Goal: Transaction & Acquisition: Book appointment/travel/reservation

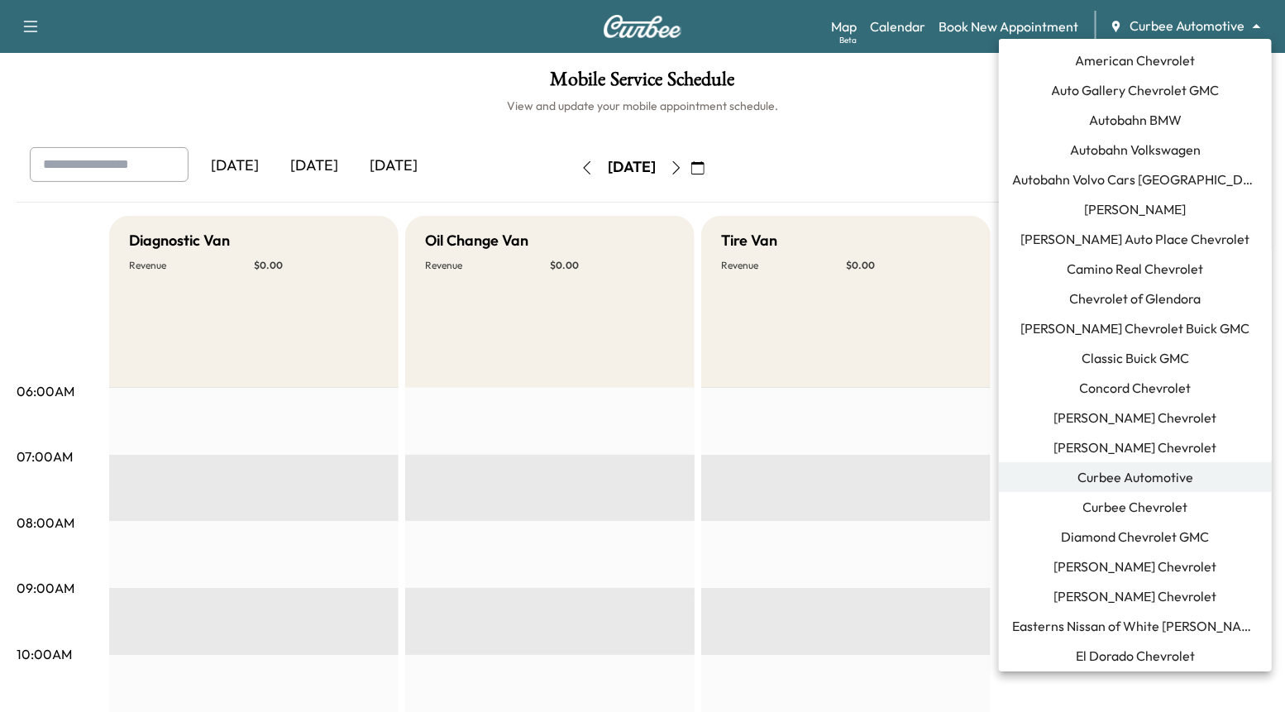
click at [1117, 17] on body "Support Log Out Map Beta Calendar Book New Appointment Curbee Automotive ******…" at bounding box center [642, 356] width 1285 height 712
click at [1176, 154] on span "Autobahn Volkswagen" at bounding box center [1135, 150] width 131 height 20
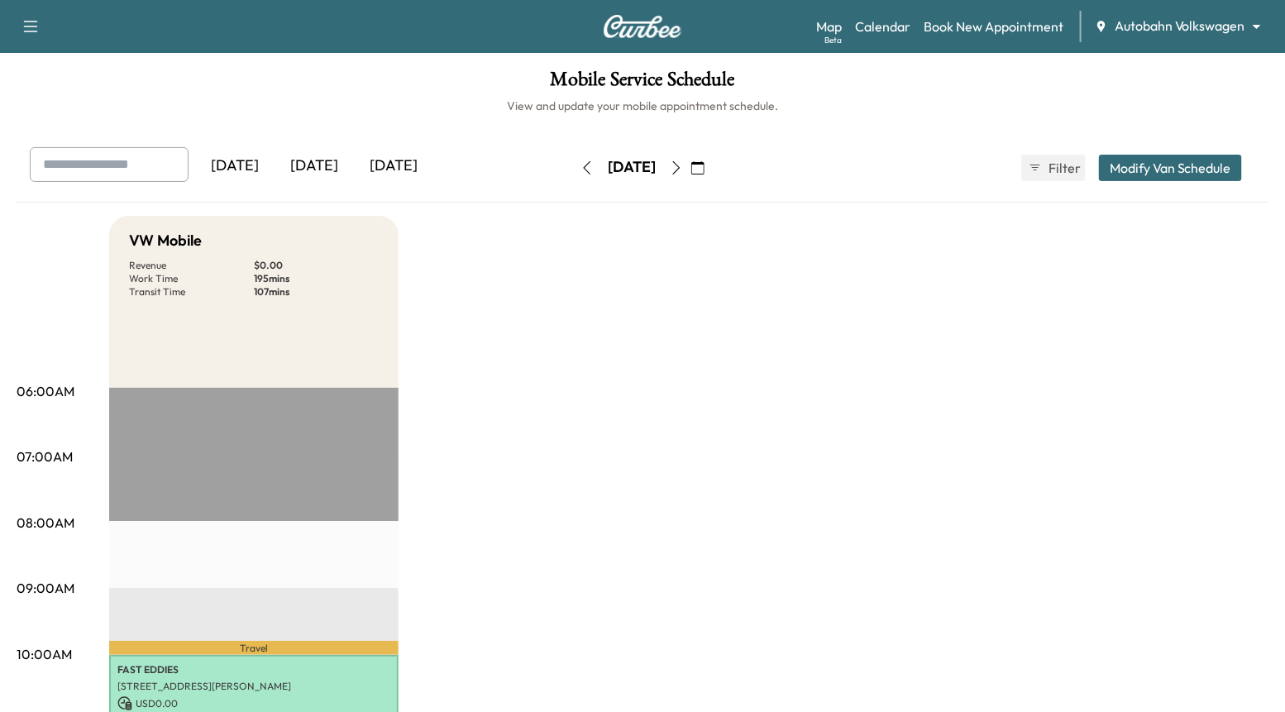
click at [330, 163] on div "[DATE]" at bounding box center [314, 166] width 79 height 38
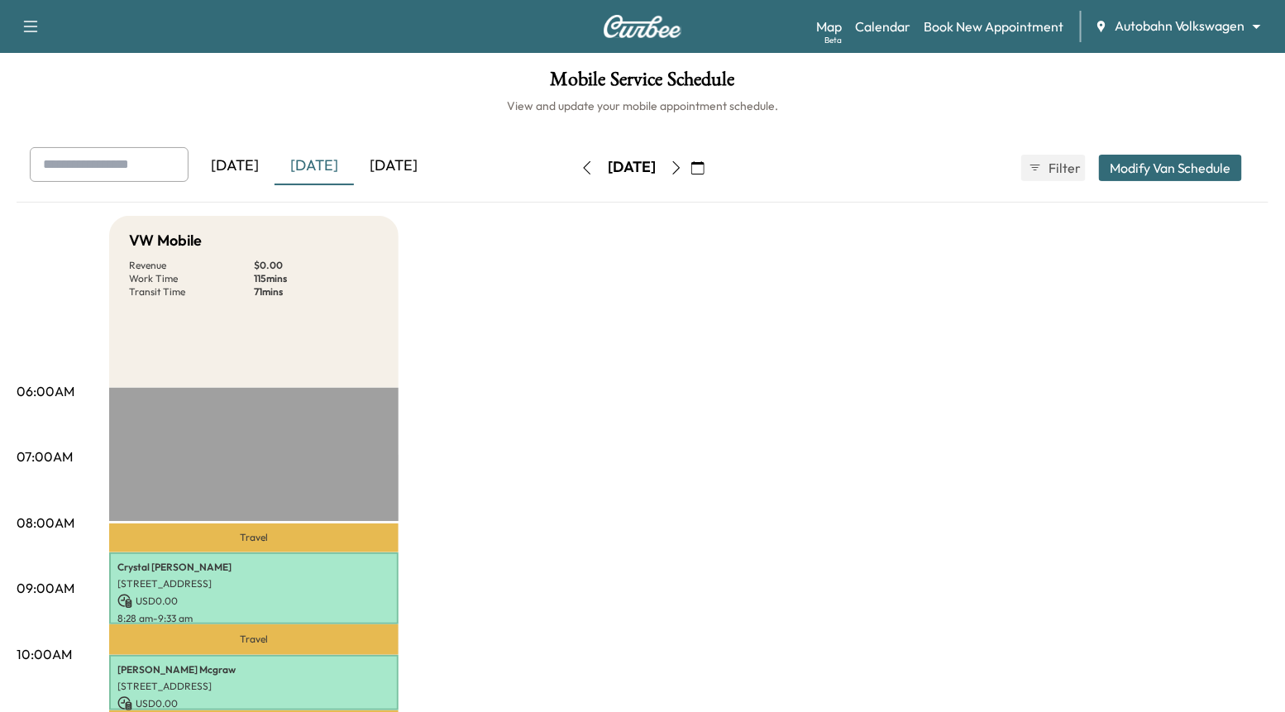
click at [1145, 31] on body "Support Log Out Map Beta Calendar Book New Appointment Autobahn Volkswagen ****…" at bounding box center [642, 356] width 1285 height 712
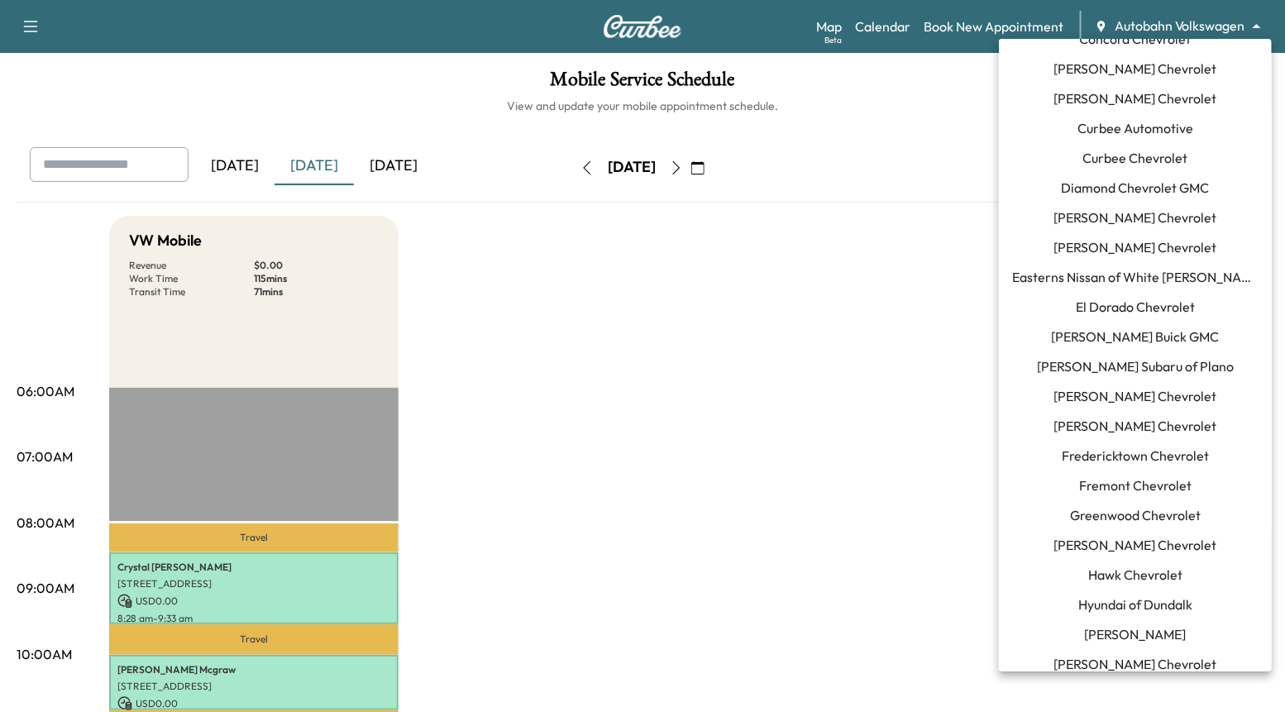
scroll to position [550, 0]
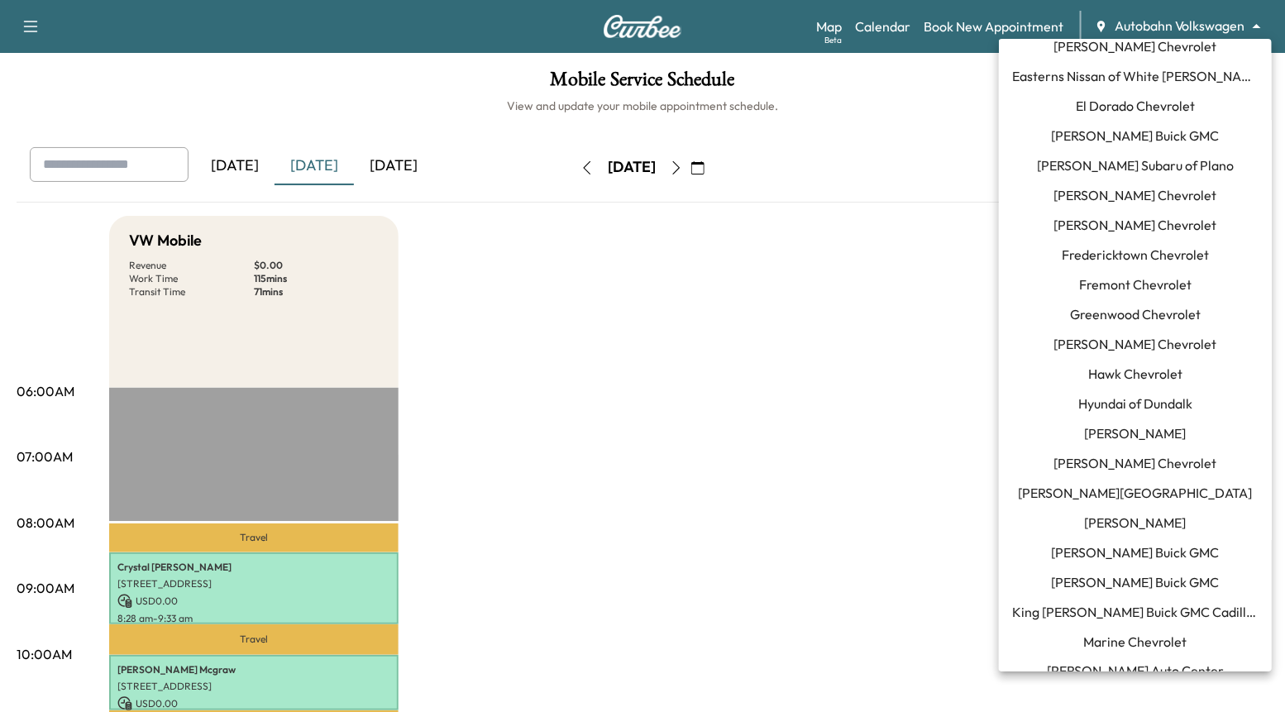
click at [1144, 509] on li "[PERSON_NAME]" at bounding box center [1135, 523] width 273 height 30
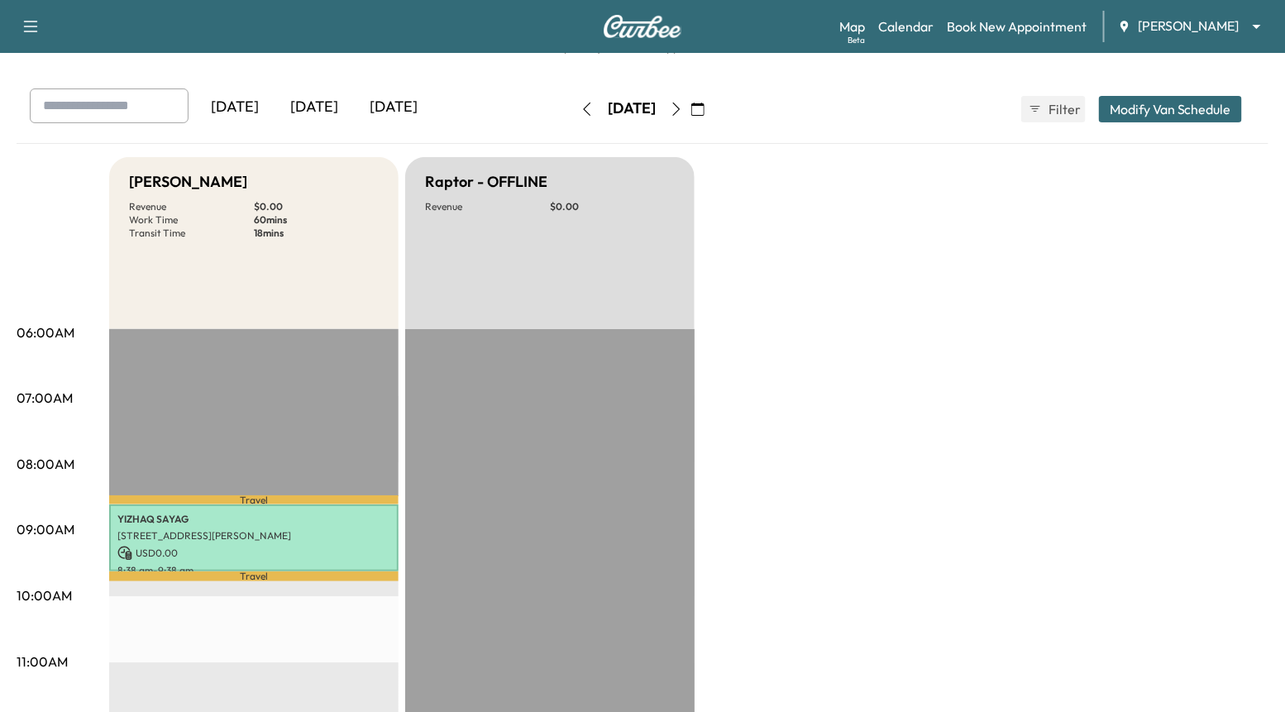
scroll to position [46, 0]
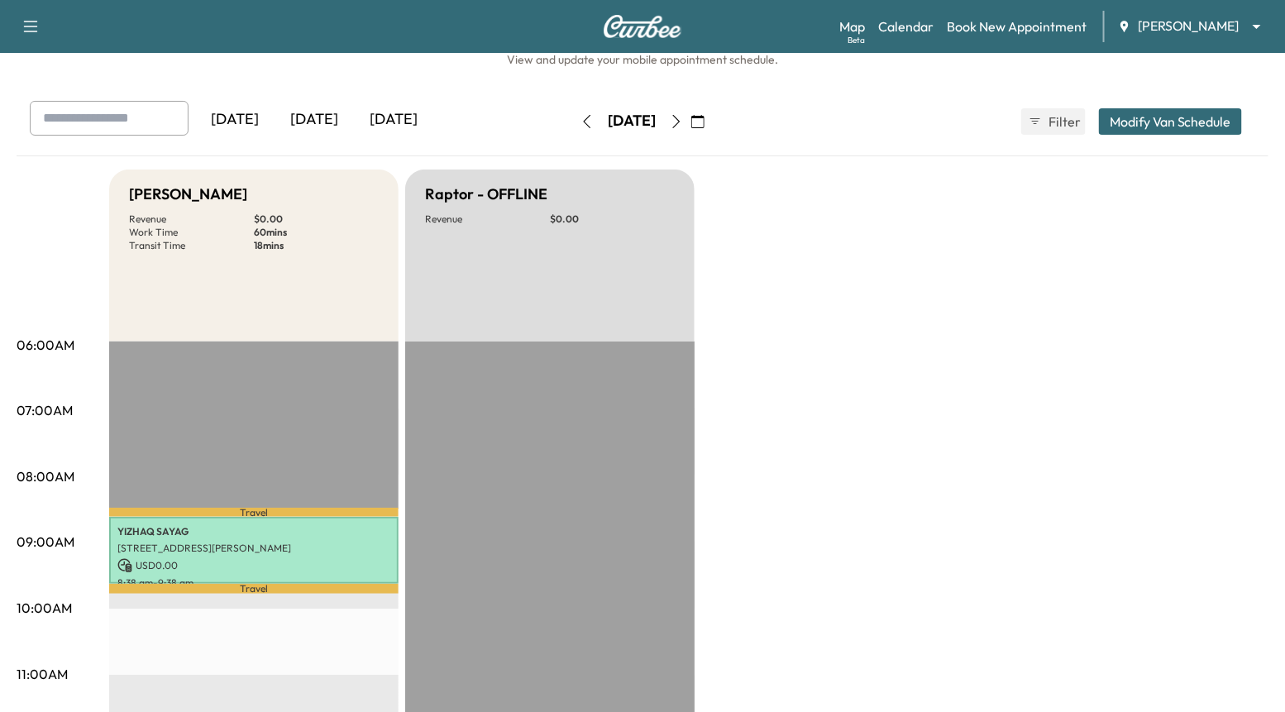
click at [581, 121] on icon "button" at bounding box center [587, 121] width 13 height 13
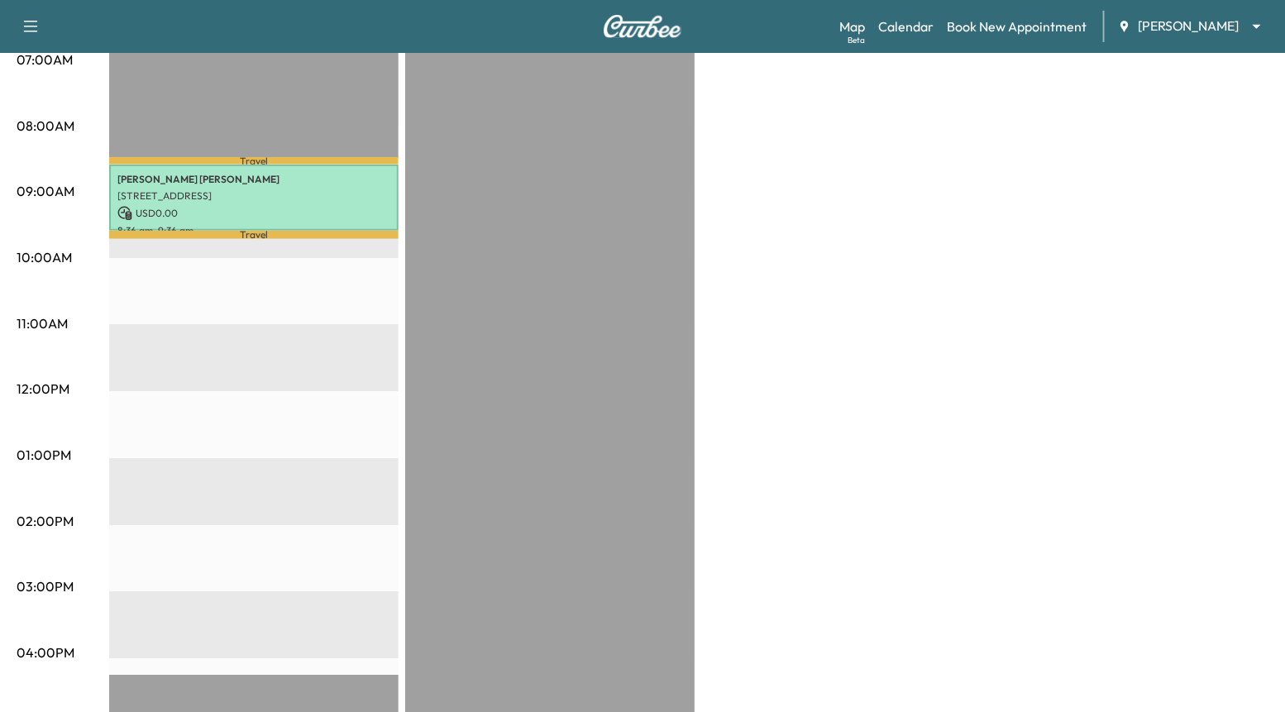
scroll to position [79, 0]
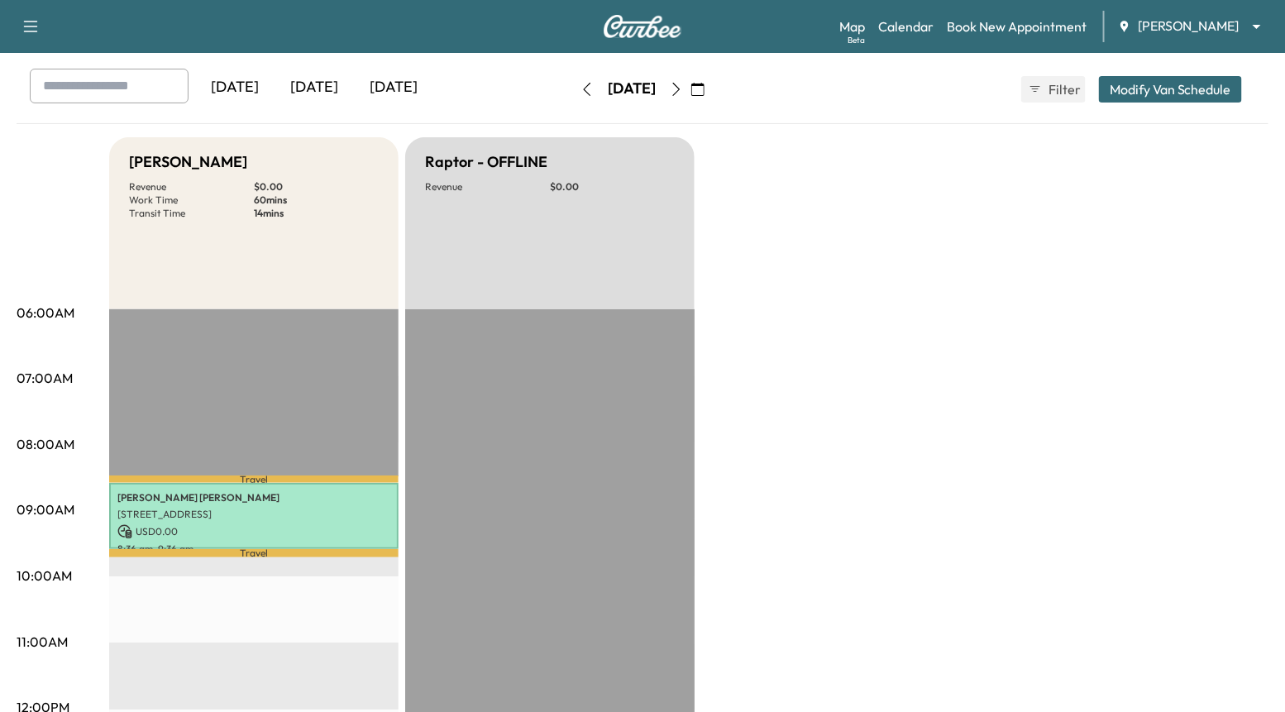
click at [573, 85] on button "button" at bounding box center [587, 89] width 28 height 26
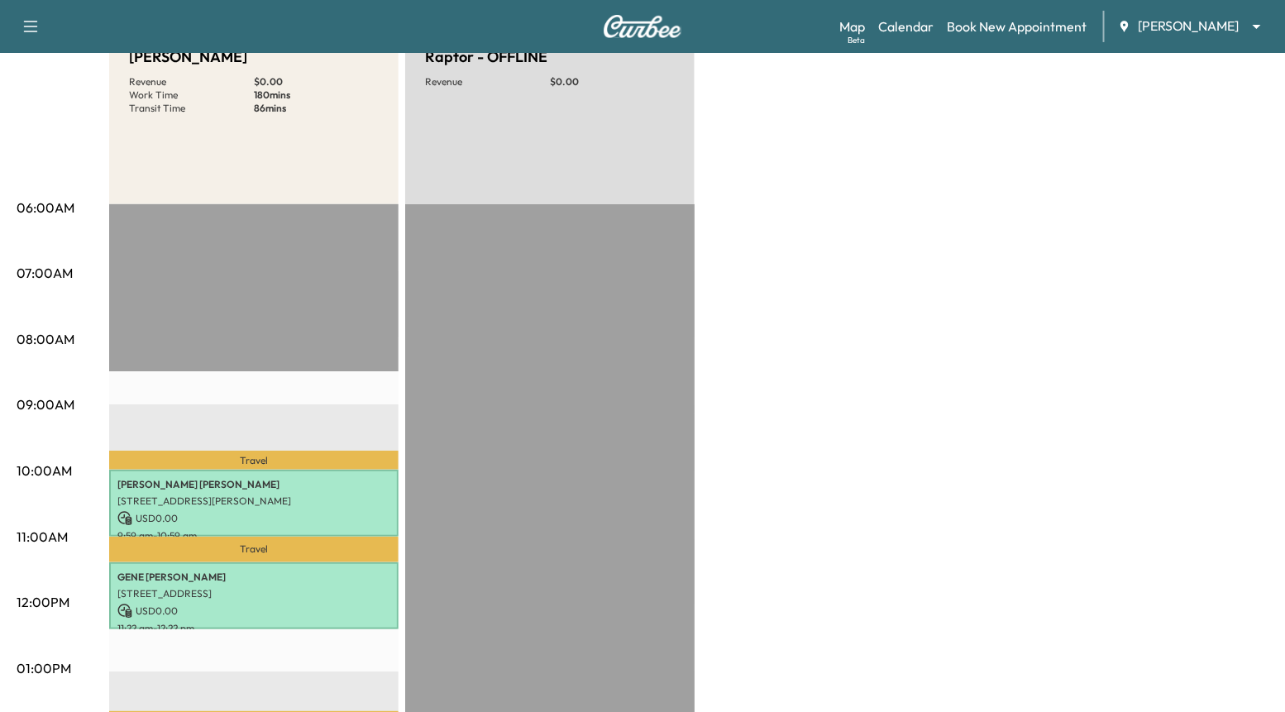
scroll to position [46, 0]
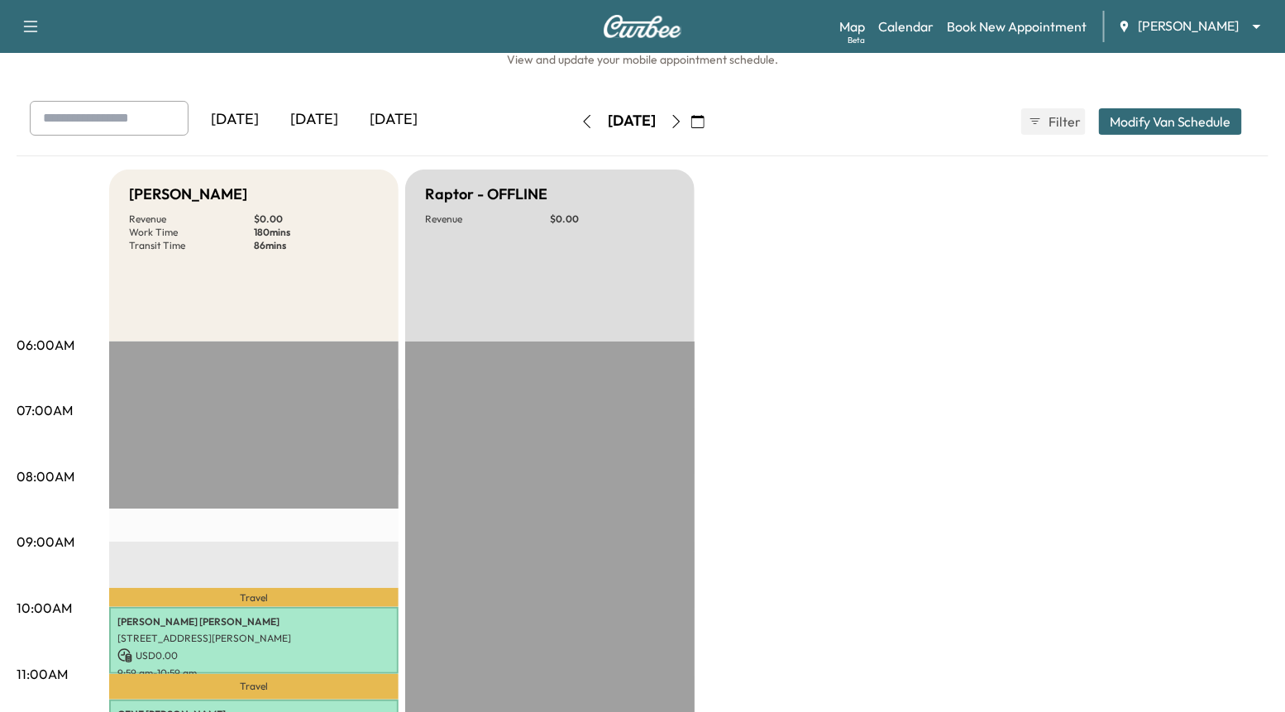
click at [581, 116] on icon "button" at bounding box center [587, 121] width 13 height 13
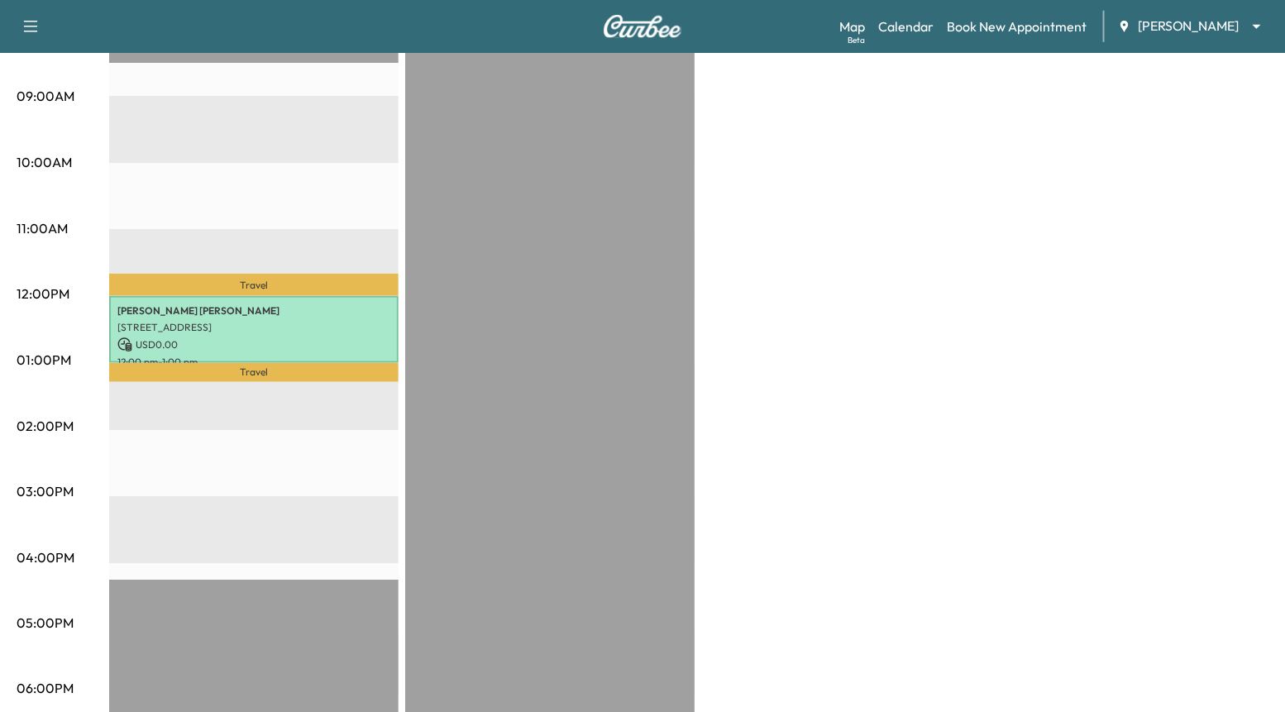
scroll to position [22, 0]
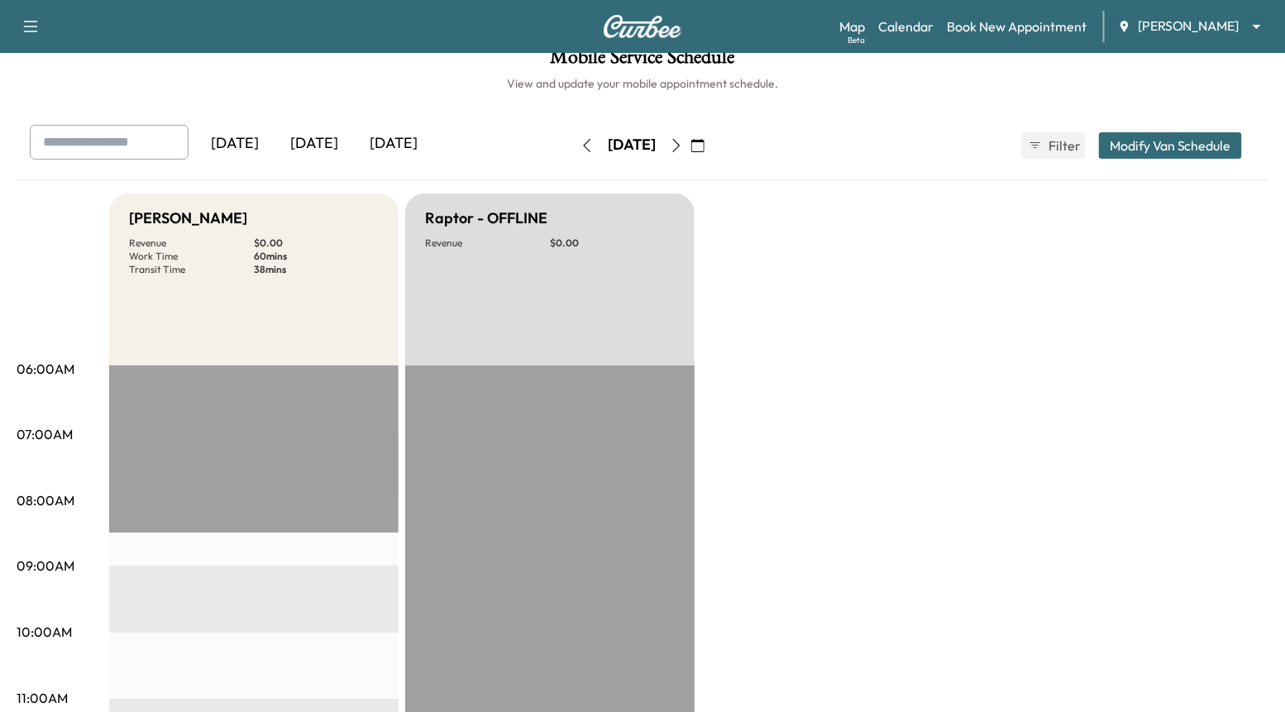
click at [584, 142] on icon "button" at bounding box center [587, 145] width 7 height 13
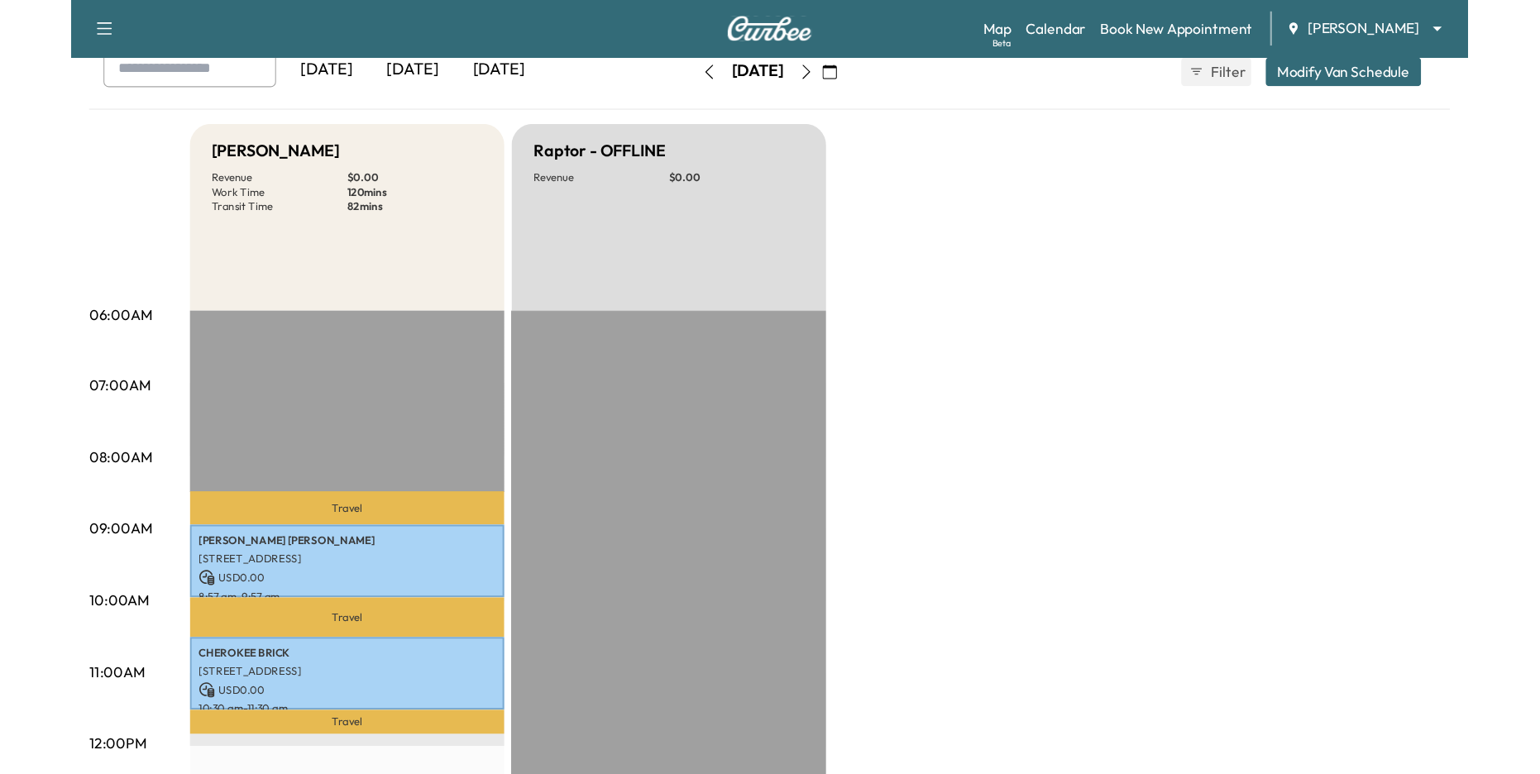
scroll to position [62, 0]
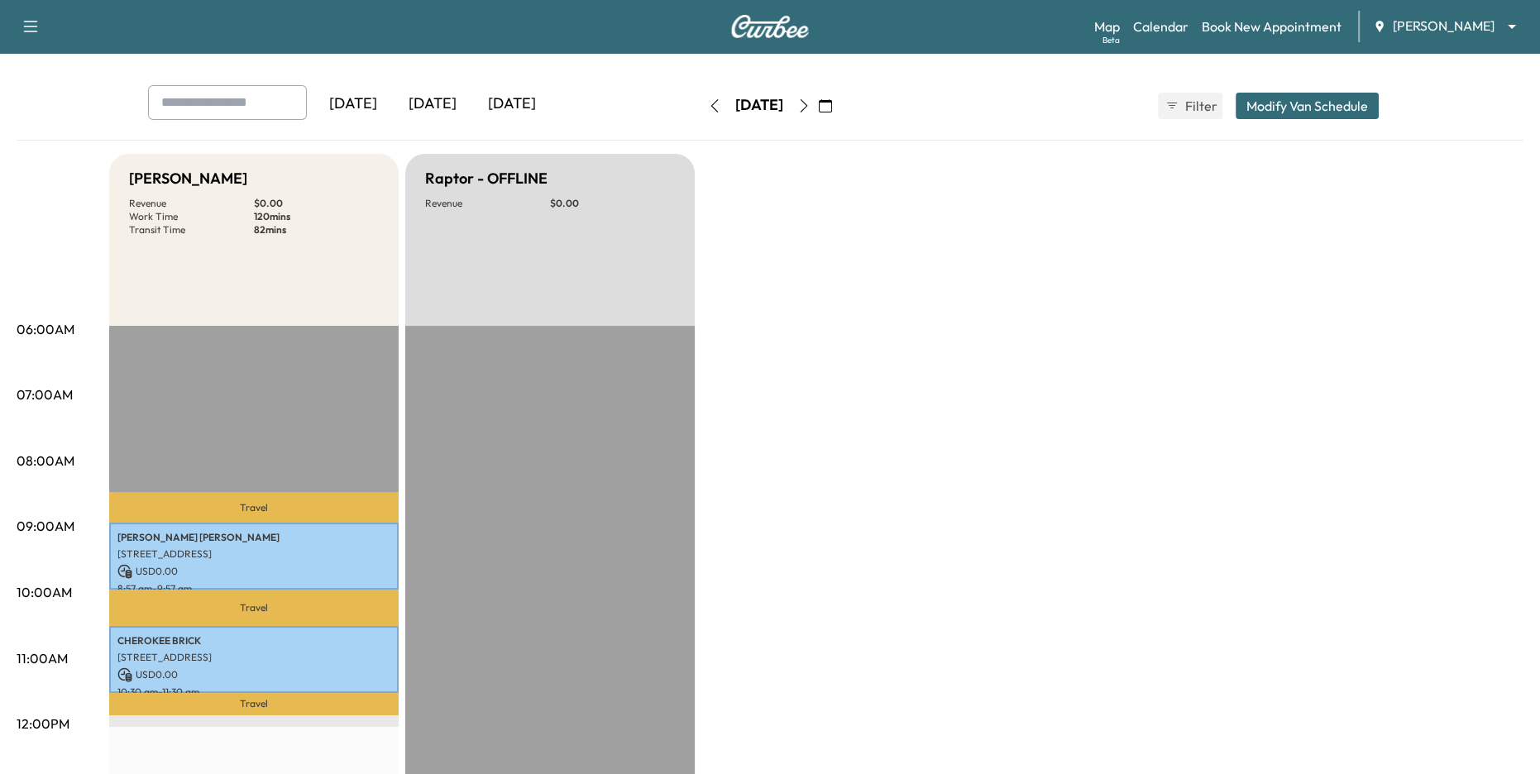
click at [1284, 79] on div "Mobile Service Schedule View and update your mobile appointment schedule. [DATE…" at bounding box center [770, 701] width 1540 height 1420
drag, startPoint x: 695, startPoint y: 106, endPoint x: 815, endPoint y: 98, distance: 120.1
click at [783, 98] on div "[DATE]" at bounding box center [759, 105] width 48 height 21
click at [882, 197] on div "Bronco - [PERSON_NAME] Revenue $ 0.00 Work Time 120 mins Transit Time 82 mins T…" at bounding box center [816, 774] width 1414 height 1241
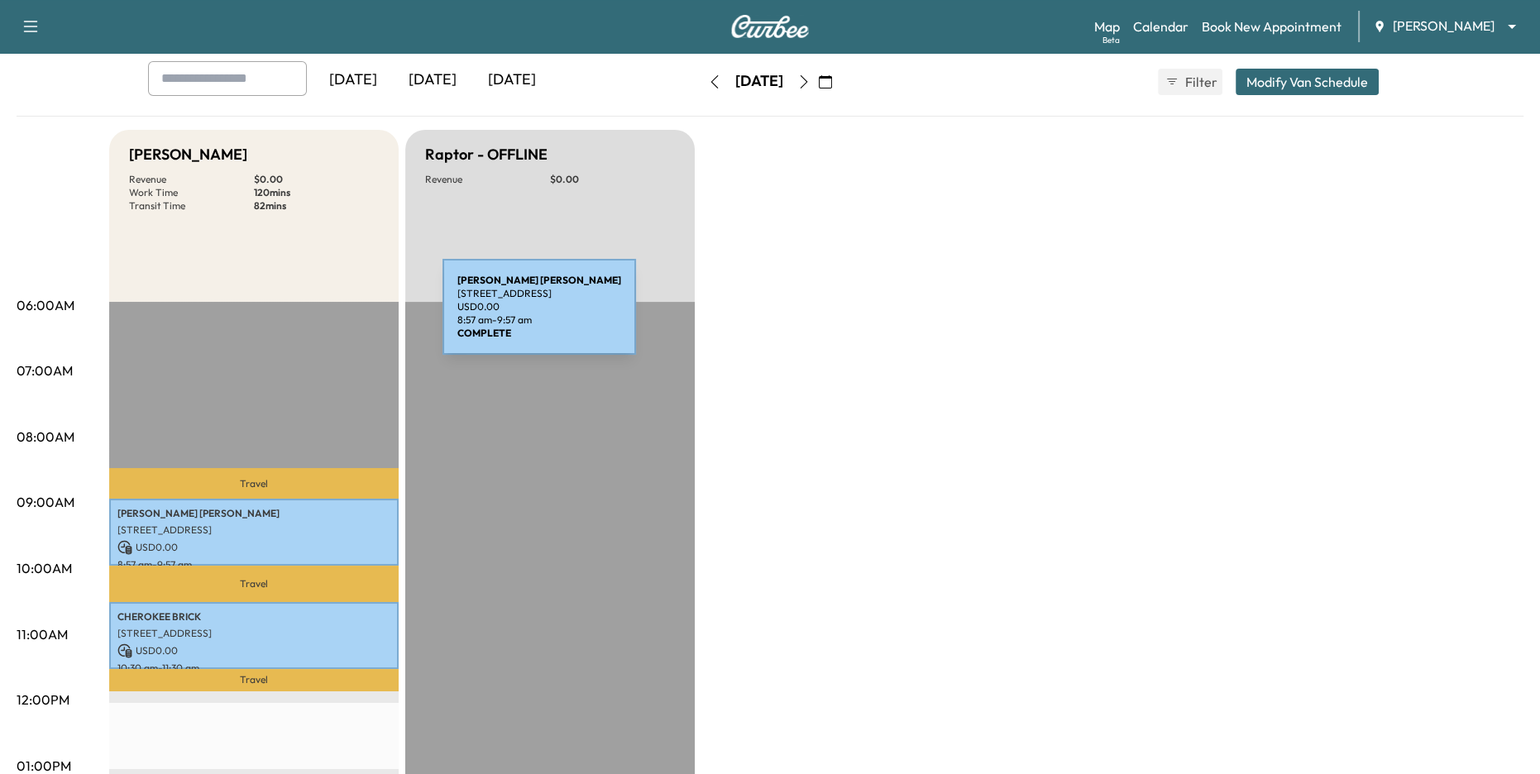
scroll to position [40, 0]
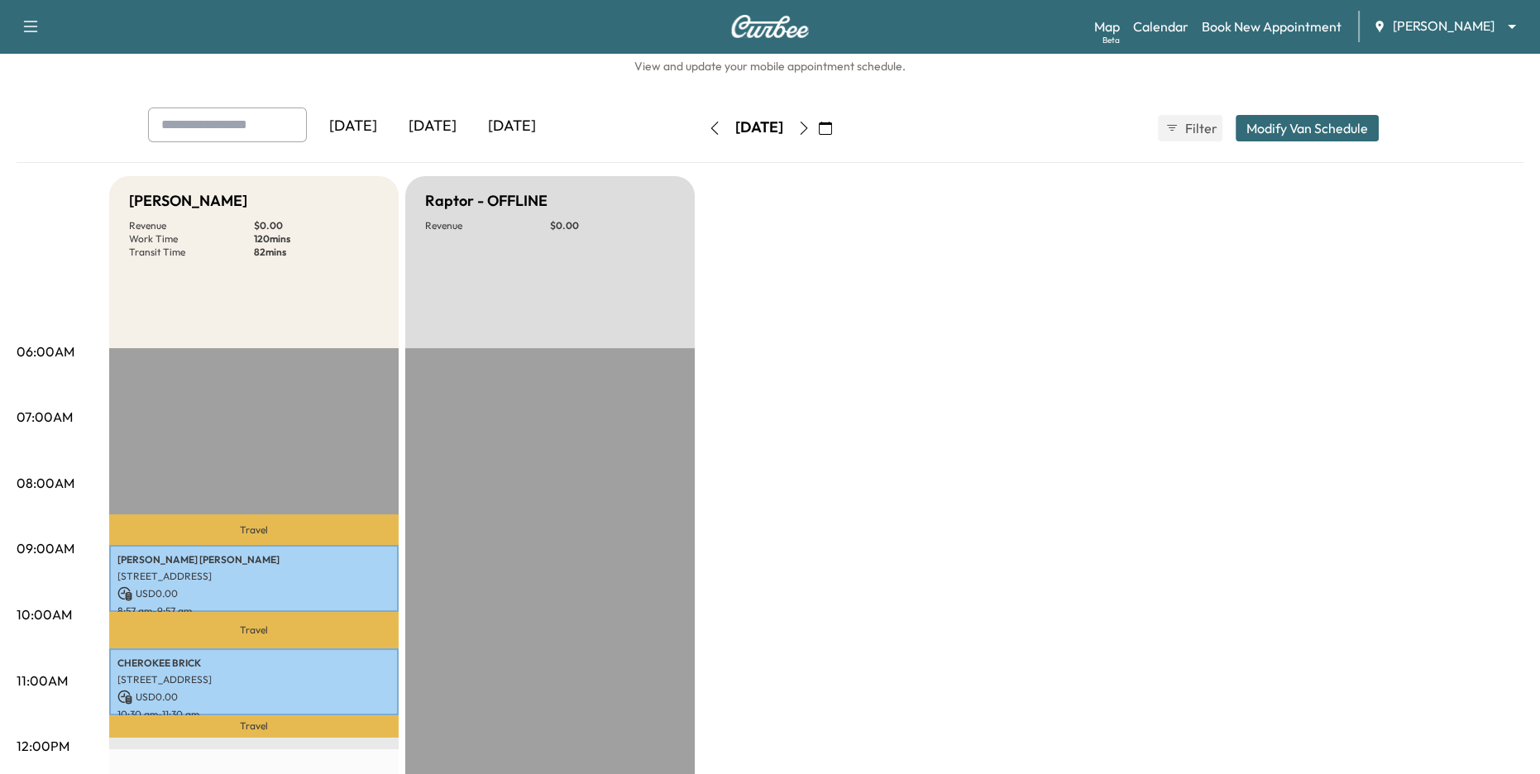
drag, startPoint x: 126, startPoint y: 198, endPoint x: 243, endPoint y: 208, distance: 117.9
click at [243, 208] on div "Bronco - [PERSON_NAME] Revenue $ 0.00 Work Time 120 mins Transit Time 82 mins" at bounding box center [253, 262] width 289 height 172
click at [264, 217] on div "Bronco - [PERSON_NAME] Revenue $ 0.00 Work Time 120 mins Transit Time 82 mins" at bounding box center [253, 262] width 289 height 172
click at [437, 200] on h5 "Raptor - OFFLINE" at bounding box center [486, 200] width 122 height 23
drag, startPoint x: 437, startPoint y: 200, endPoint x: 462, endPoint y: 202, distance: 24.9
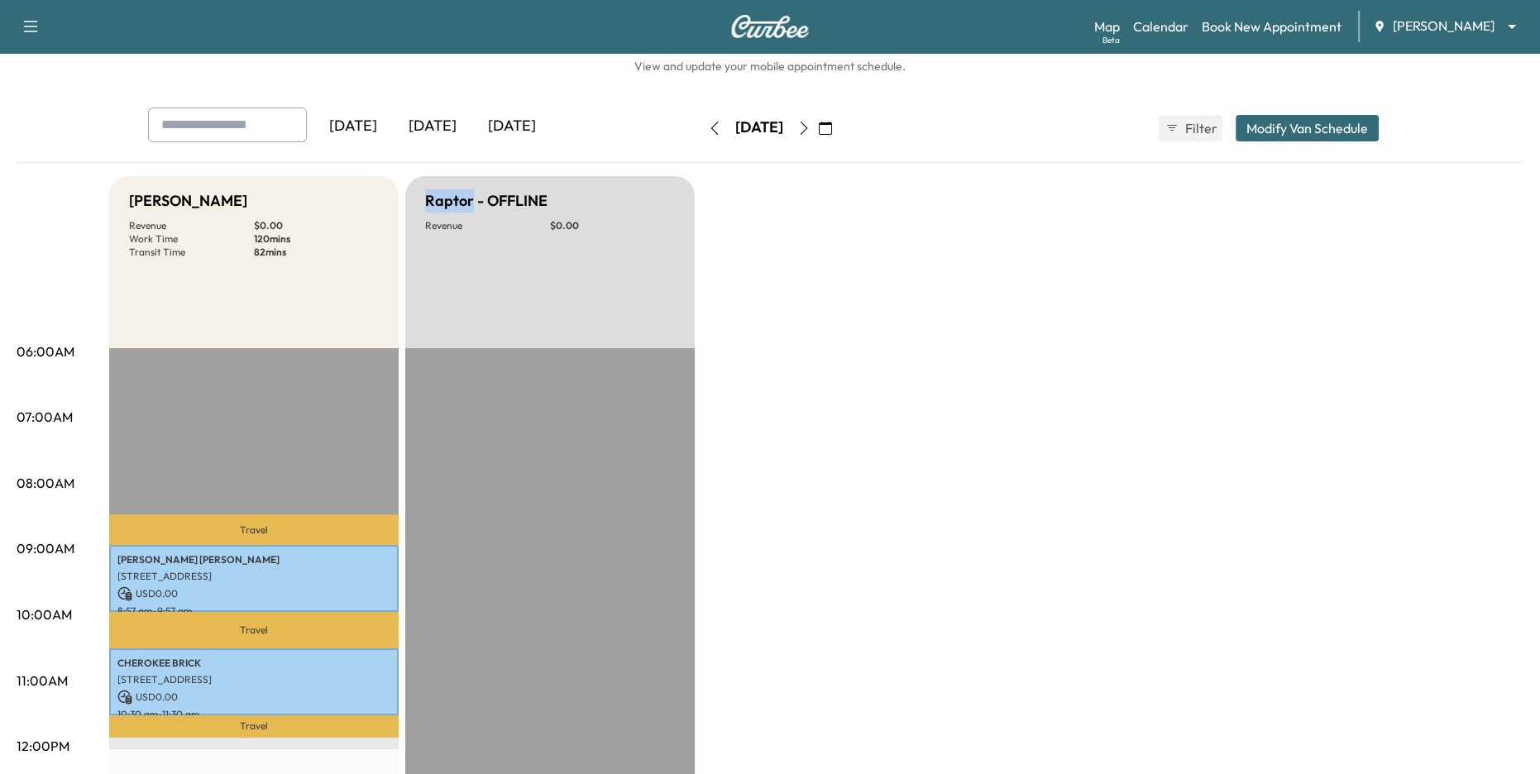
click at [460, 200] on h5 "Raptor - OFFLINE" at bounding box center [486, 200] width 122 height 23
click at [512, 212] on div "Raptor - OFFLINE Revenue $ 0.00" at bounding box center [549, 262] width 289 height 172
click at [1284, 131] on button "Modify Van Schedule" at bounding box center [1307, 128] width 143 height 26
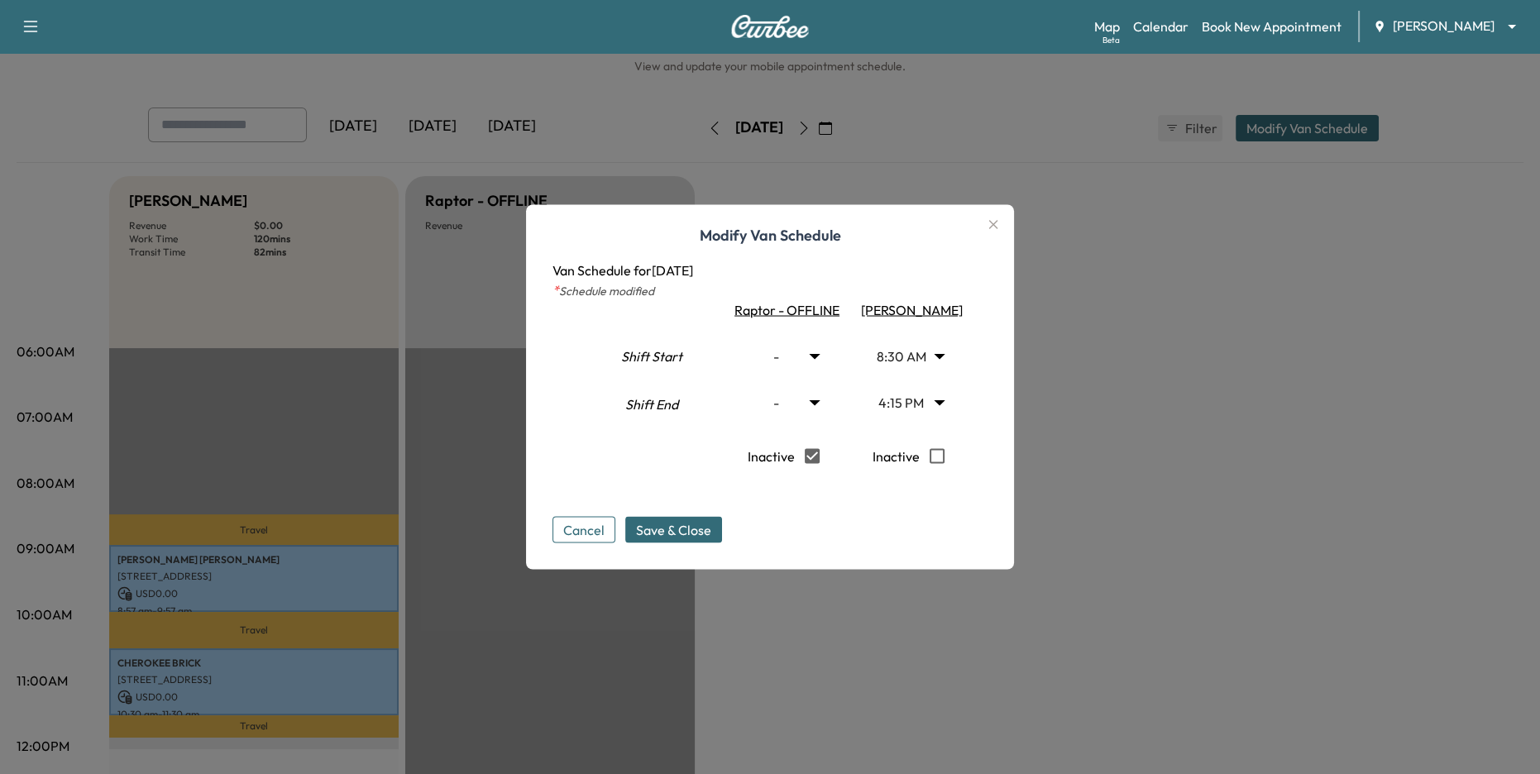
click at [995, 223] on icon "button" at bounding box center [993, 225] width 20 height 20
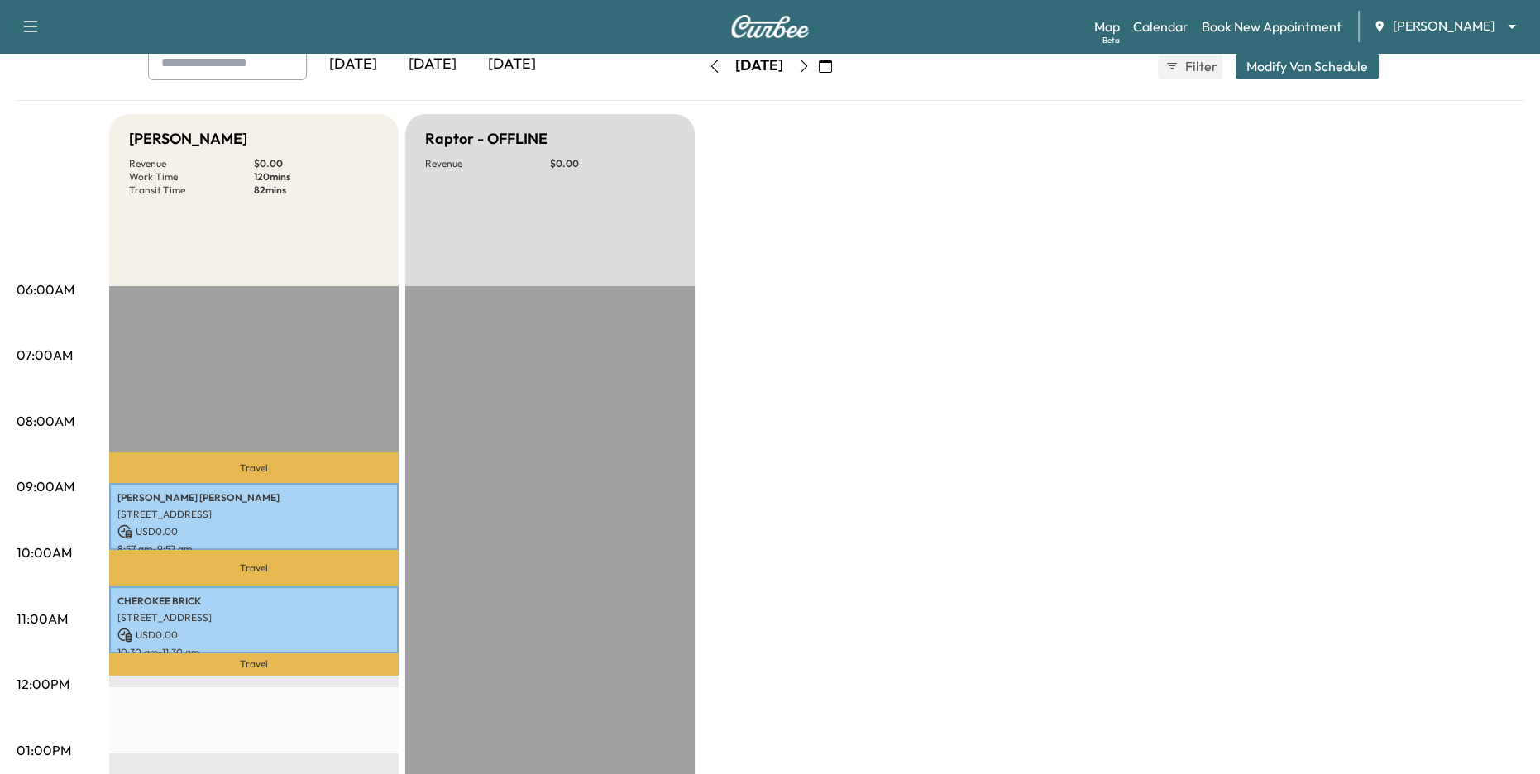
scroll to position [104, 0]
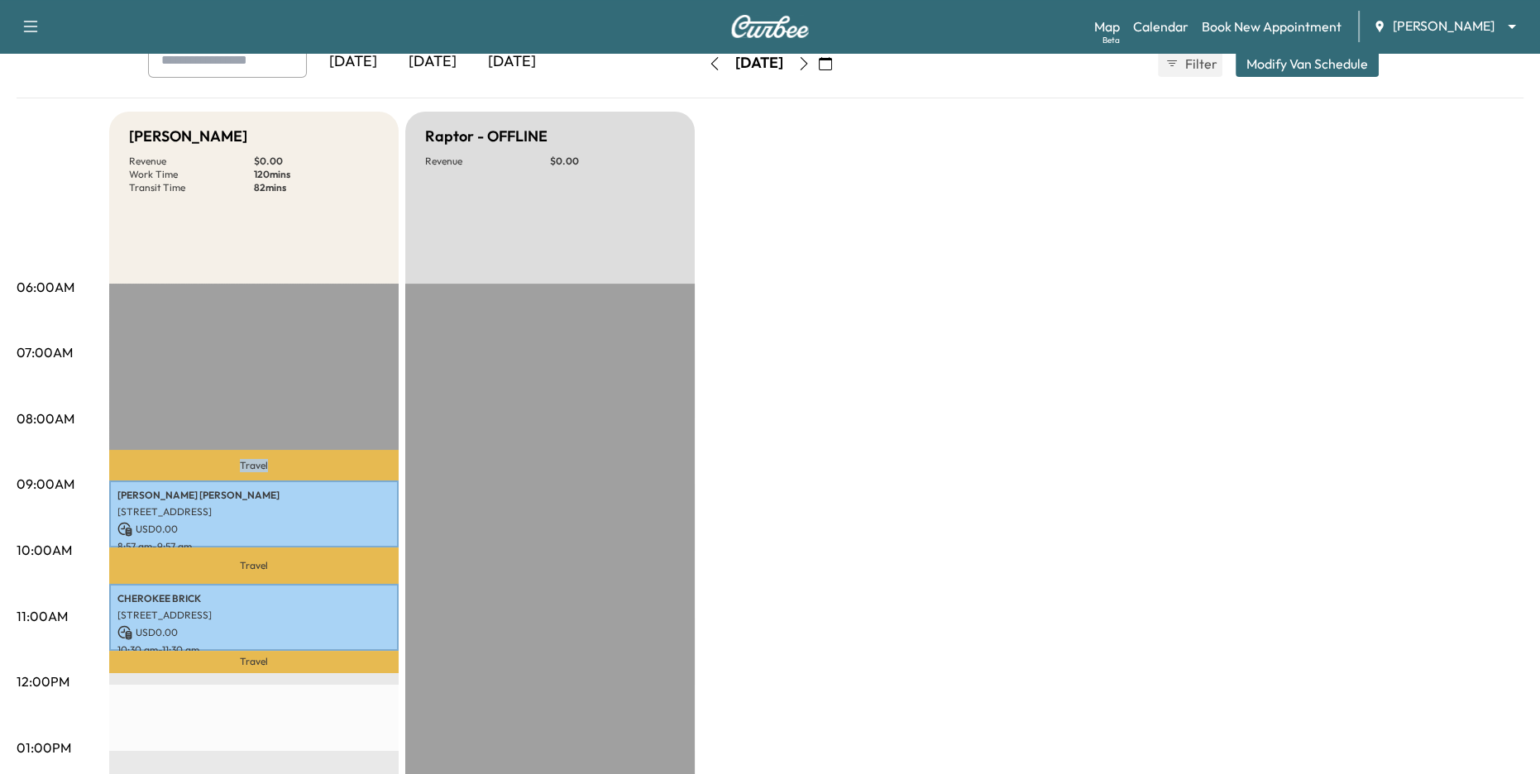
drag, startPoint x: 231, startPoint y: 466, endPoint x: 269, endPoint y: 464, distance: 38.1
click at [269, 464] on p "Travel" at bounding box center [253, 465] width 289 height 30
click at [277, 452] on p "Travel" at bounding box center [253, 465] width 289 height 30
drag, startPoint x: 228, startPoint y: 461, endPoint x: 281, endPoint y: 461, distance: 52.9
click at [281, 462] on p "Travel" at bounding box center [253, 465] width 289 height 30
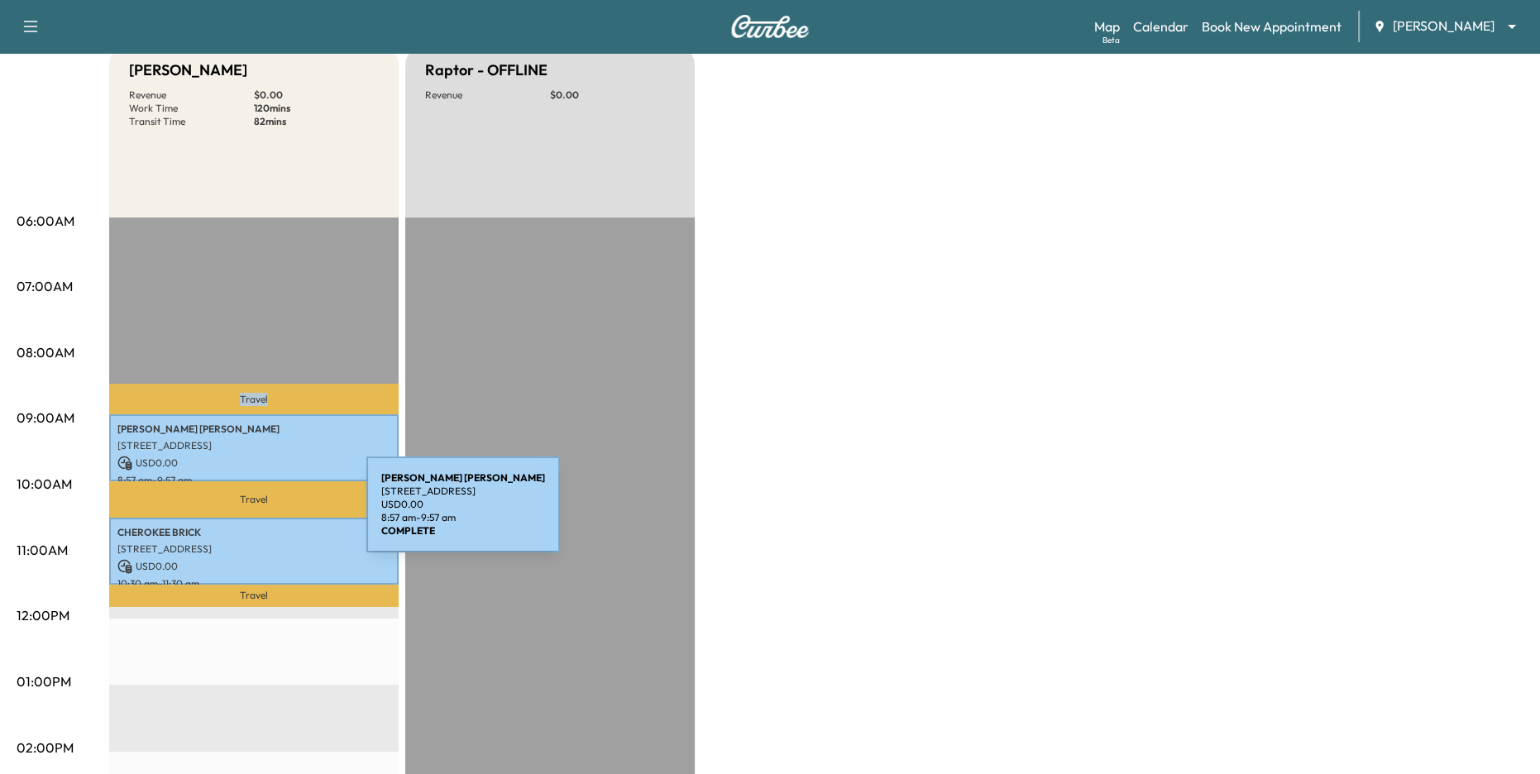
scroll to position [187, 0]
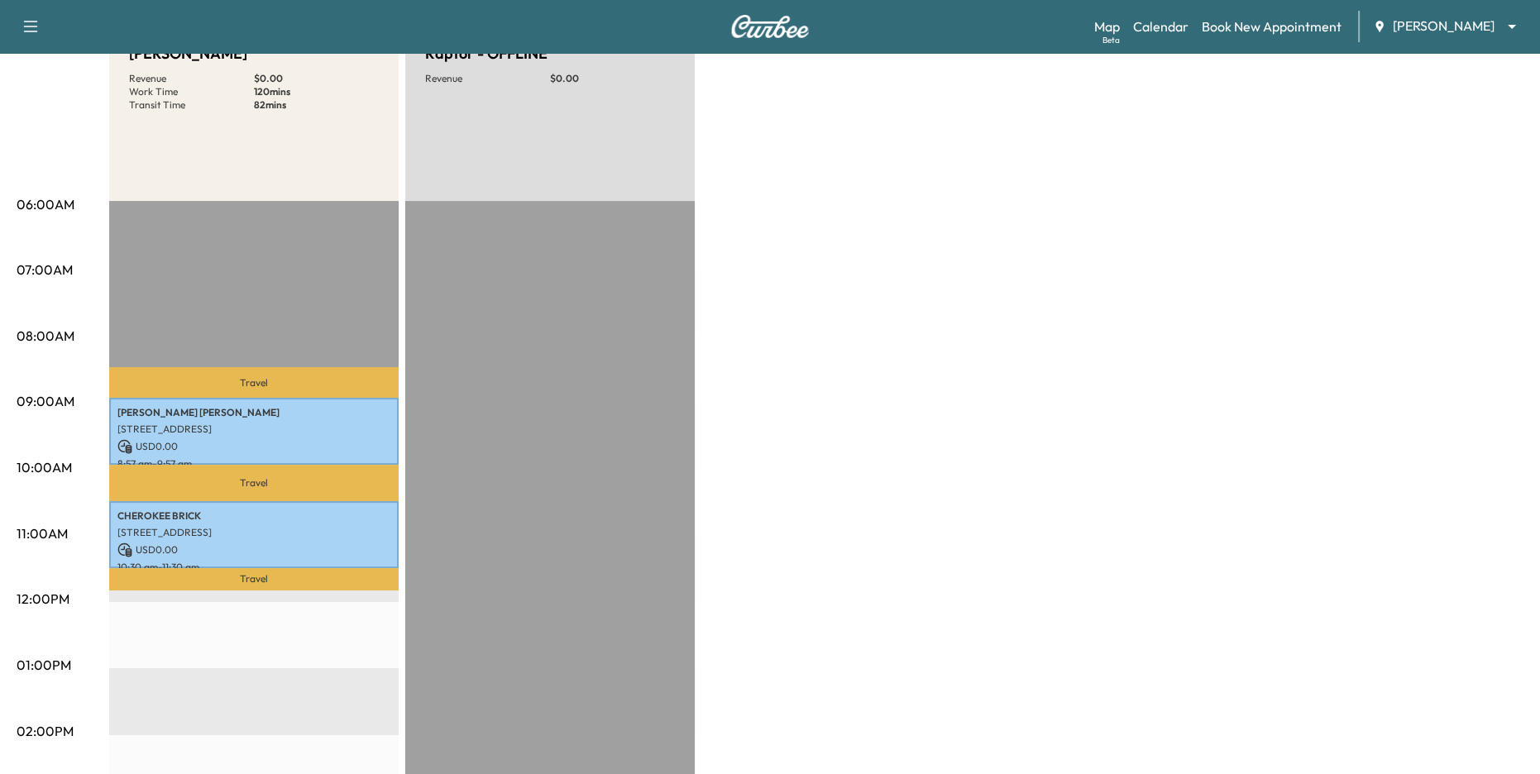
click at [218, 377] on p "Travel" at bounding box center [253, 382] width 289 height 30
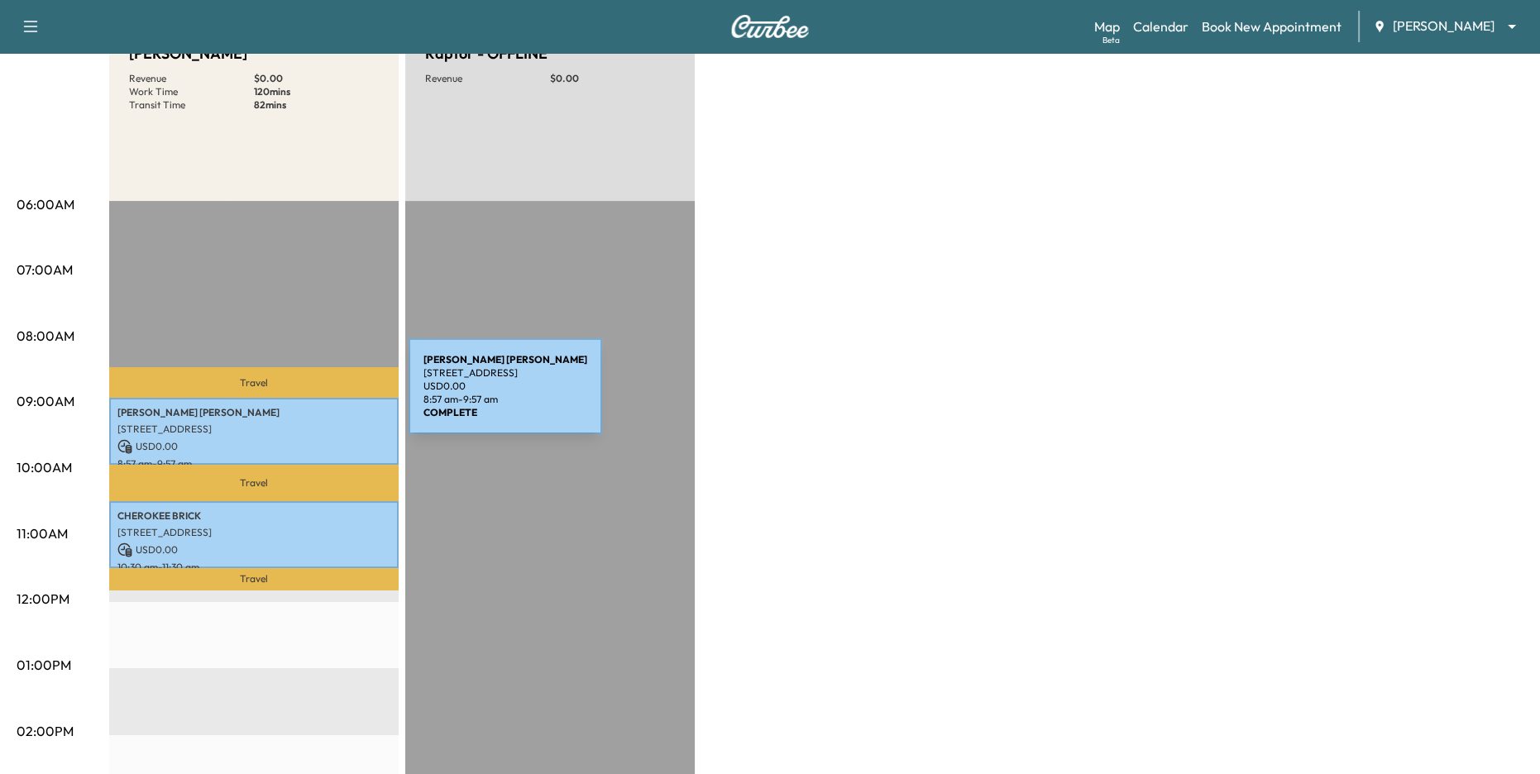
click at [285, 423] on p "[STREET_ADDRESS]" at bounding box center [253, 429] width 273 height 13
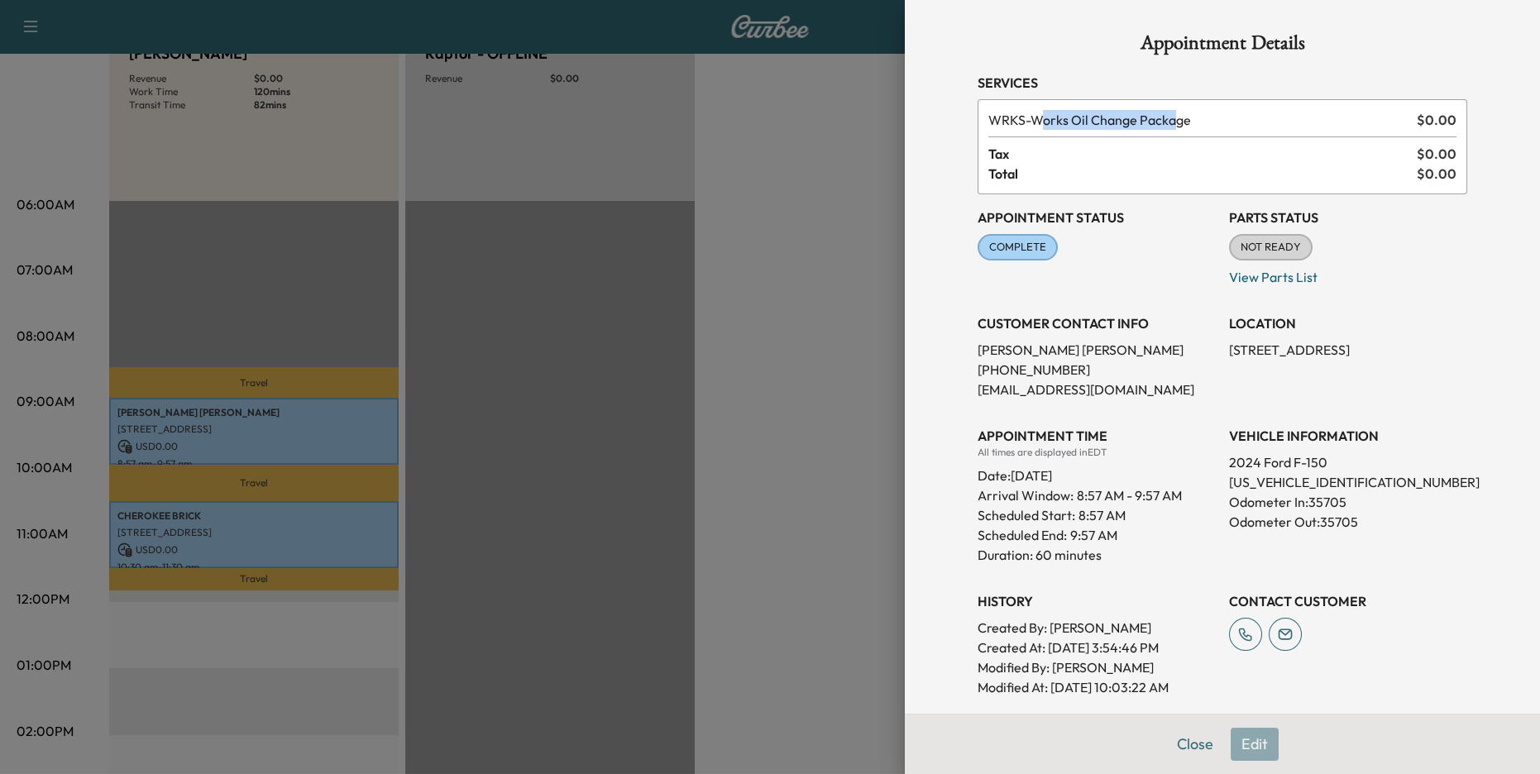
drag, startPoint x: 1051, startPoint y: 123, endPoint x: 1185, endPoint y: 122, distance: 134.0
click at [1181, 122] on span "WRKS - Works Oil Change Package" at bounding box center [1199, 120] width 422 height 20
click at [1229, 360] on p "[STREET_ADDRESS]" at bounding box center [1348, 350] width 238 height 20
drag, startPoint x: 1227, startPoint y: 338, endPoint x: 1265, endPoint y: 391, distance: 65.2
click at [1265, 391] on div "Appointment Status COMPLETE Mark as Not Ready Parts Status NOT READY Mark as Re…" at bounding box center [1223, 445] width 490 height 503
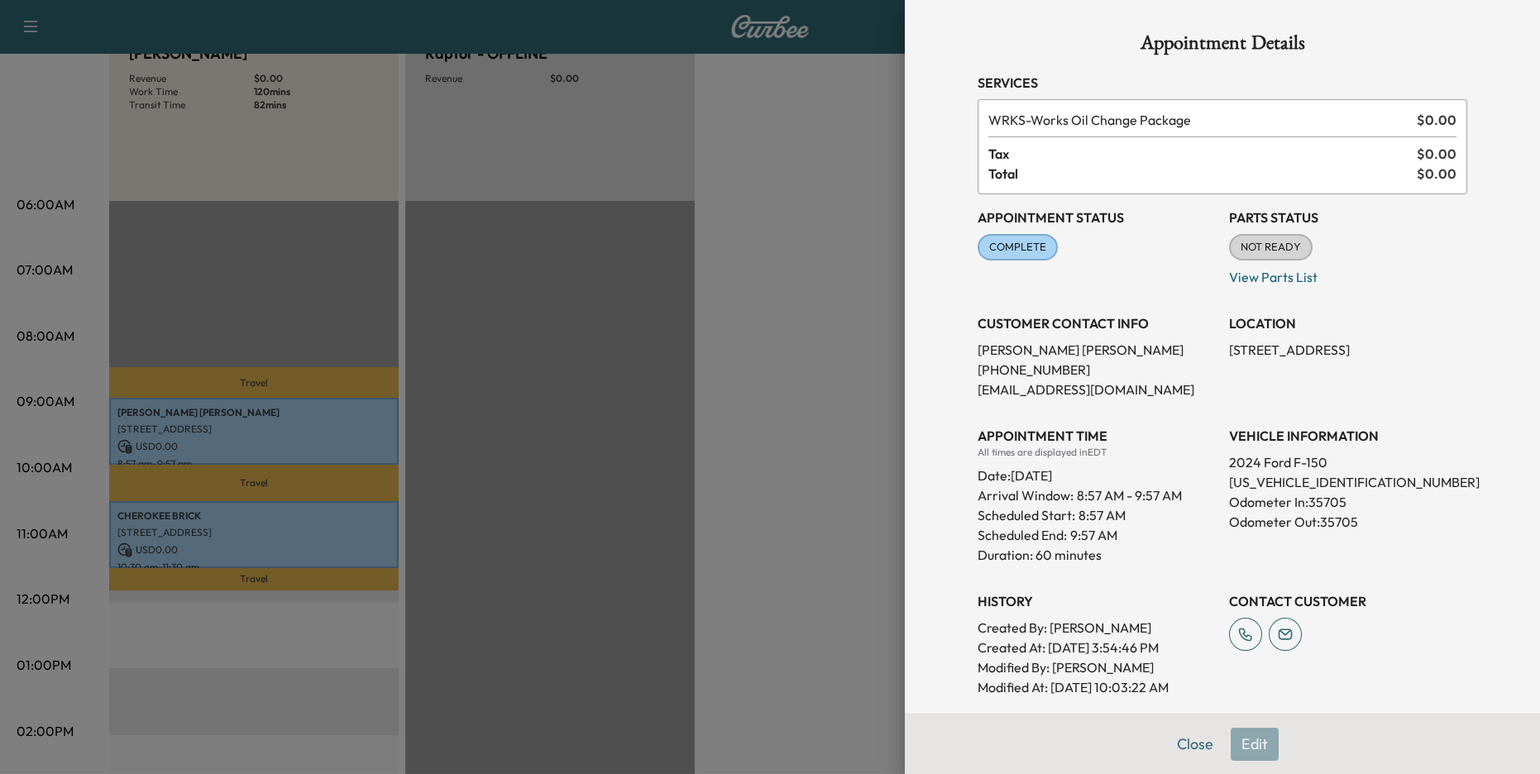
click at [1284, 533] on div "VEHICLE INFORMATION 2024 Ford F-150 [US_VEHICLE_IDENTIFICATION_NUMBER] Odometer…" at bounding box center [1348, 489] width 238 height 152
drag, startPoint x: 1021, startPoint y: 494, endPoint x: 1164, endPoint y: 499, distance: 143.2
click at [1152, 497] on p "Arrival Window: 8:57 AM - 9:57 AM" at bounding box center [1097, 495] width 238 height 20
click at [1205, 504] on p "Arrival Window: 8:57 AM - 9:57 AM" at bounding box center [1097, 495] width 238 height 20
drag, startPoint x: 1076, startPoint y: 495, endPoint x: 1175, endPoint y: 499, distance: 99.3
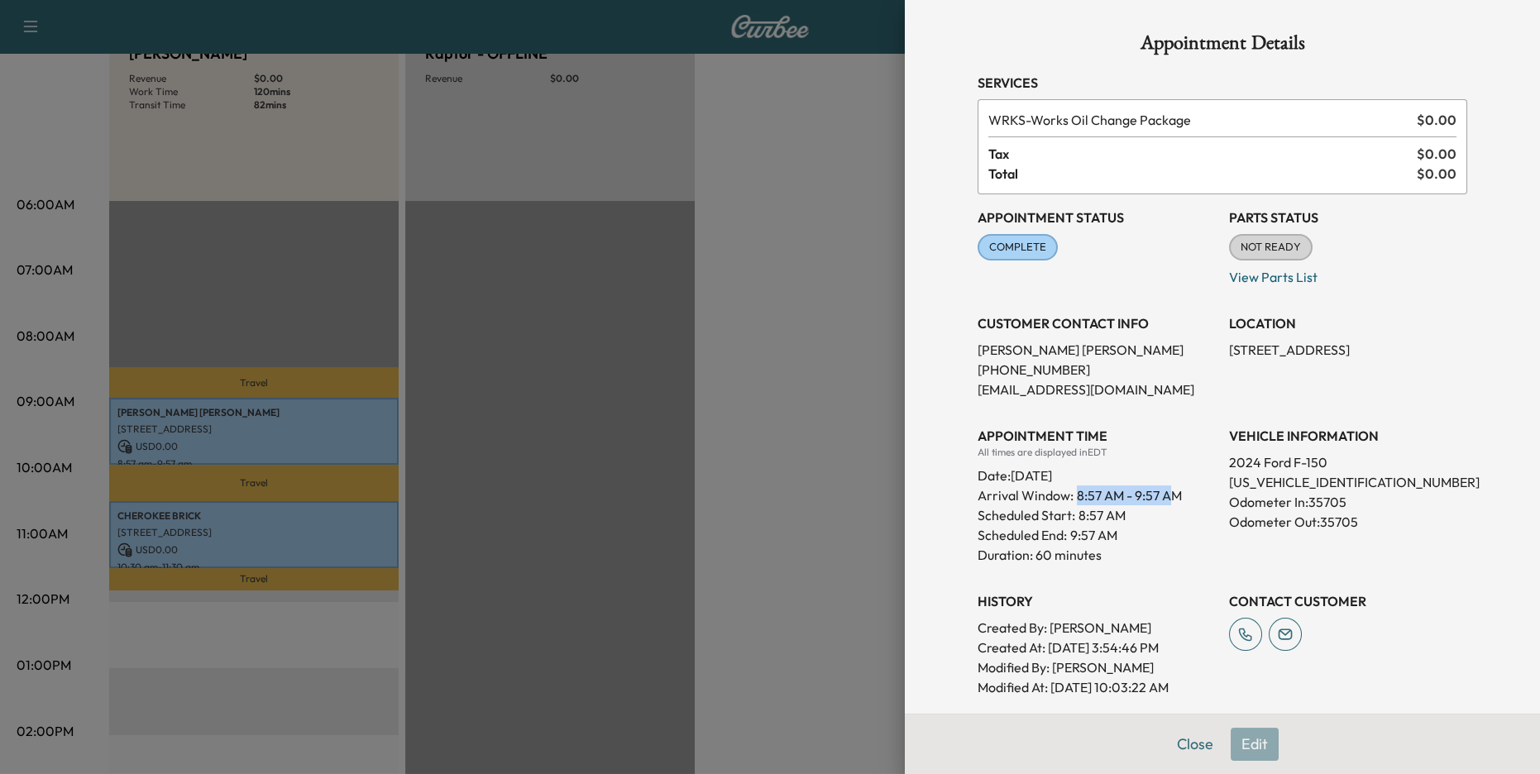
click at [1174, 499] on span "8:57 AM - 9:57 AM" at bounding box center [1129, 495] width 105 height 20
click at [1164, 509] on div "Scheduled Start: 8:57 AM" at bounding box center [1097, 515] width 238 height 20
click at [1139, 519] on div "Scheduled Start: 8:57 AM" at bounding box center [1097, 515] width 238 height 20
drag, startPoint x: 1032, startPoint y: 555, endPoint x: 1104, endPoint y: 555, distance: 71.9
click at [1097, 555] on p "Duration: 60 minutes" at bounding box center [1097, 555] width 238 height 20
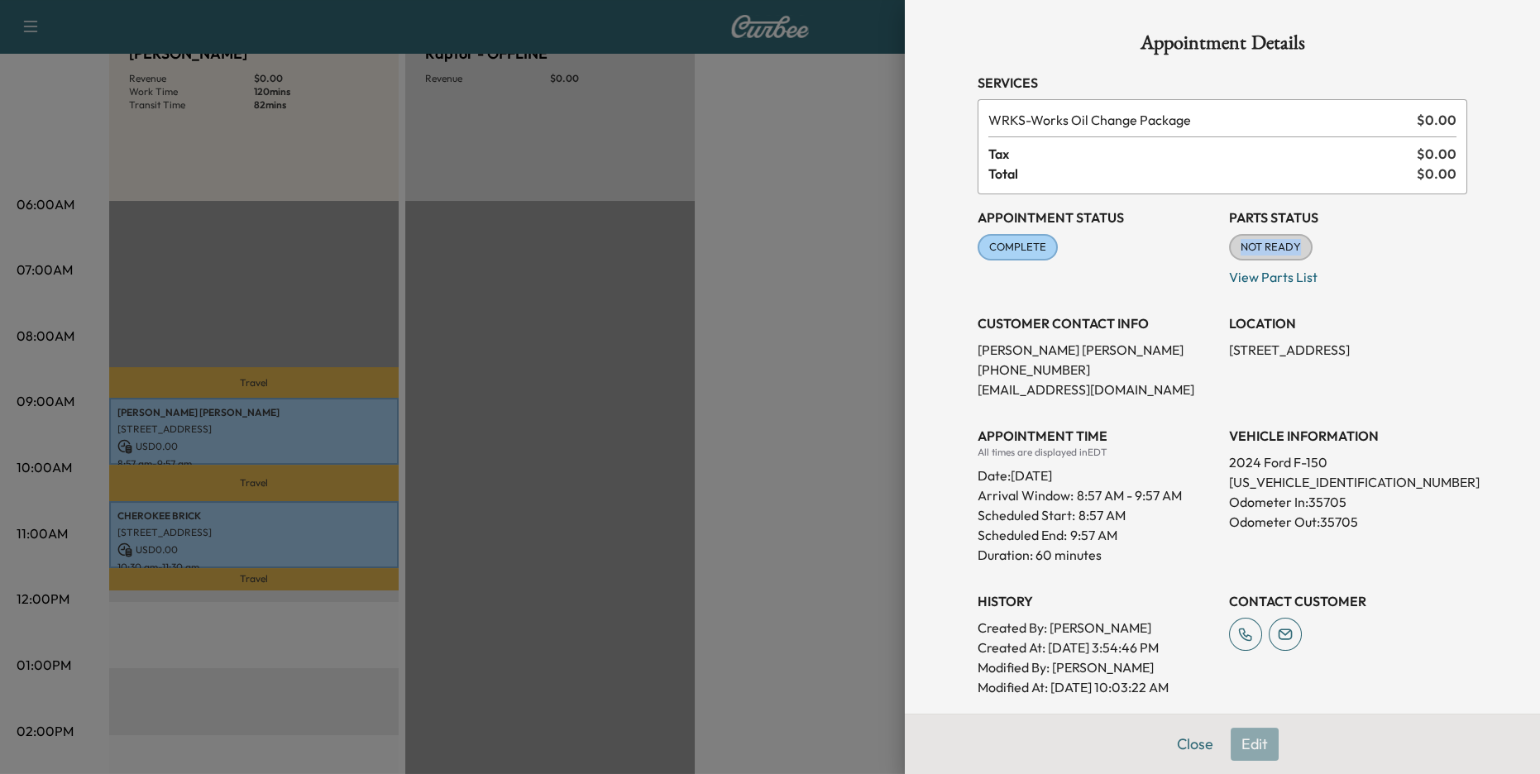
drag, startPoint x: 1235, startPoint y: 246, endPoint x: 1317, endPoint y: 247, distance: 81.9
click at [1284, 247] on div "Parts Status NOT READY Mark as Ready View Parts List" at bounding box center [1348, 247] width 238 height 79
click at [820, 364] on div at bounding box center [770, 387] width 1540 height 774
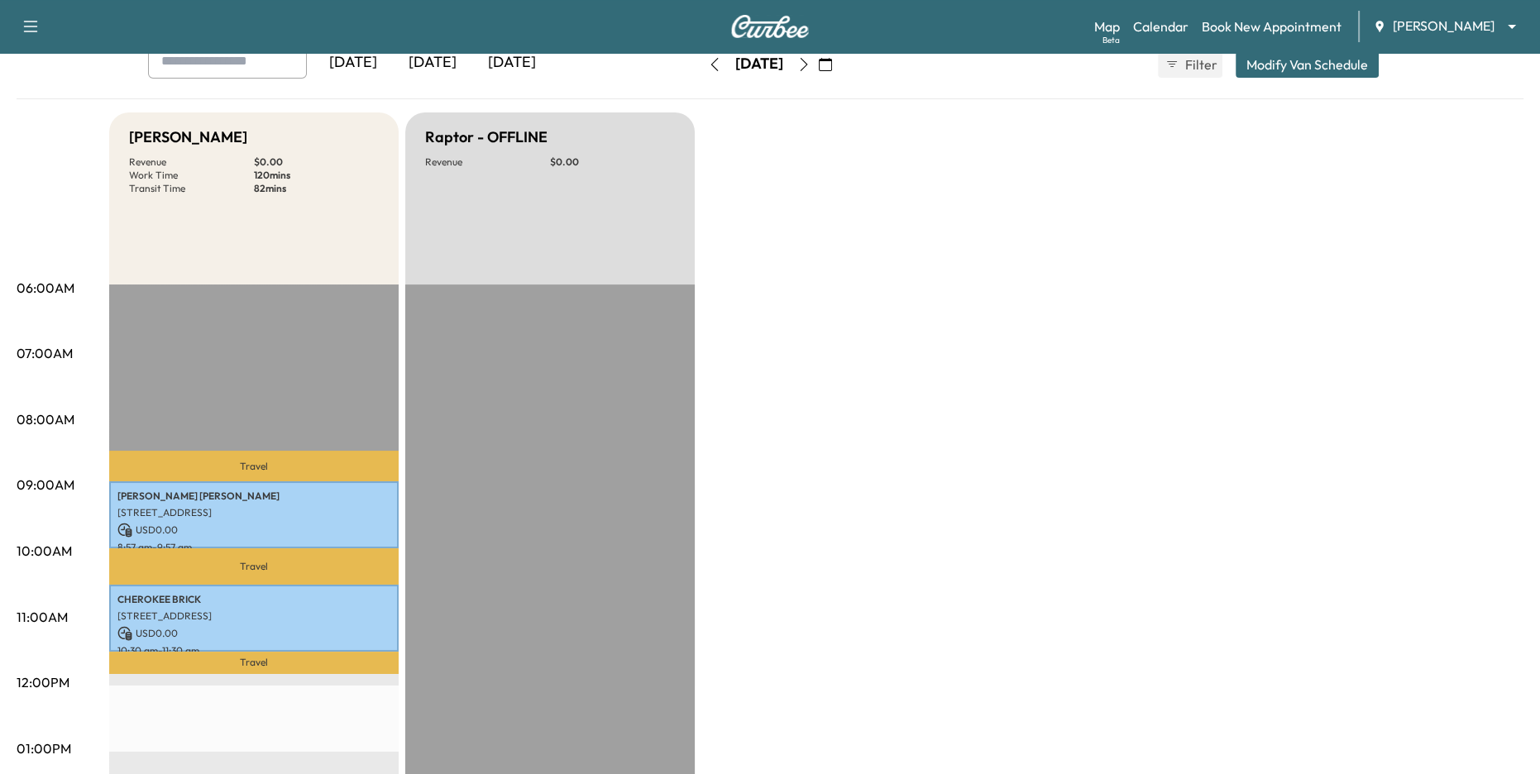
scroll to position [0, 0]
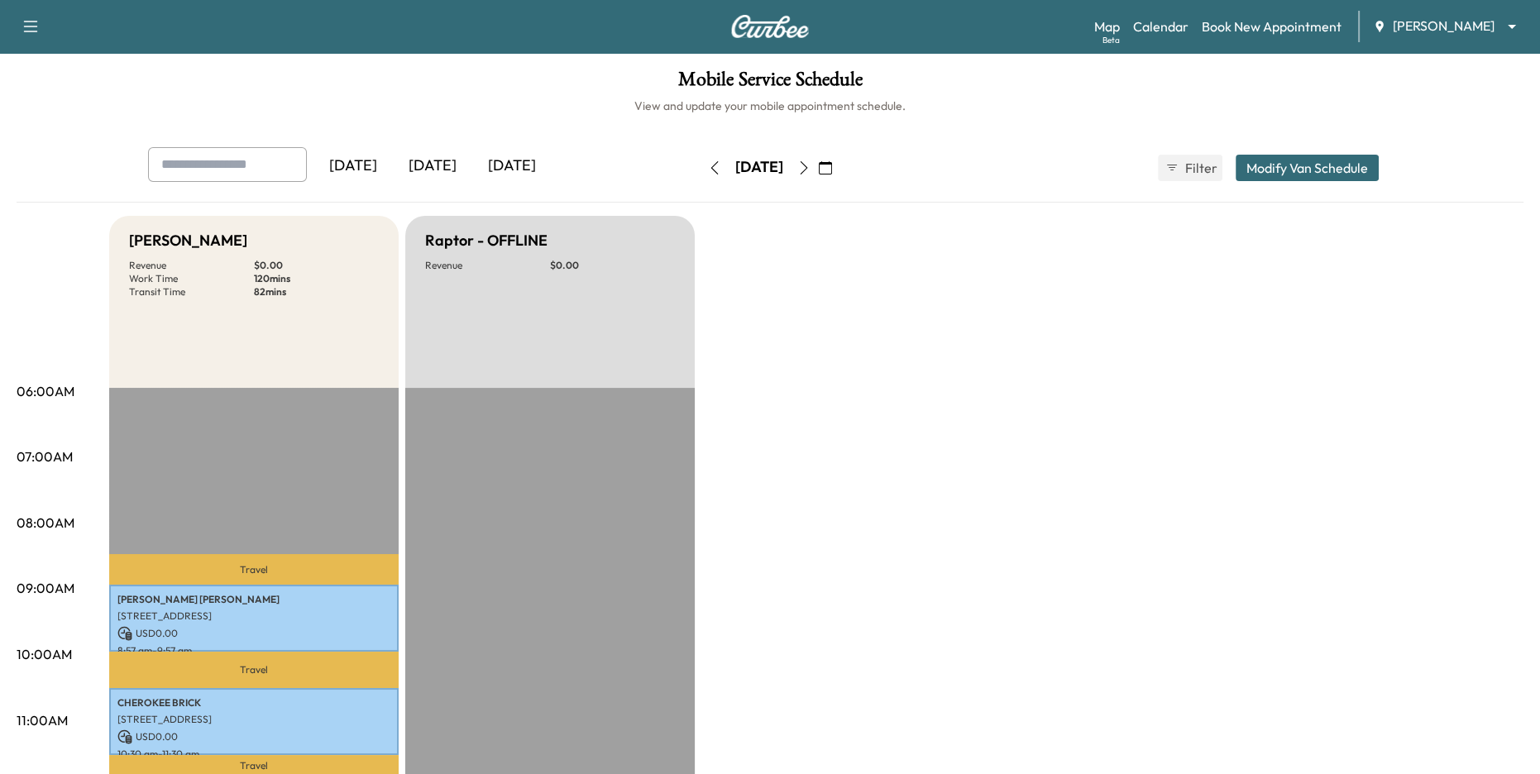
click at [422, 167] on div "[DATE]" at bounding box center [432, 166] width 79 height 38
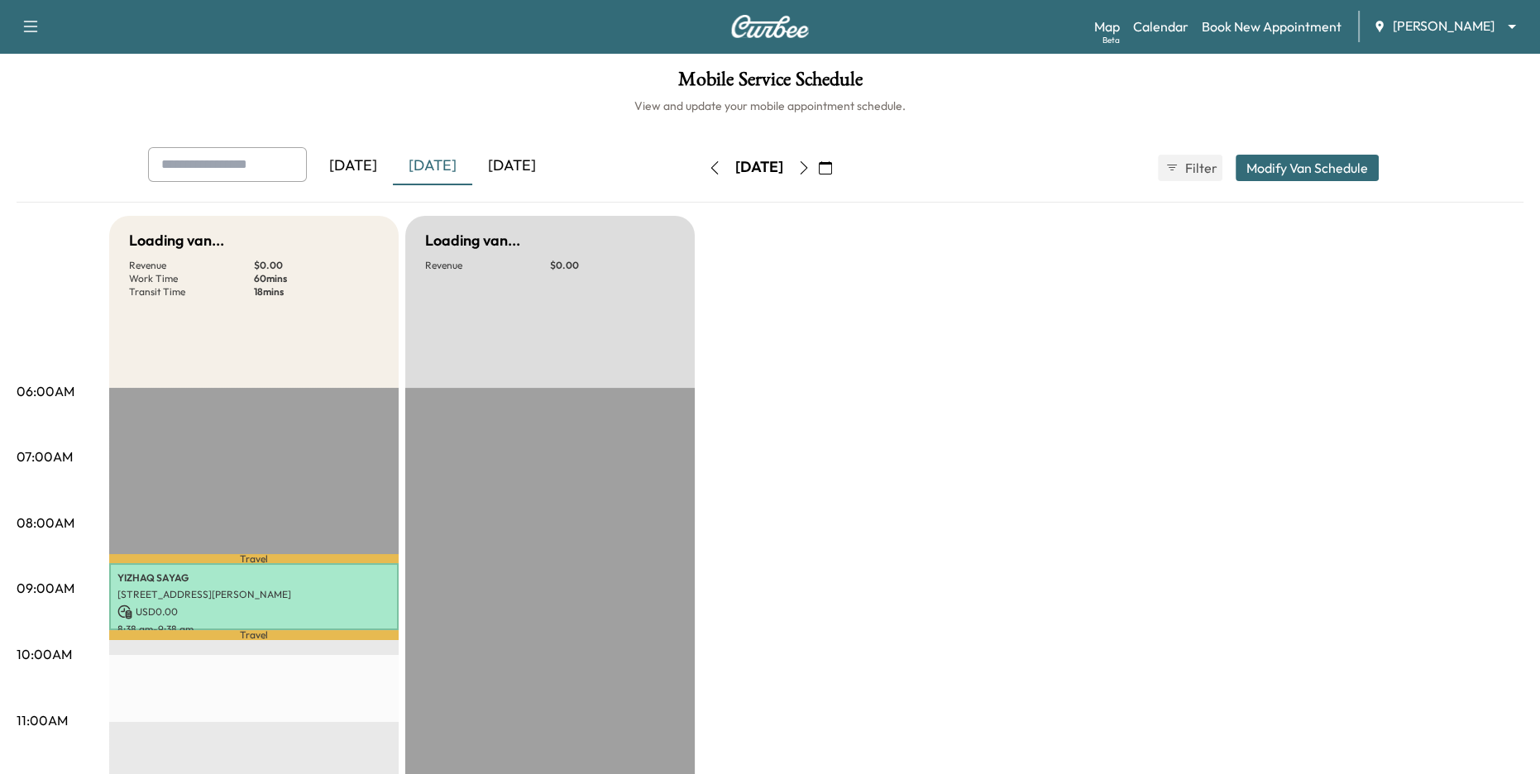
scroll to position [272, 0]
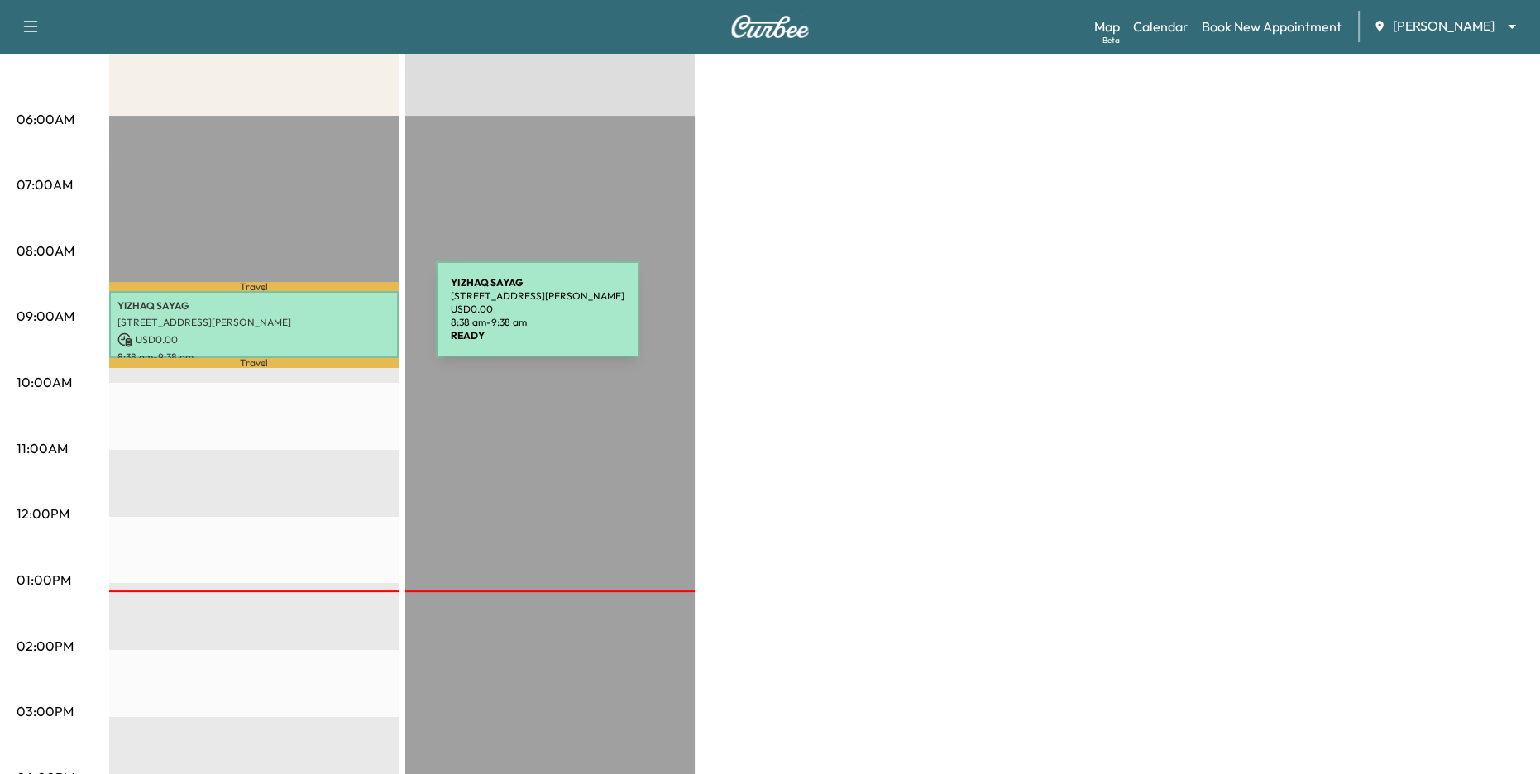
click at [312, 320] on p "[STREET_ADDRESS][PERSON_NAME]" at bounding box center [253, 322] width 273 height 13
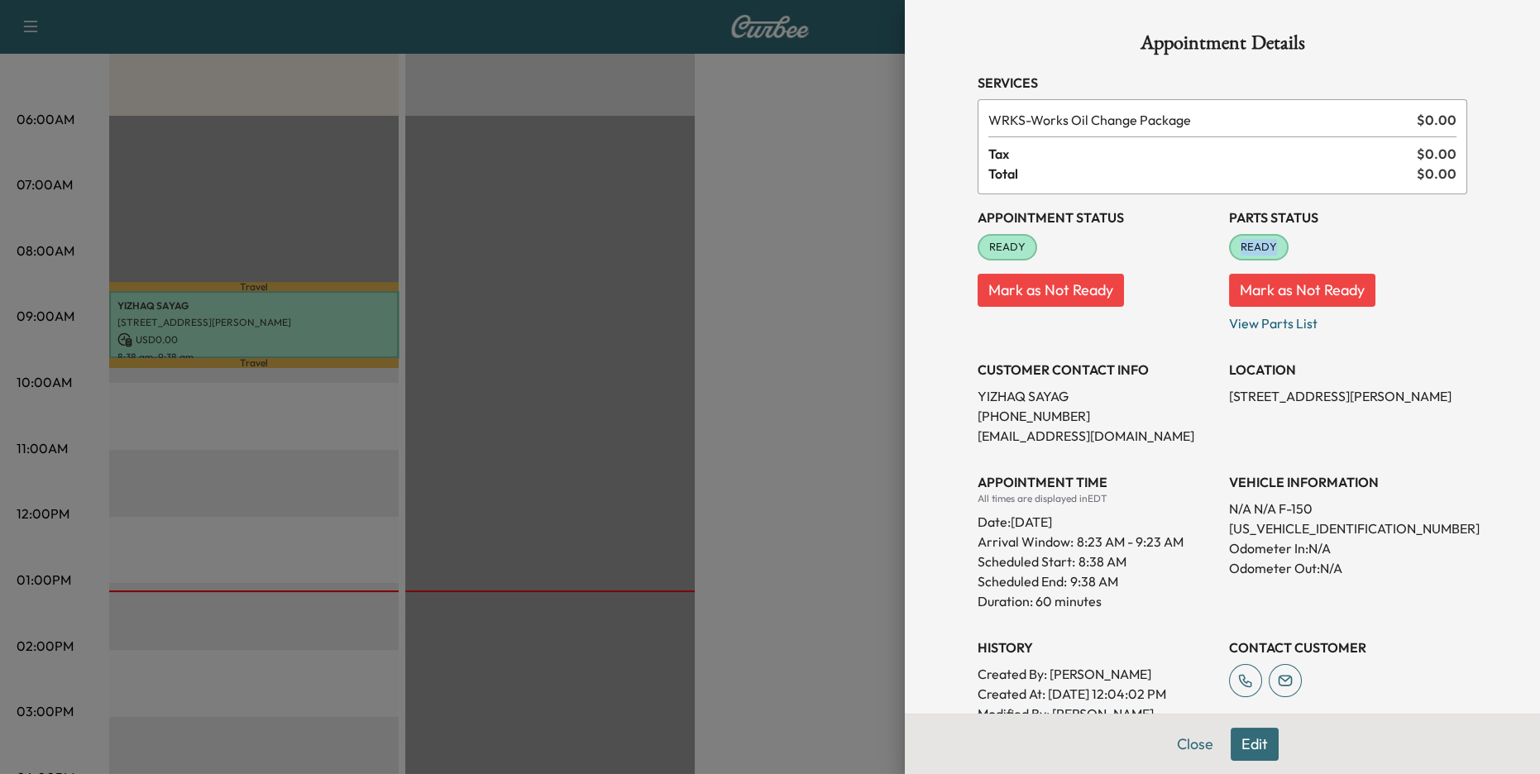
drag, startPoint x: 1237, startPoint y: 245, endPoint x: 1278, endPoint y: 245, distance: 40.5
click at [1278, 245] on span "READY" at bounding box center [1259, 247] width 56 height 17
click at [500, 385] on div at bounding box center [770, 387] width 1540 height 774
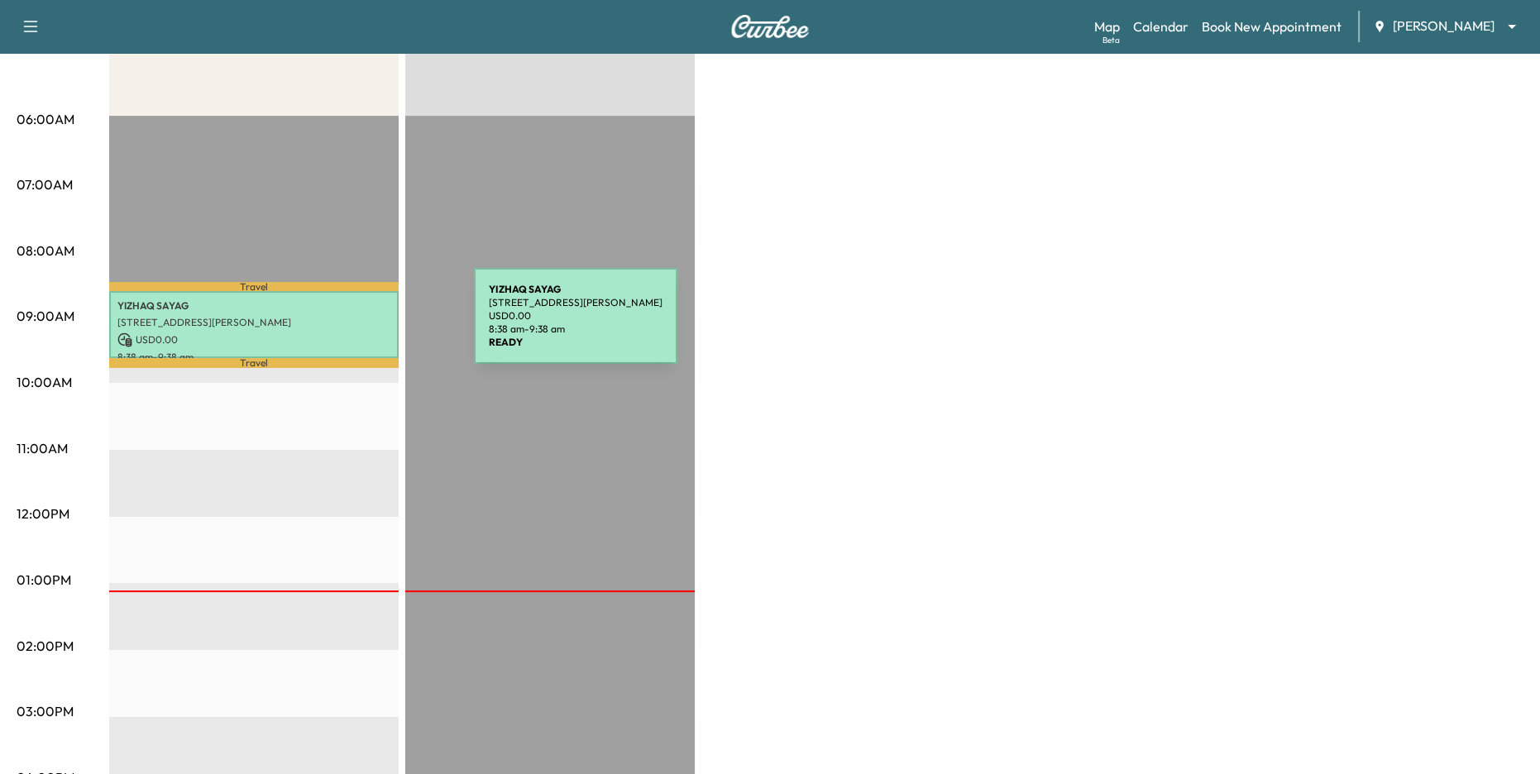
click at [350, 326] on p "[STREET_ADDRESS][PERSON_NAME]" at bounding box center [253, 322] width 273 height 13
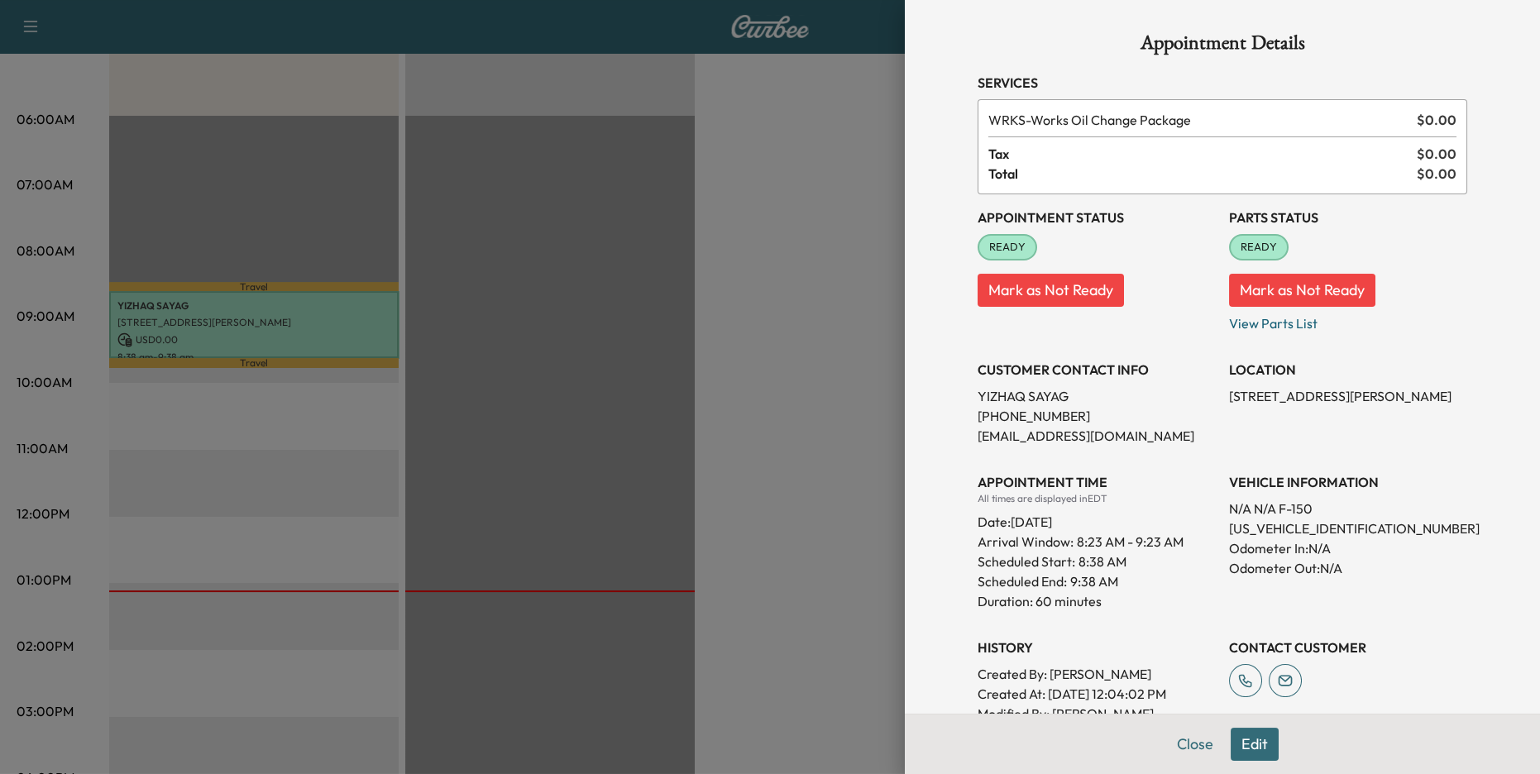
click at [715, 467] on div at bounding box center [770, 387] width 1540 height 774
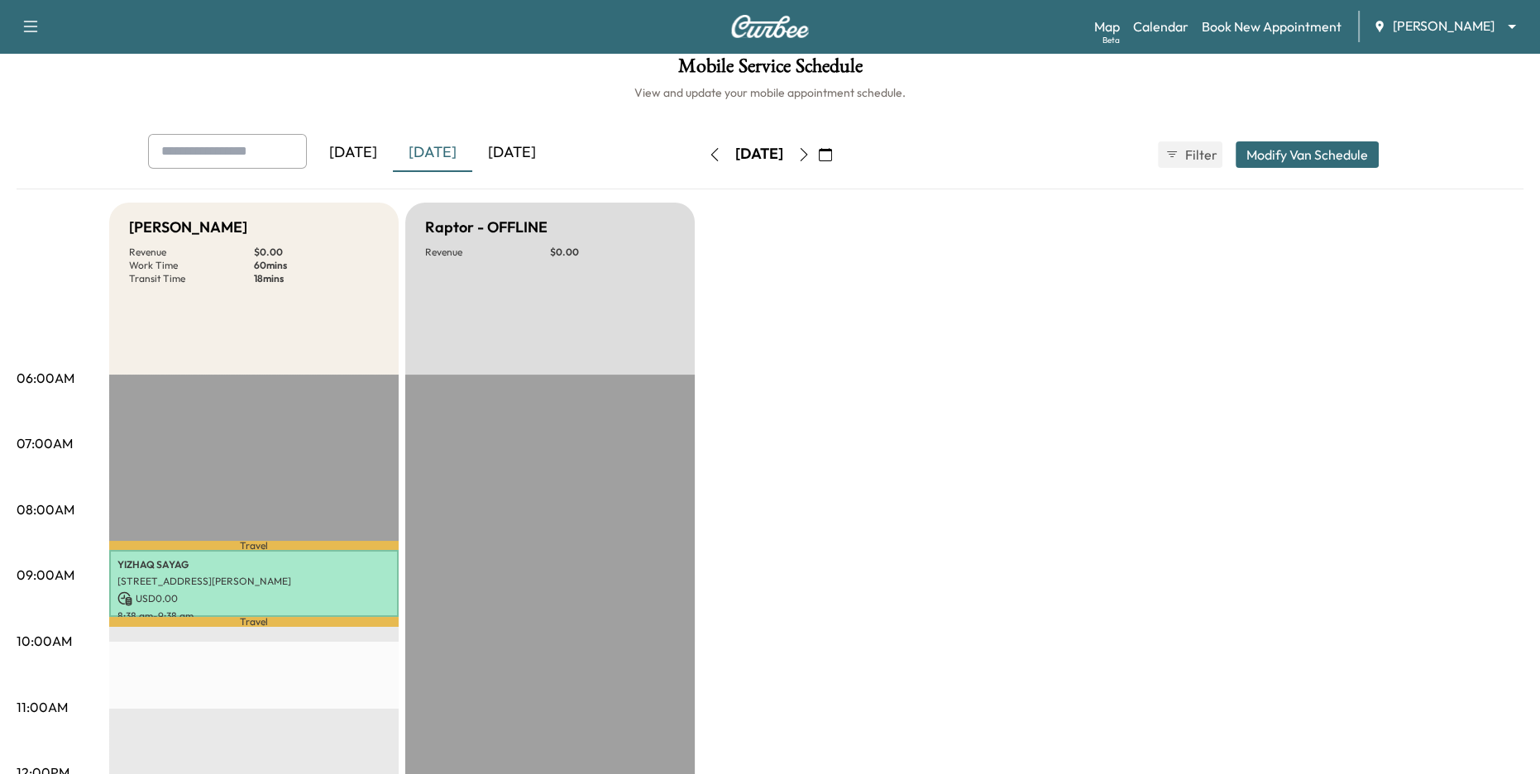
scroll to position [0, 0]
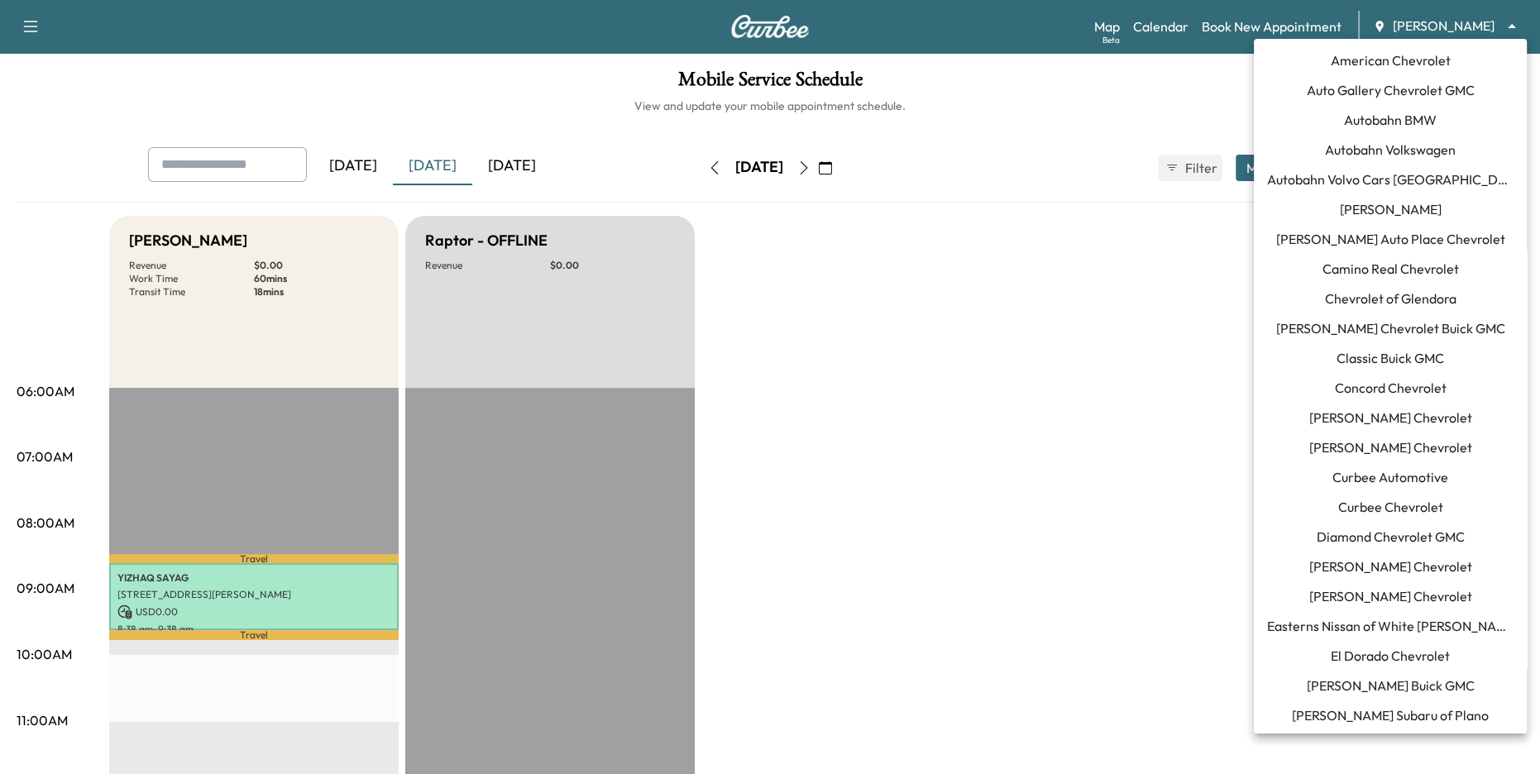
click at [1284, 23] on body "Support Log Out Map Beta Calendar Book New Appointment [PERSON_NAME] ******** ​…" at bounding box center [770, 387] width 1540 height 774
click at [1284, 480] on span "Curbee Automotive" at bounding box center [1390, 477] width 116 height 20
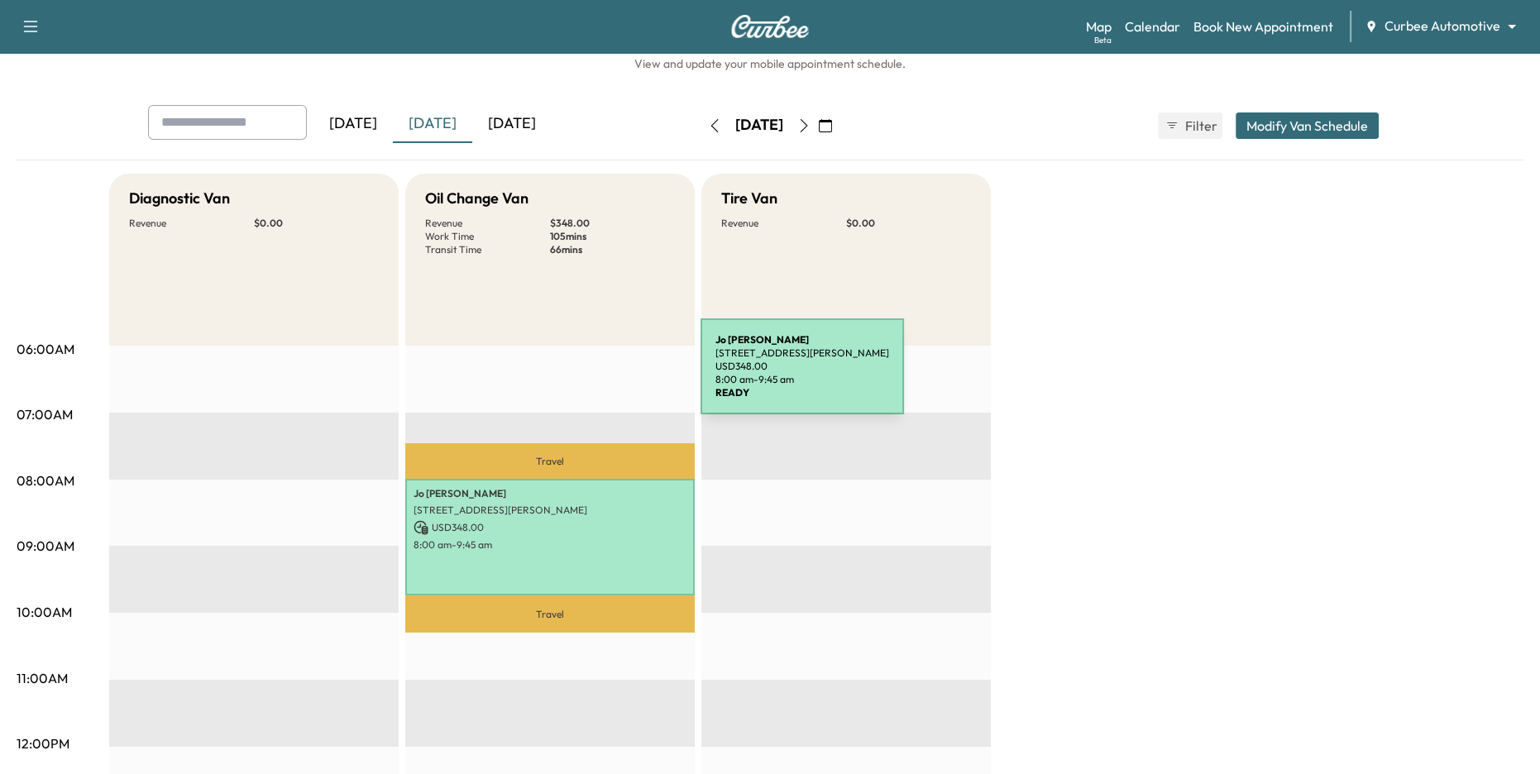
scroll to position [40, 0]
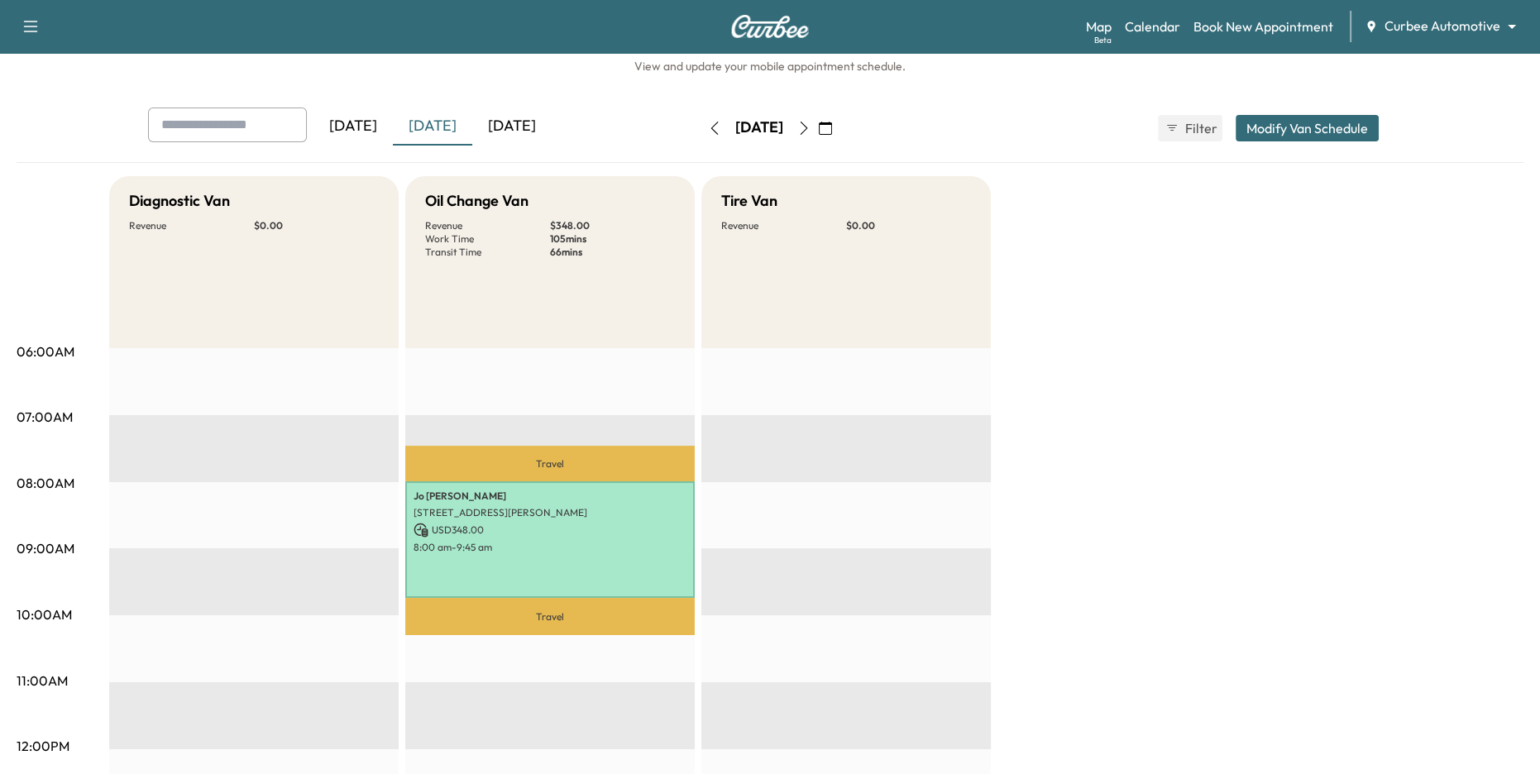
click at [708, 126] on icon "button" at bounding box center [714, 128] width 13 height 13
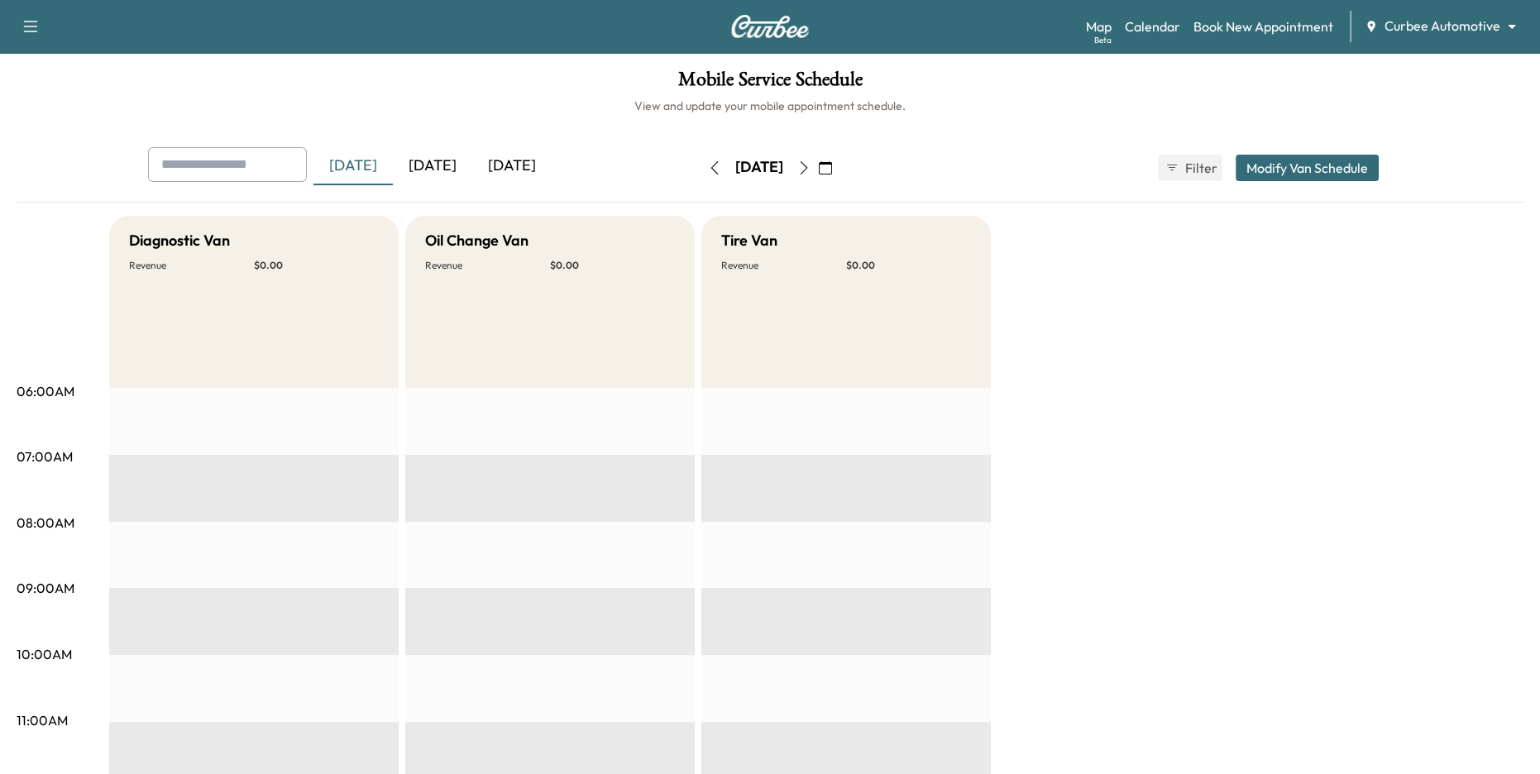
click at [711, 166] on icon "button" at bounding box center [714, 167] width 7 height 13
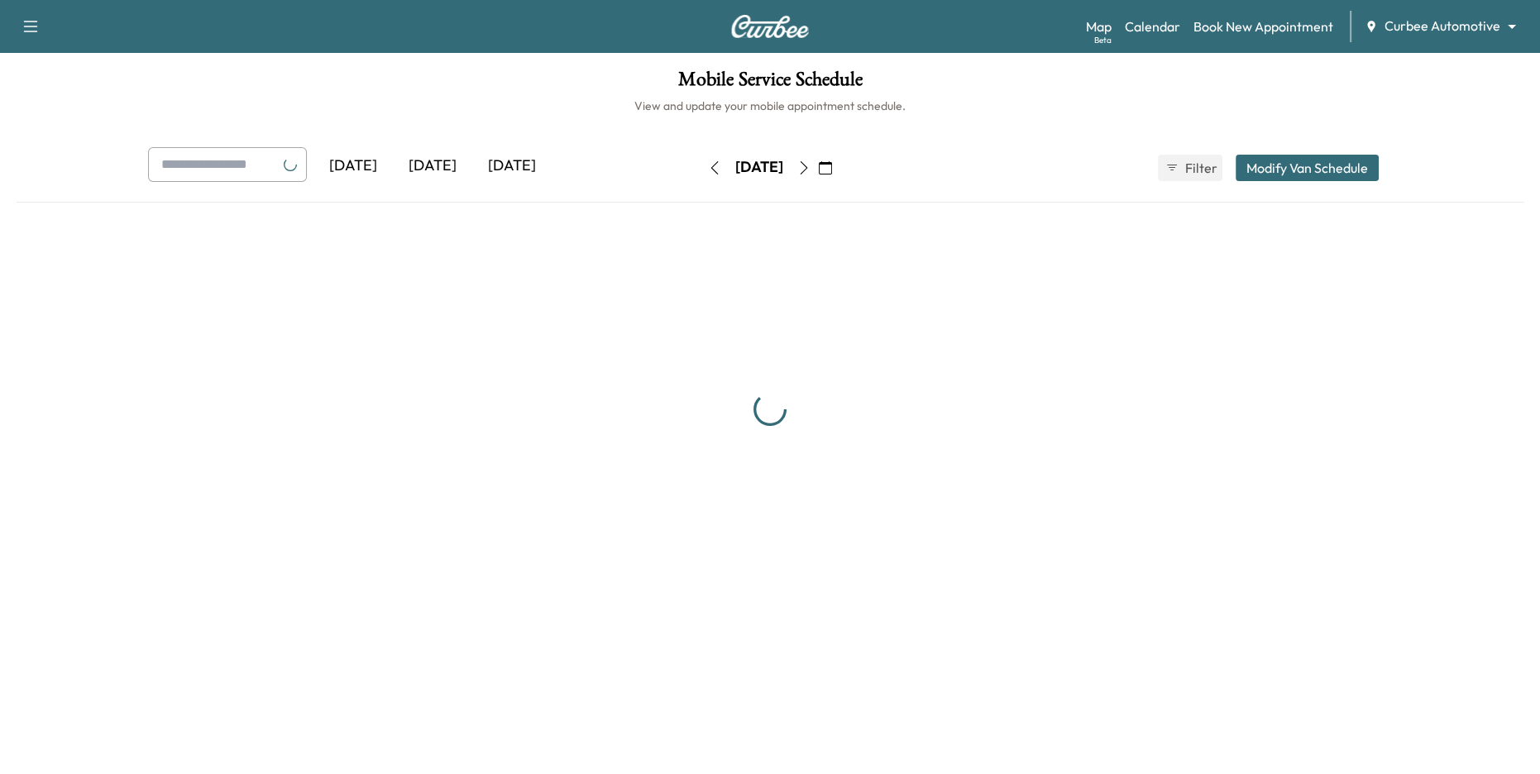
click at [708, 166] on icon "button" at bounding box center [714, 167] width 13 height 13
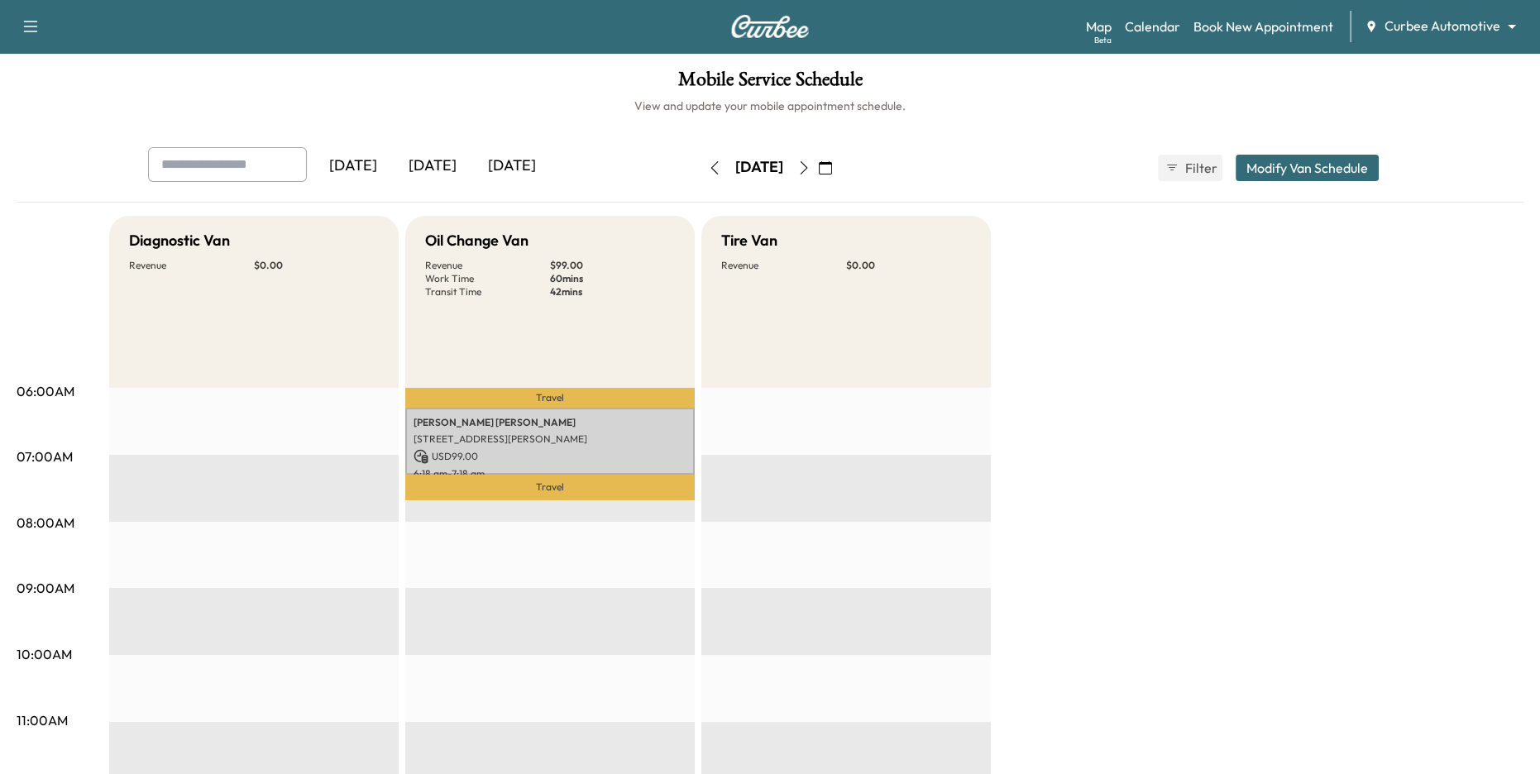
click at [708, 166] on icon "button" at bounding box center [714, 167] width 13 height 13
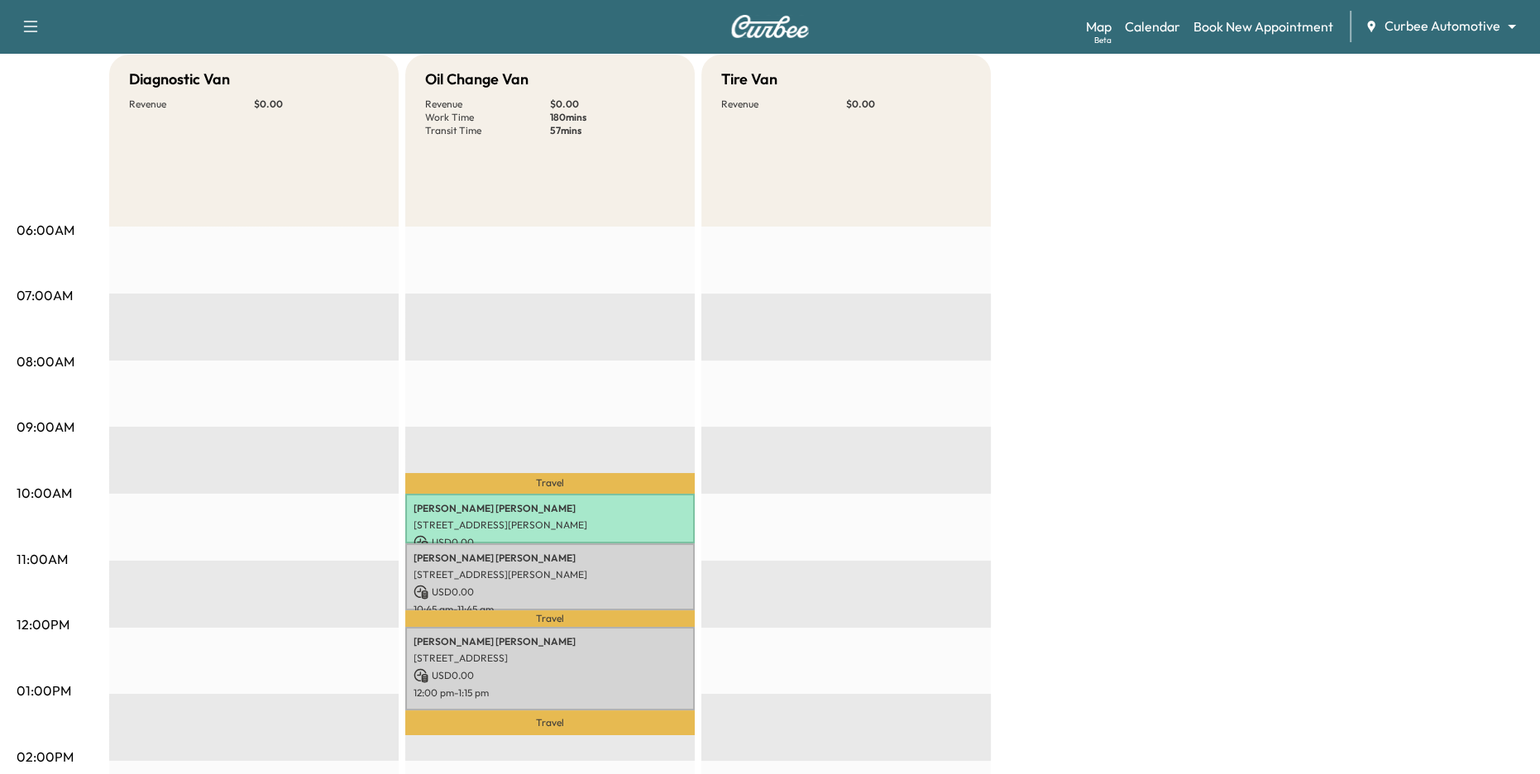
scroll to position [279, 0]
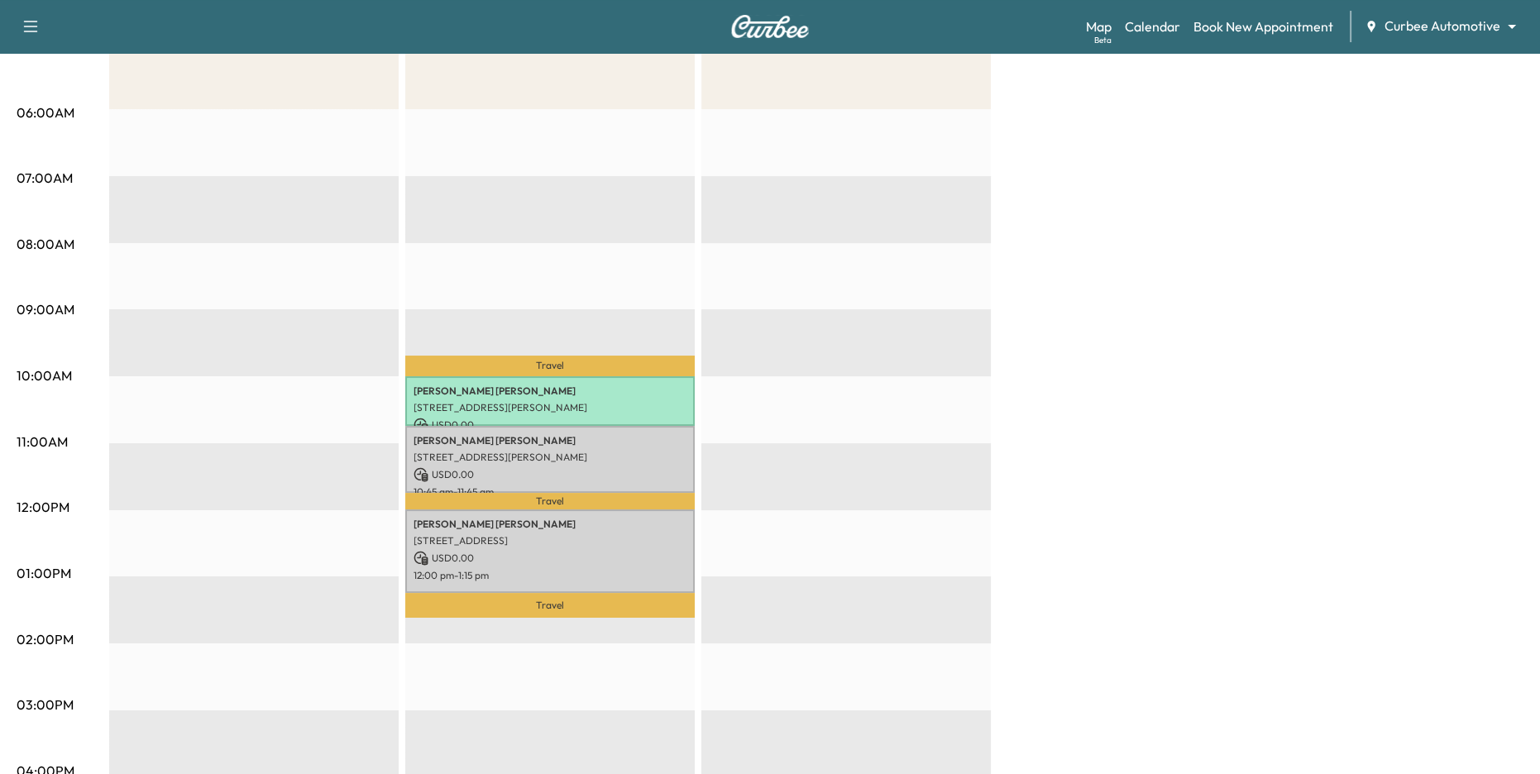
click at [785, 473] on div at bounding box center [845, 643] width 289 height 1068
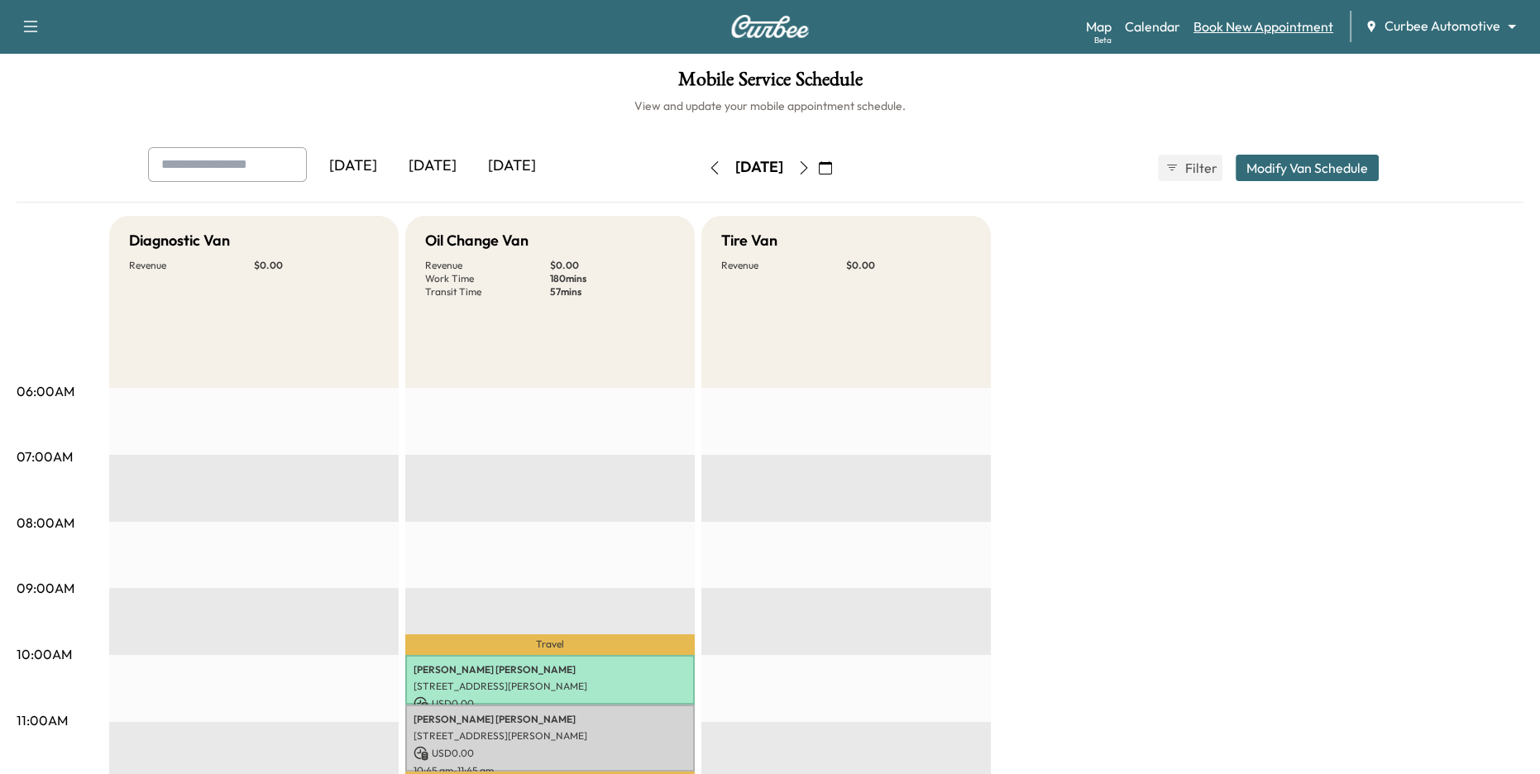
click at [1237, 31] on link "Book New Appointment" at bounding box center [1263, 27] width 140 height 20
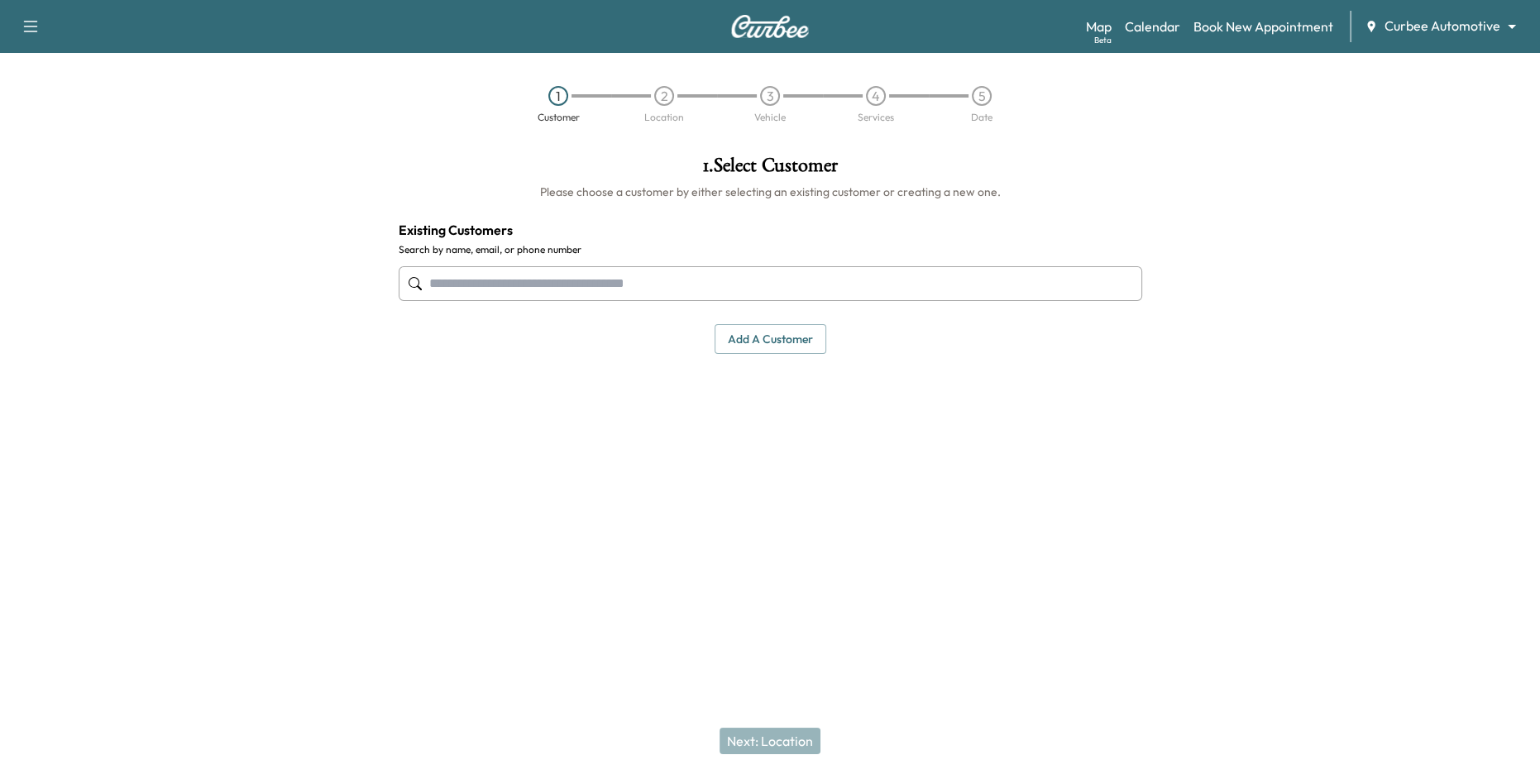
click at [651, 272] on input "text" at bounding box center [770, 283] width 743 height 35
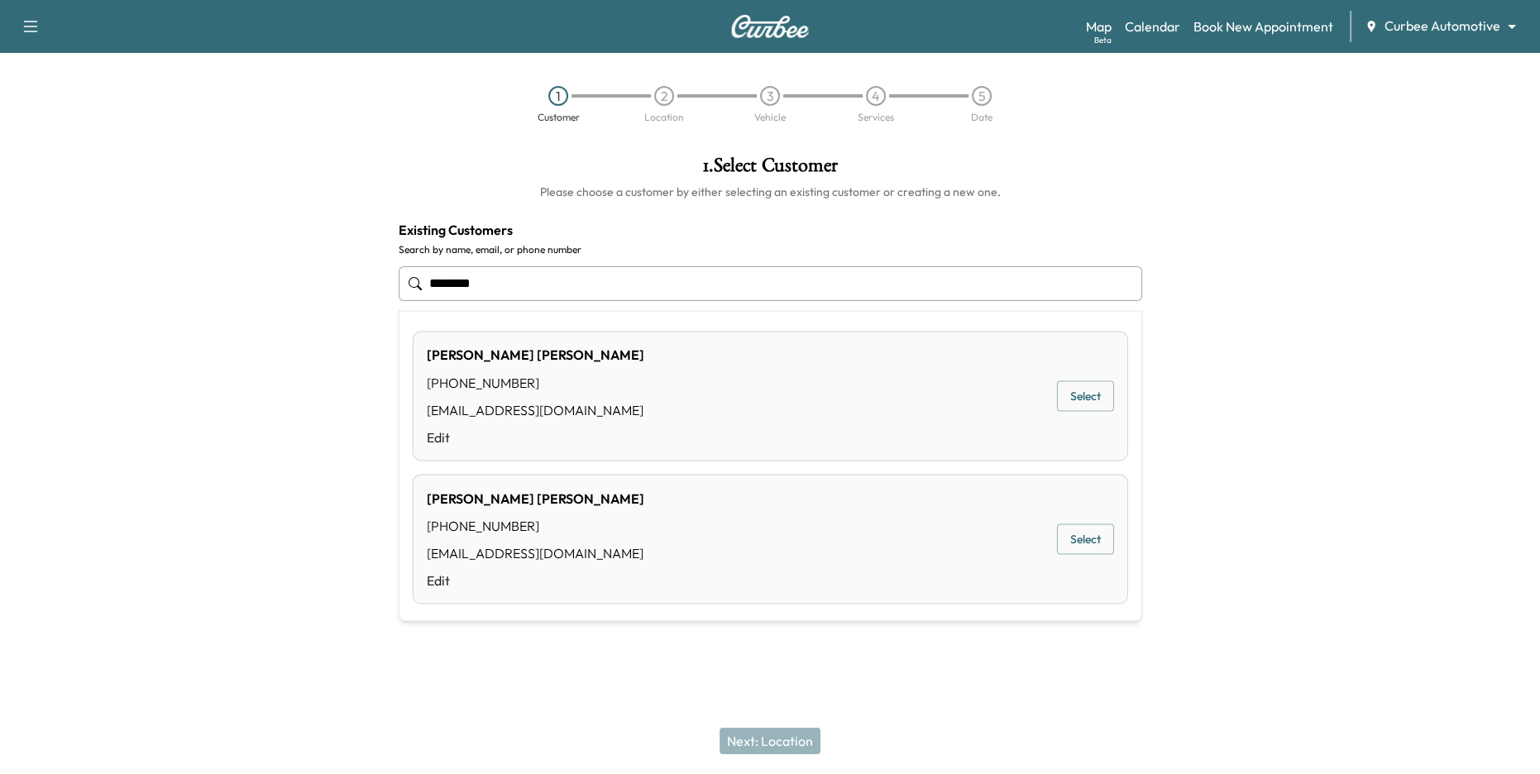
click at [1095, 538] on button "Select" at bounding box center [1085, 539] width 57 height 31
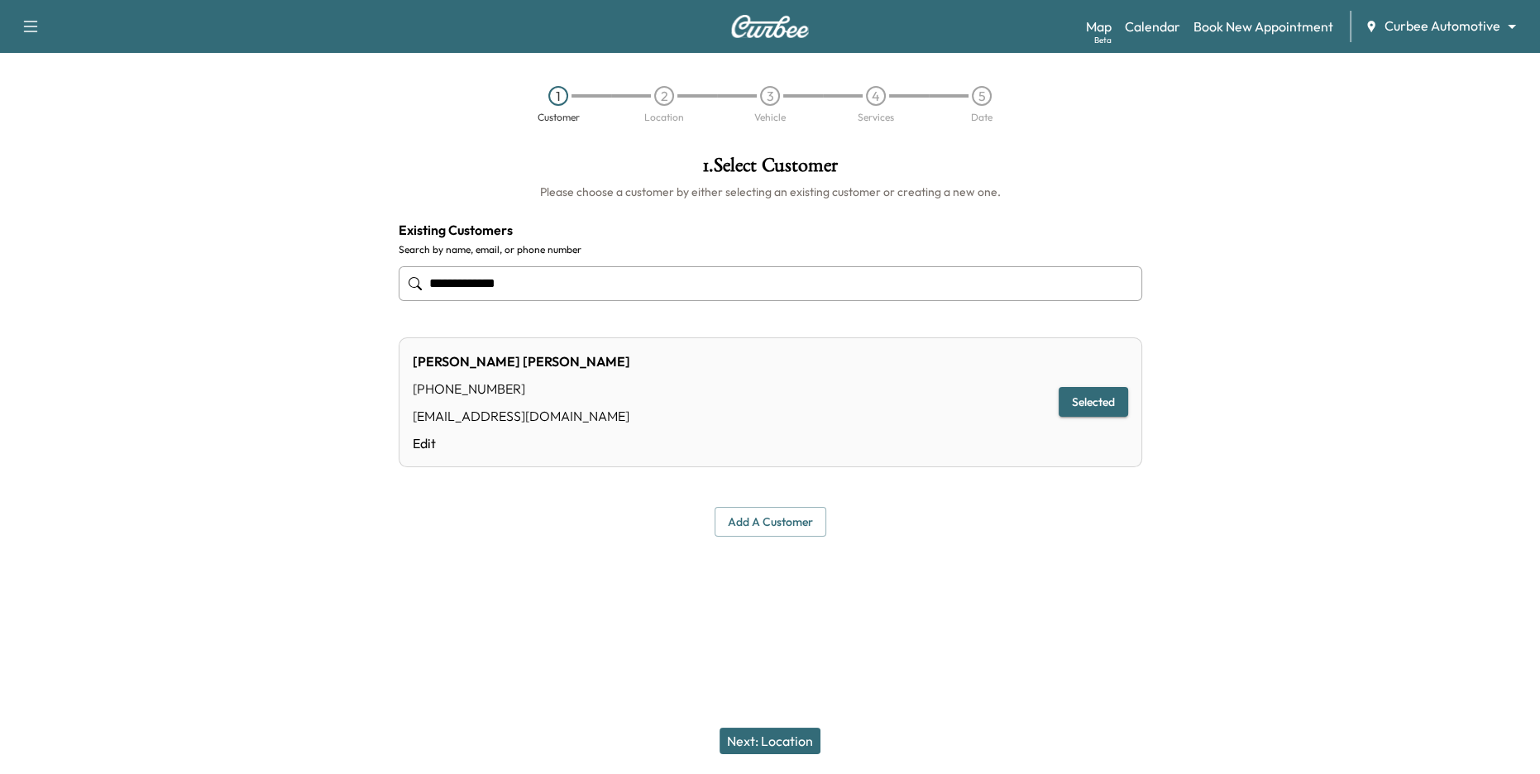
type input "**********"
click at [767, 711] on button "Next: Location" at bounding box center [769, 741] width 101 height 26
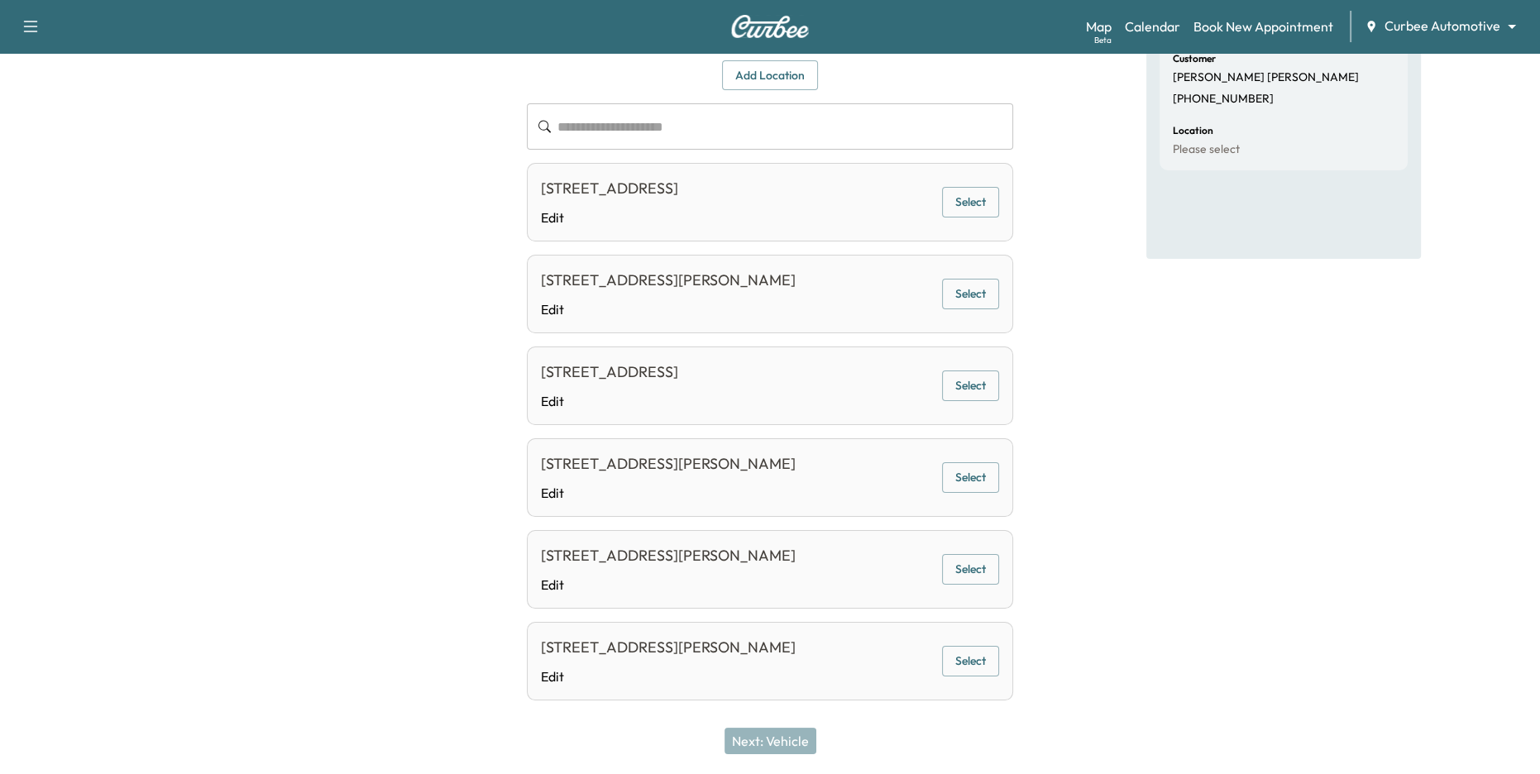
scroll to position [176, 0]
click at [968, 569] on button "Select" at bounding box center [970, 566] width 57 height 31
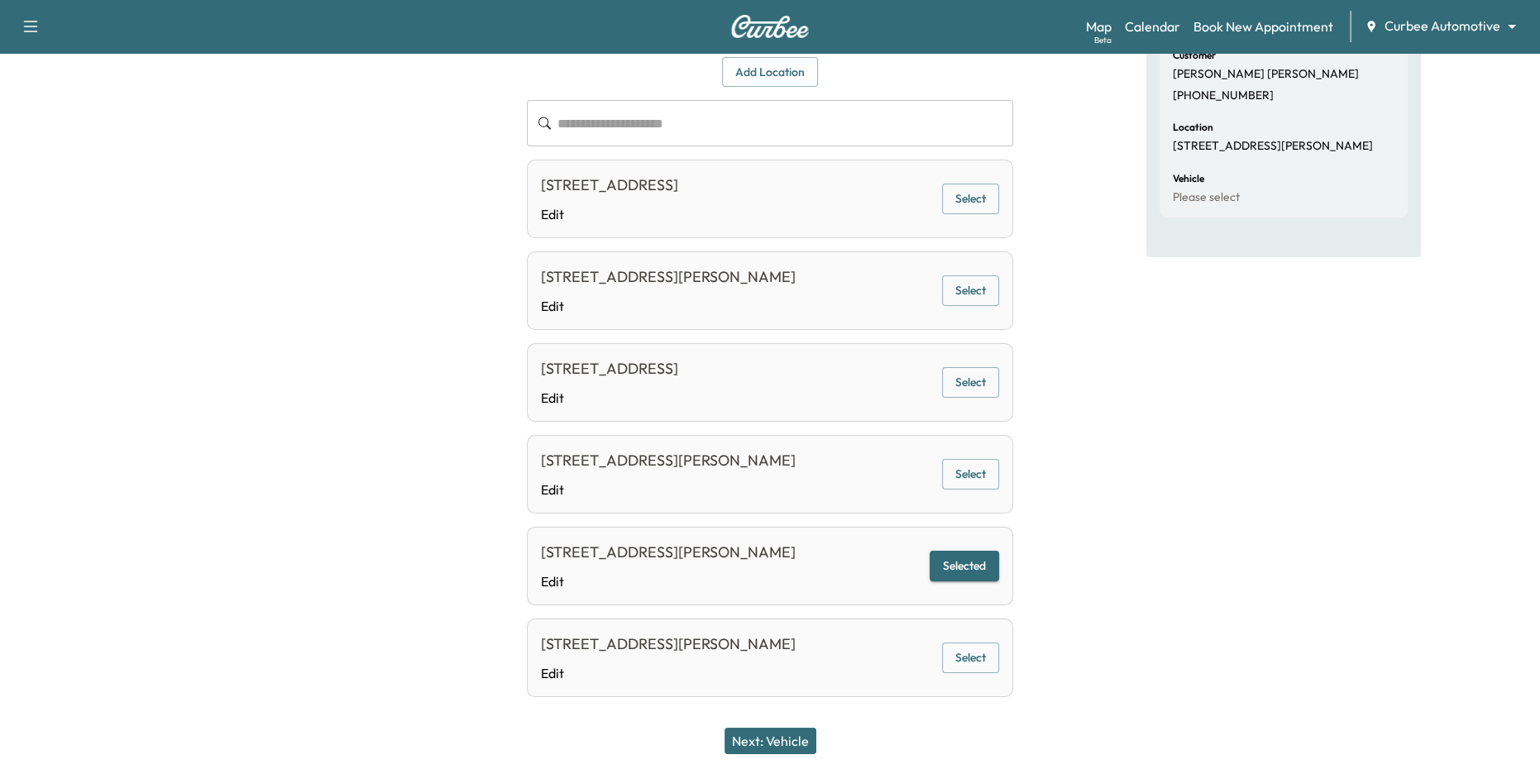
click at [786, 711] on button "Next: Vehicle" at bounding box center [770, 741] width 92 height 26
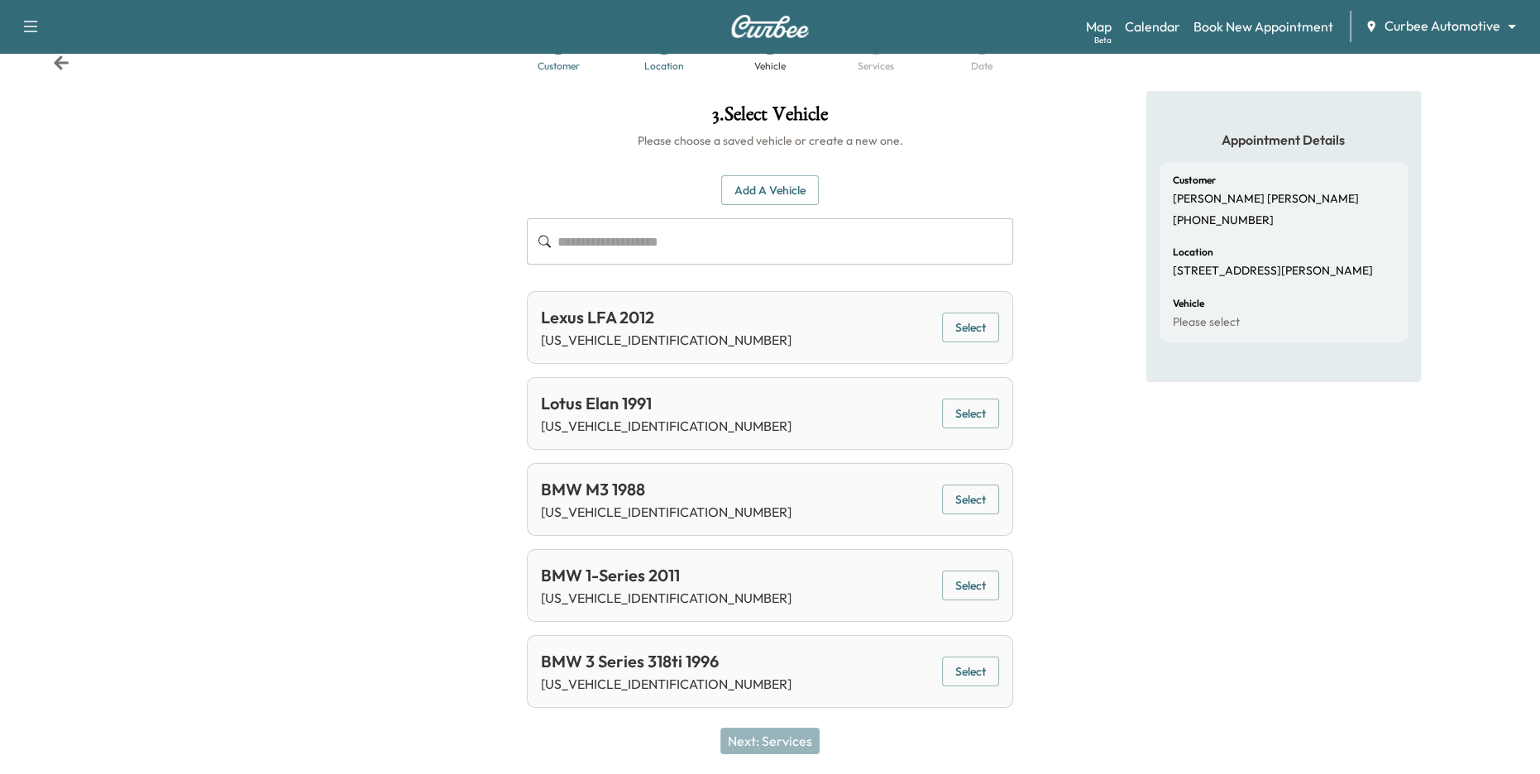
scroll to position [50, 0]
click at [973, 674] on button "Select" at bounding box center [970, 673] width 57 height 31
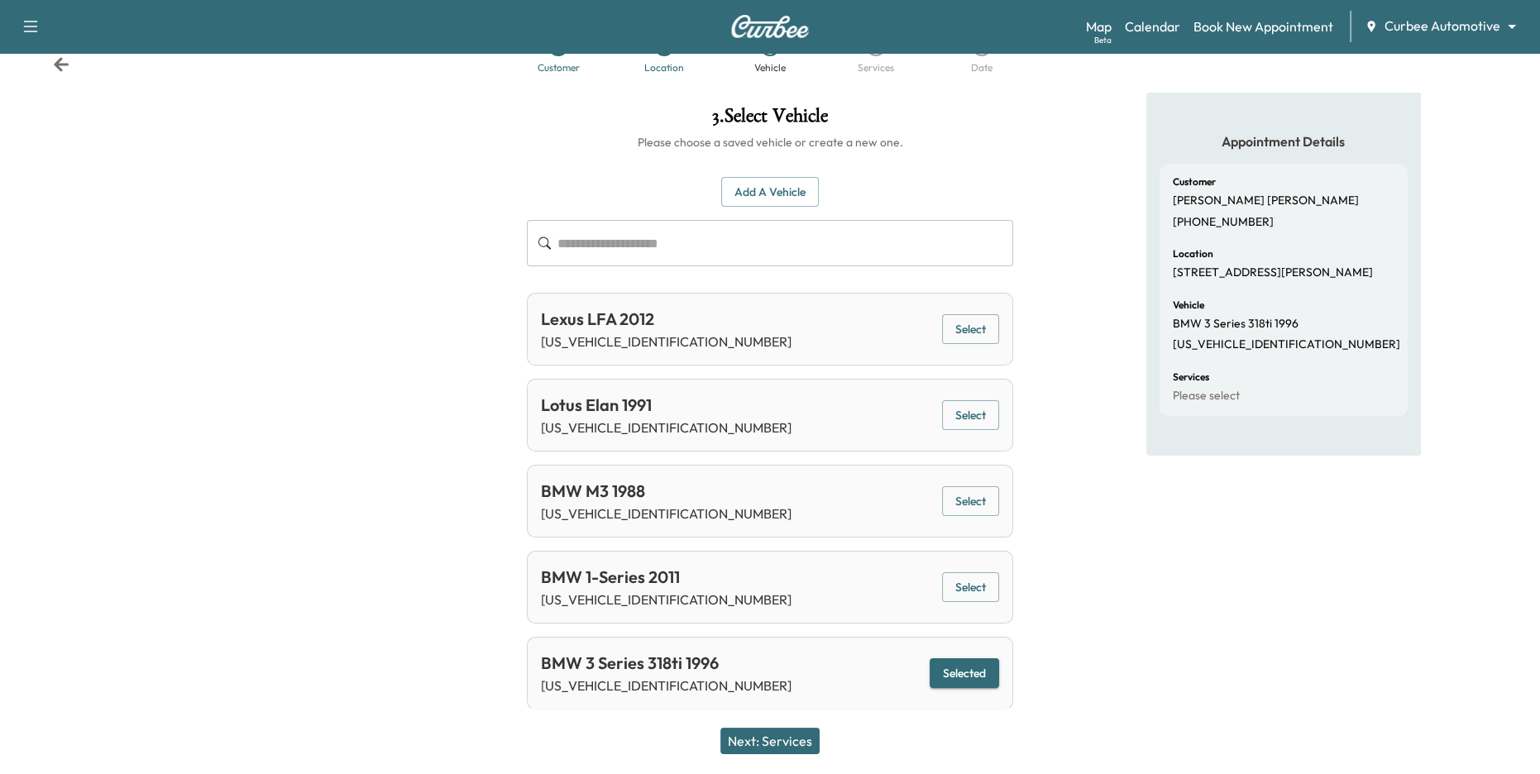
drag, startPoint x: 768, startPoint y: 738, endPoint x: 774, endPoint y: 657, distance: 80.4
click at [774, 657] on div "3 . Select Vehicle Please choose a saved vehicle or create a new one. Add a Veh…" at bounding box center [771, 408] width 514 height 630
click at [968, 428] on button "Select" at bounding box center [970, 415] width 57 height 31
click at [772, 711] on button "Next: Services" at bounding box center [769, 741] width 99 height 26
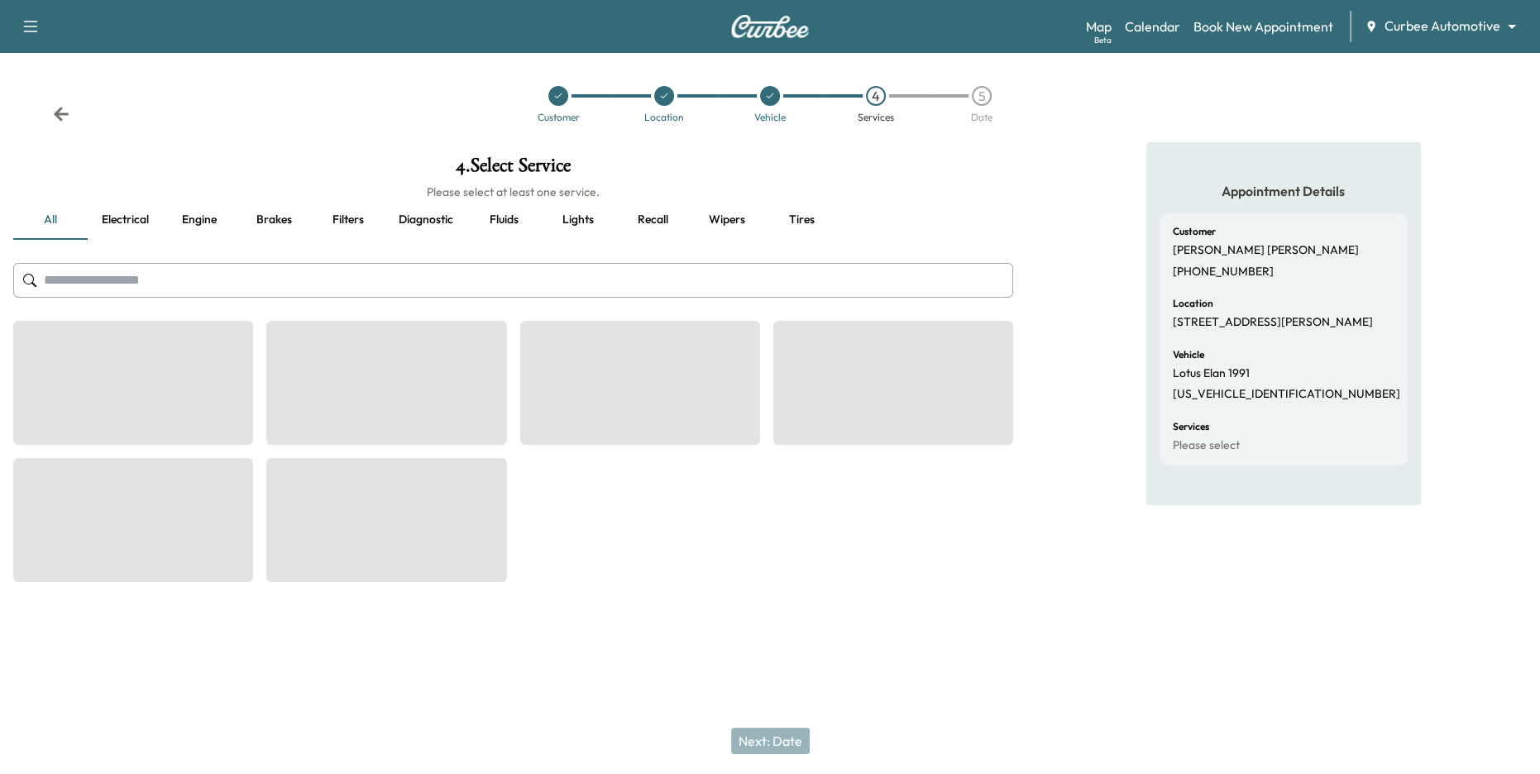
scroll to position [0, 0]
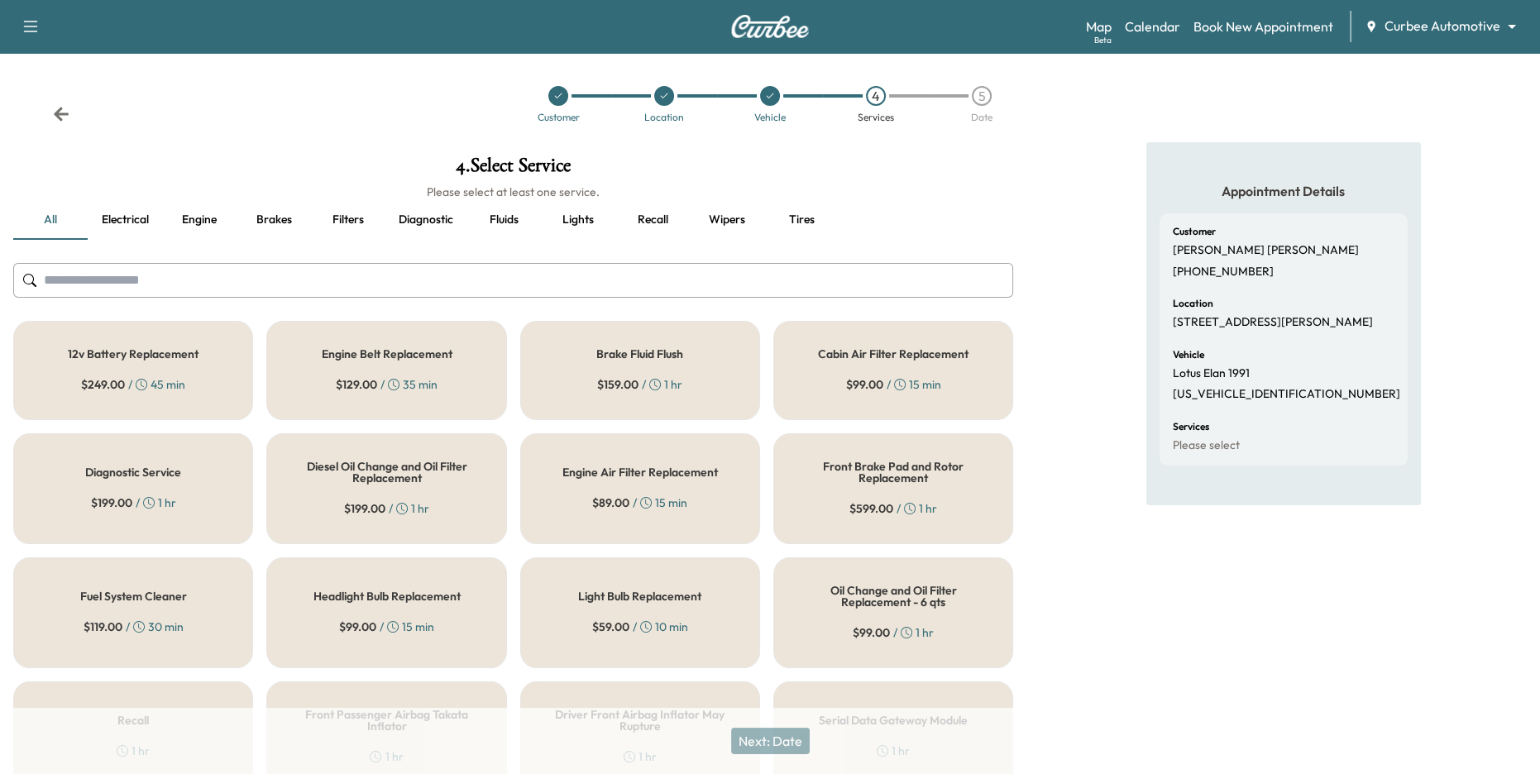
click at [159, 361] on div "12v Battery Replacement $ 249.00 / 45 min" at bounding box center [133, 370] width 240 height 99
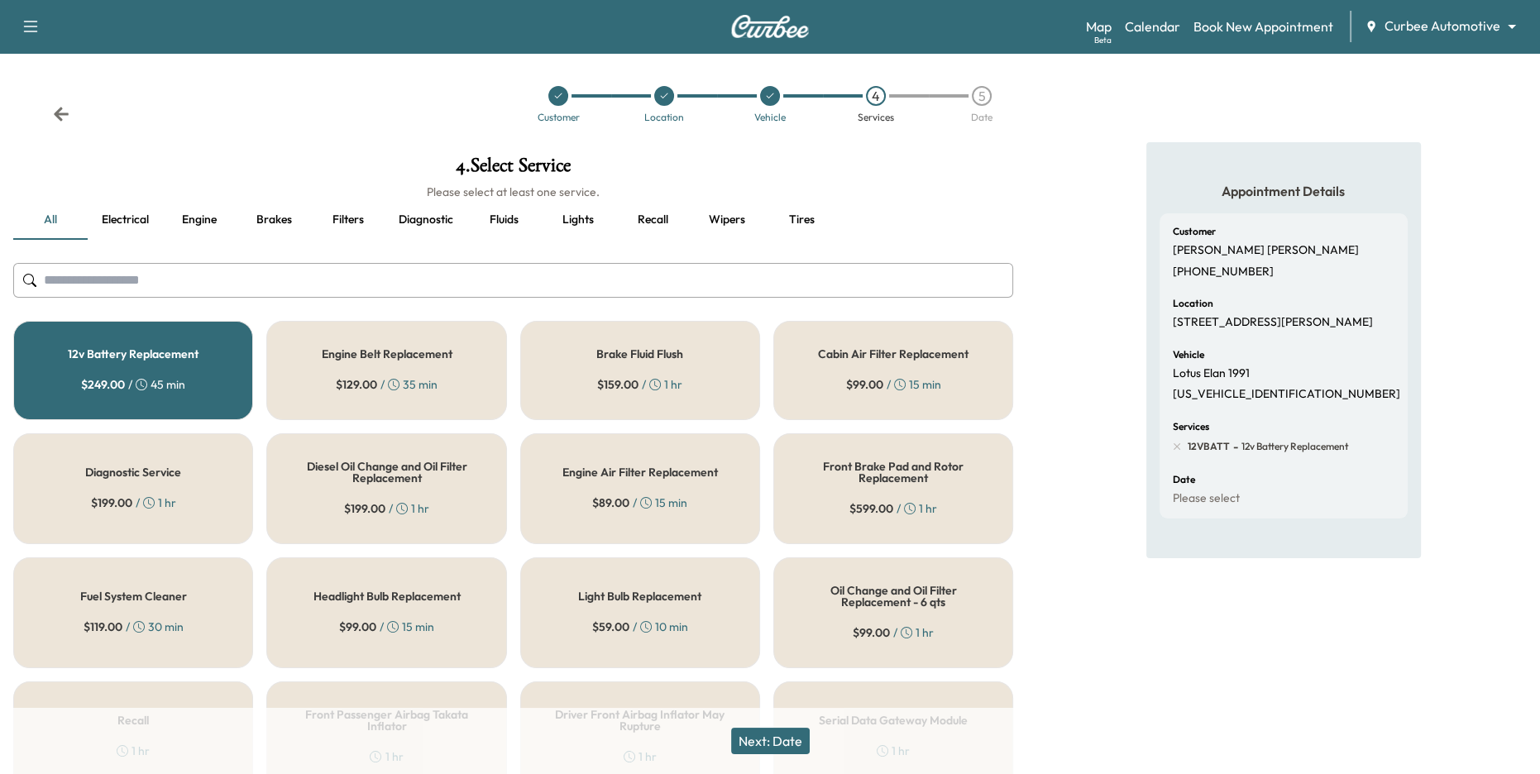
click at [426, 626] on div "$ 99.00 / 15 min" at bounding box center [386, 627] width 95 height 17
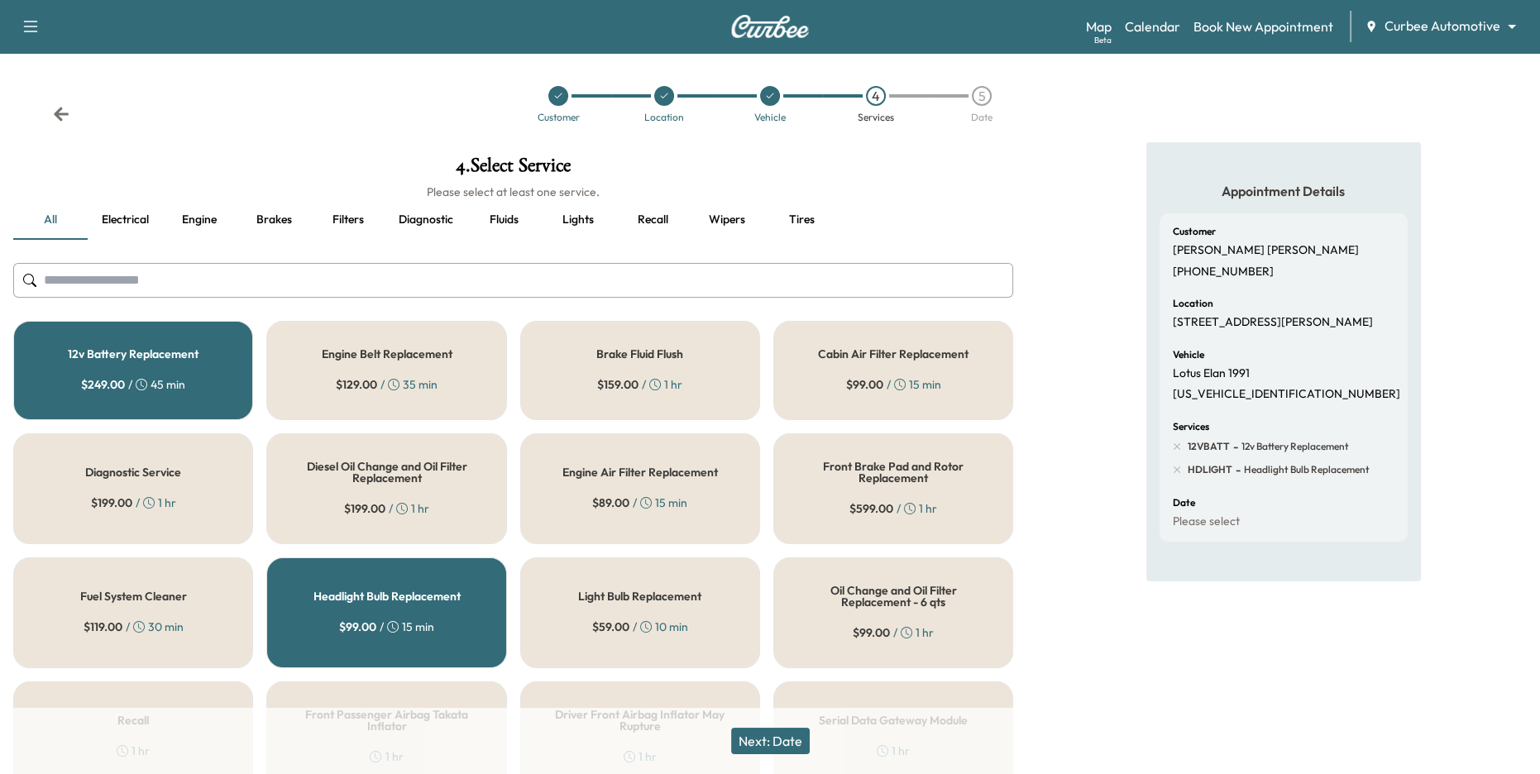
click at [760, 711] on button "Next: Date" at bounding box center [770, 741] width 79 height 26
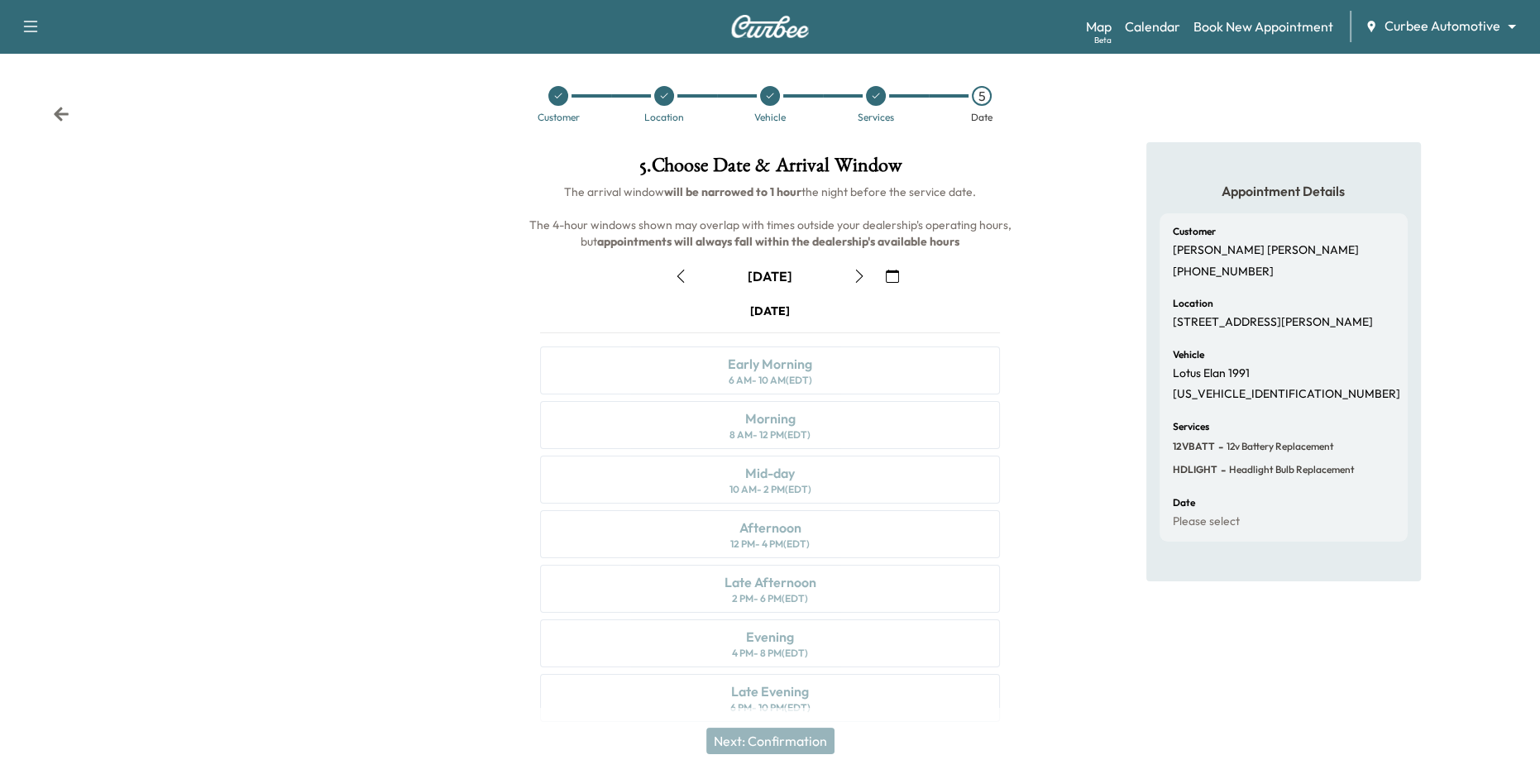
scroll to position [18, 0]
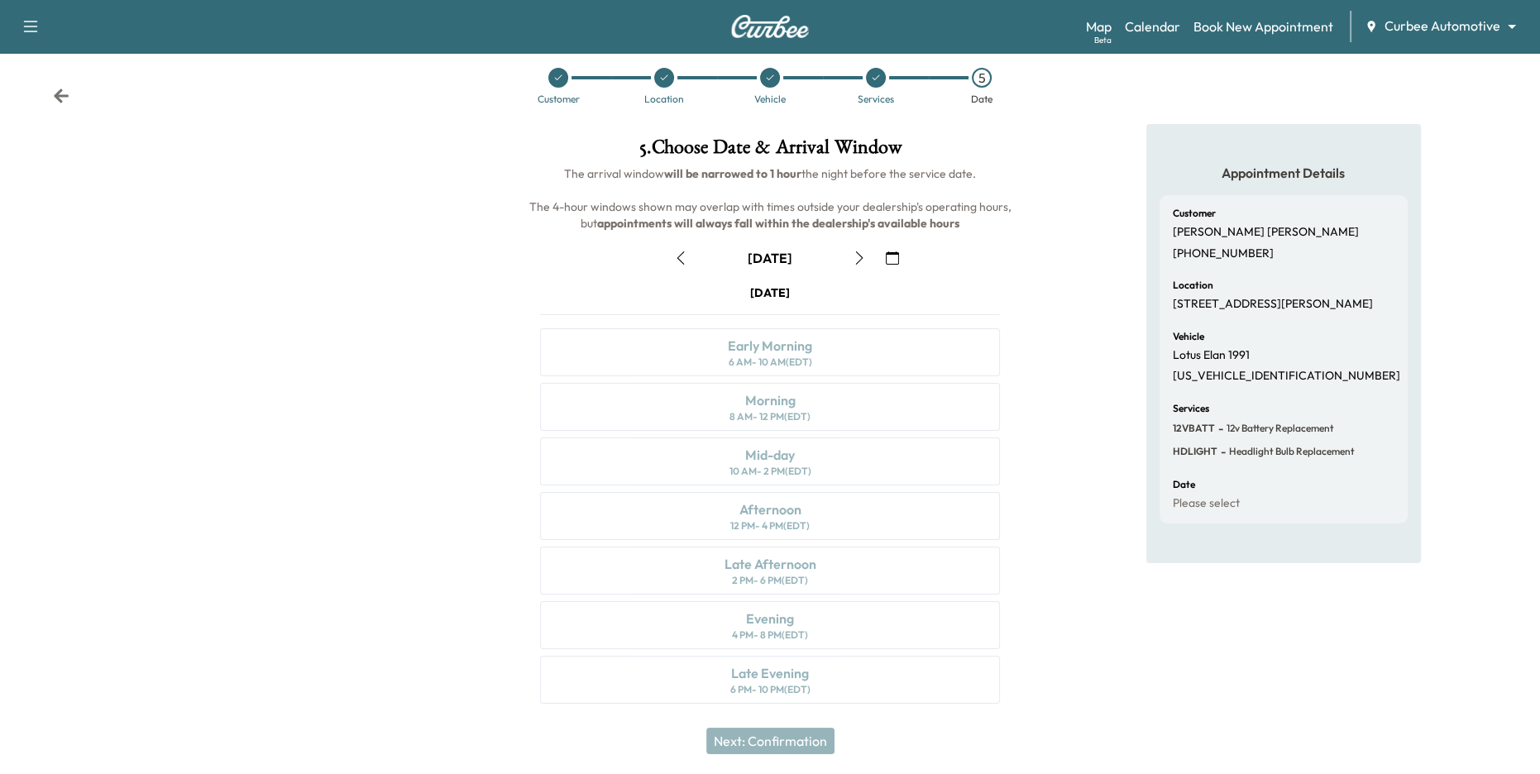
click at [858, 261] on icon "button" at bounding box center [859, 257] width 13 height 13
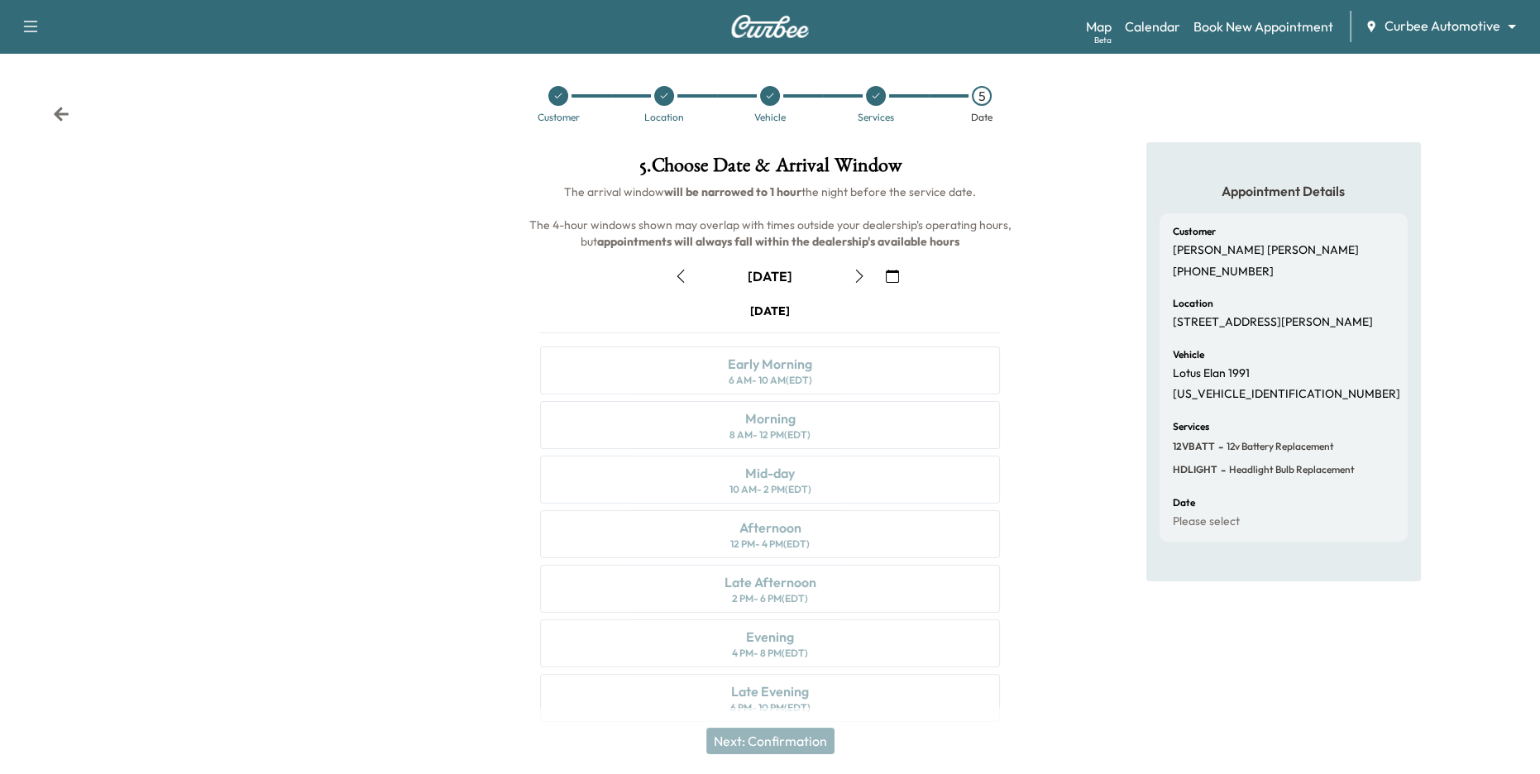
click at [863, 280] on icon "button" at bounding box center [859, 276] width 13 height 13
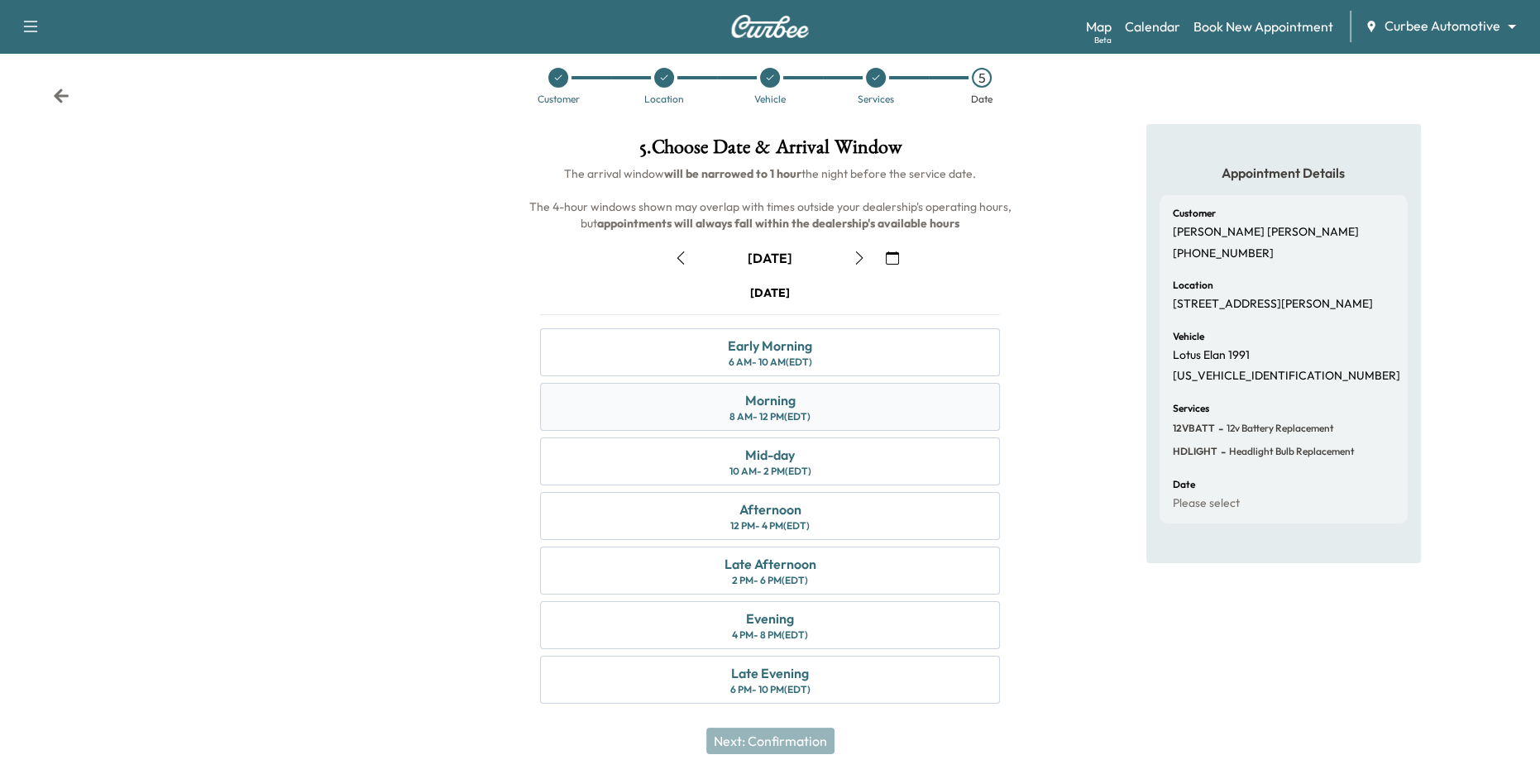
click at [807, 415] on div "8 AM - 12 PM (EDT)" at bounding box center [769, 416] width 81 height 13
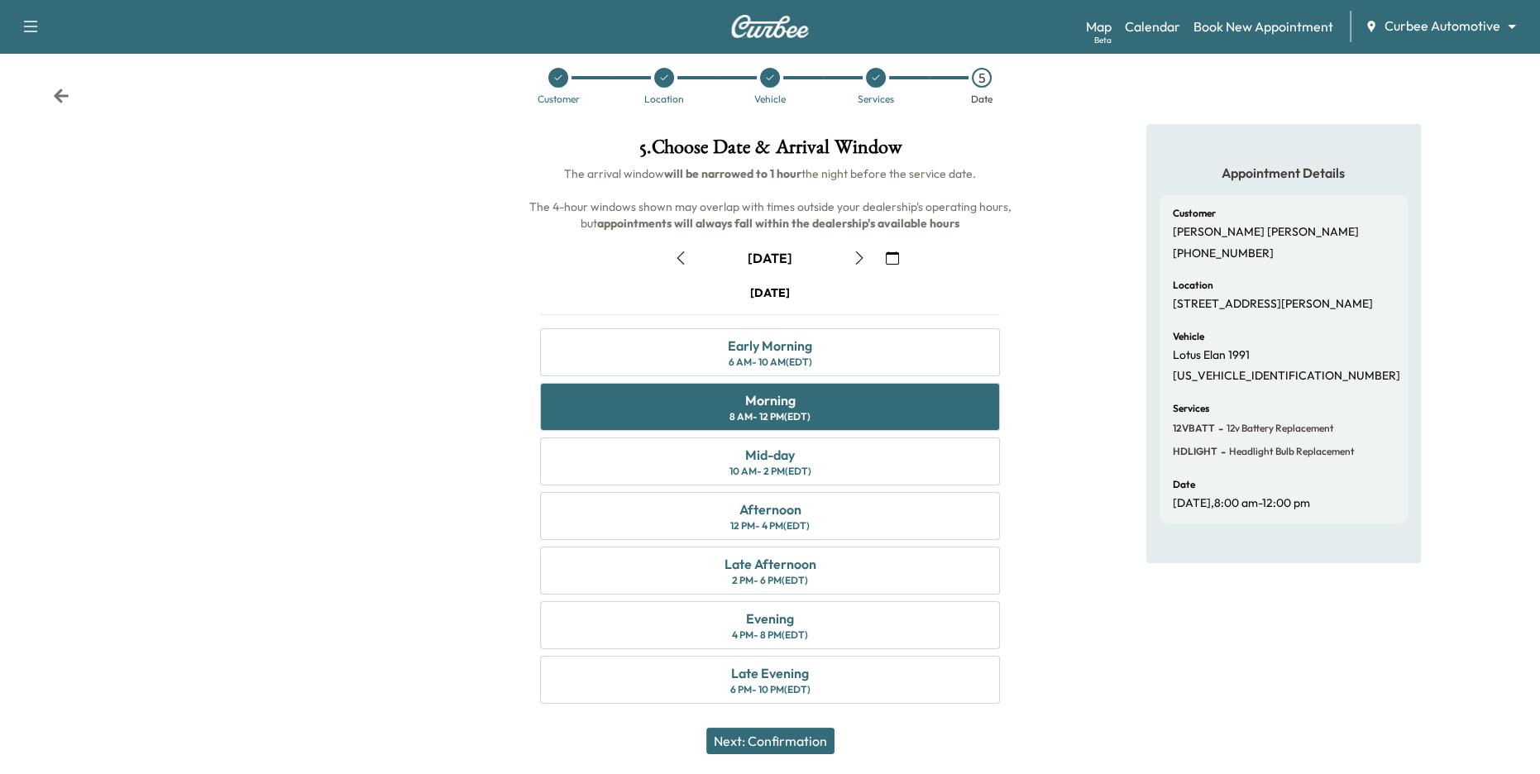
click at [569, 173] on span "The arrival window will be narrowed to 1 hour the night before the service date…" at bounding box center [770, 198] width 485 height 65
drag, startPoint x: 562, startPoint y: 174, endPoint x: 767, endPoint y: 186, distance: 205.5
click at [767, 186] on h6 "The arrival window will be narrowed to 1 hour the night before the service date…" at bounding box center [770, 198] width 487 height 66
click at [701, 170] on b "will be narrowed to 1 hour" at bounding box center [732, 173] width 137 height 15
click at [810, 711] on button "Next: Confirmation" at bounding box center [770, 741] width 128 height 26
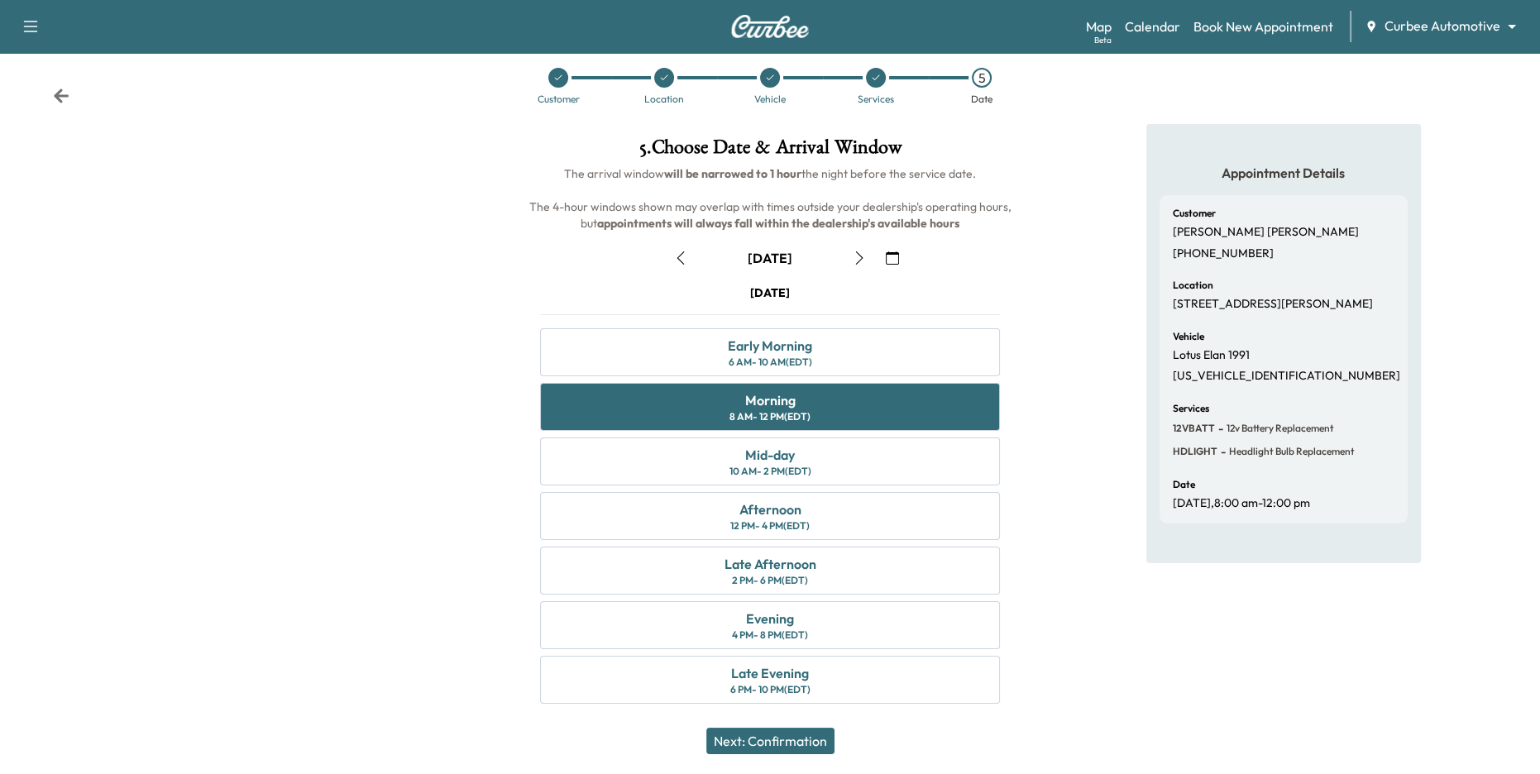
scroll to position [0, 0]
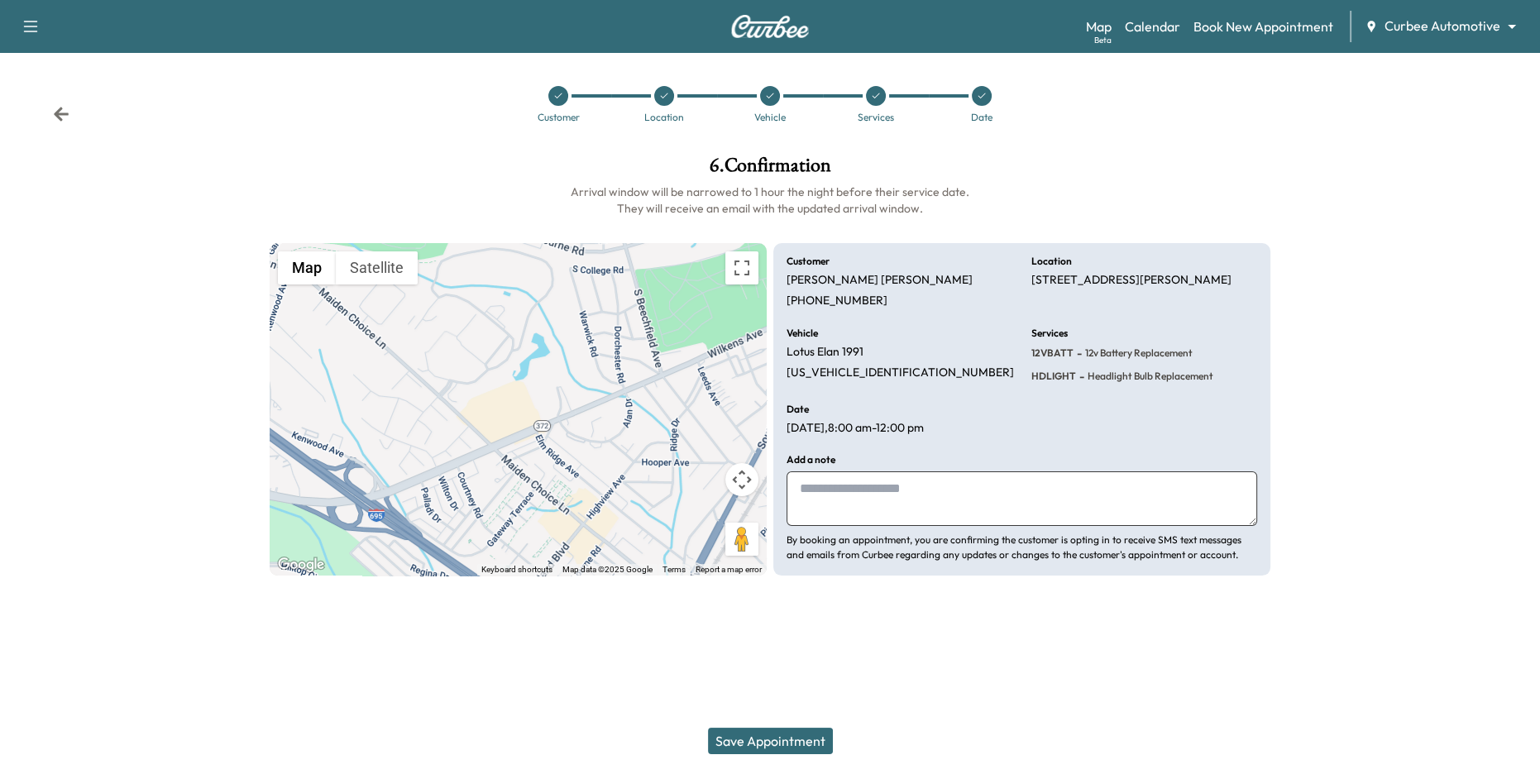
click at [863, 495] on textarea at bounding box center [1021, 498] width 471 height 55
type textarea "**********"
click at [813, 711] on button "Save Appointment" at bounding box center [770, 741] width 125 height 26
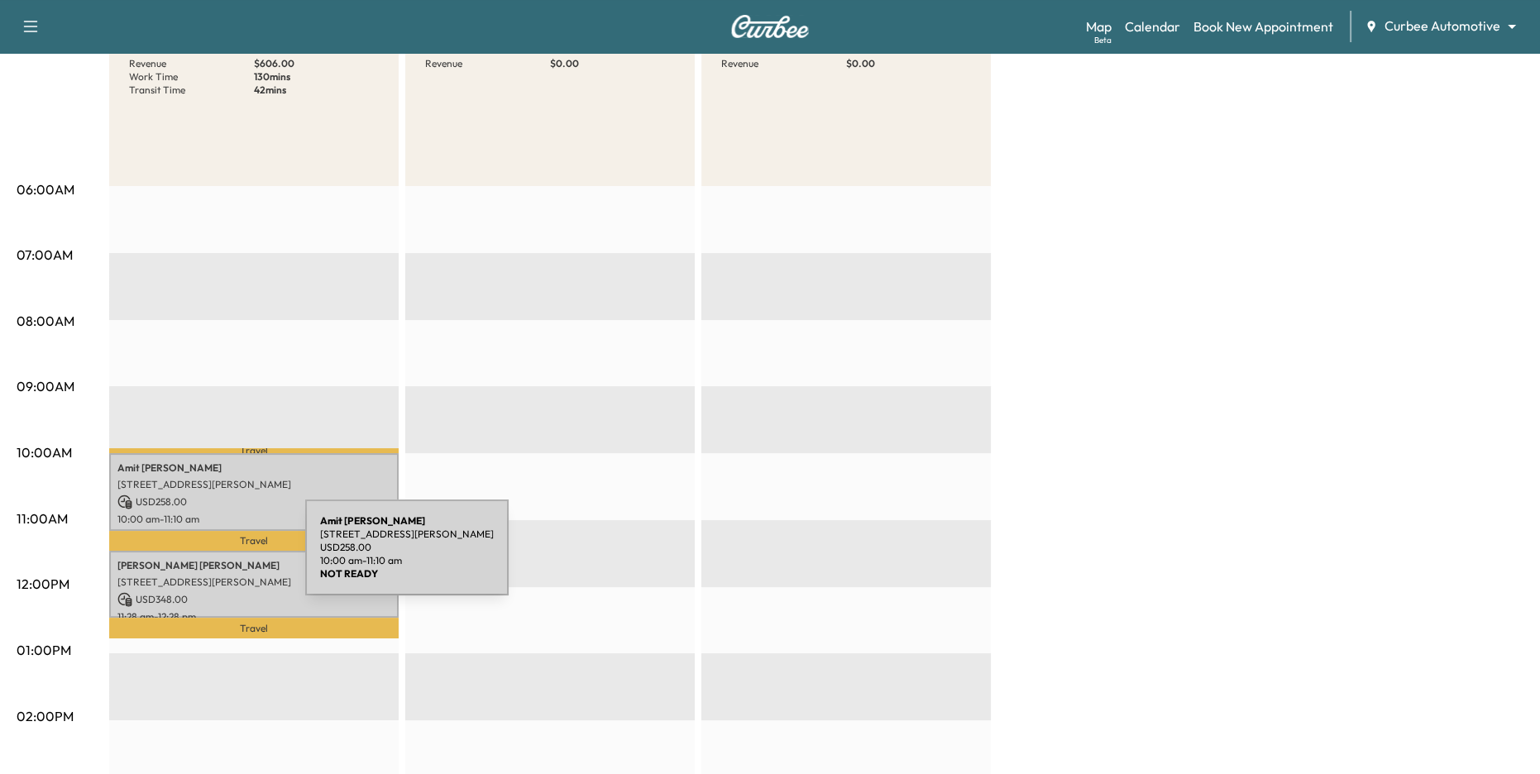
scroll to position [208, 0]
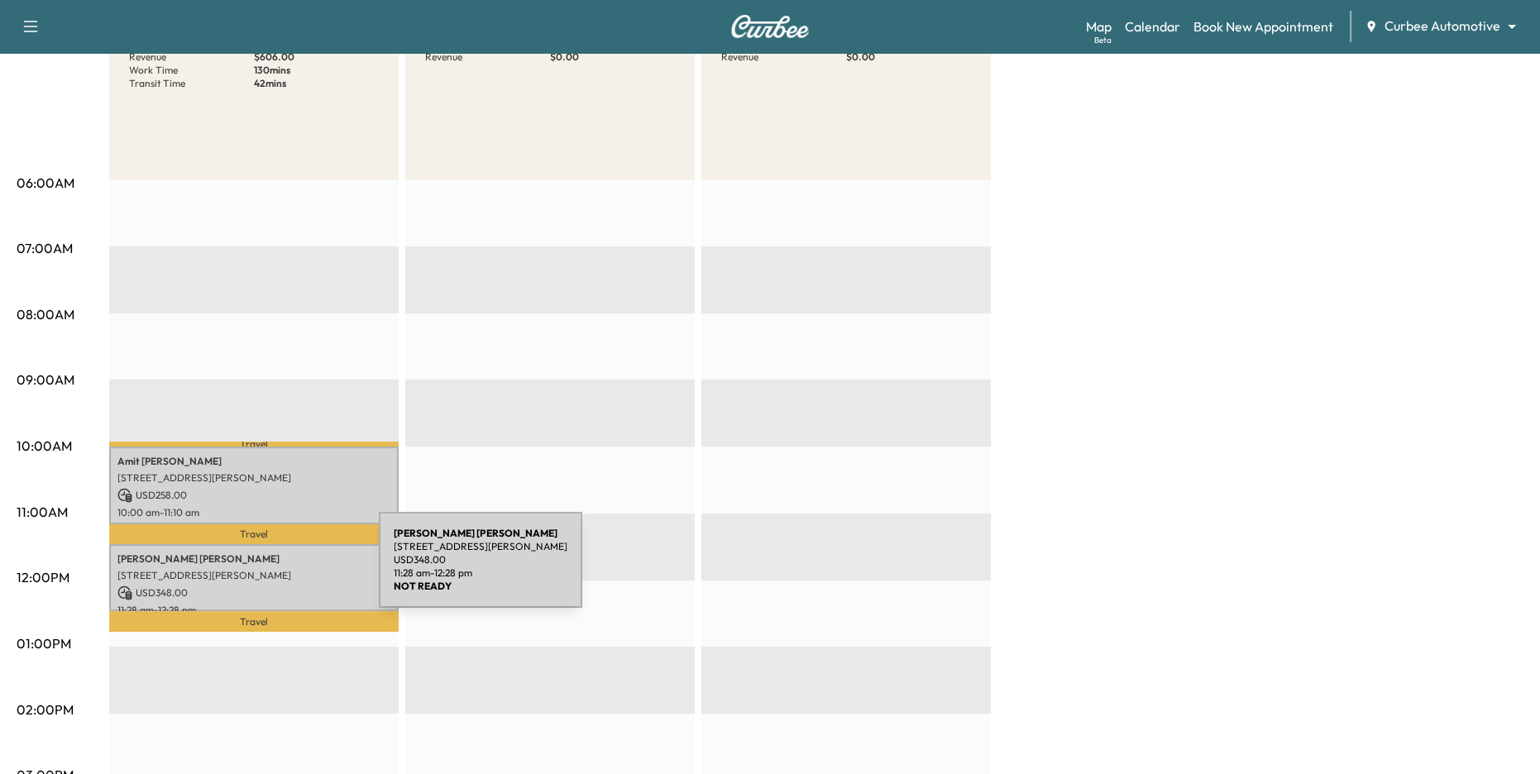
click at [255, 570] on p "[STREET_ADDRESS][PERSON_NAME]" at bounding box center [253, 575] width 273 height 13
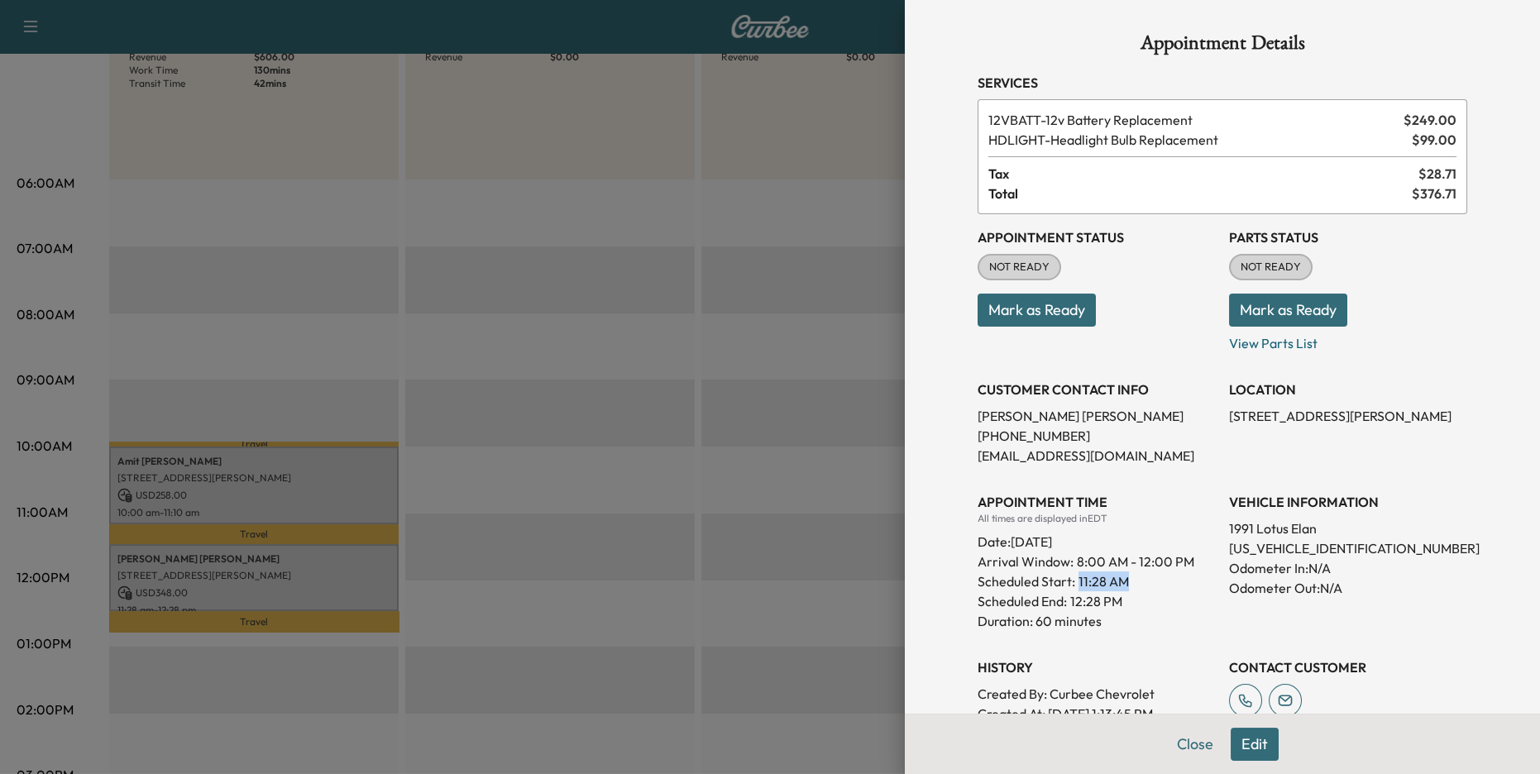
drag, startPoint x: 1076, startPoint y: 579, endPoint x: 1127, endPoint y: 586, distance: 51.8
click at [1127, 586] on div "Scheduled Start: 11:28 AM" at bounding box center [1097, 581] width 238 height 20
click at [791, 538] on div at bounding box center [770, 387] width 1540 height 774
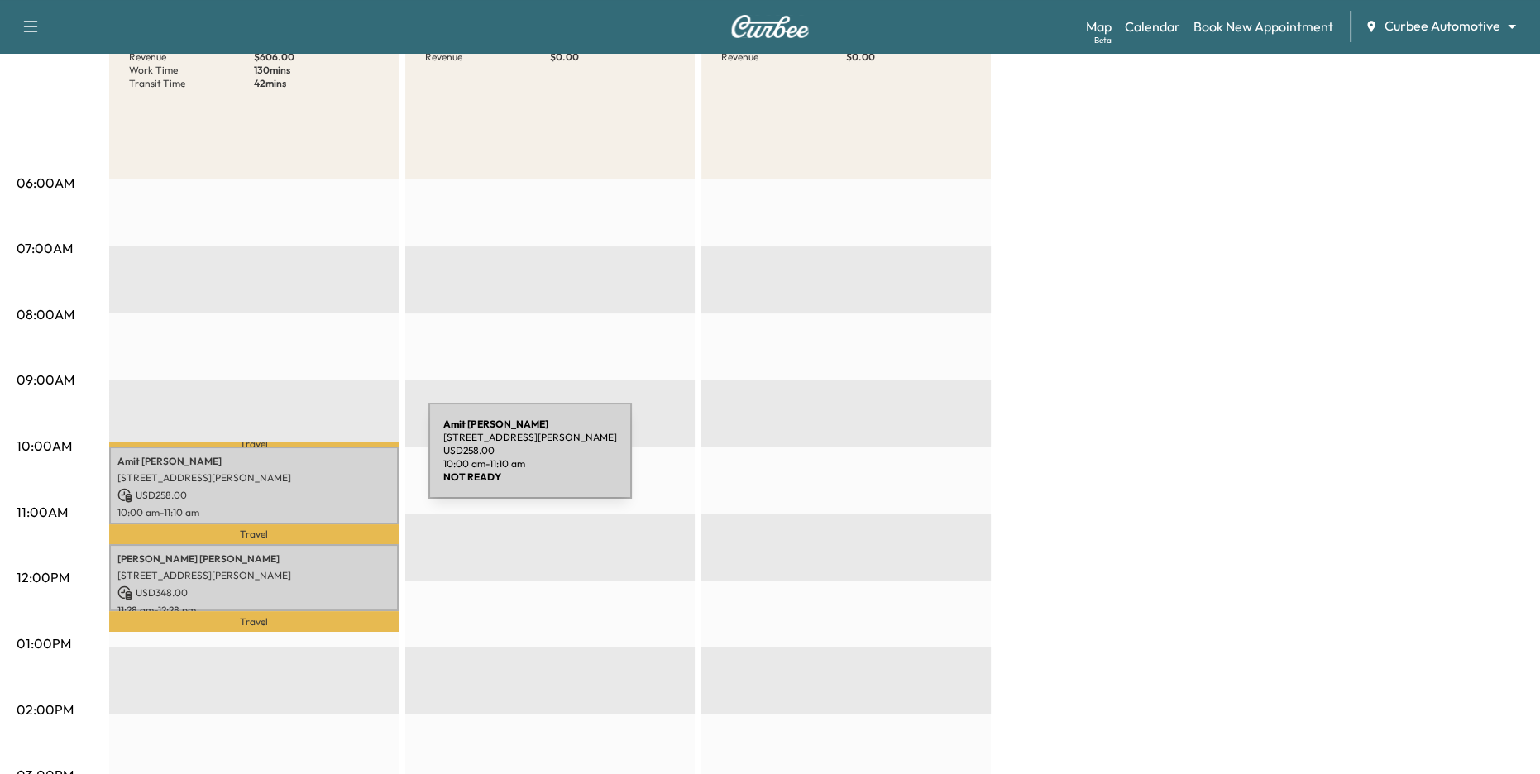
click at [304, 461] on p "[PERSON_NAME]" at bounding box center [253, 461] width 273 height 13
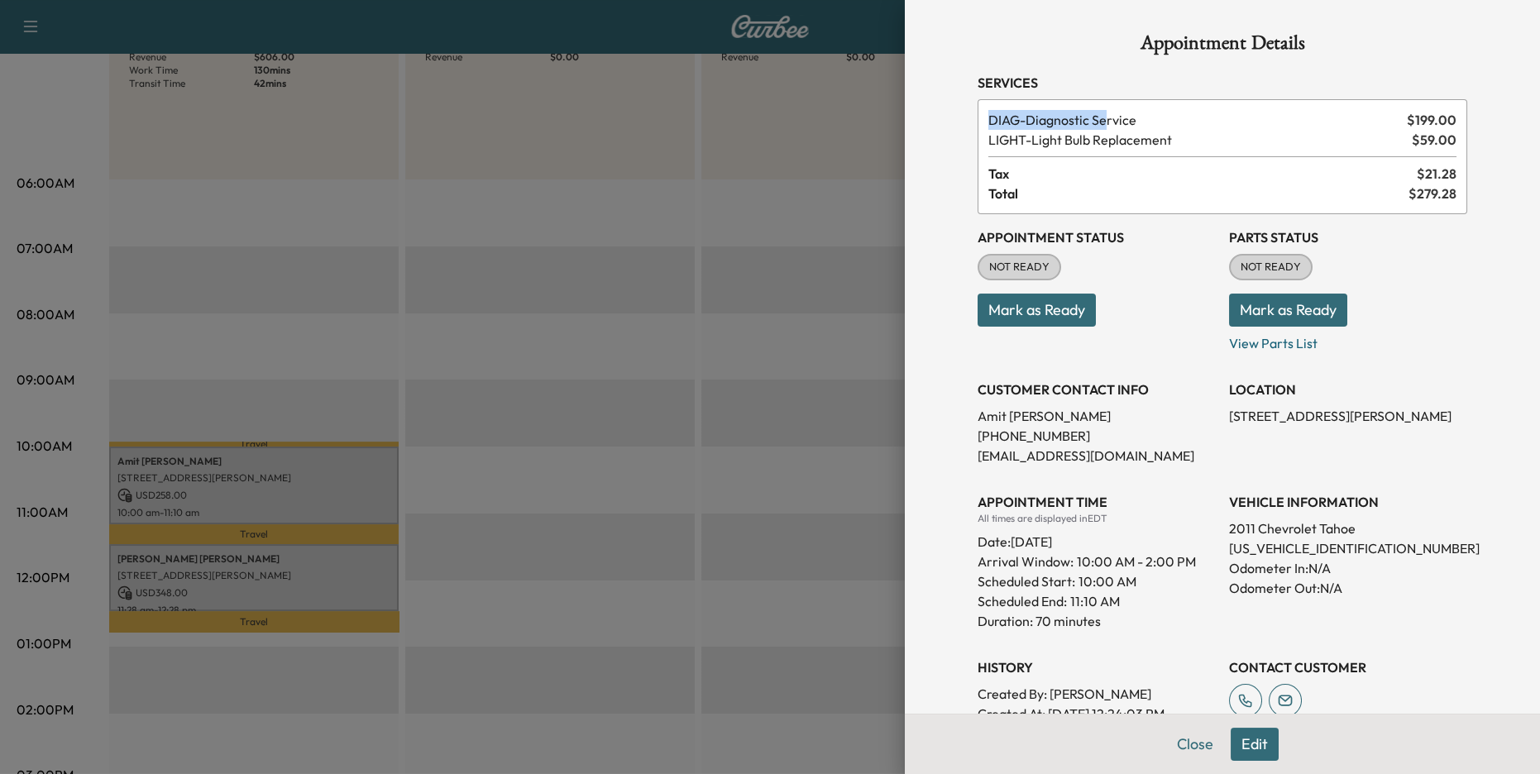
drag, startPoint x: 1002, startPoint y: 118, endPoint x: 1119, endPoint y: 121, distance: 116.6
click at [1114, 121] on div "DIAG - Diagnostic Service $ 199.00 LIGHT - Light Bulb Replacement $ 59.00 Tax $…" at bounding box center [1223, 156] width 490 height 115
drag, startPoint x: 1016, startPoint y: 139, endPoint x: 1156, endPoint y: 136, distance: 139.8
click at [1156, 136] on span "LIGHT - Light Bulb Replacement" at bounding box center [1196, 140] width 417 height 20
click at [748, 294] on div at bounding box center [770, 387] width 1540 height 774
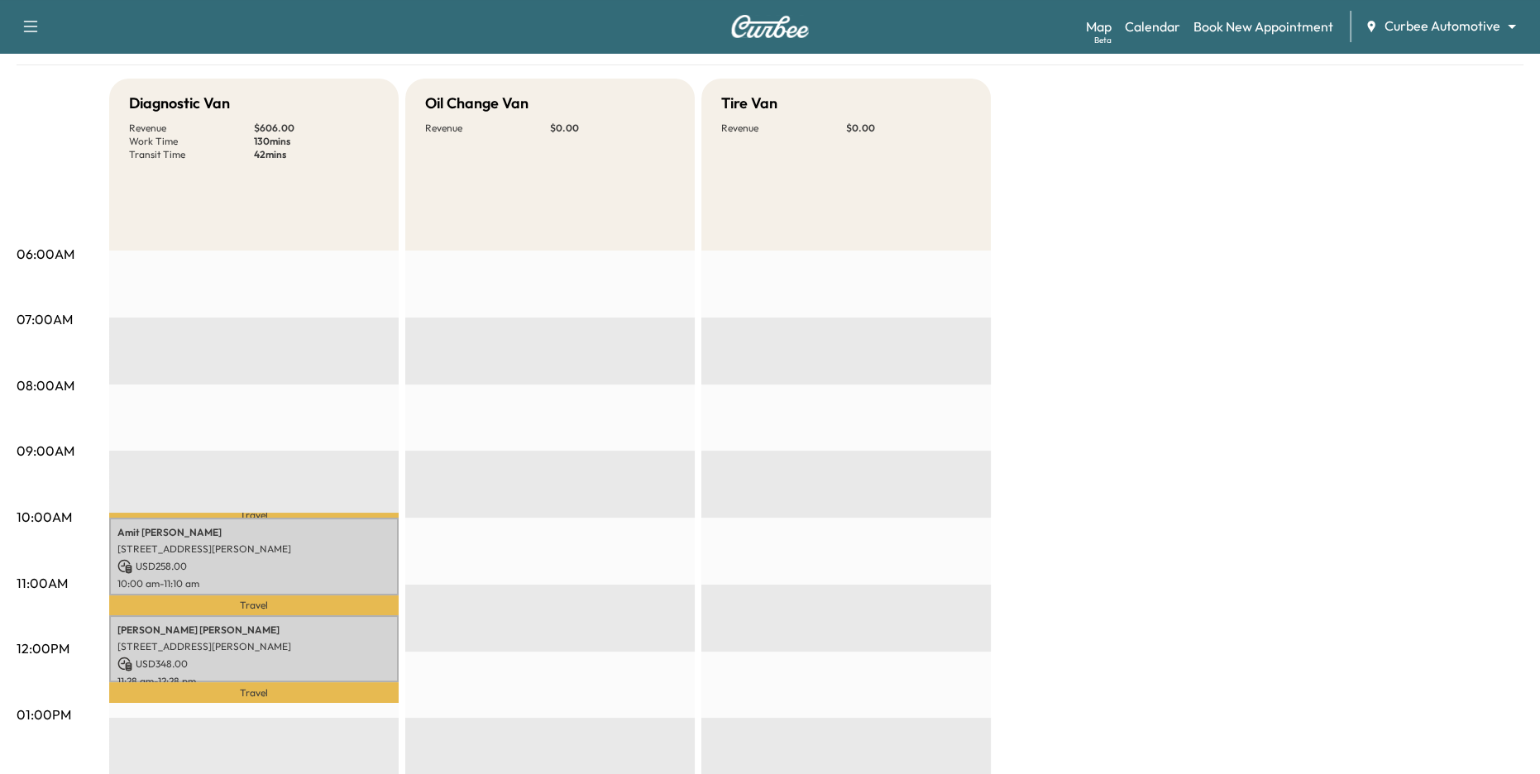
scroll to position [132, 0]
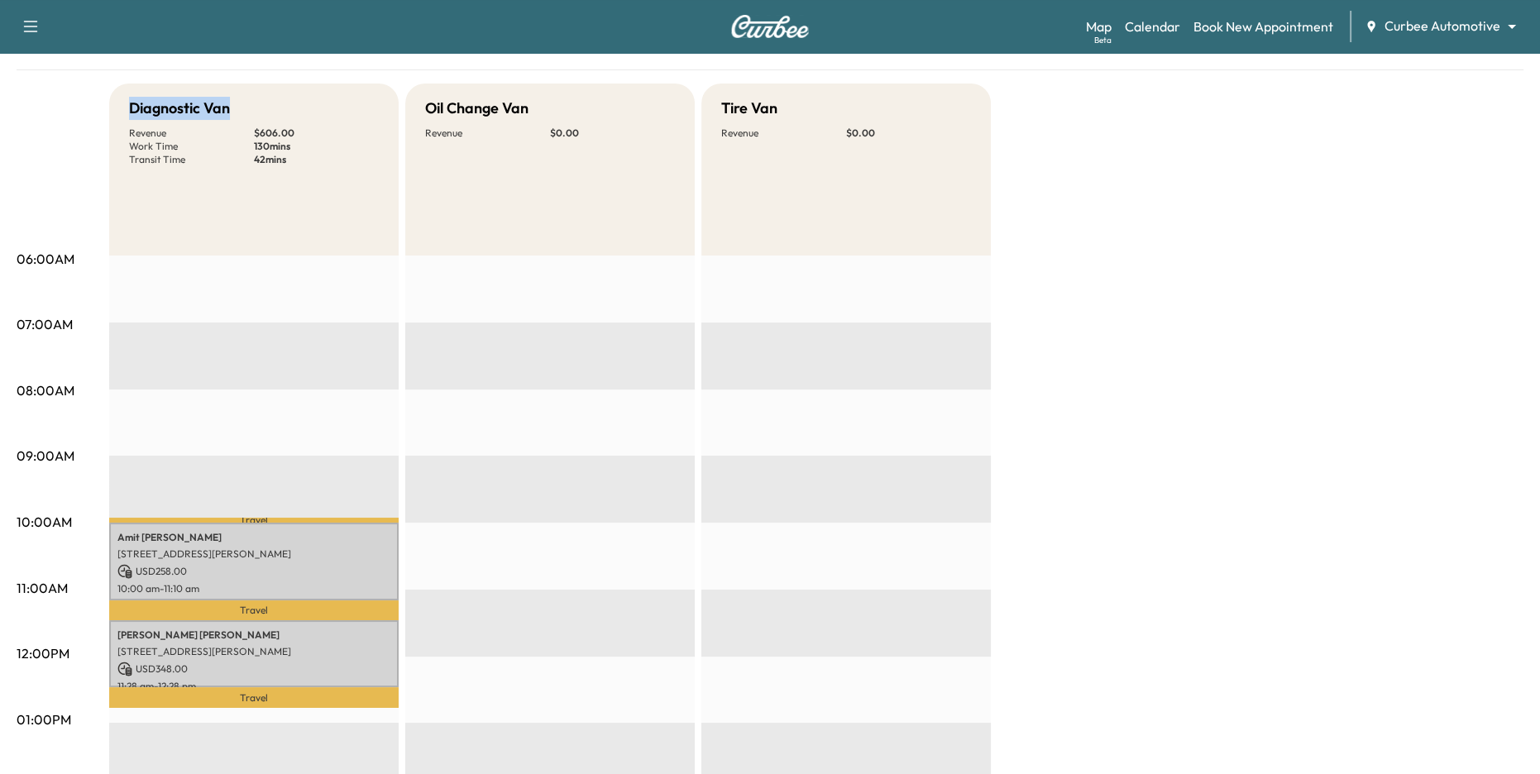
drag, startPoint x: 135, startPoint y: 106, endPoint x: 277, endPoint y: 123, distance: 143.3
click at [277, 123] on div "Diagnostic Van Revenue $ 606.00 Work Time 130 mins Transit Time 42 mins" at bounding box center [253, 170] width 289 height 172
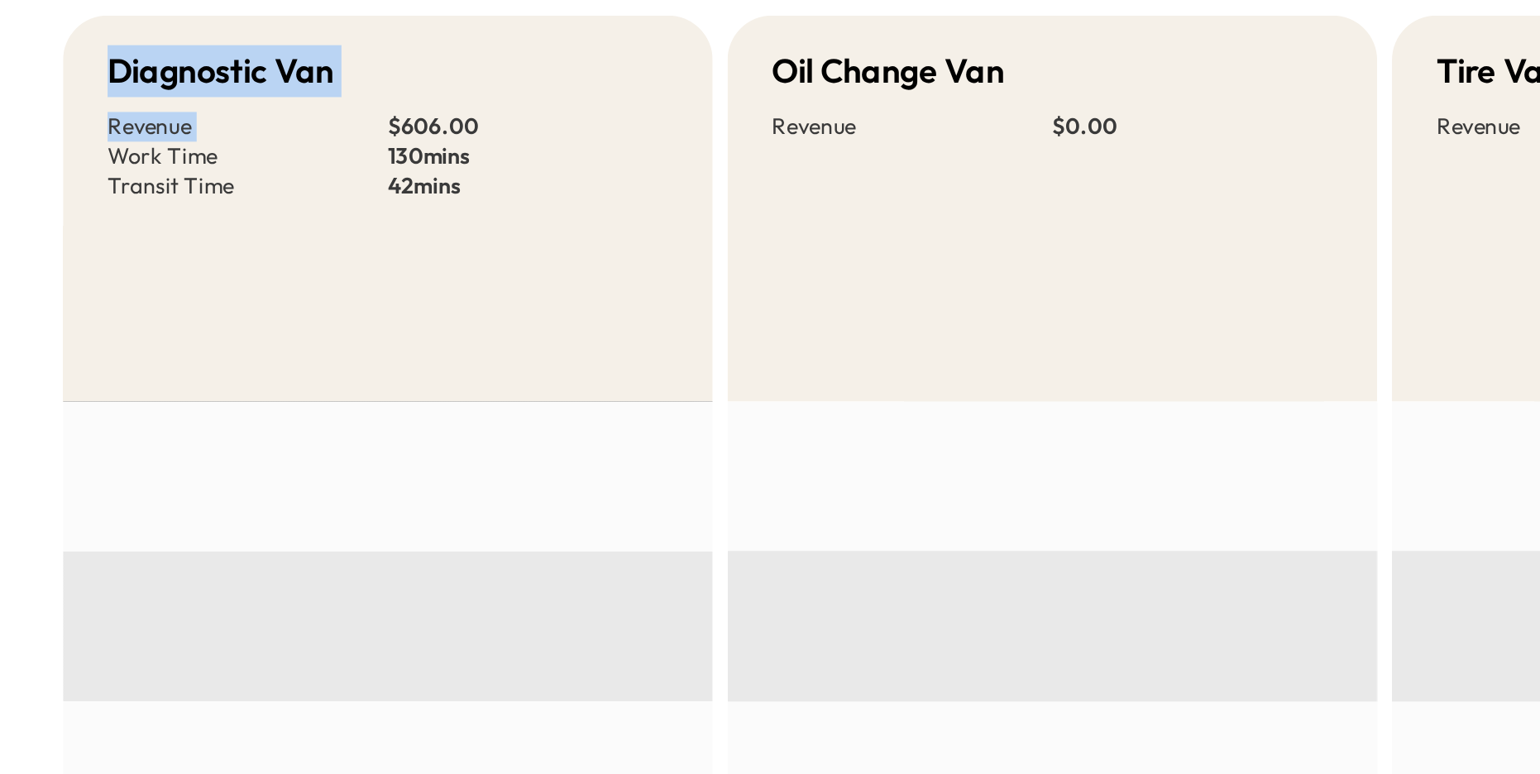
click at [239, 128] on p "Revenue" at bounding box center [191, 133] width 125 height 13
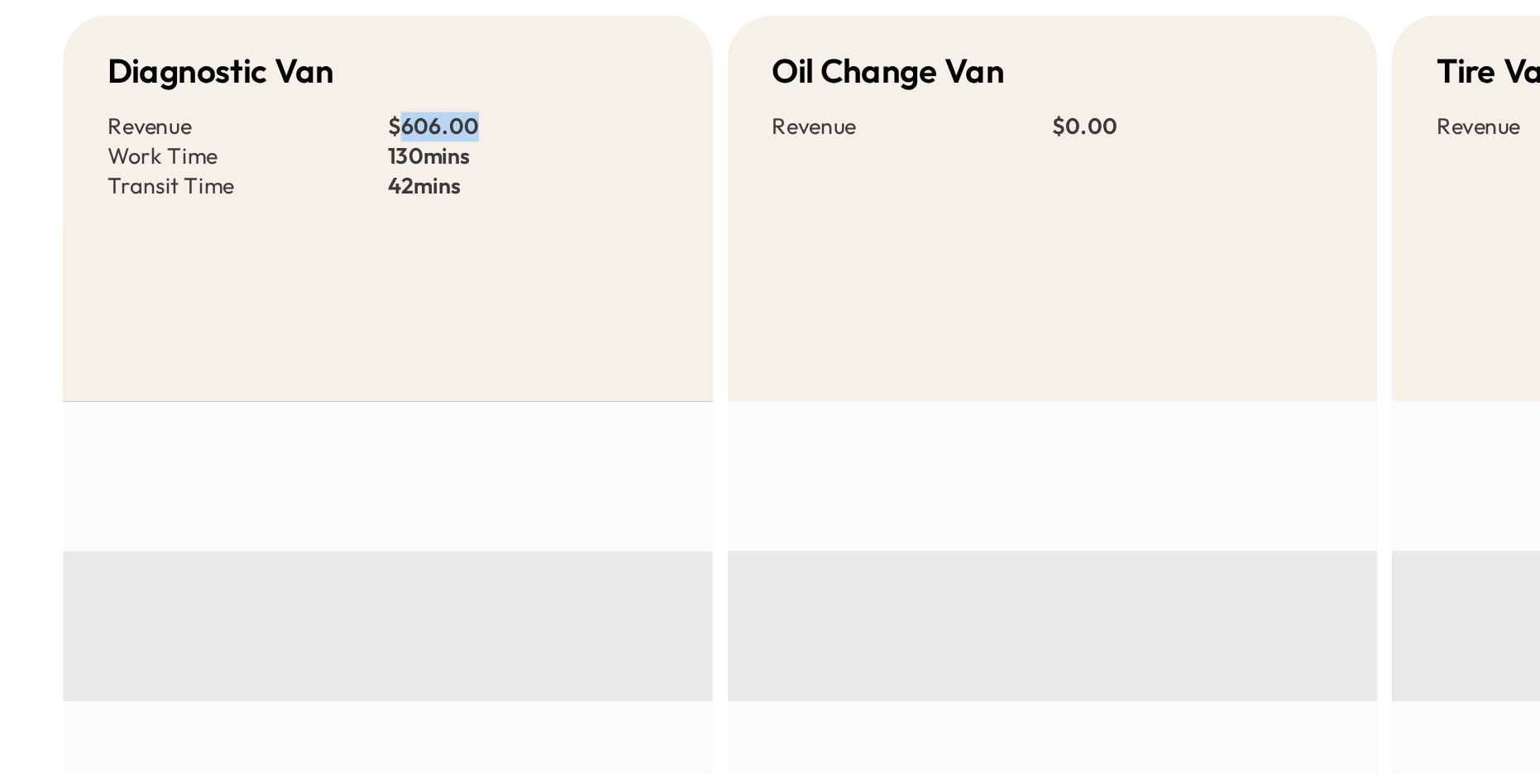
drag, startPoint x: 279, startPoint y: 129, endPoint x: 299, endPoint y: 131, distance: 20.7
click at [299, 131] on p "$ 606.00" at bounding box center [316, 133] width 125 height 13
drag, startPoint x: 245, startPoint y: 144, endPoint x: 298, endPoint y: 150, distance: 53.2
click at [297, 150] on div "Revenue $ 606.00 Work Time 130 mins Transit Time 42 mins" at bounding box center [254, 147] width 250 height 40
click at [316, 168] on div "Diagnostic Van Revenue $ 606.00 Work Time 130 mins Transit Time 42 mins" at bounding box center [253, 170] width 289 height 172
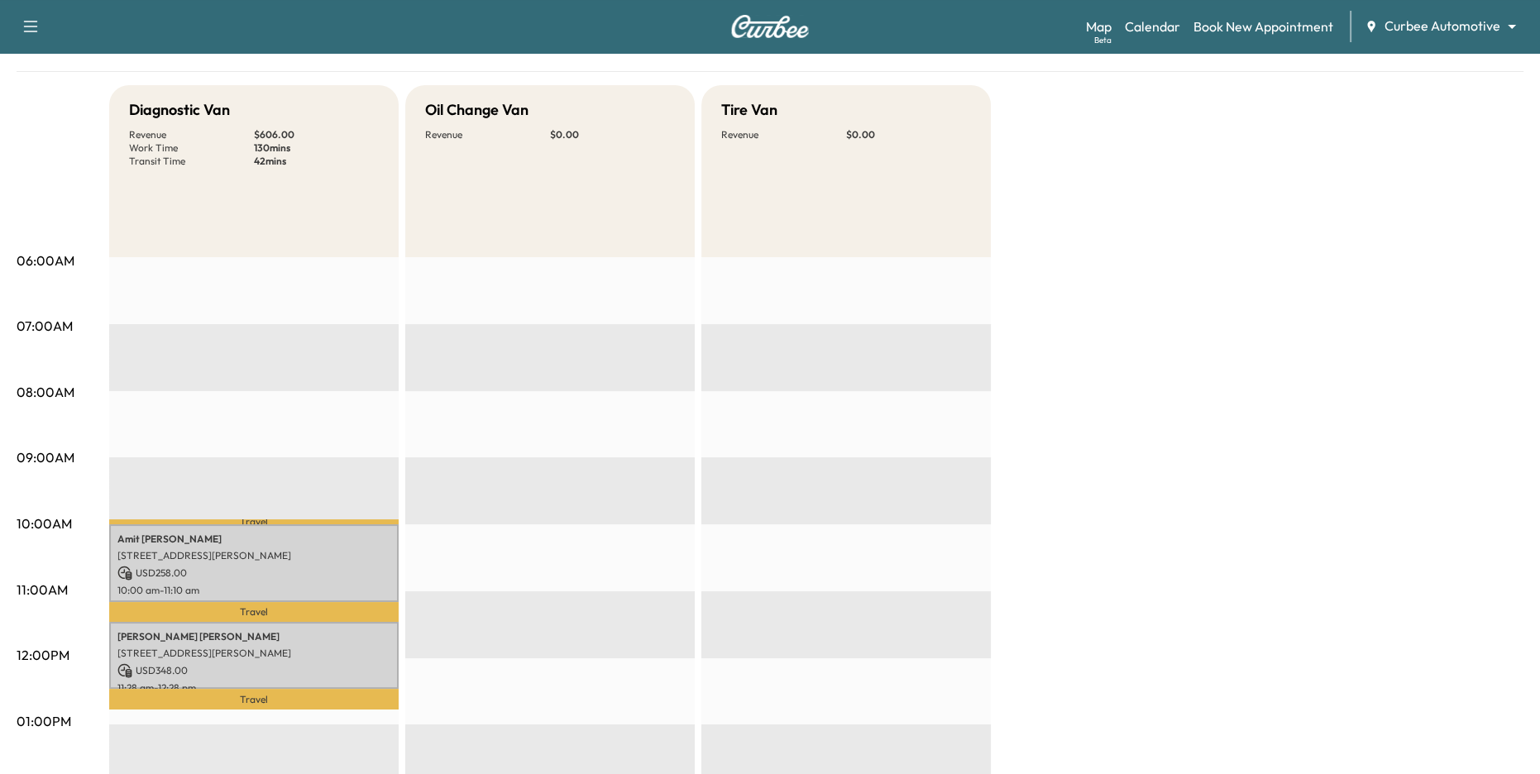
scroll to position [0, 0]
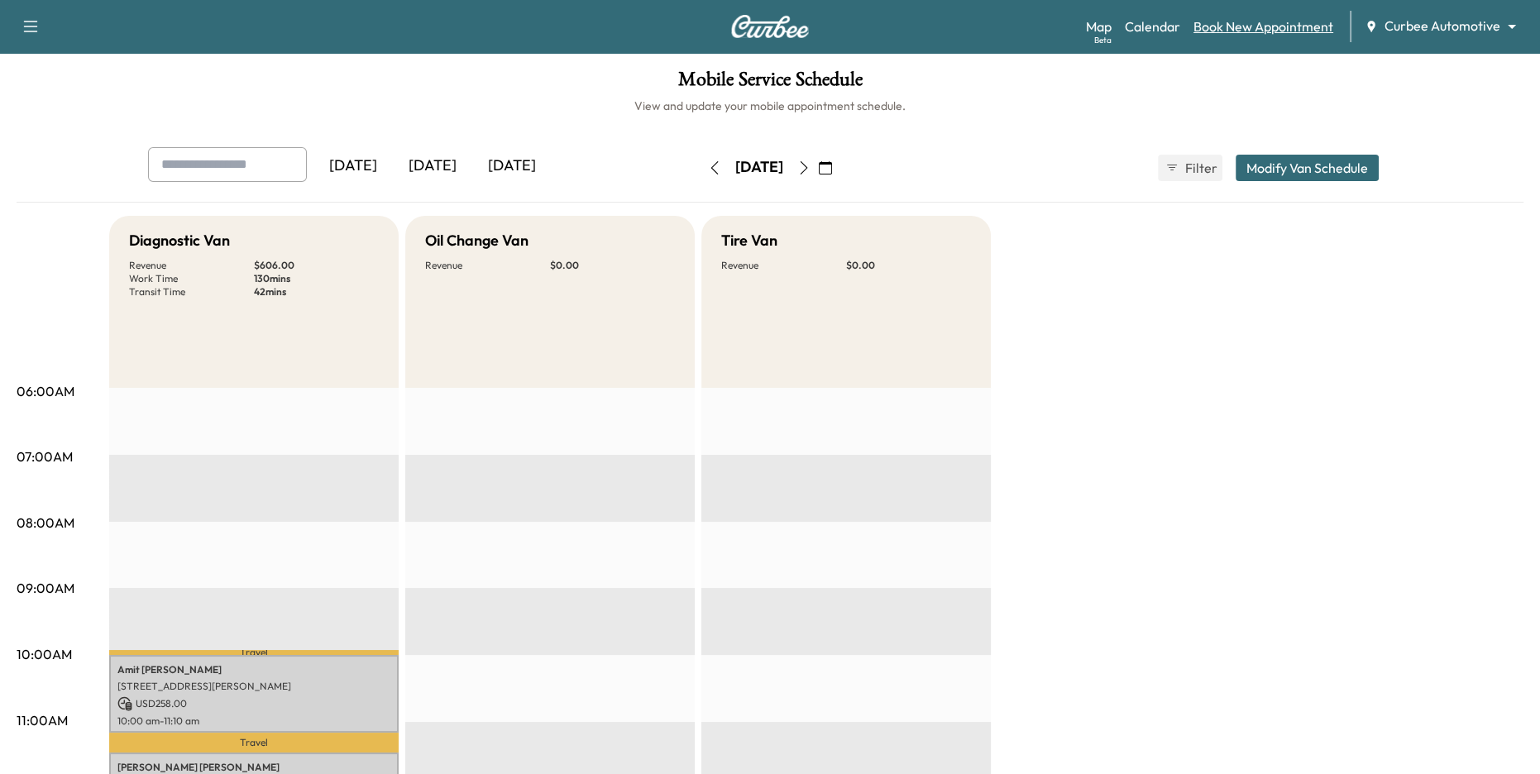
click at [1267, 31] on link "Book New Appointment" at bounding box center [1263, 27] width 140 height 20
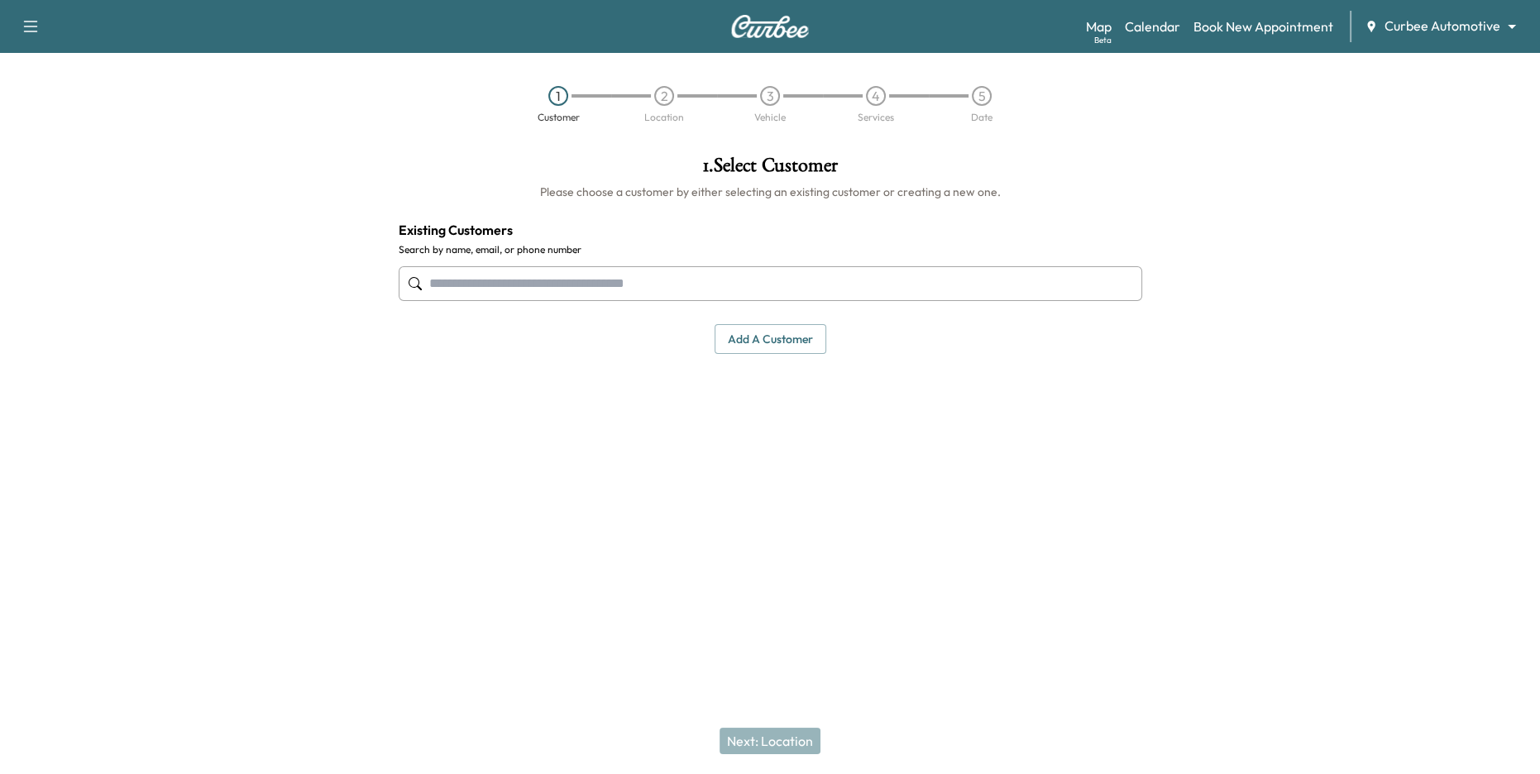
click at [791, 346] on button "Add a customer" at bounding box center [771, 339] width 112 height 31
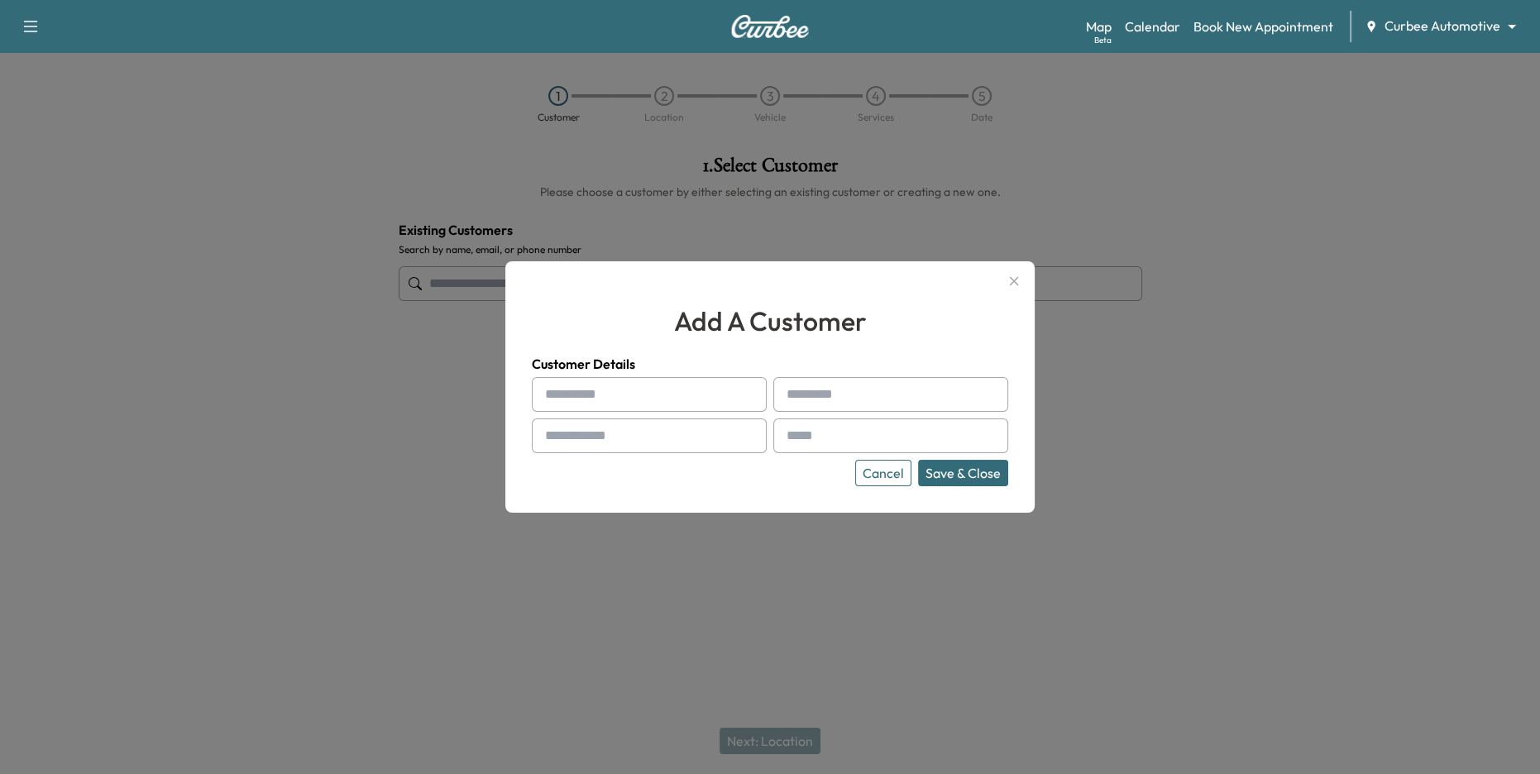
click at [688, 398] on input "text" at bounding box center [649, 394] width 235 height 35
type input "****"
type input "******"
type input "**********"
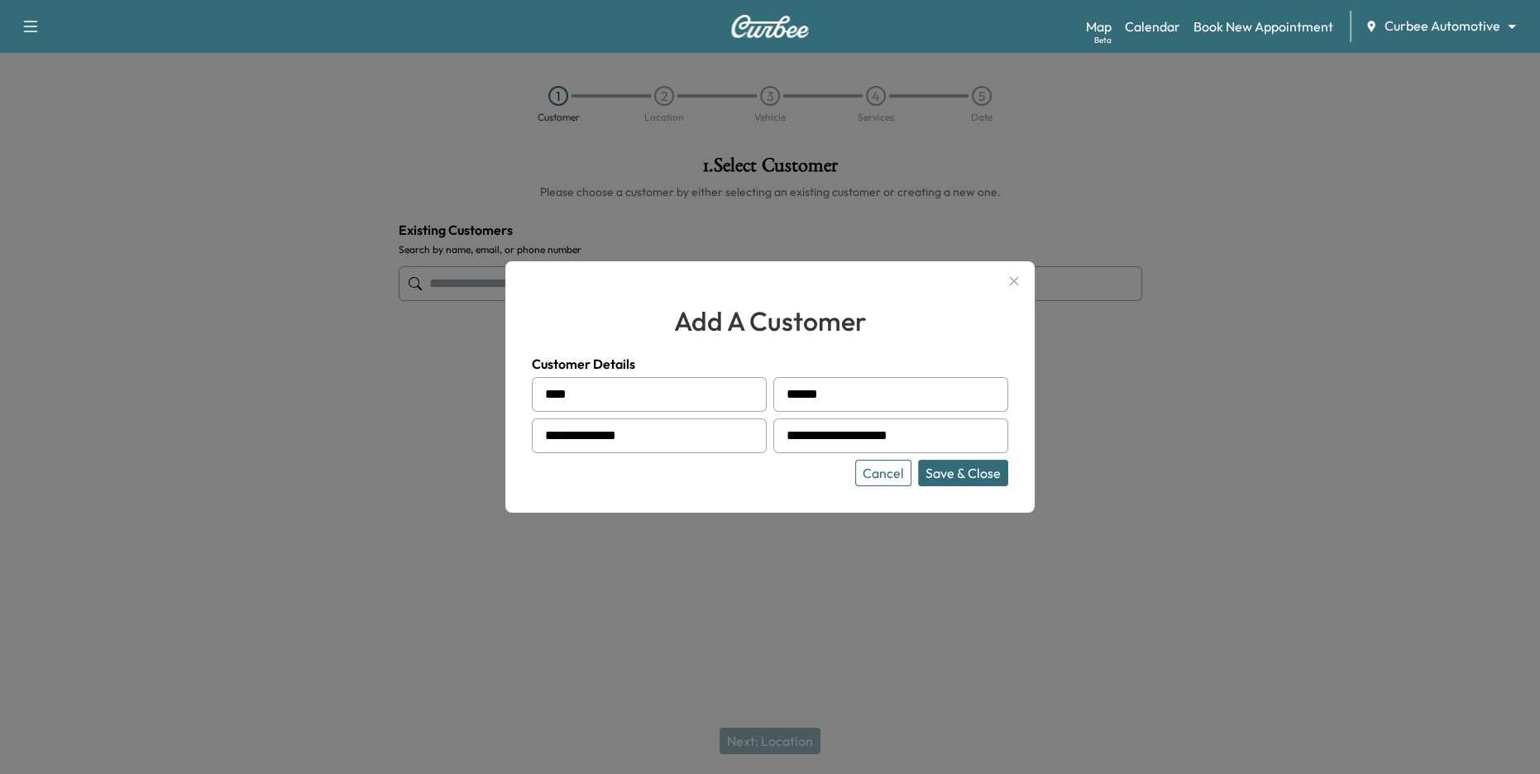
click at [955, 481] on button "Save & Close" at bounding box center [963, 473] width 90 height 26
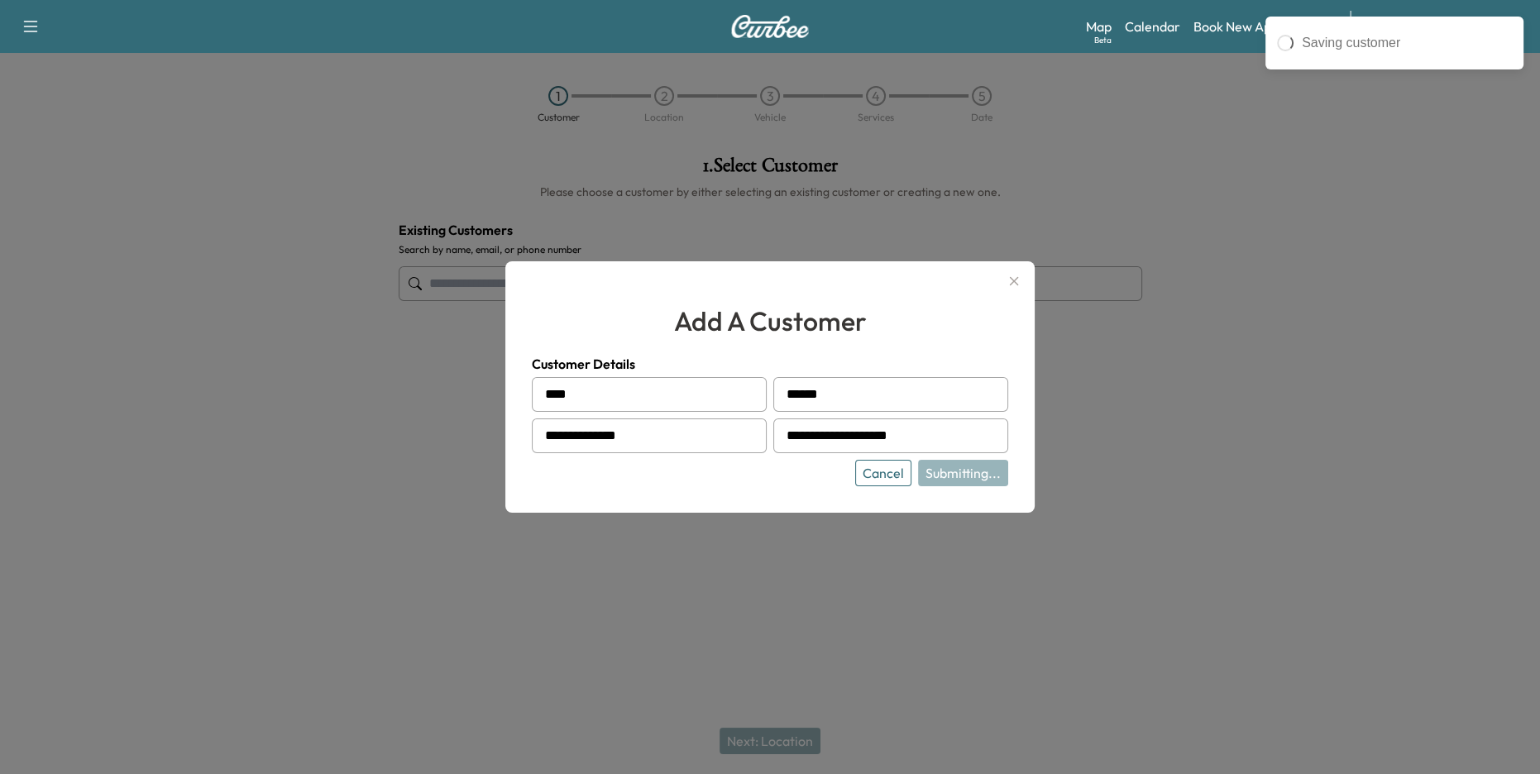
type input "**********"
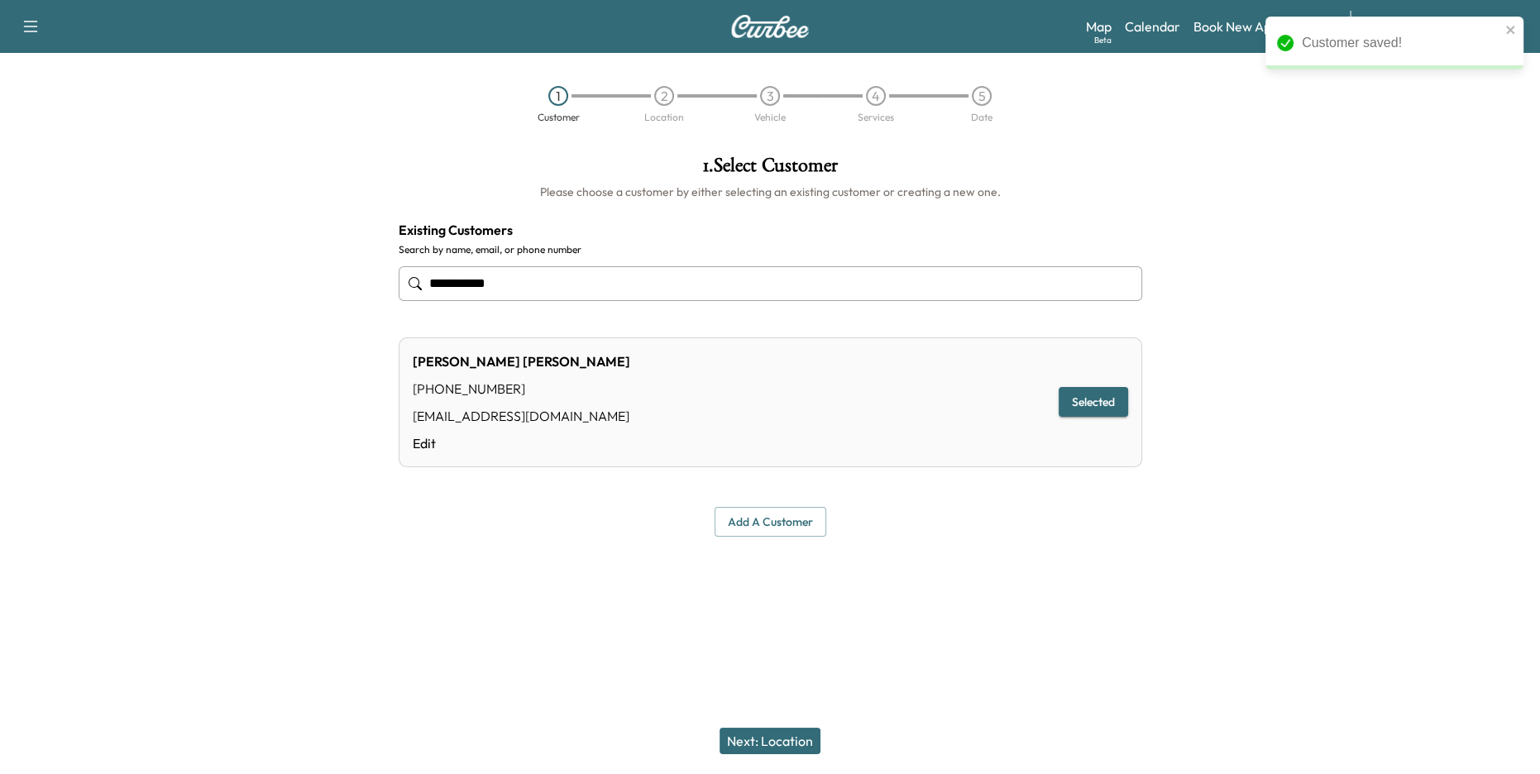
click at [774, 711] on button "Next: Location" at bounding box center [769, 741] width 101 height 26
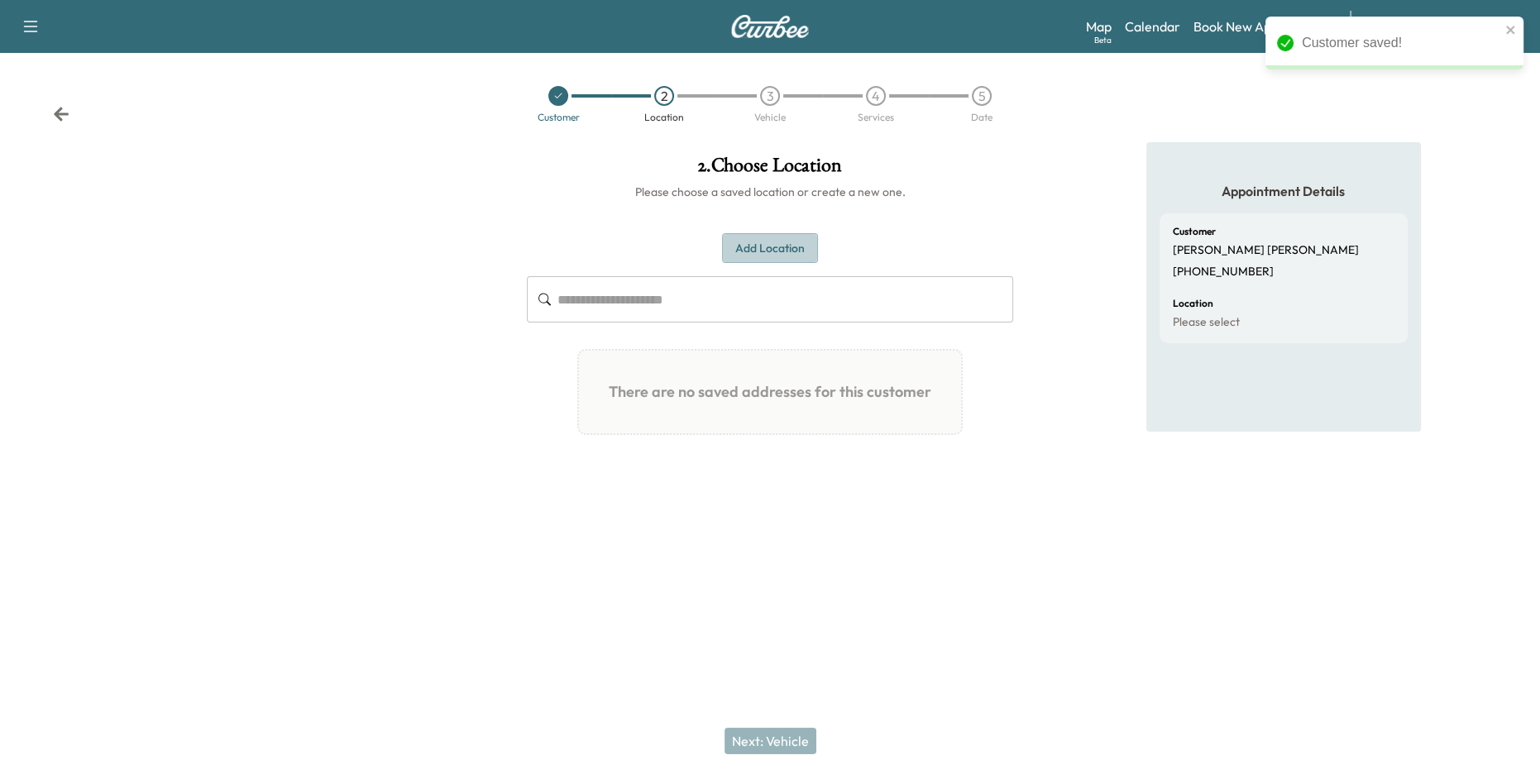
click at [743, 256] on button "Add Location" at bounding box center [770, 248] width 96 height 31
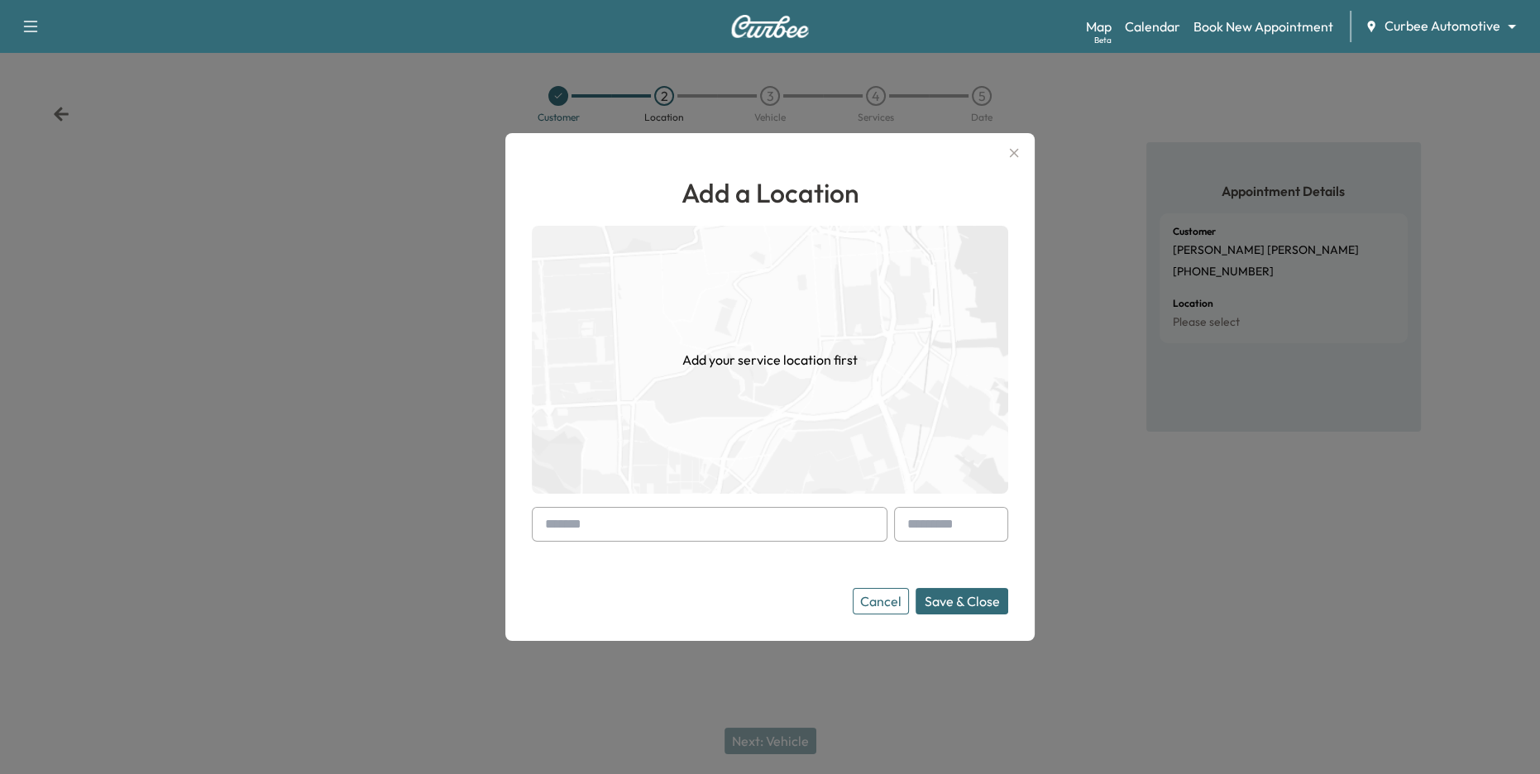
click at [725, 533] on input "text" at bounding box center [710, 524] width 356 height 35
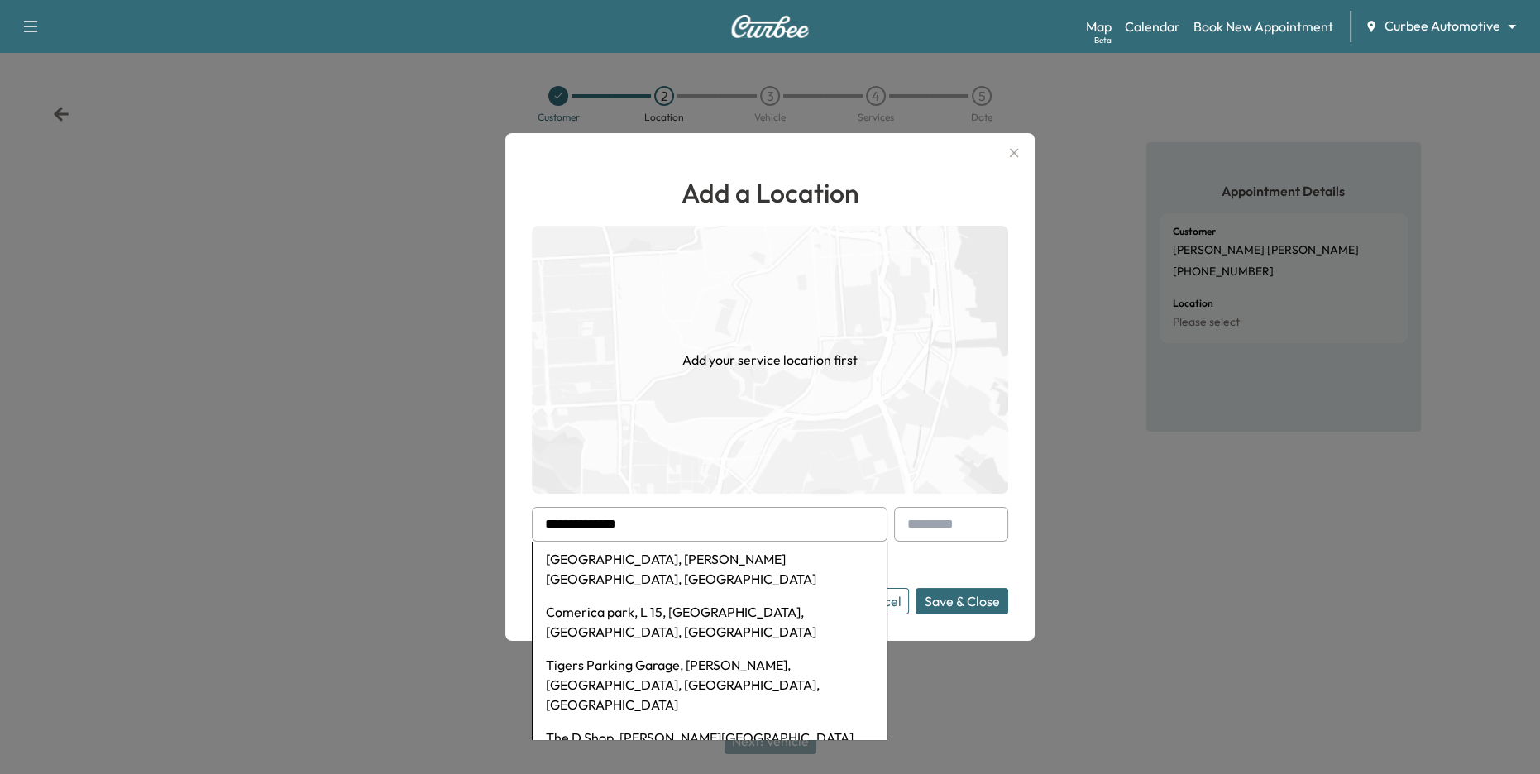
click at [738, 554] on li "[GEOGRAPHIC_DATA], [PERSON_NAME][GEOGRAPHIC_DATA], [GEOGRAPHIC_DATA]" at bounding box center [710, 569] width 354 height 53
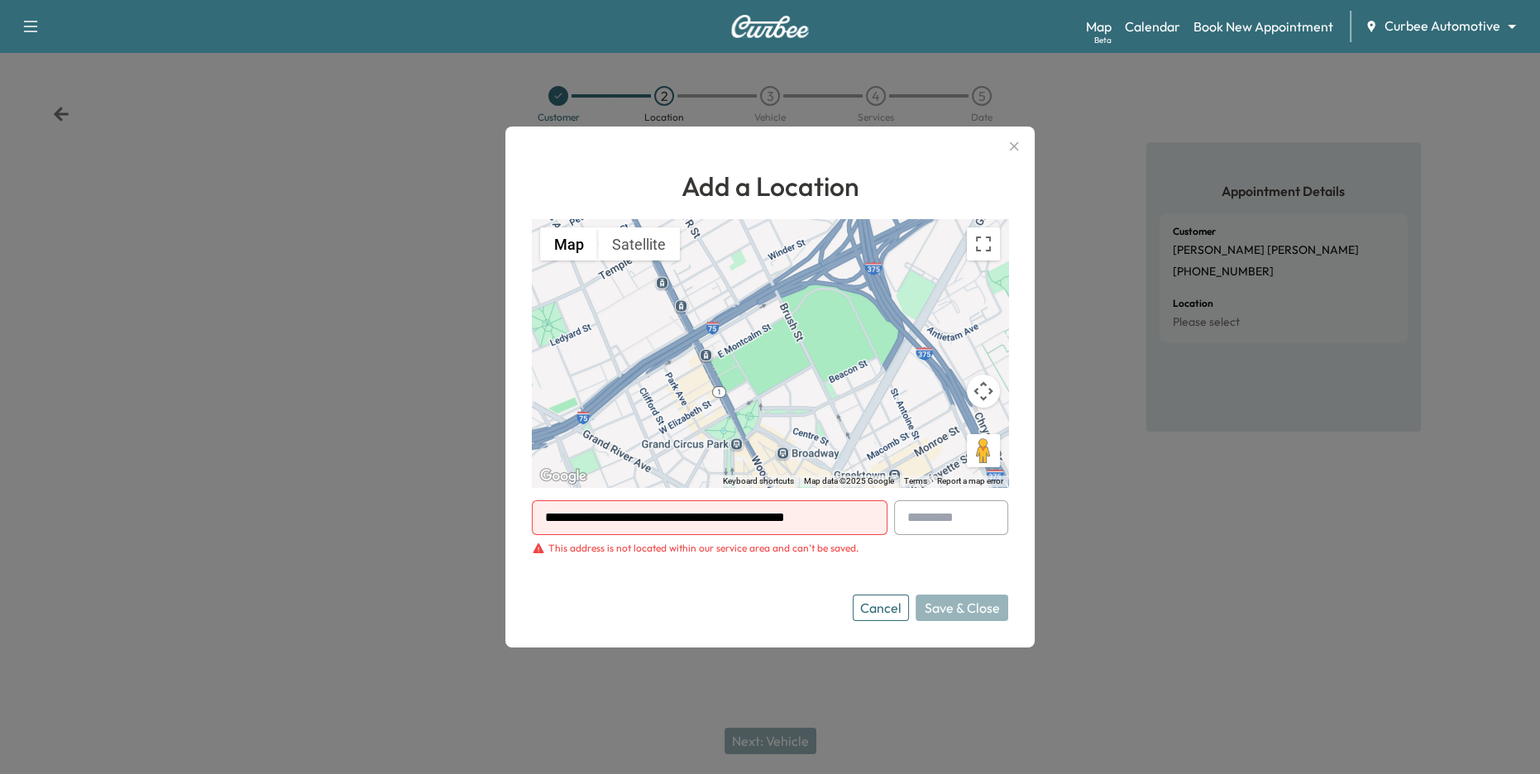
click at [702, 550] on div "This address is not located within our service area and can't be saved." at bounding box center [703, 548] width 310 height 13
click at [656, 581] on form "**********" at bounding box center [770, 560] width 476 height 121
drag, startPoint x: 543, startPoint y: 517, endPoint x: 825, endPoint y: 528, distance: 282.2
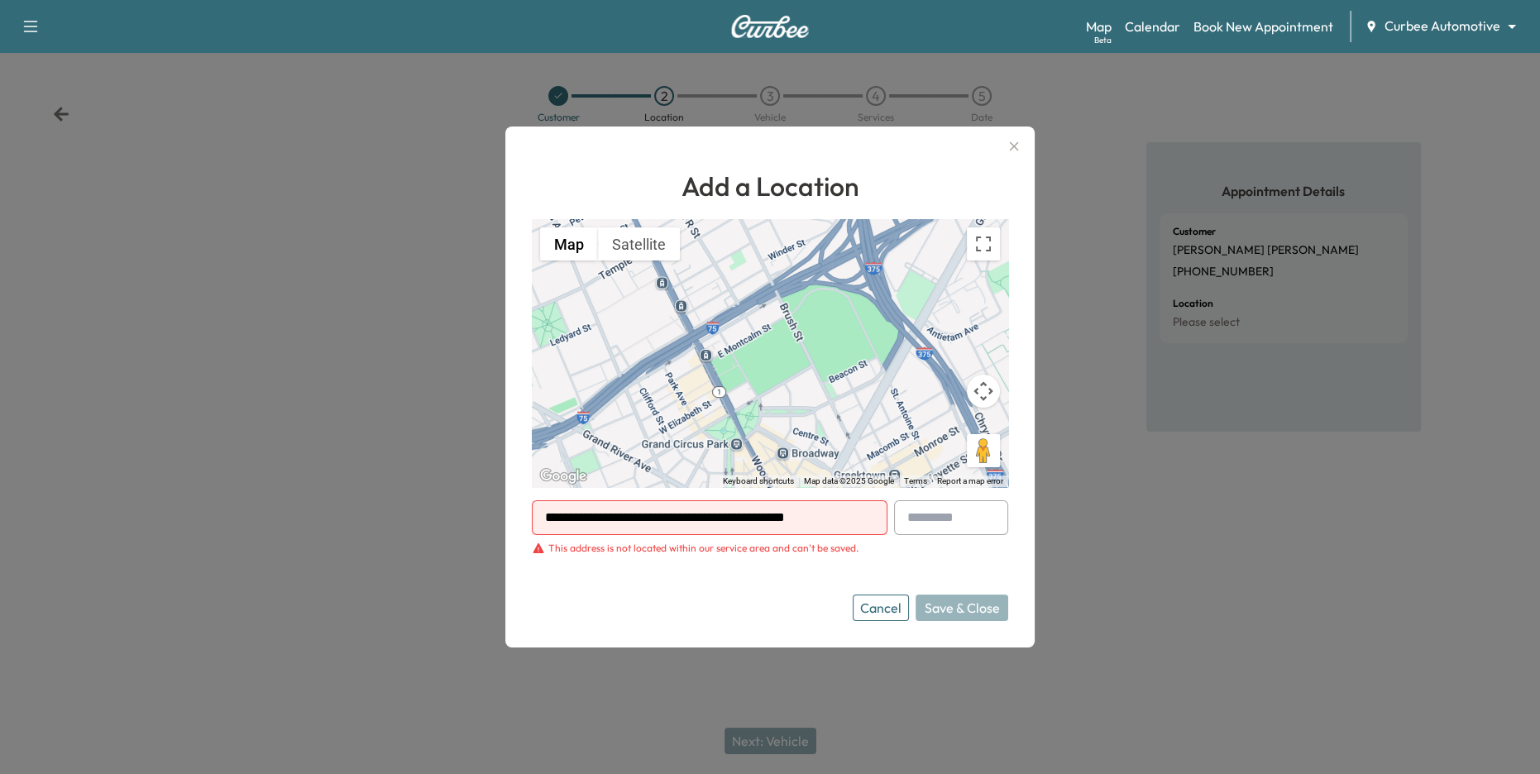
click at [823, 528] on div "**********" at bounding box center [710, 517] width 356 height 35
drag, startPoint x: 851, startPoint y: 520, endPoint x: 543, endPoint y: 500, distance: 309.2
click at [543, 500] on input "**********" at bounding box center [710, 517] width 356 height 35
click at [611, 548] on div "This address is not located within our service area and can't be saved." at bounding box center [703, 548] width 310 height 13
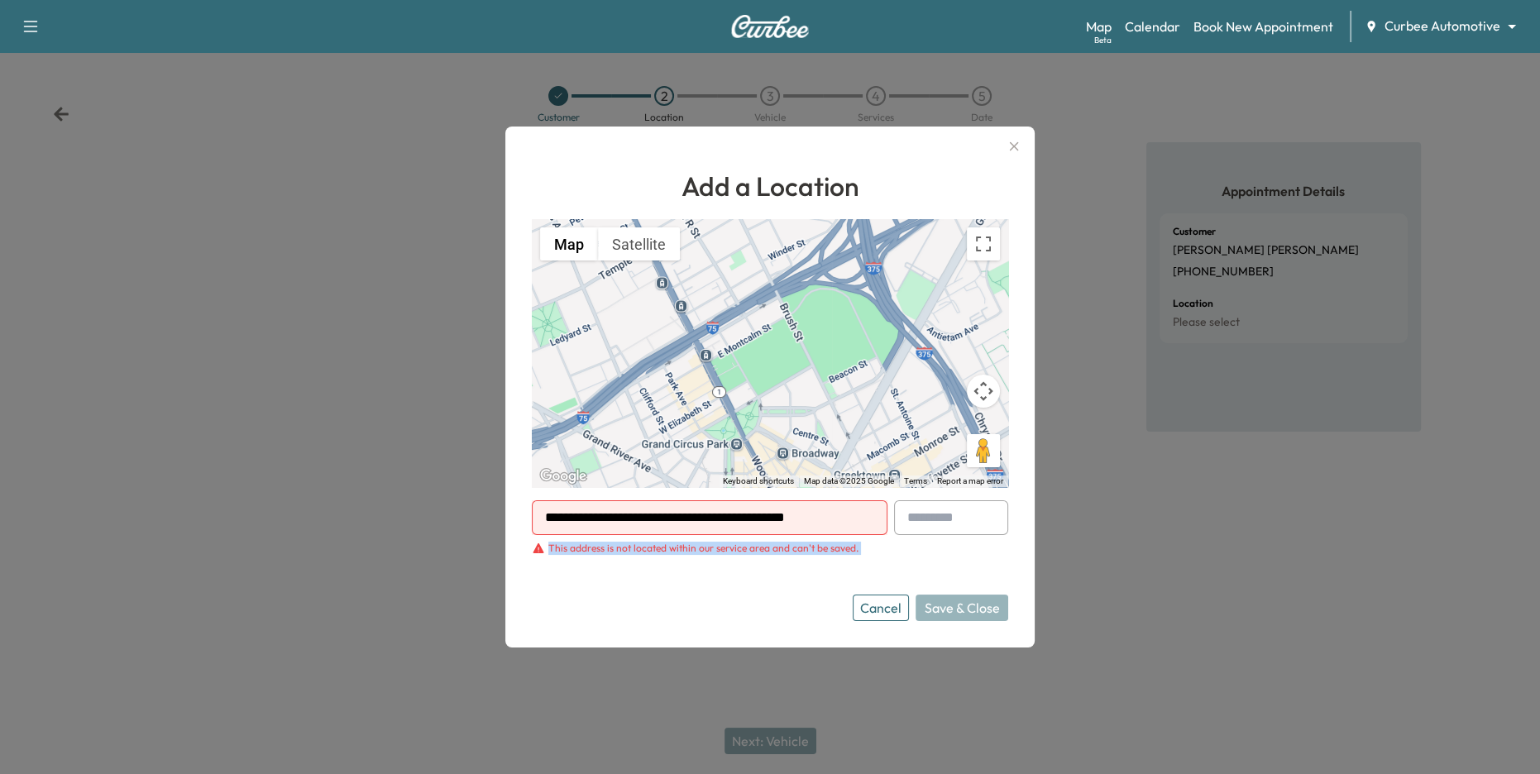
click at [611, 548] on div "This address is not located within our service area and can't be saved." at bounding box center [703, 548] width 310 height 13
click at [642, 518] on input "**********" at bounding box center [710, 517] width 356 height 35
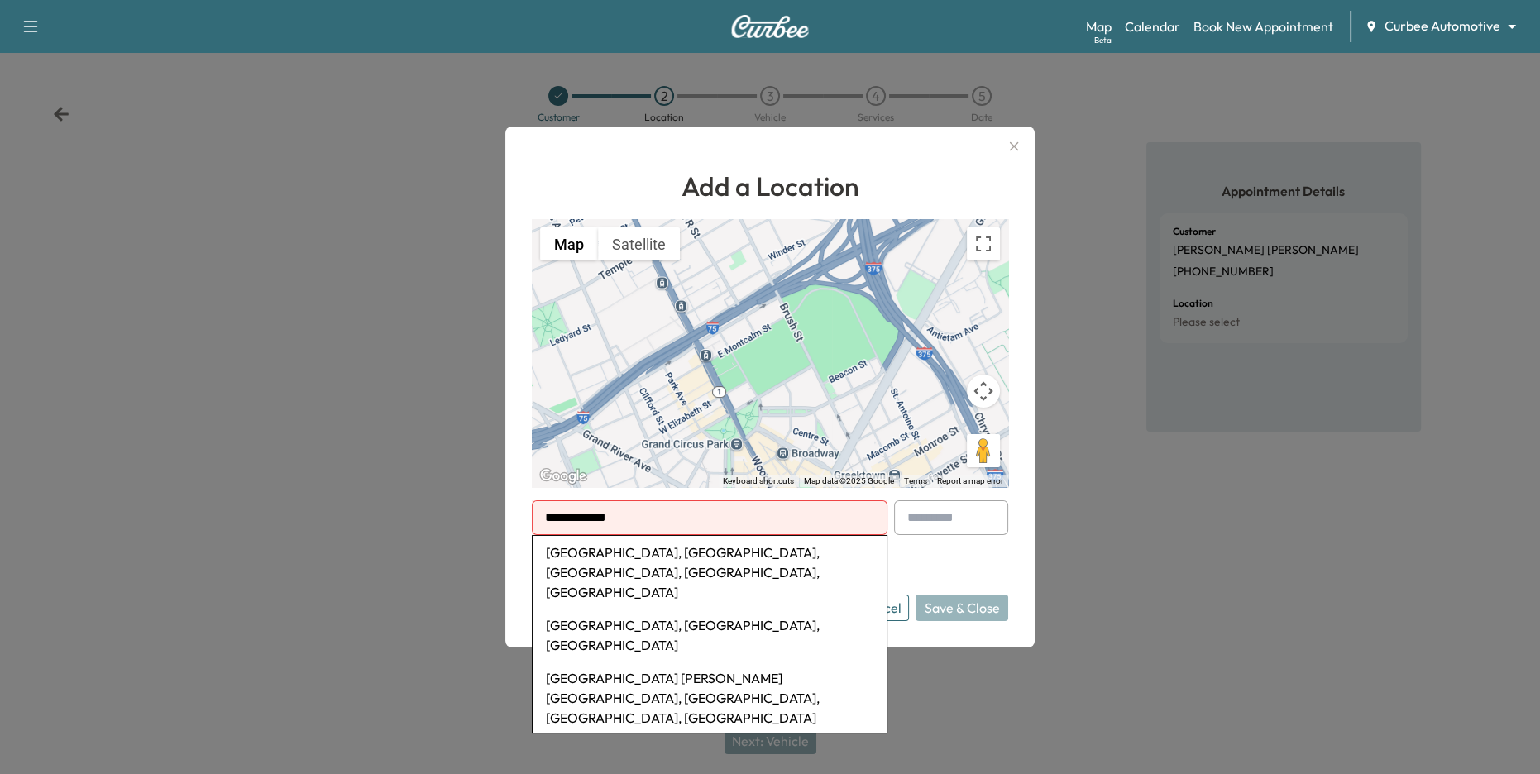
click at [673, 561] on li "[GEOGRAPHIC_DATA], [GEOGRAPHIC_DATA], [GEOGRAPHIC_DATA], [GEOGRAPHIC_DATA], [GE…" at bounding box center [710, 572] width 354 height 73
type input "**********"
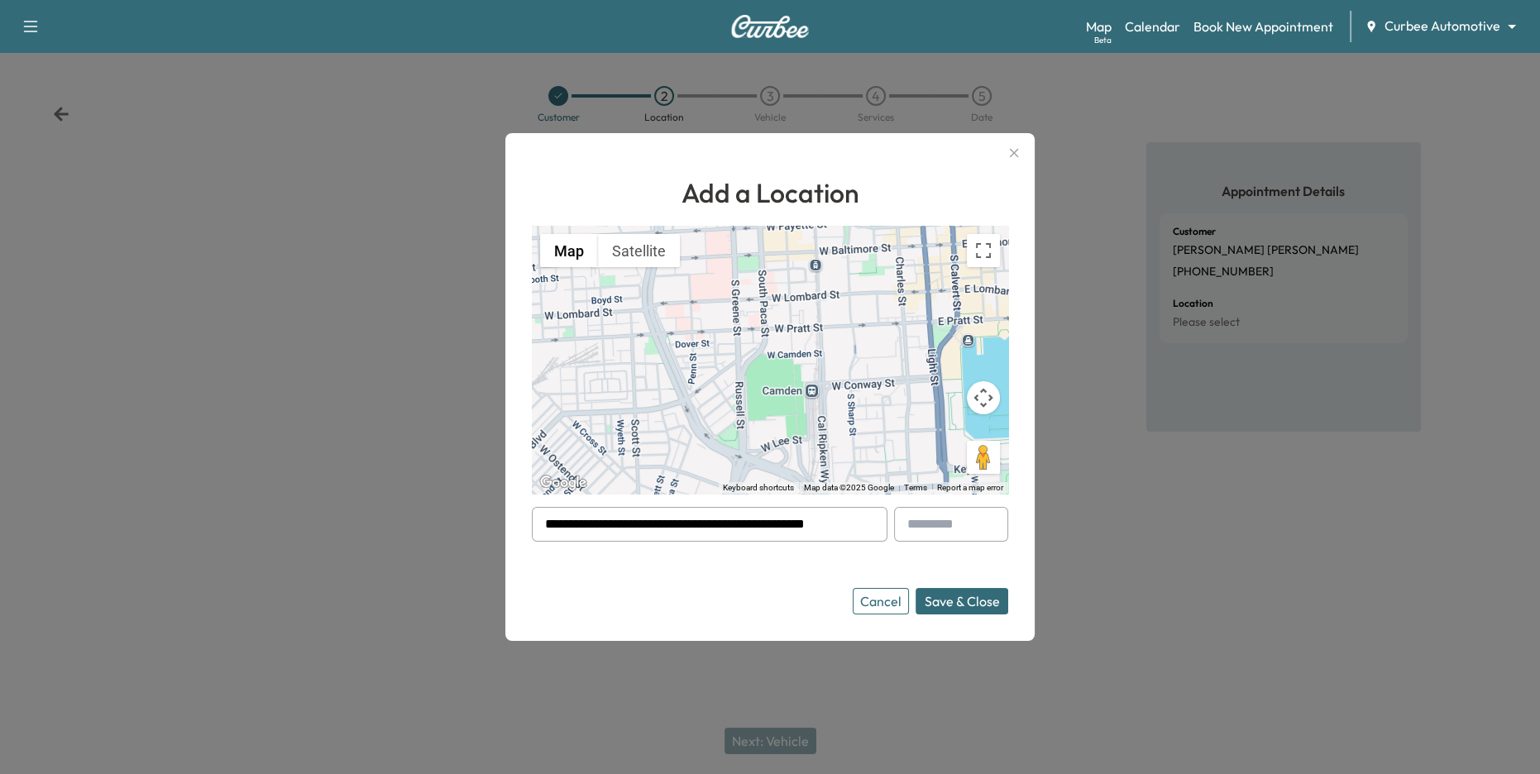
click at [950, 600] on button "Save & Close" at bounding box center [961, 601] width 93 height 26
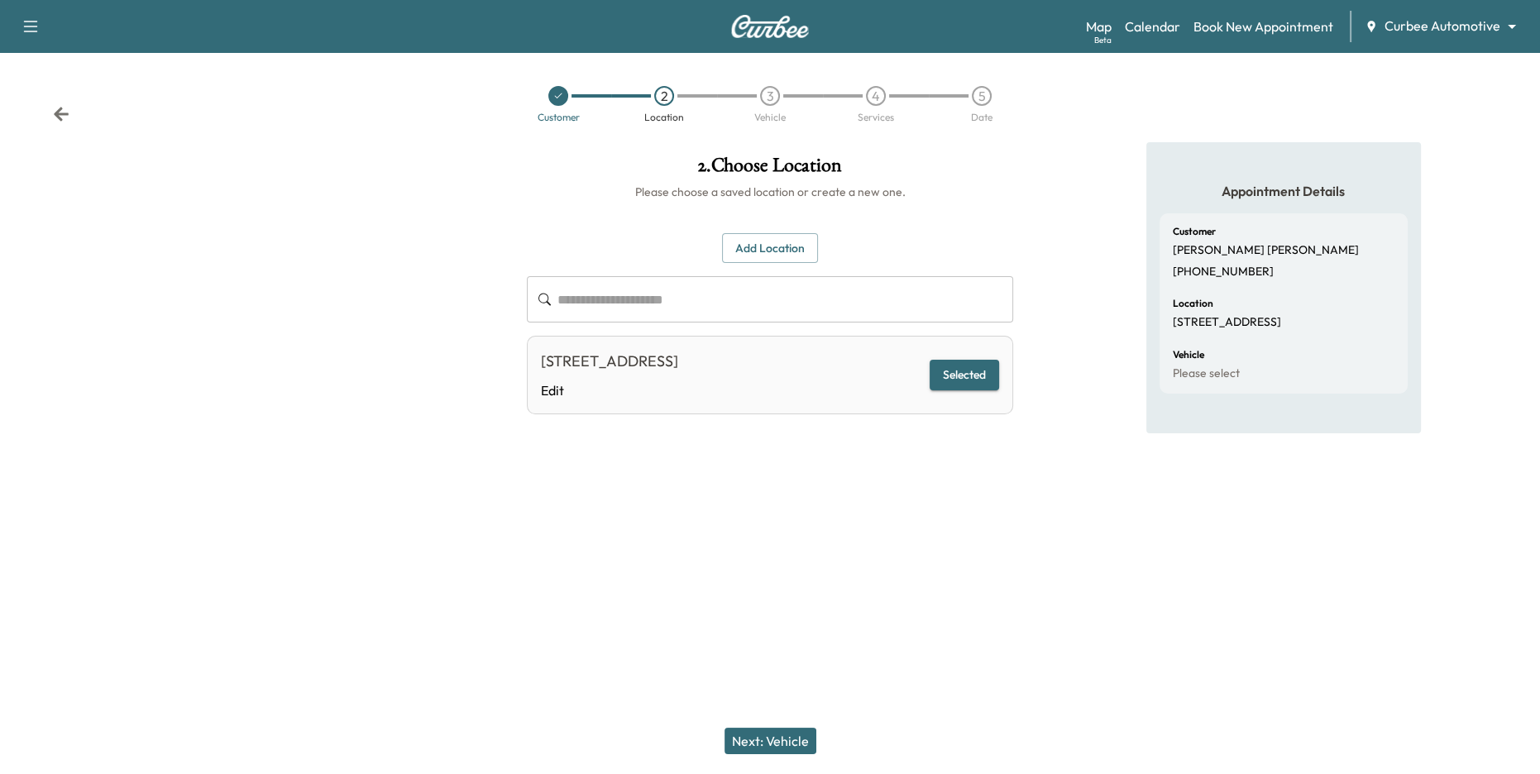
click at [782, 711] on button "Next: Vehicle" at bounding box center [770, 741] width 92 height 26
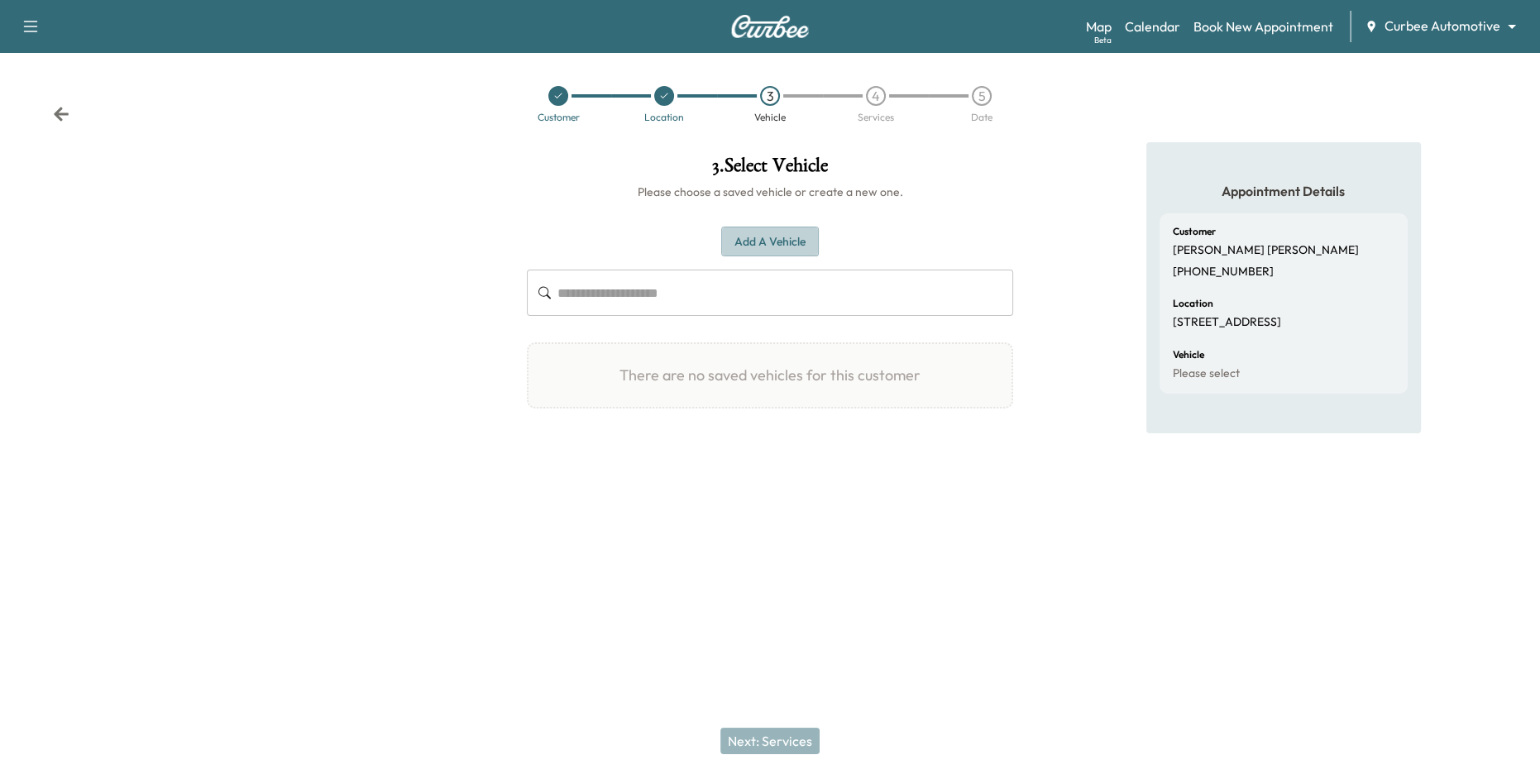
click at [749, 248] on button "Add a Vehicle" at bounding box center [770, 242] width 98 height 31
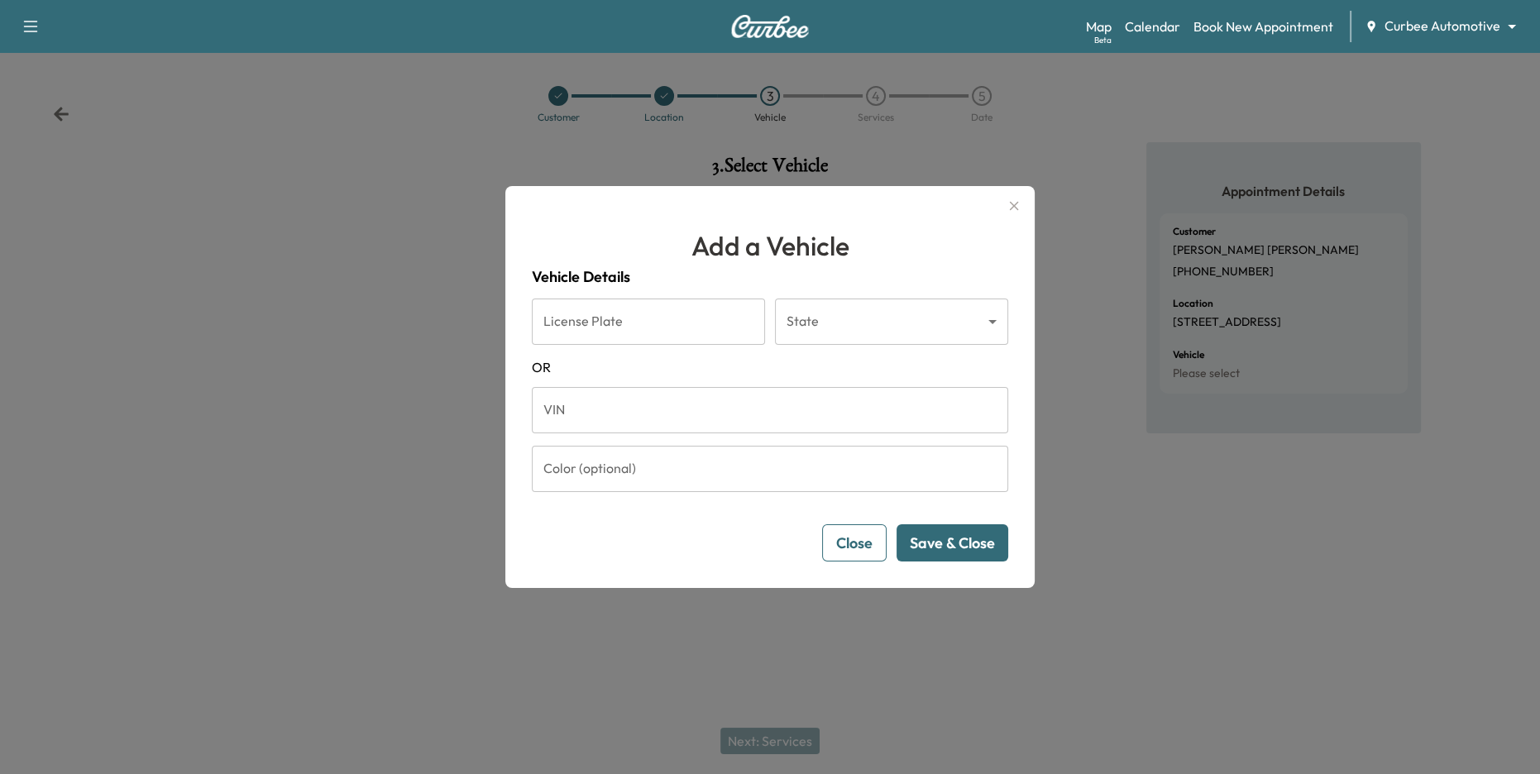
click at [700, 329] on input "License Plate" at bounding box center [648, 322] width 233 height 46
type input "*******"
click at [863, 329] on body "Support Log Out Map Beta Calendar Book New Appointment Curbee Automotive ******…" at bounding box center [770, 387] width 1540 height 774
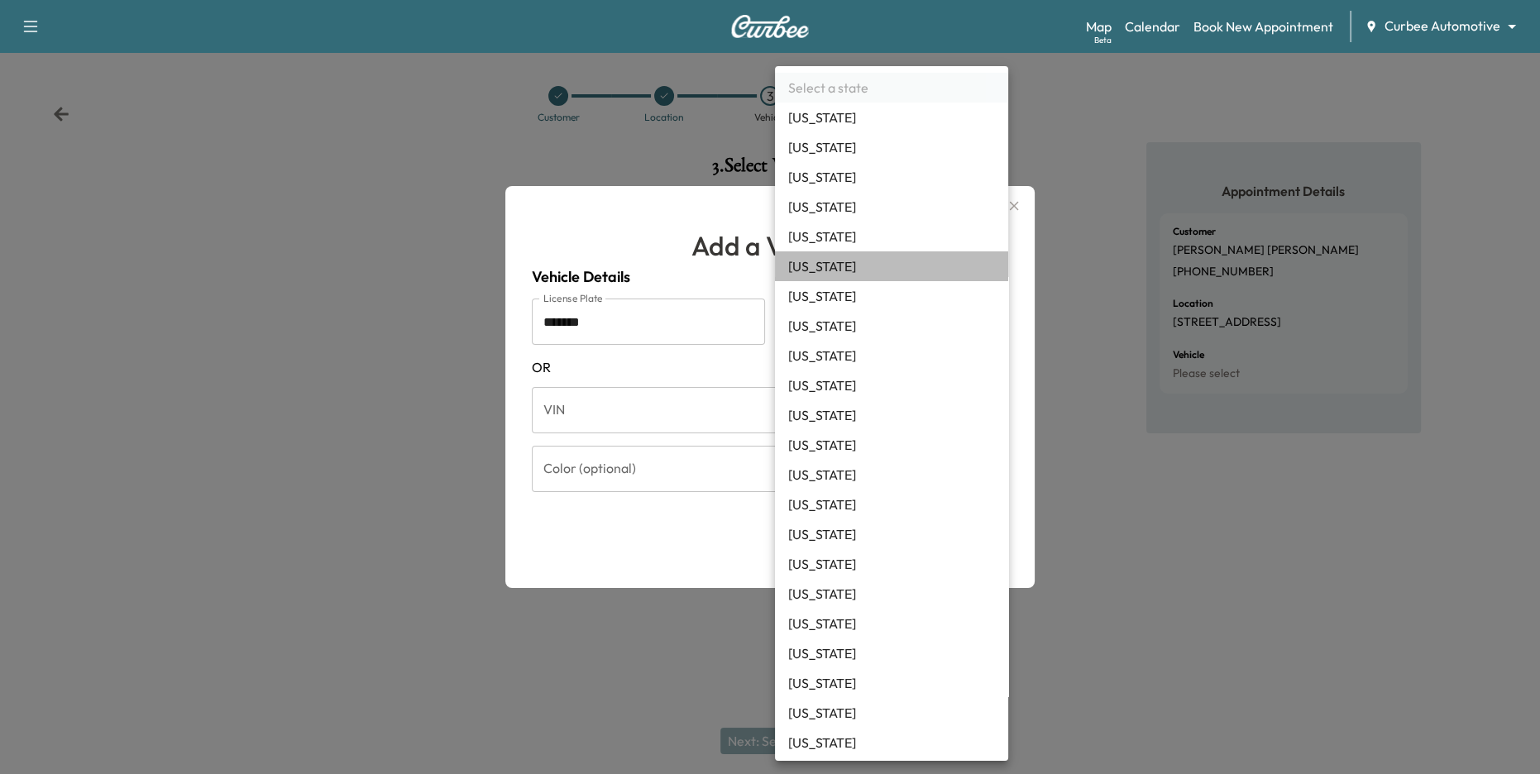
click at [851, 264] on li "[US_STATE]" at bounding box center [891, 266] width 233 height 30
type input "**"
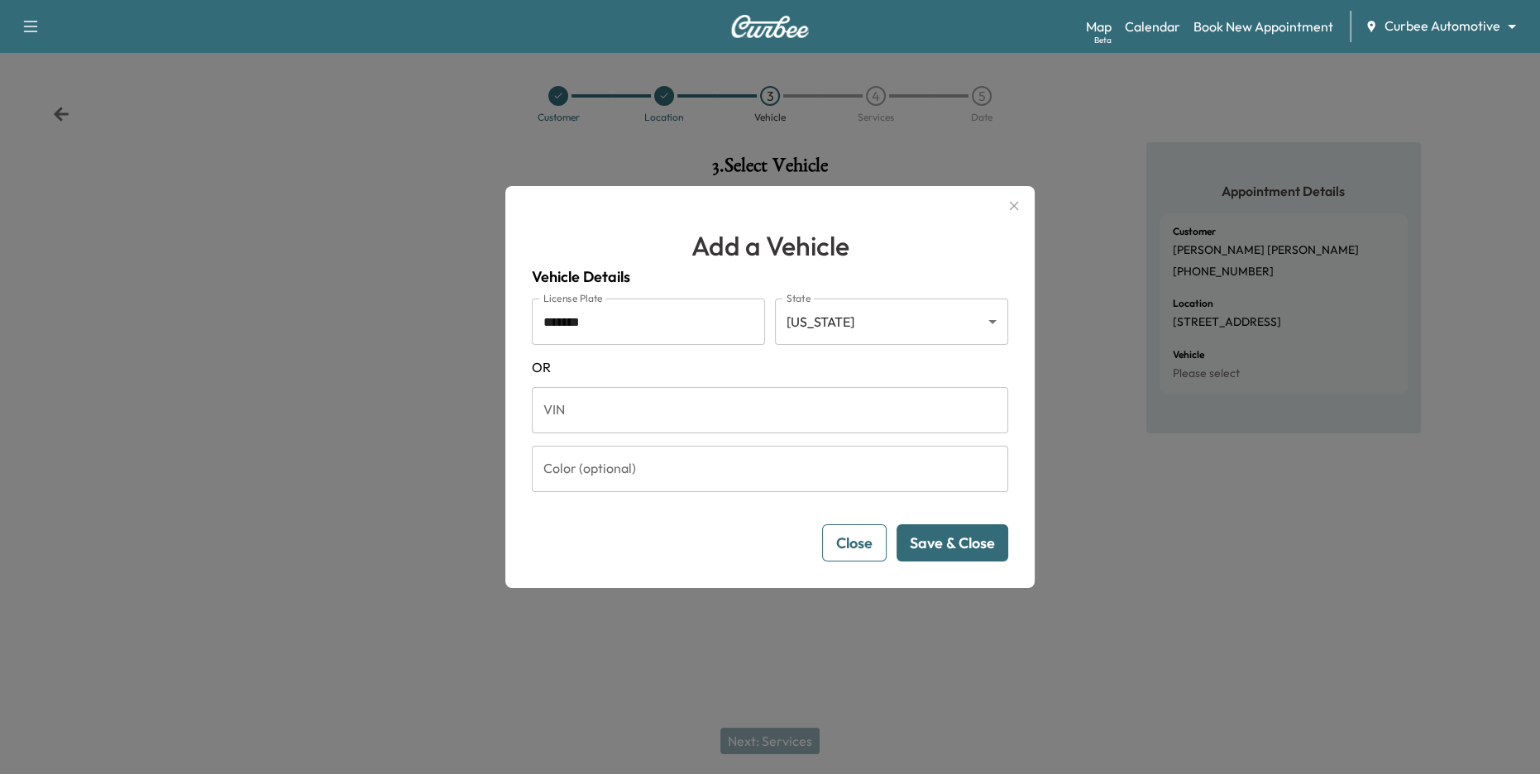
click at [944, 545] on button "Save & Close" at bounding box center [952, 542] width 112 height 37
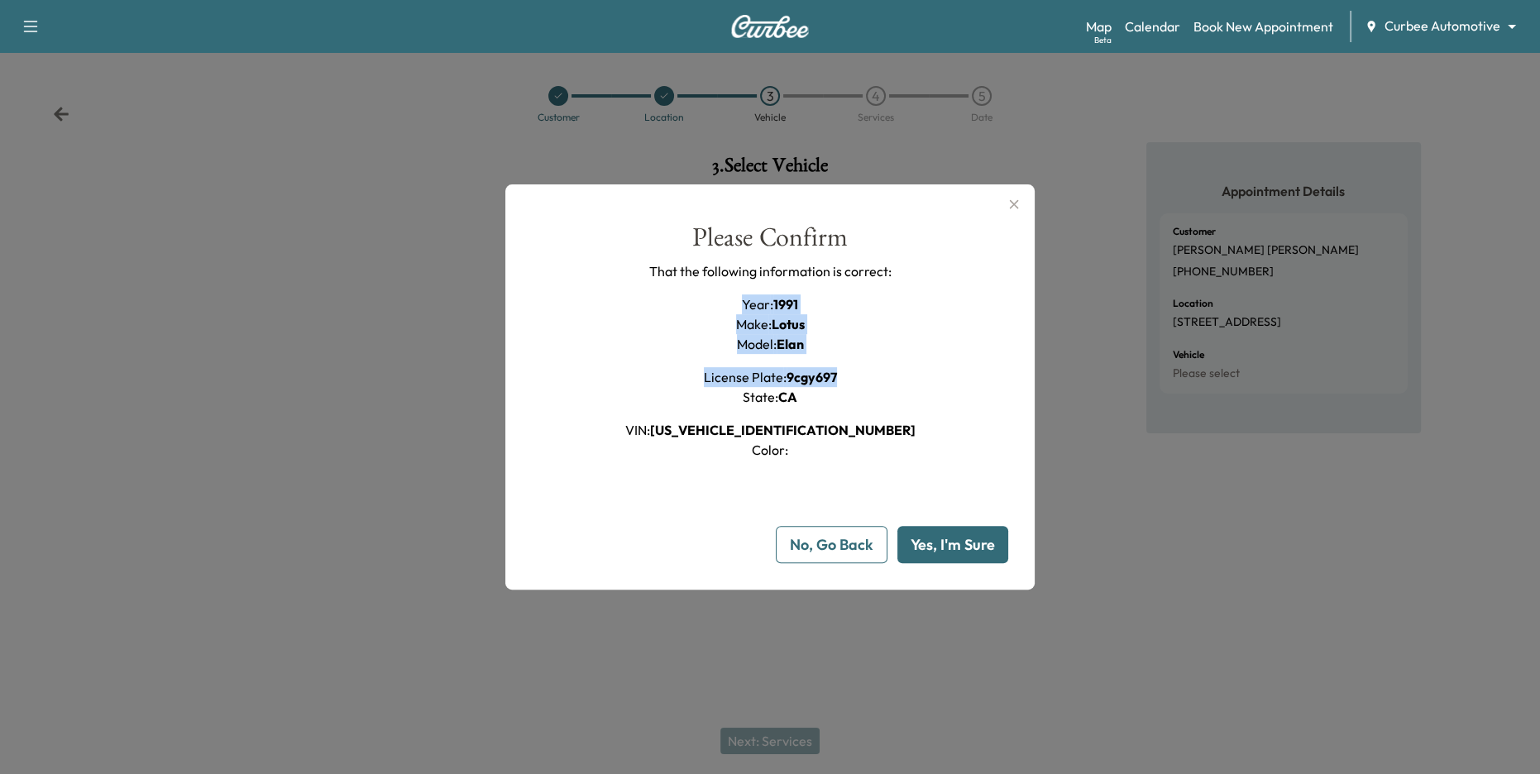
drag, startPoint x: 736, startPoint y: 299, endPoint x: 836, endPoint y: 394, distance: 138.6
click at [835, 394] on div "Year : 1991 Make : Lotus Model : Elan License Plate : 9cgy697 State : [US_STATE…" at bounding box center [770, 376] width 290 height 165
click at [961, 543] on button "Yes, I'm Sure" at bounding box center [952, 544] width 111 height 37
type input "**"
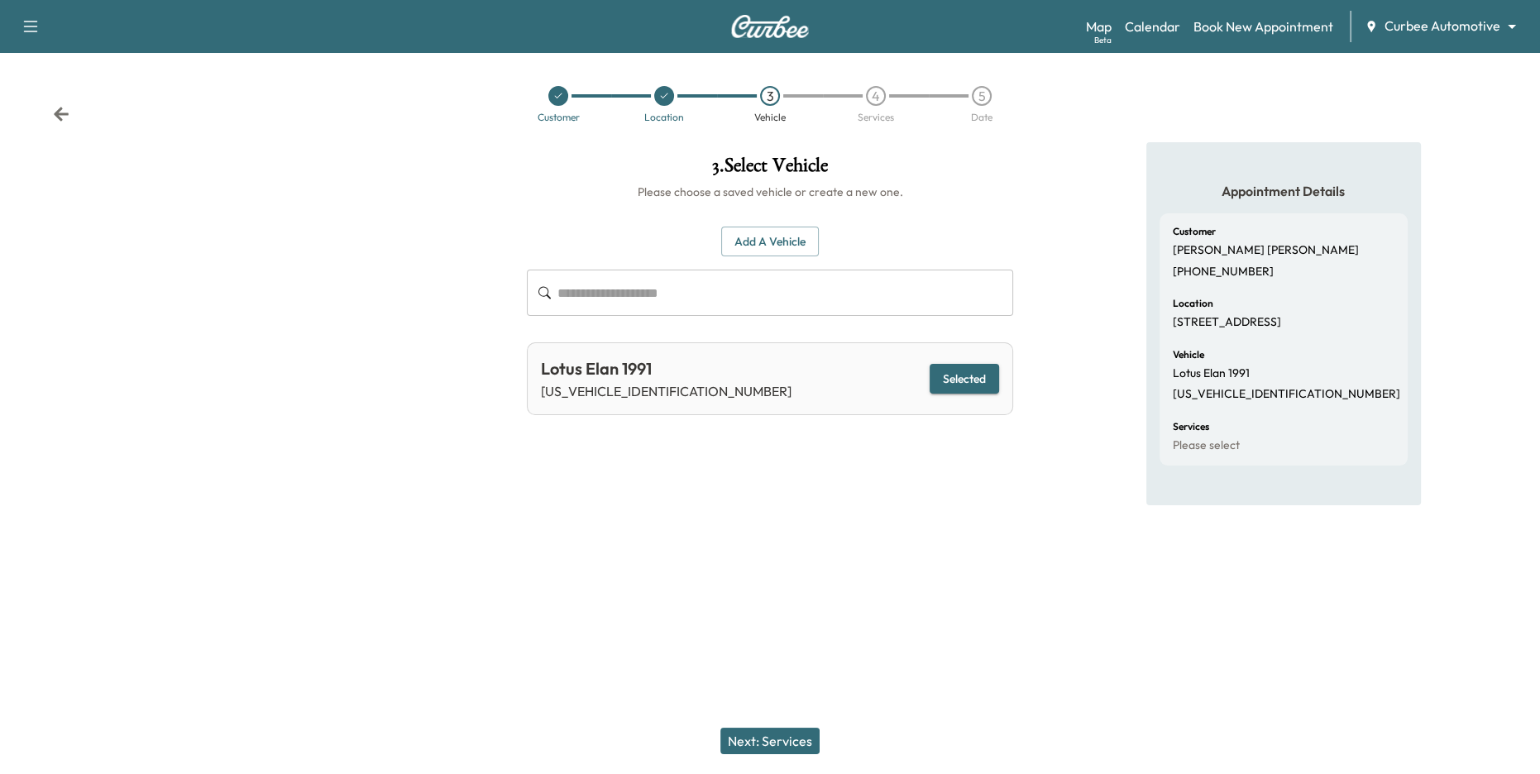
click at [806, 711] on button "Next: Services" at bounding box center [769, 741] width 99 height 26
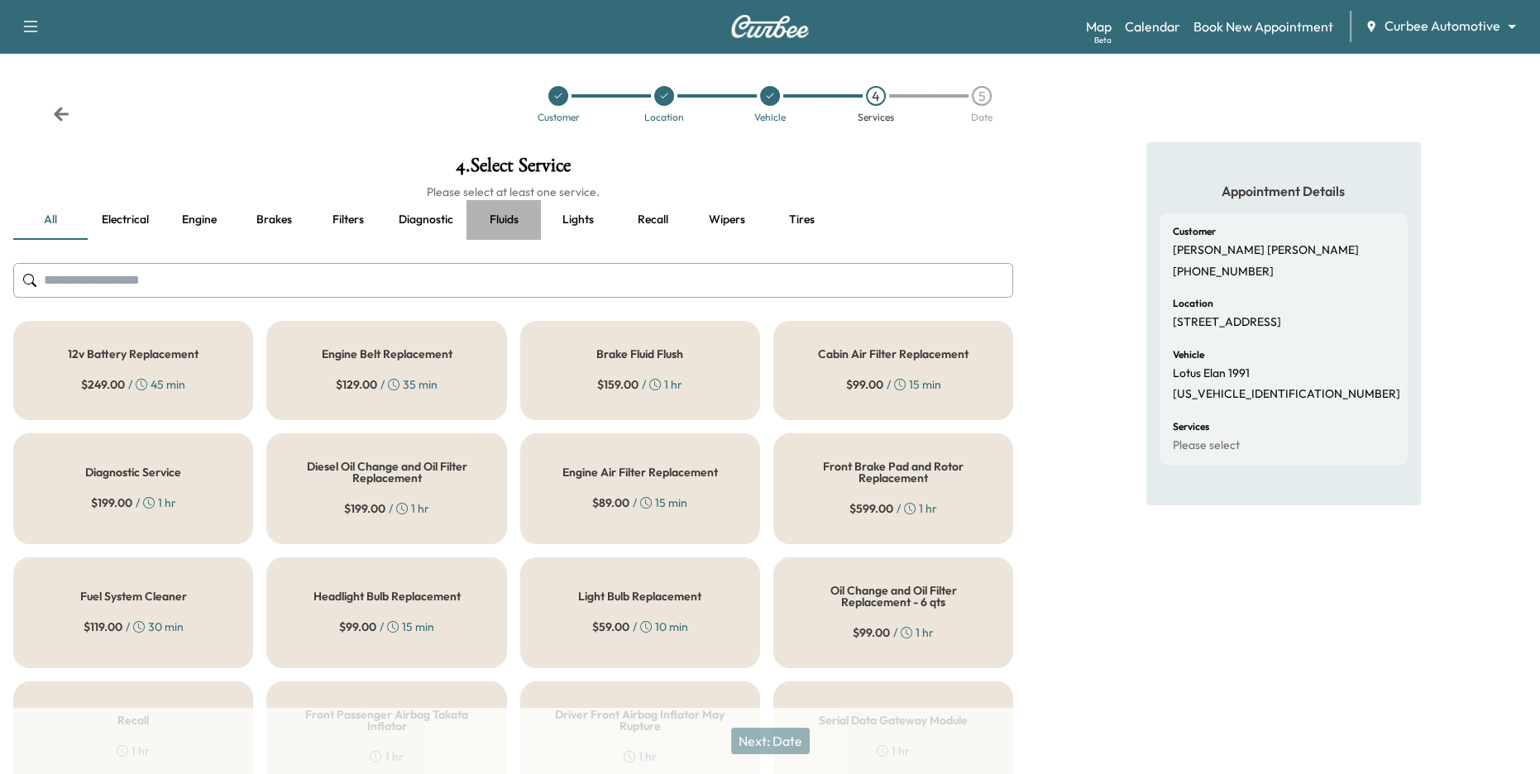
click at [497, 219] on button "Fluids" at bounding box center [503, 220] width 74 height 40
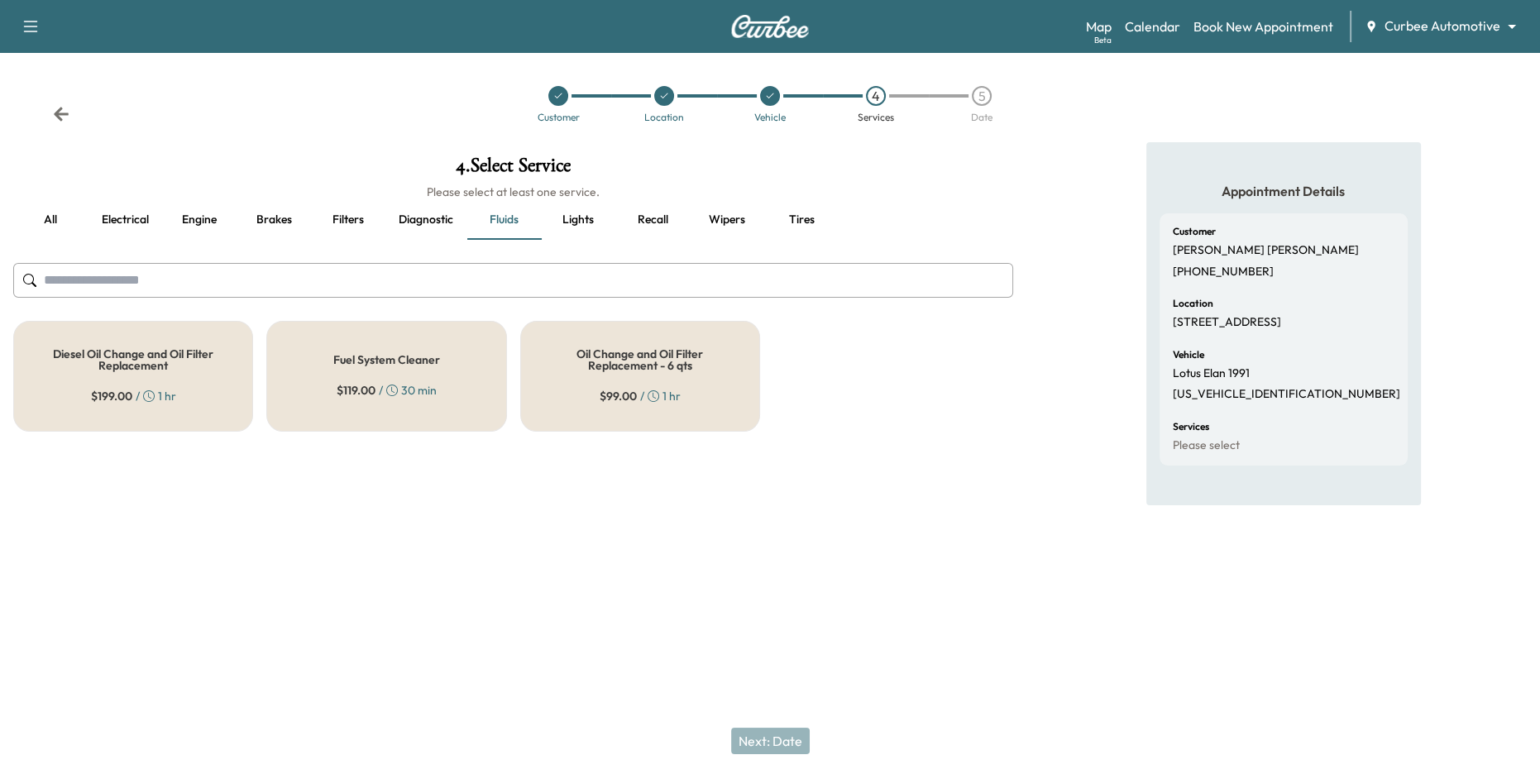
click at [669, 409] on div "Oil Change and Oil Filter Replacement - 6 qts $ 99.00 / 1 hr" at bounding box center [640, 376] width 240 height 111
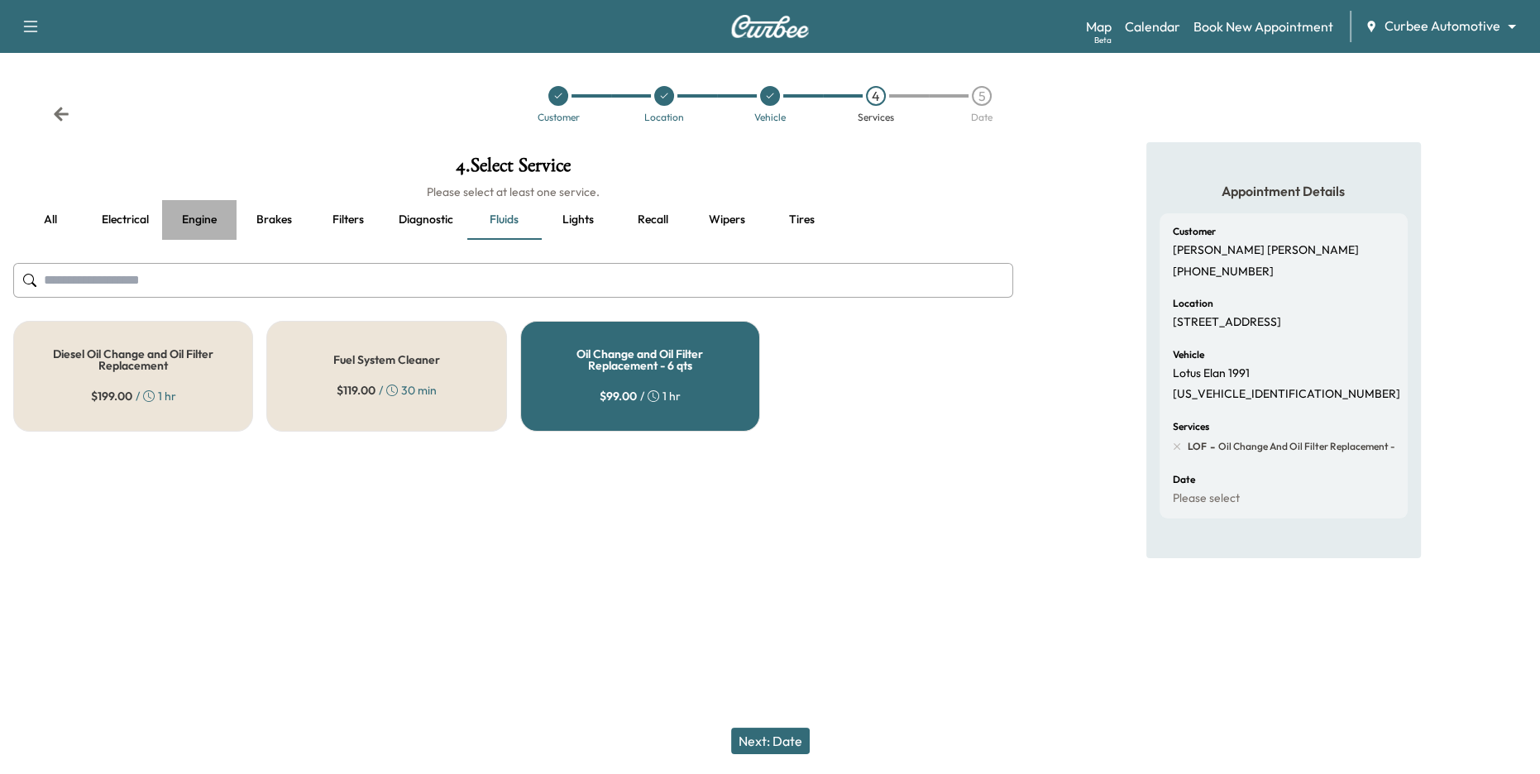
click at [197, 229] on button "Engine" at bounding box center [199, 220] width 74 height 40
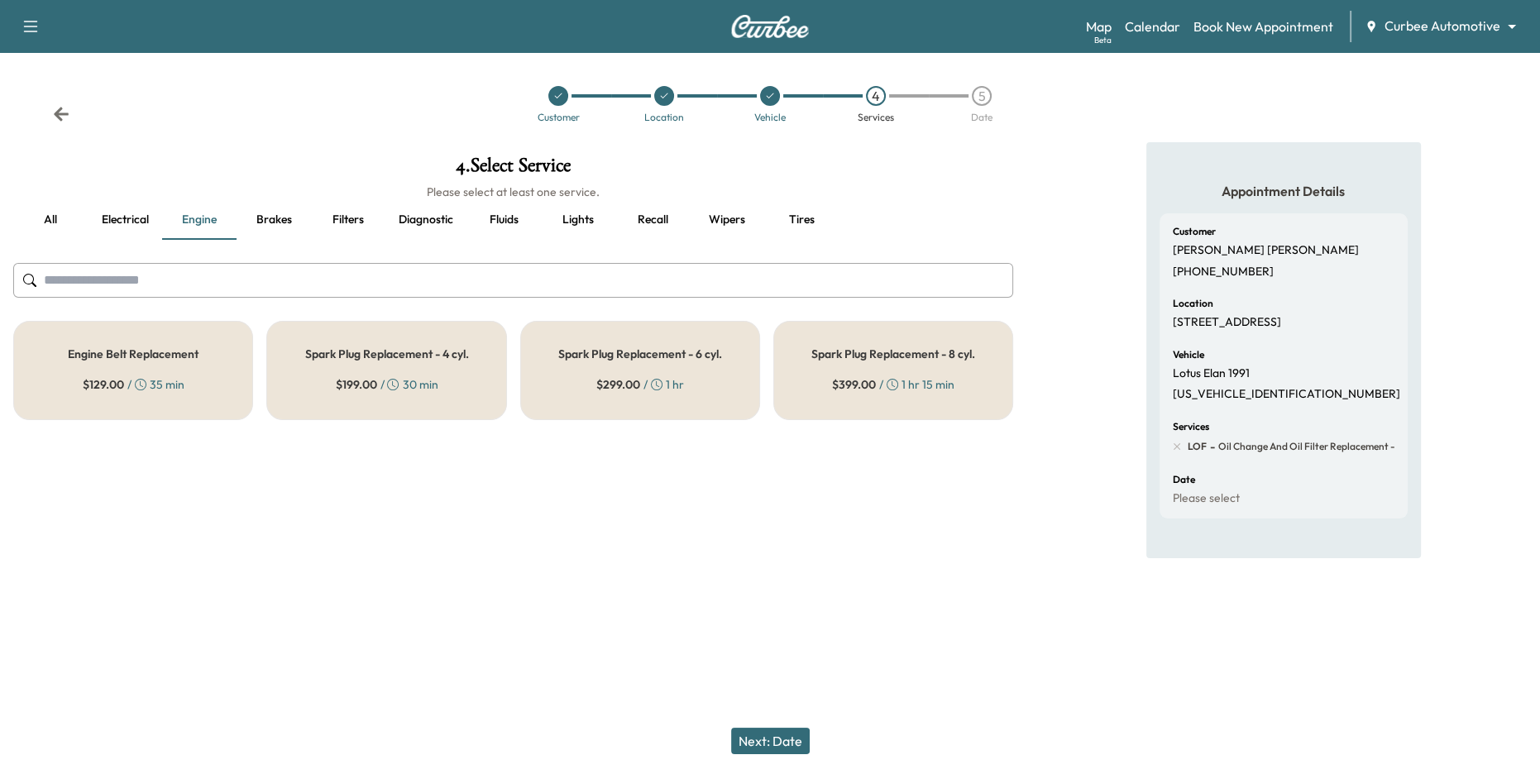
click at [172, 382] on div "$ 129.00 / 35 min" at bounding box center [134, 384] width 102 height 17
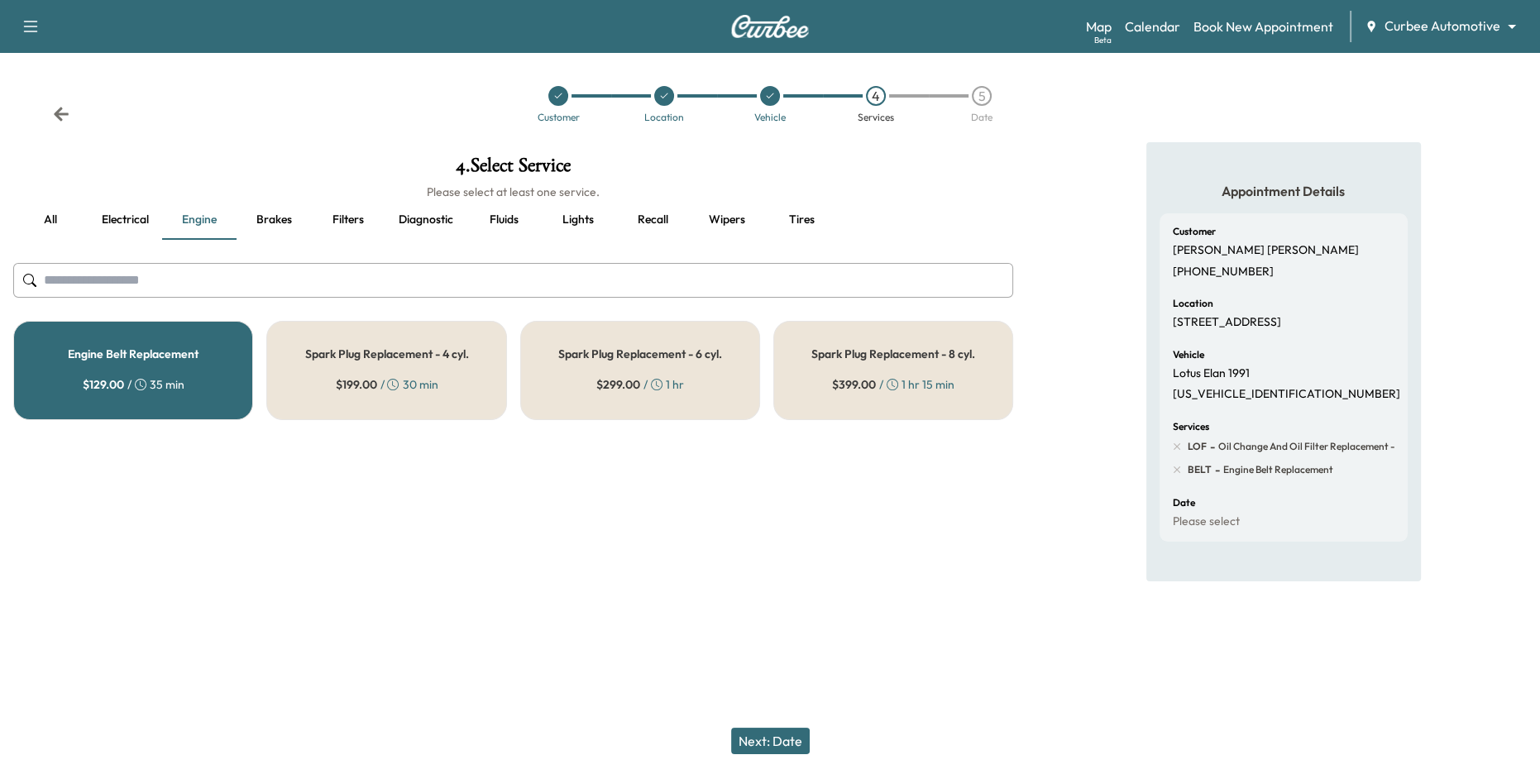
click at [785, 711] on button "Next: Date" at bounding box center [770, 741] width 79 height 26
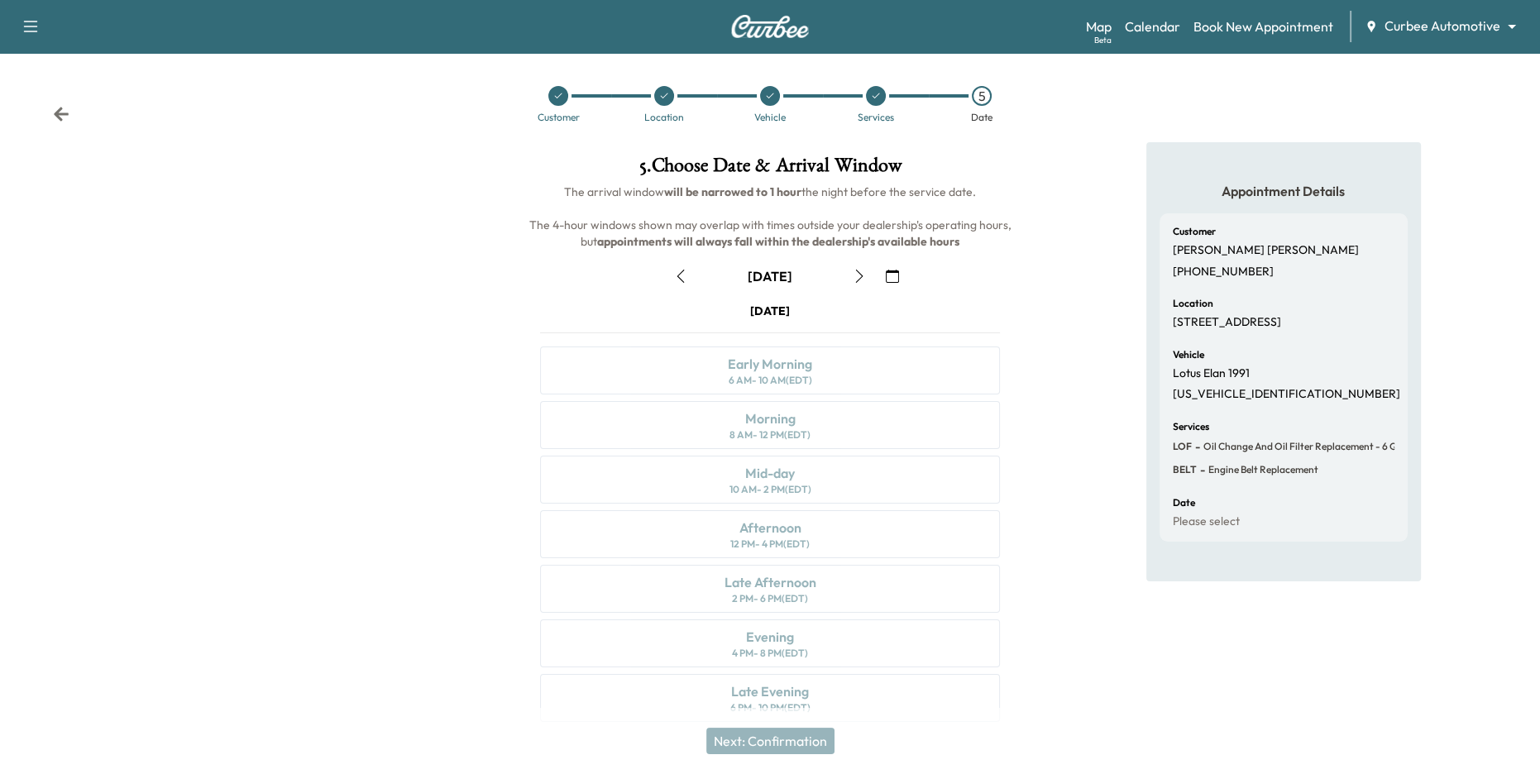
click at [859, 270] on icon "button" at bounding box center [859, 276] width 13 height 13
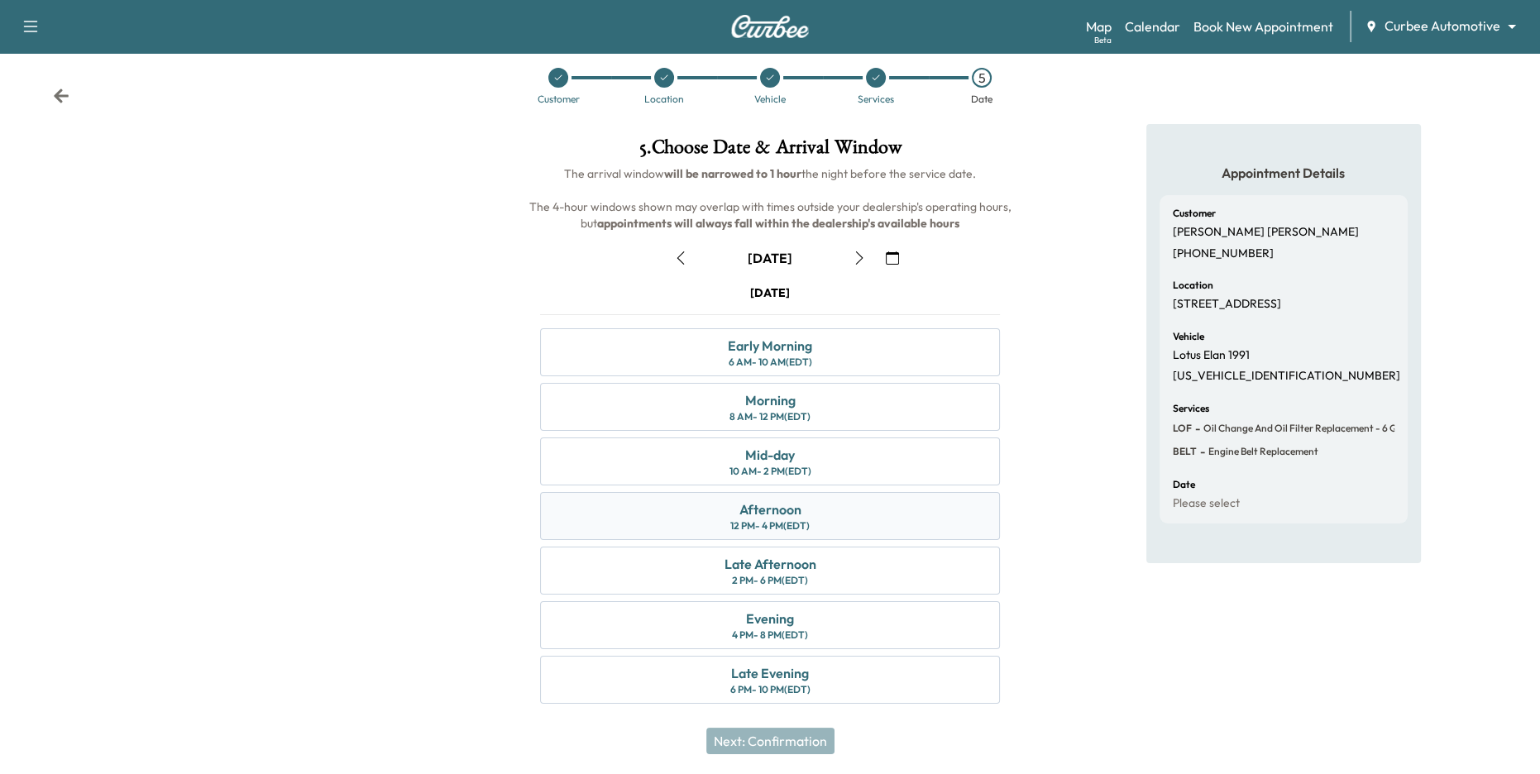
click at [803, 497] on div "Afternoon 12 PM - 4 PM (EDT)" at bounding box center [770, 516] width 461 height 48
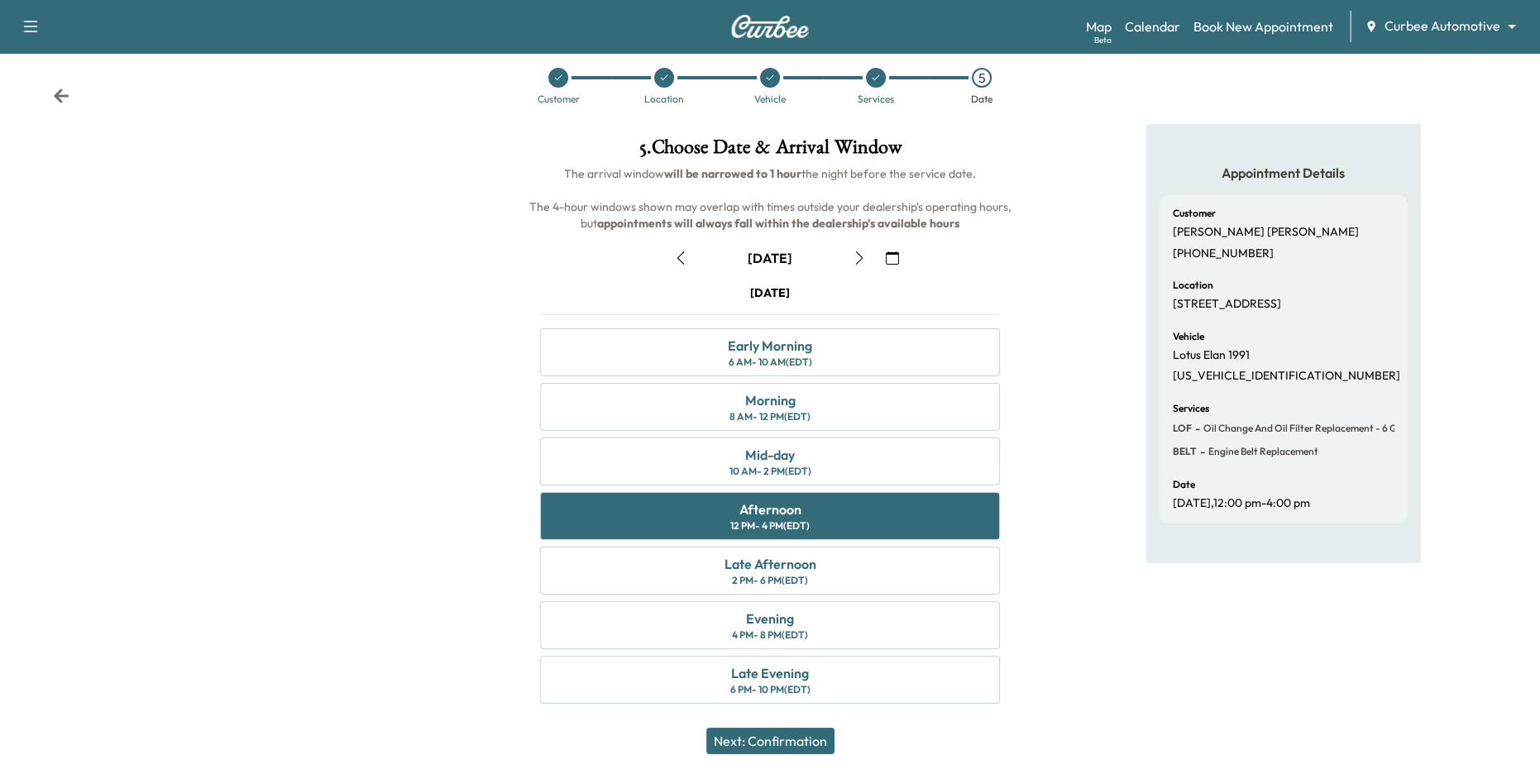
click at [811, 711] on button "Next: Confirmation" at bounding box center [770, 741] width 128 height 26
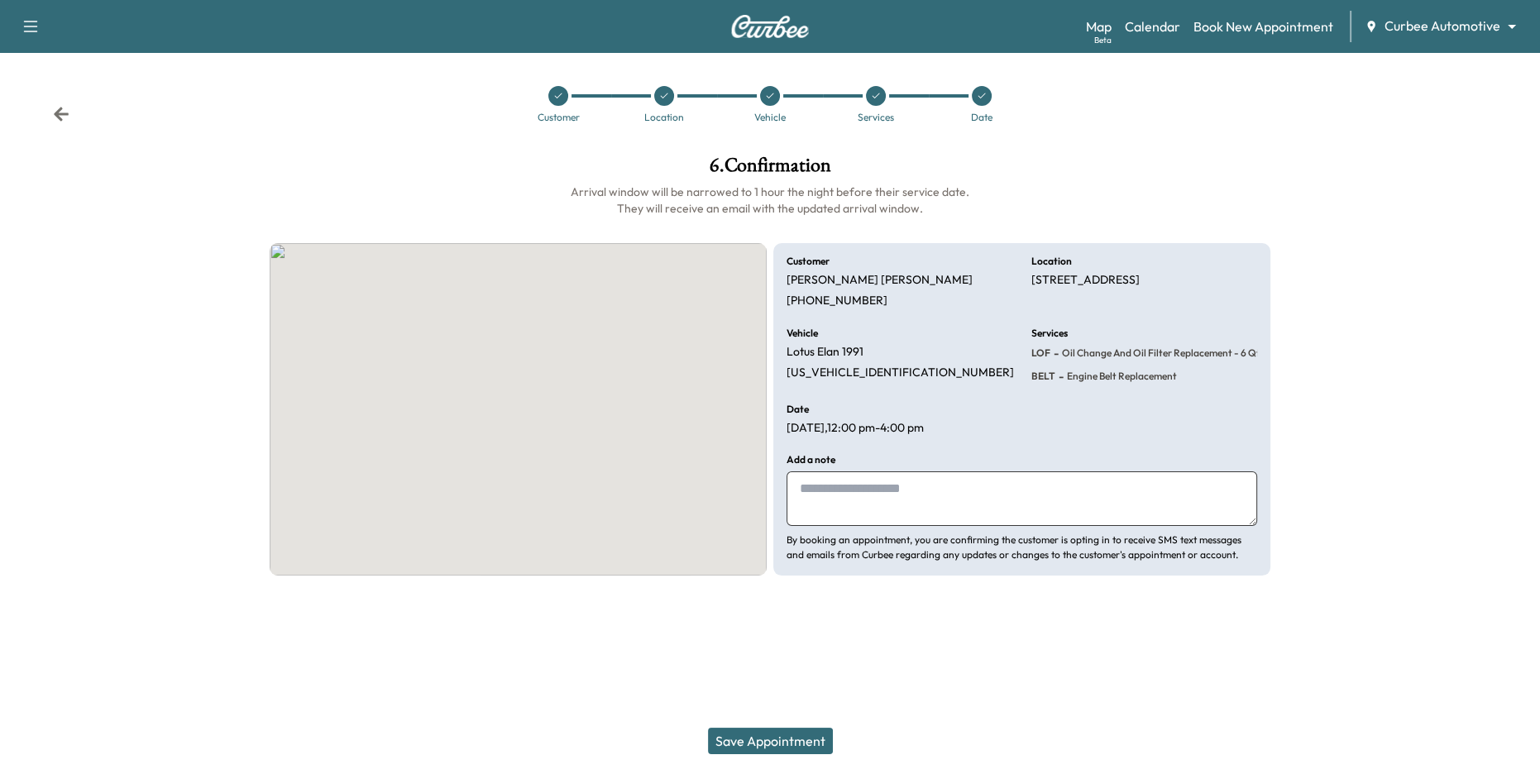
scroll to position [0, 0]
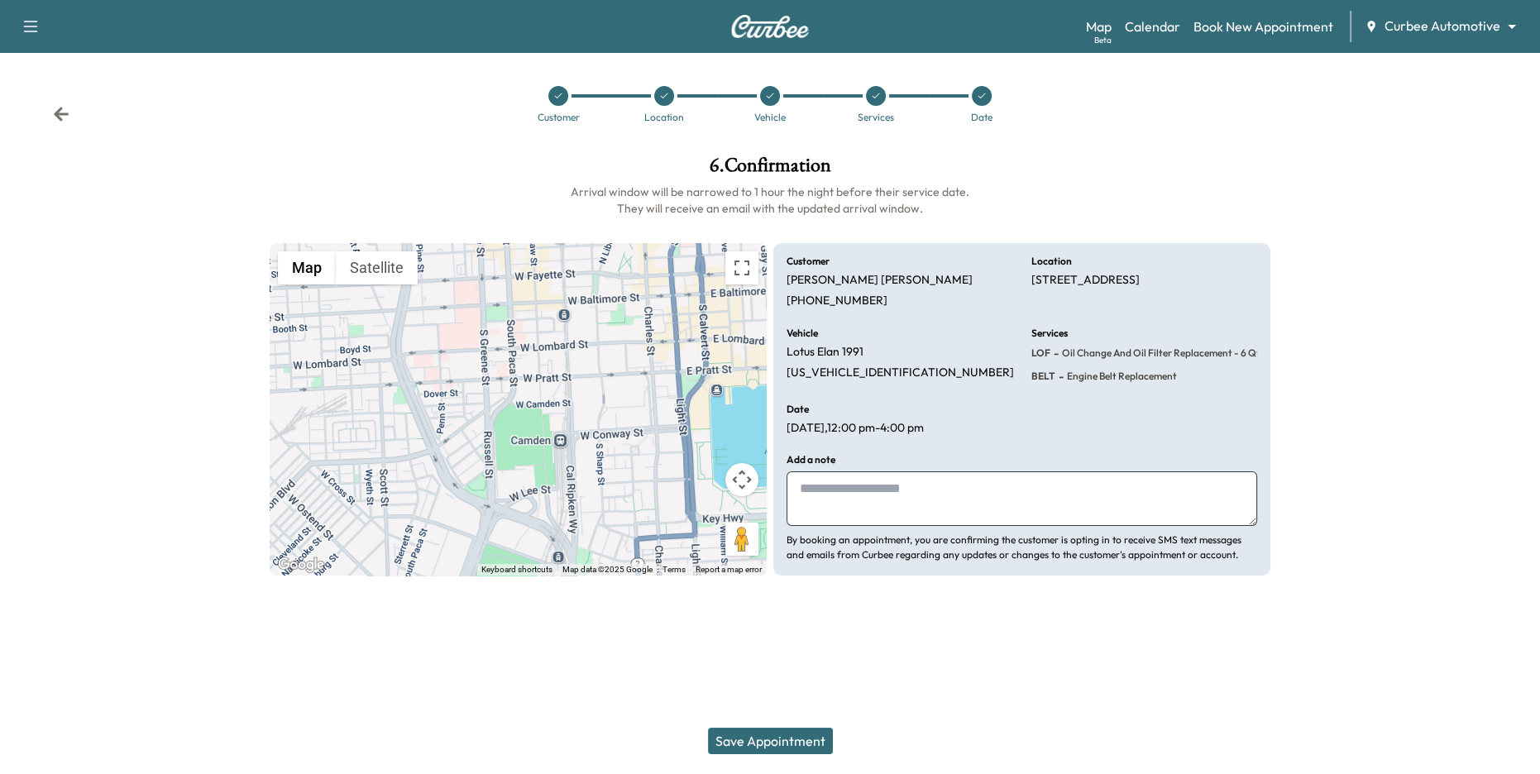
click at [810, 711] on button "Save Appointment" at bounding box center [770, 741] width 125 height 26
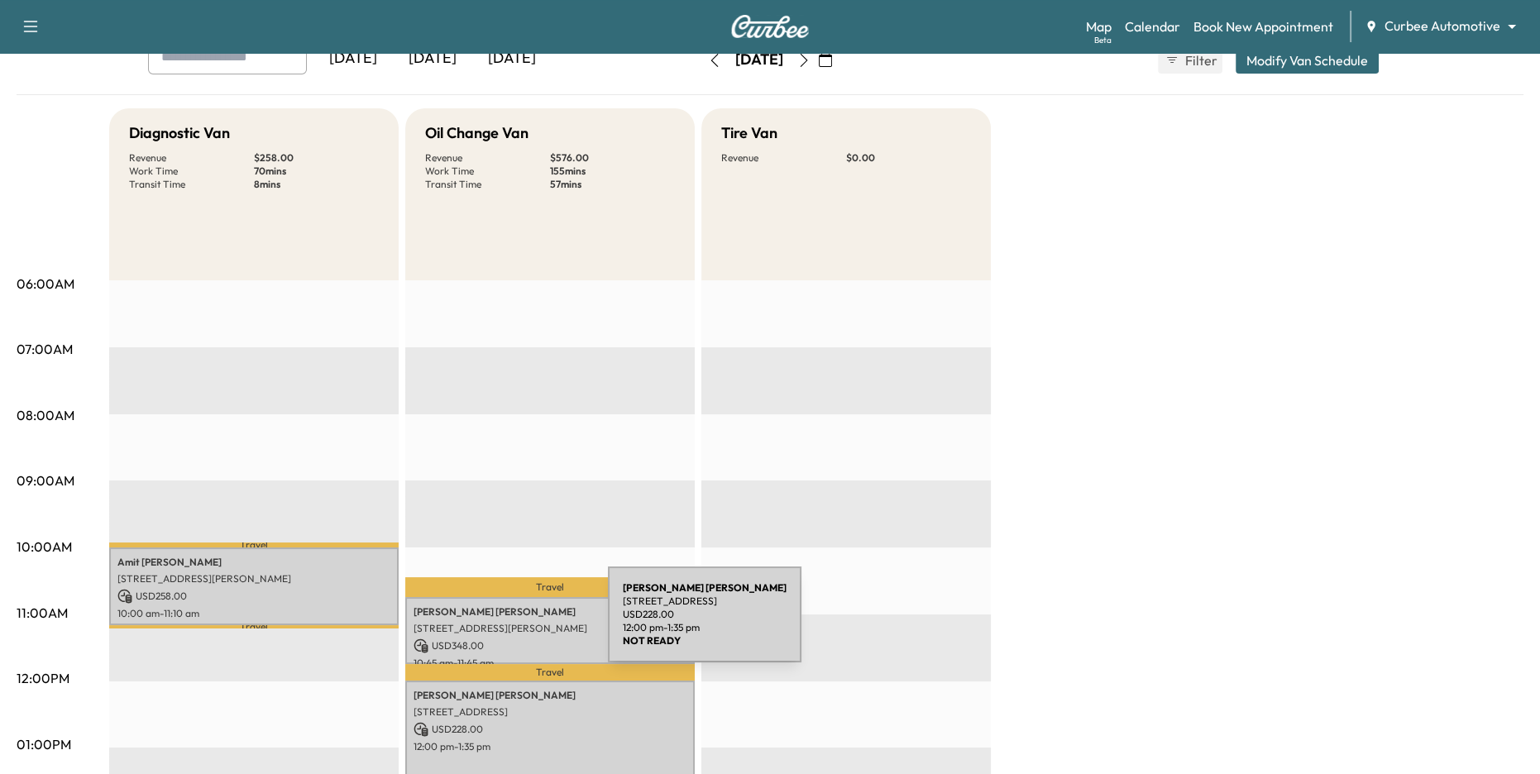
scroll to position [105, 0]
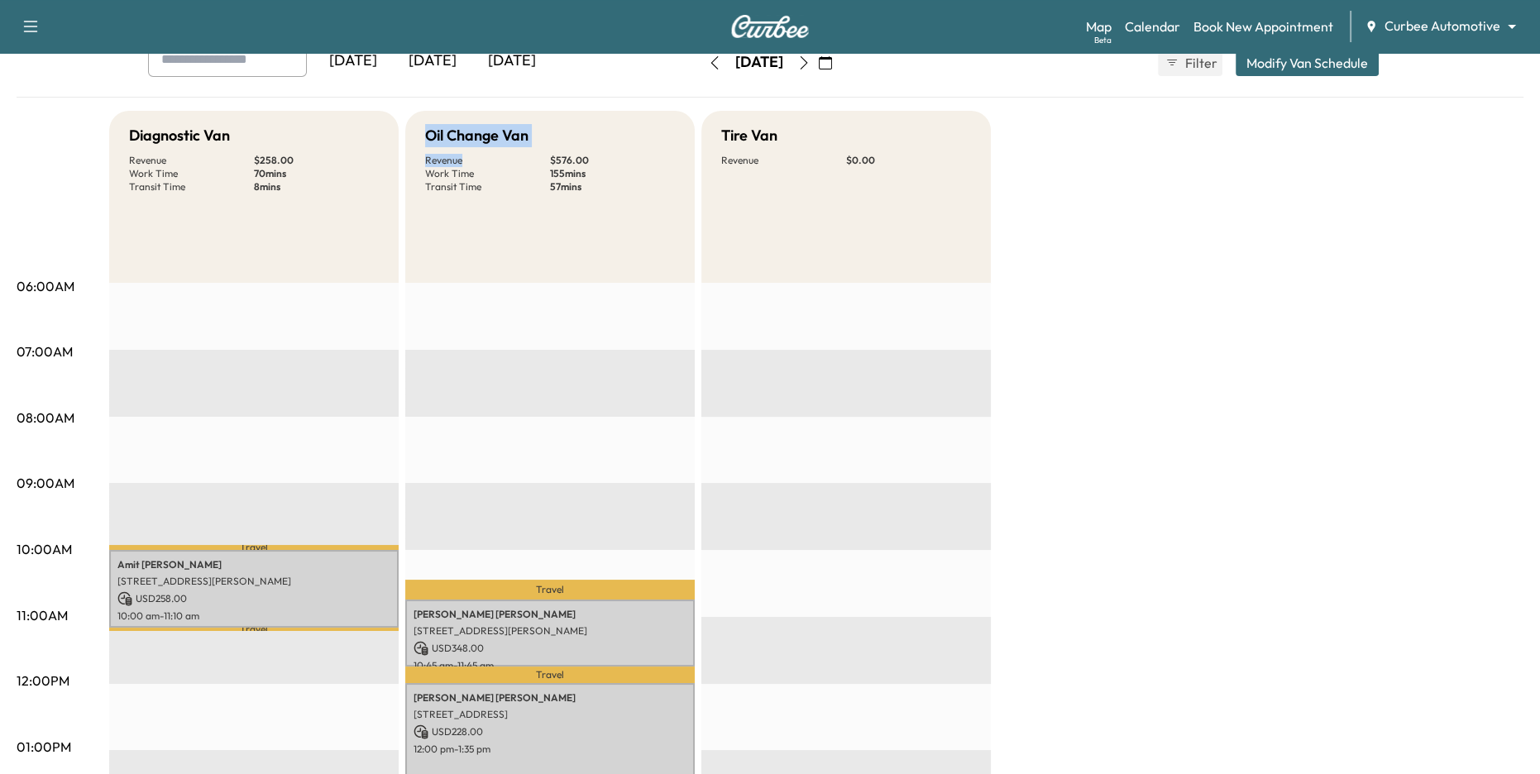
drag, startPoint x: 416, startPoint y: 131, endPoint x: 538, endPoint y: 168, distance: 127.1
click at [537, 167] on div "Oil Change Van Revenue $ 576.00 Work Time 155 mins Transit Time 57 mins" at bounding box center [549, 197] width 289 height 172
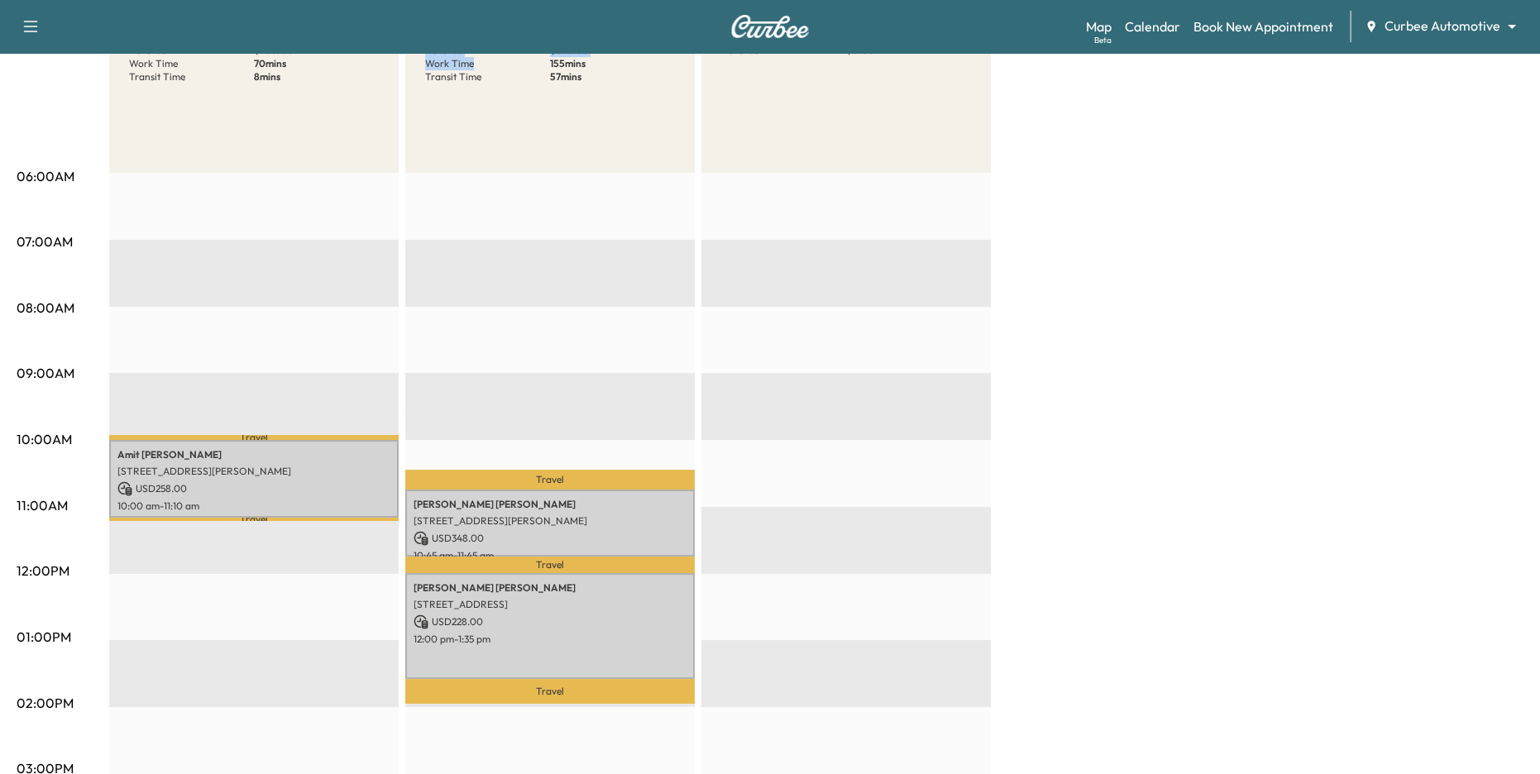
scroll to position [222, 0]
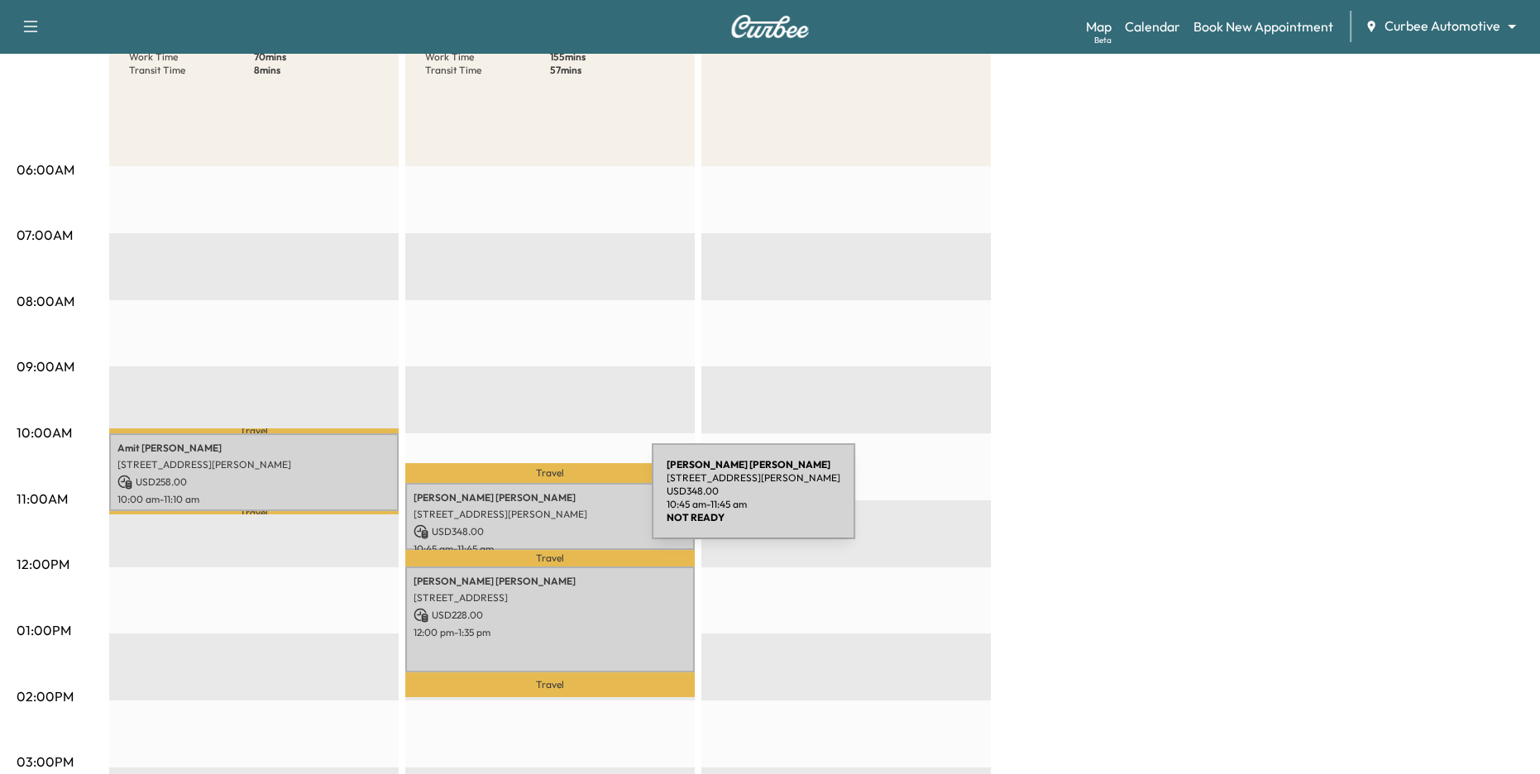
click at [528, 503] on p "[PERSON_NAME]" at bounding box center [550, 497] width 273 height 13
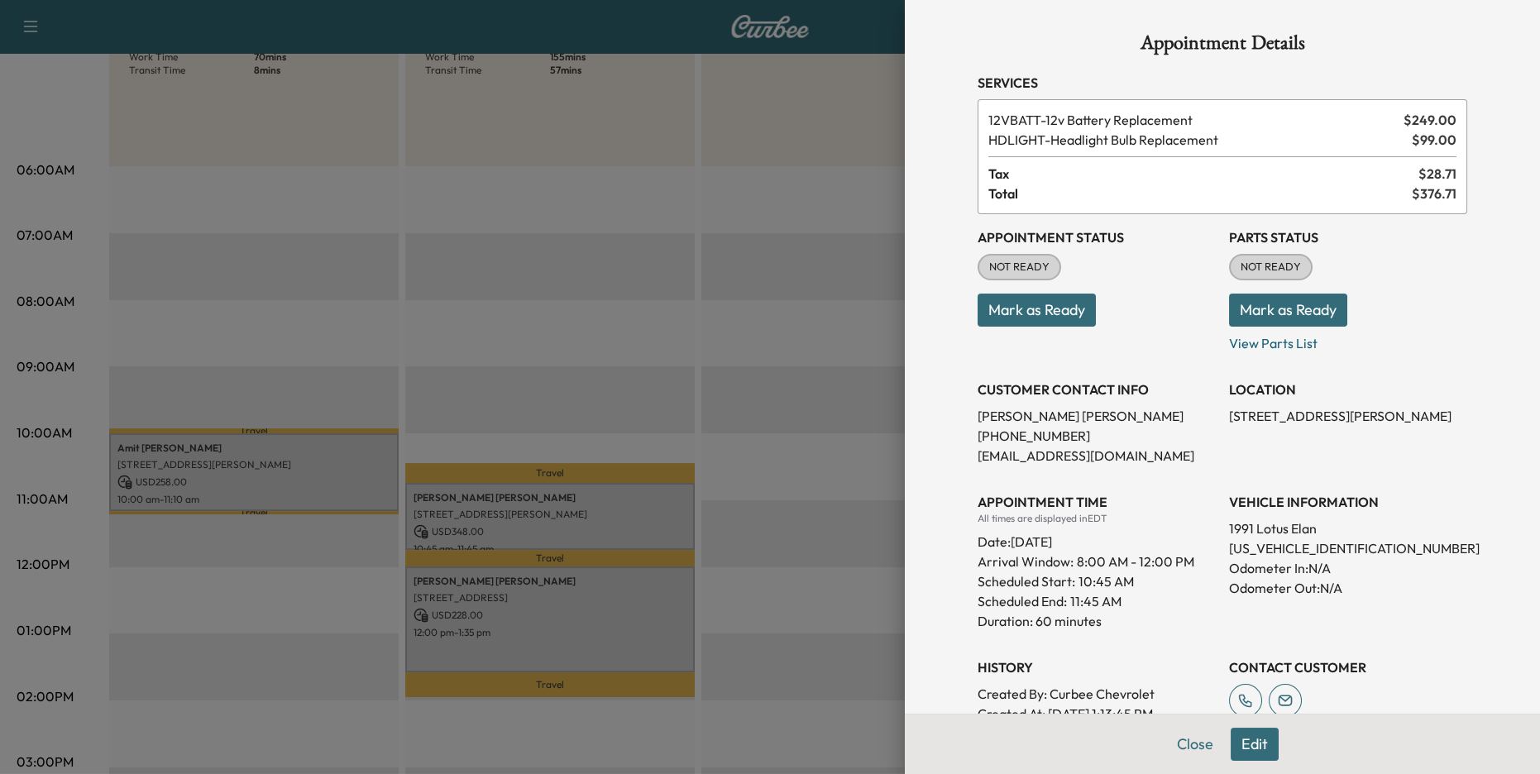
click at [520, 414] on div at bounding box center [770, 387] width 1540 height 774
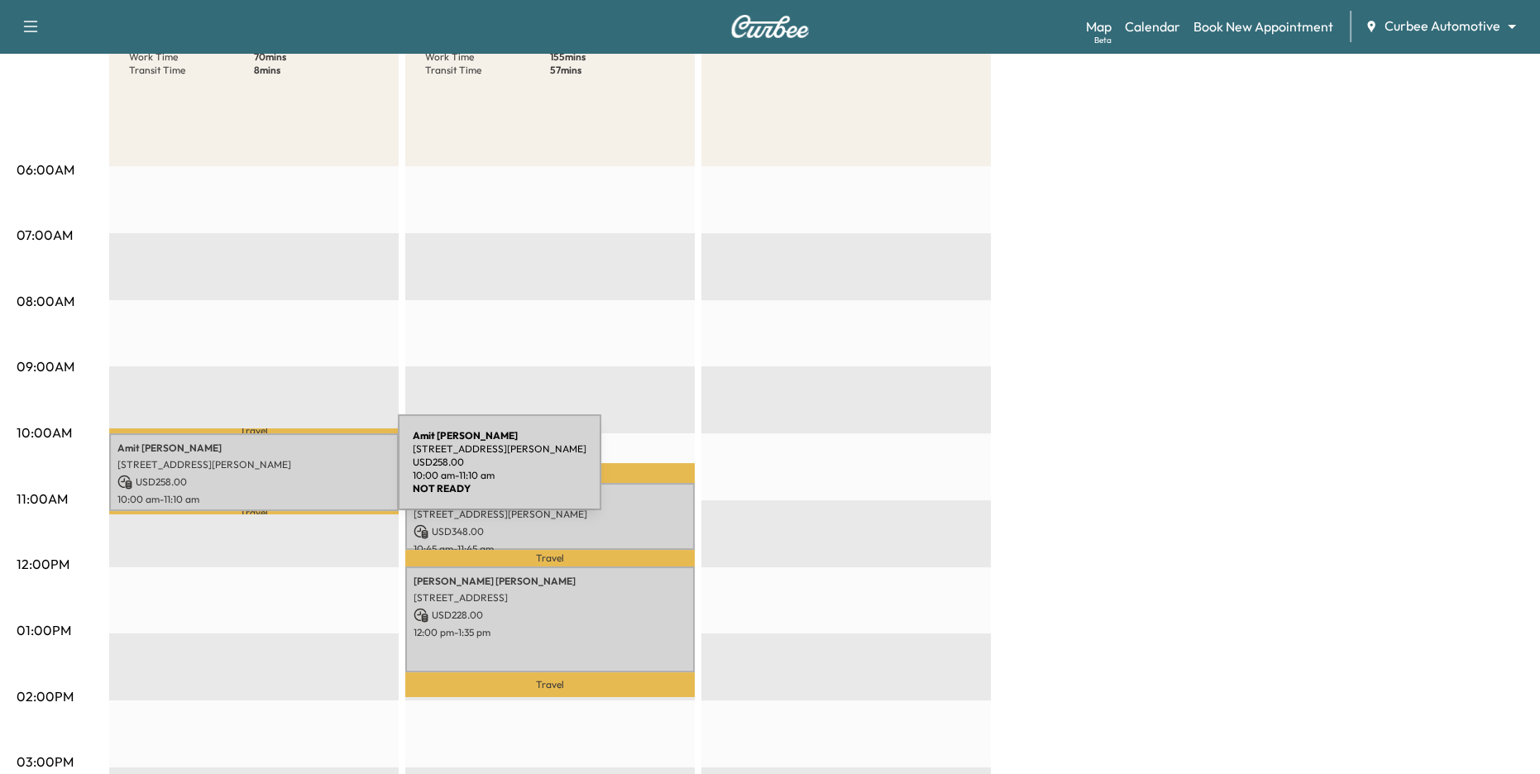
click at [274, 472] on div "[PERSON_NAME] [STREET_ADDRESS][PERSON_NAME] USD 258.00 10:00 am - 11:10 am" at bounding box center [253, 472] width 289 height 78
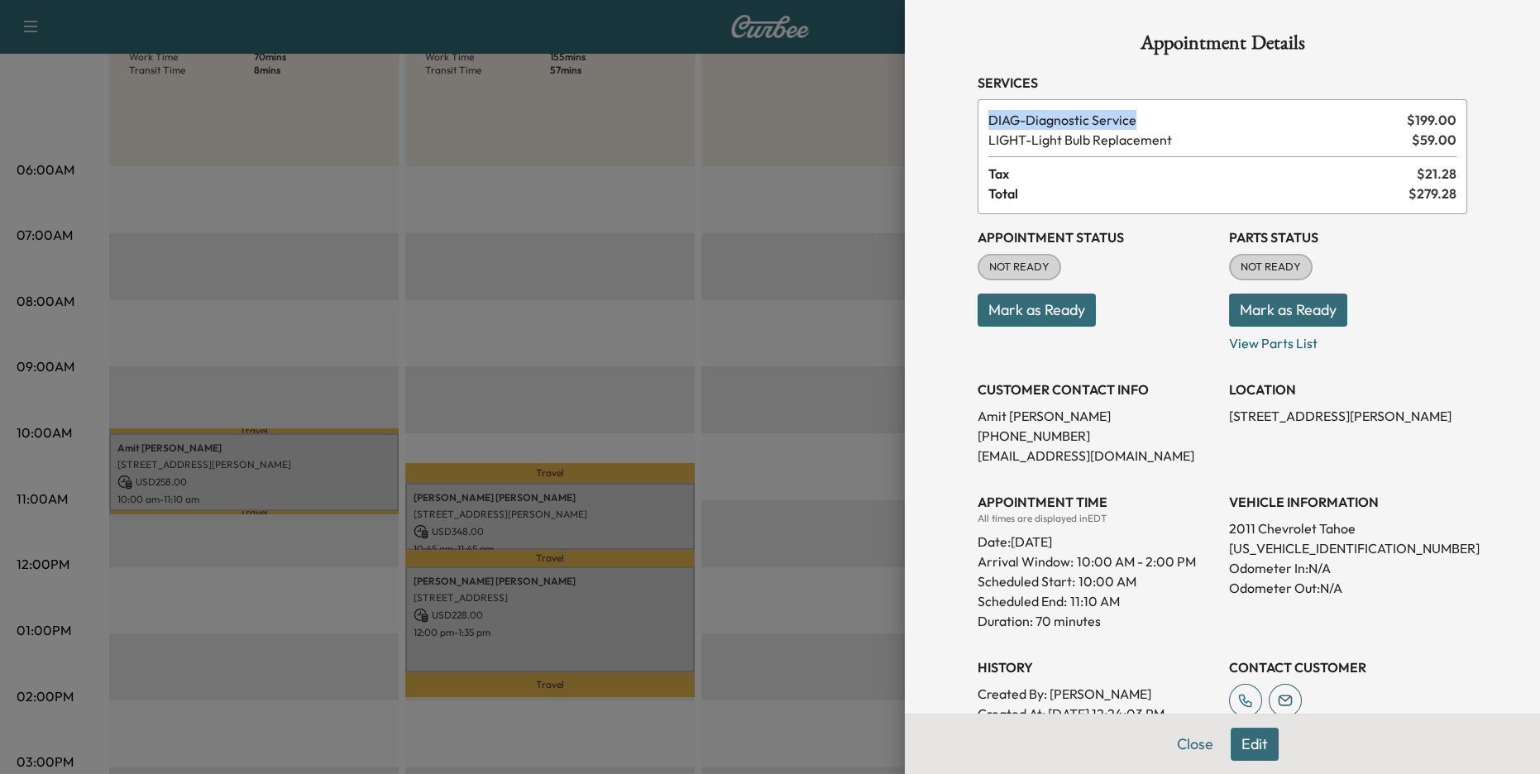
drag, startPoint x: 982, startPoint y: 118, endPoint x: 1144, endPoint y: 125, distance: 161.4
click at [1144, 125] on div "DIAG - Diagnostic Service $ 199.00 LIGHT - Light Bulb Replacement $ 59.00 Tax $…" at bounding box center [1223, 156] width 490 height 115
click at [1130, 98] on div "Appointment Details Services DIAG - Diagnostic Service $ 199.00 LIGHT - Light B…" at bounding box center [1222, 496] width 529 height 992
click at [560, 380] on div at bounding box center [770, 387] width 1540 height 774
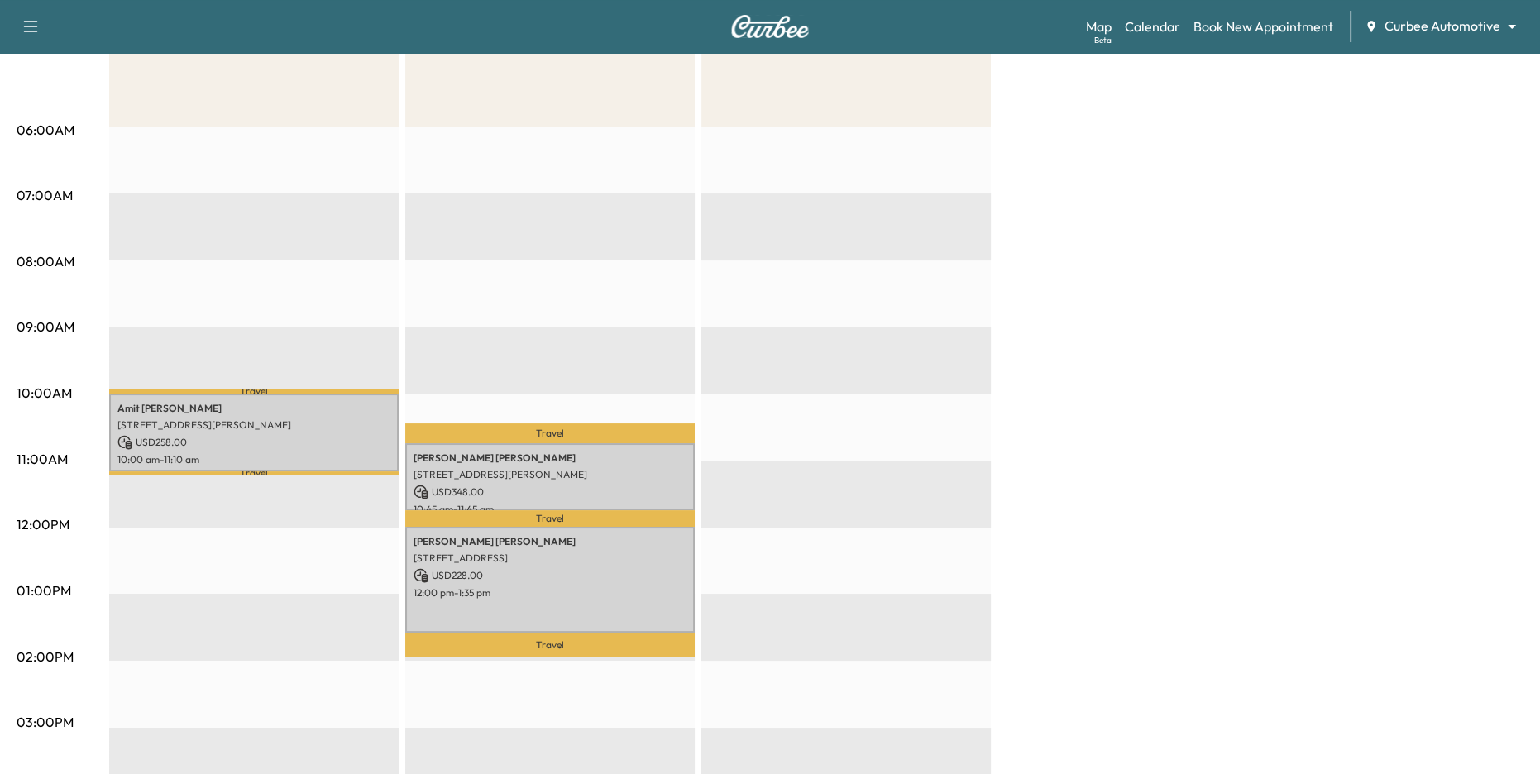
scroll to position [265, 0]
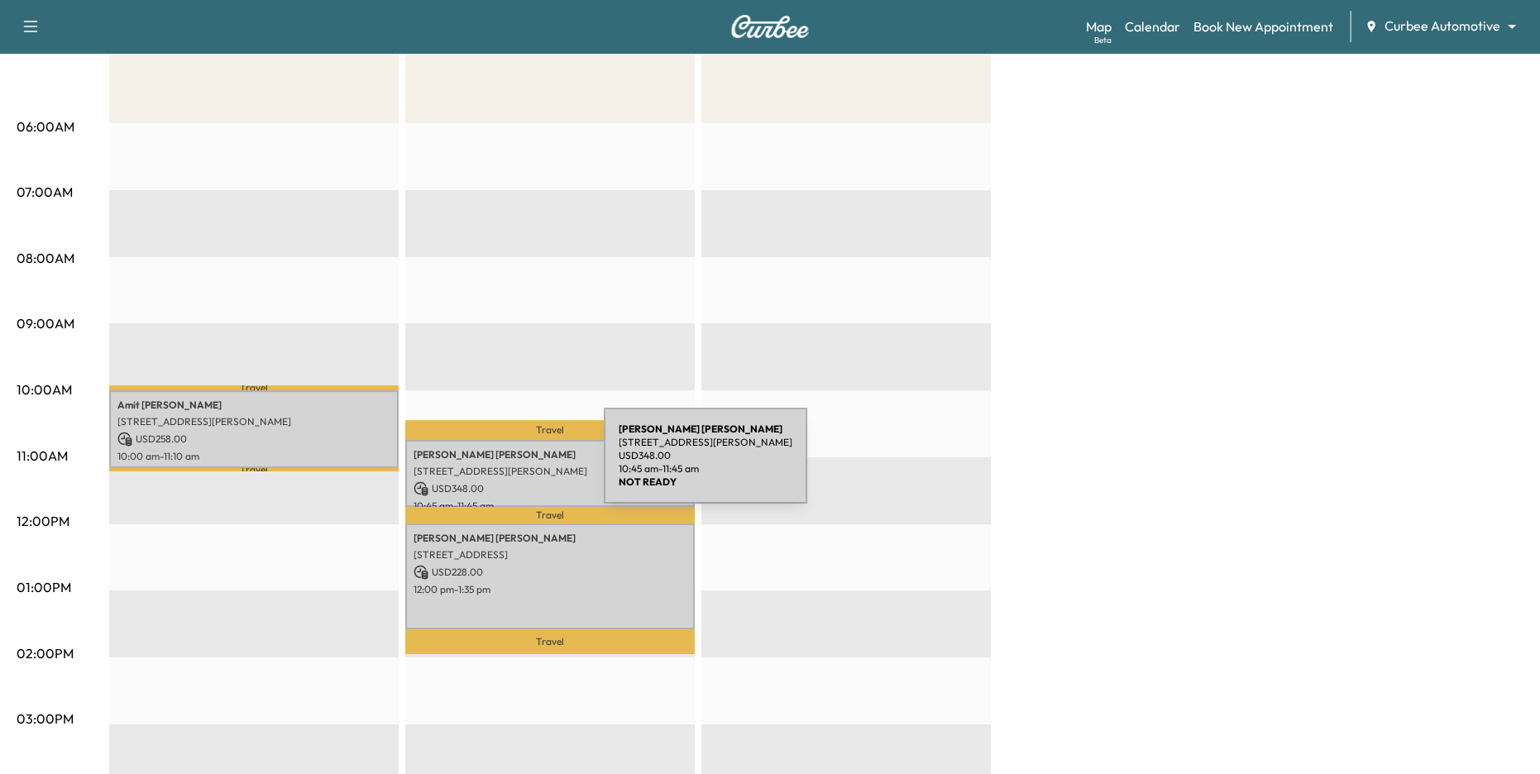
click at [480, 466] on p "[STREET_ADDRESS][PERSON_NAME]" at bounding box center [550, 471] width 273 height 13
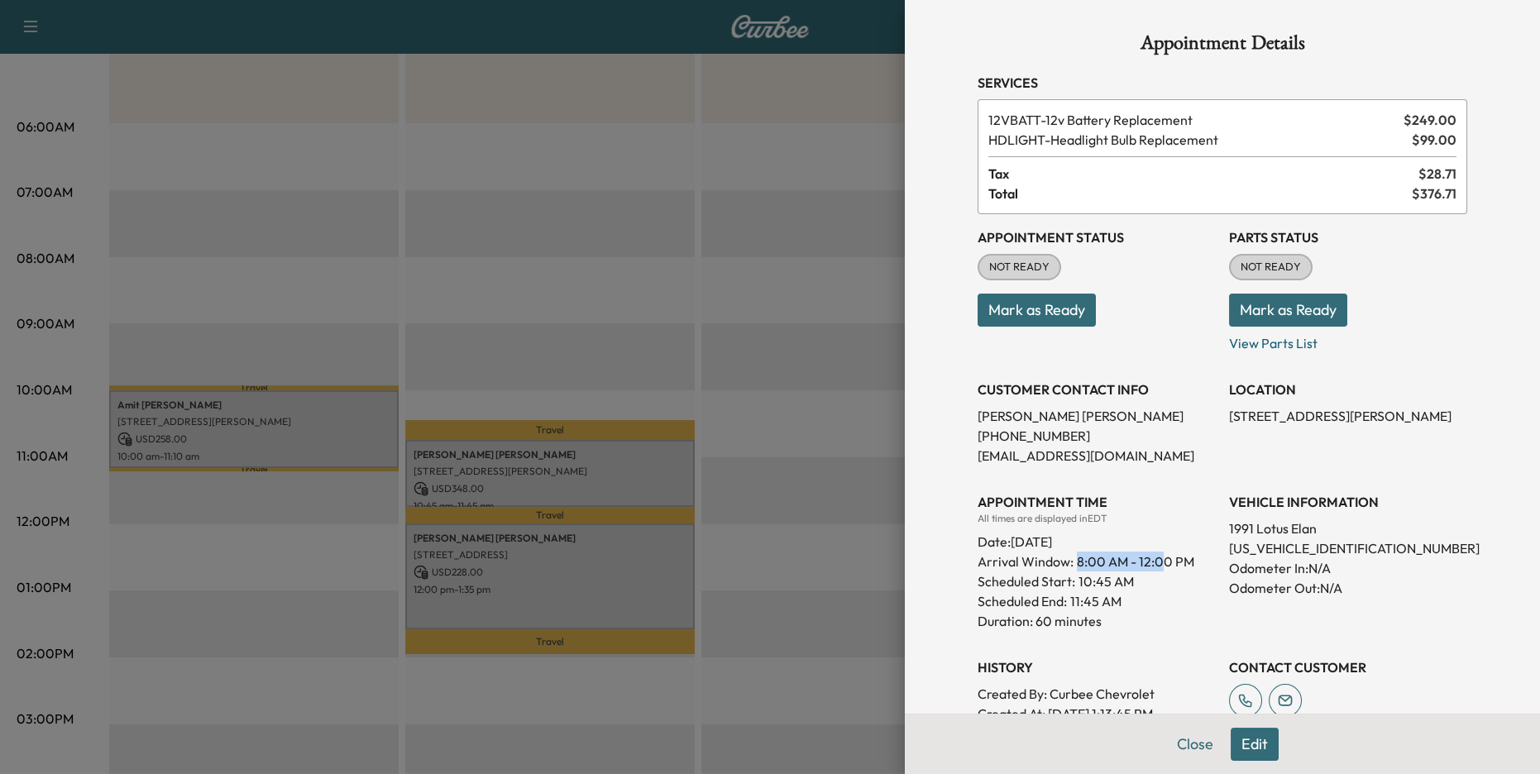
drag, startPoint x: 1074, startPoint y: 562, endPoint x: 1150, endPoint y: 570, distance: 76.4
click at [1161, 570] on span "8:00 AM - 12:00 PM" at bounding box center [1135, 562] width 117 height 20
drag, startPoint x: 1078, startPoint y: 579, endPoint x: 1110, endPoint y: 583, distance: 31.7
click at [1110, 583] on p "10:45 AM" at bounding box center [1105, 581] width 55 height 20
click at [1117, 574] on p "10:45 AM" at bounding box center [1105, 581] width 55 height 20
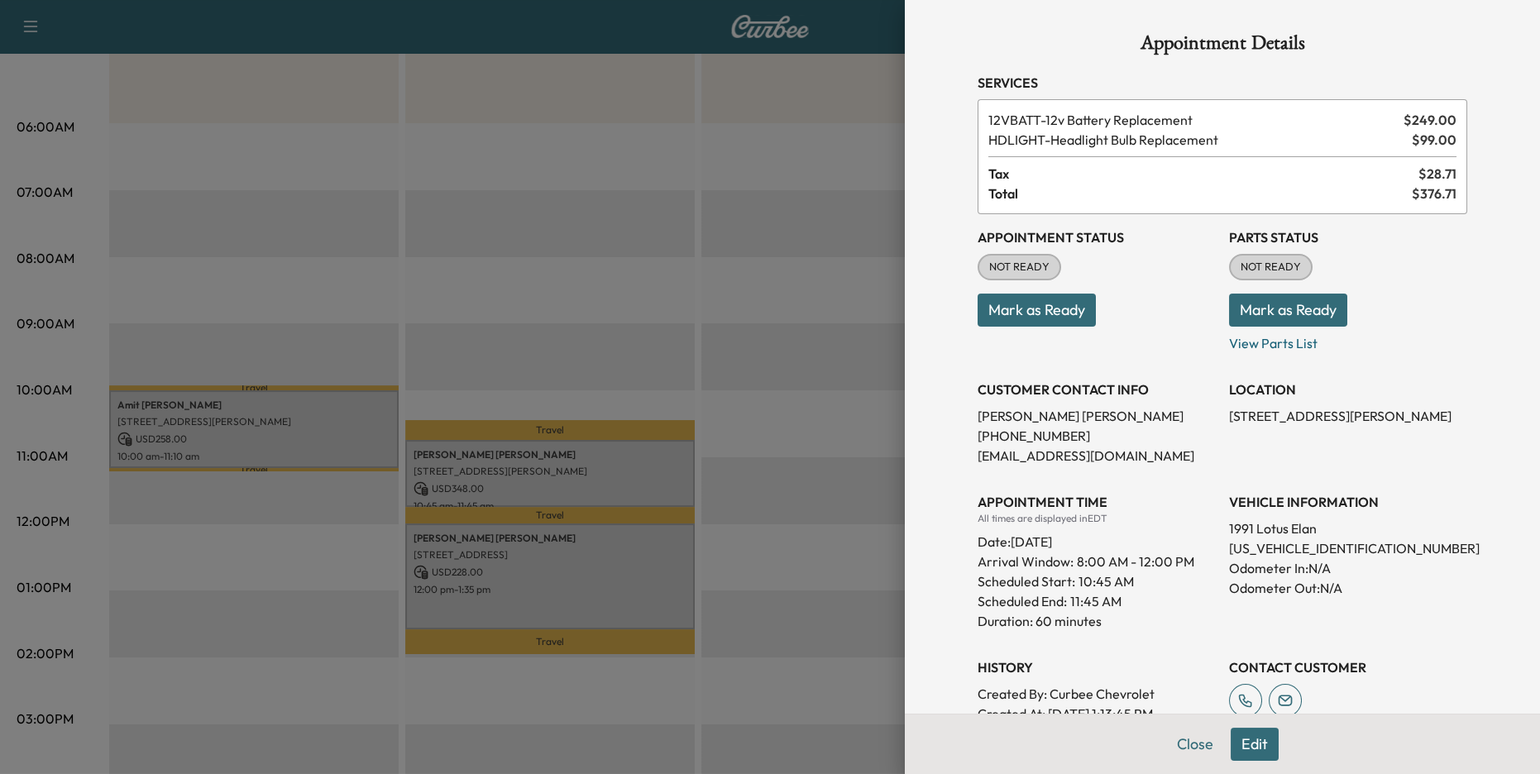
click at [777, 503] on div at bounding box center [770, 387] width 1540 height 774
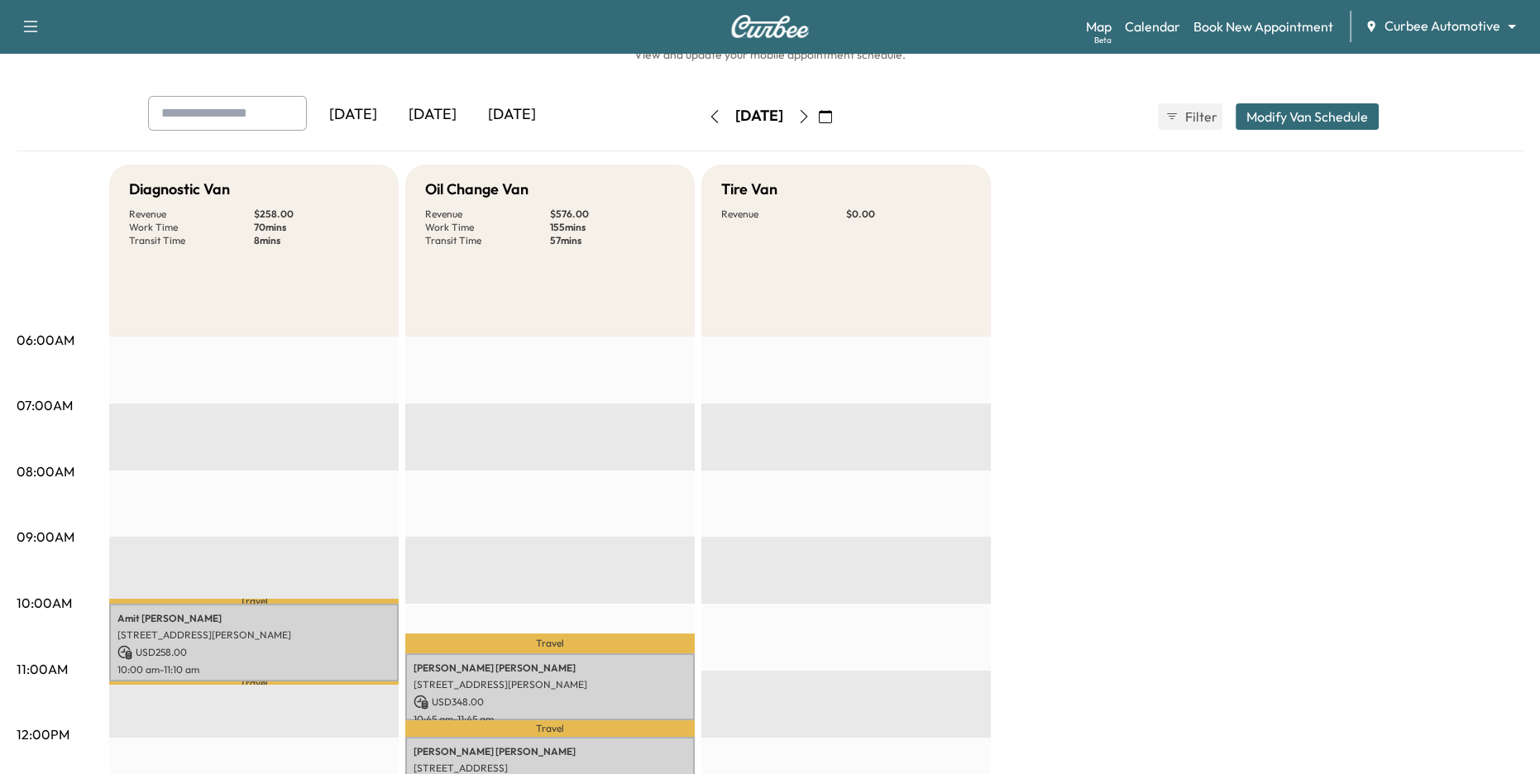
scroll to position [0, 0]
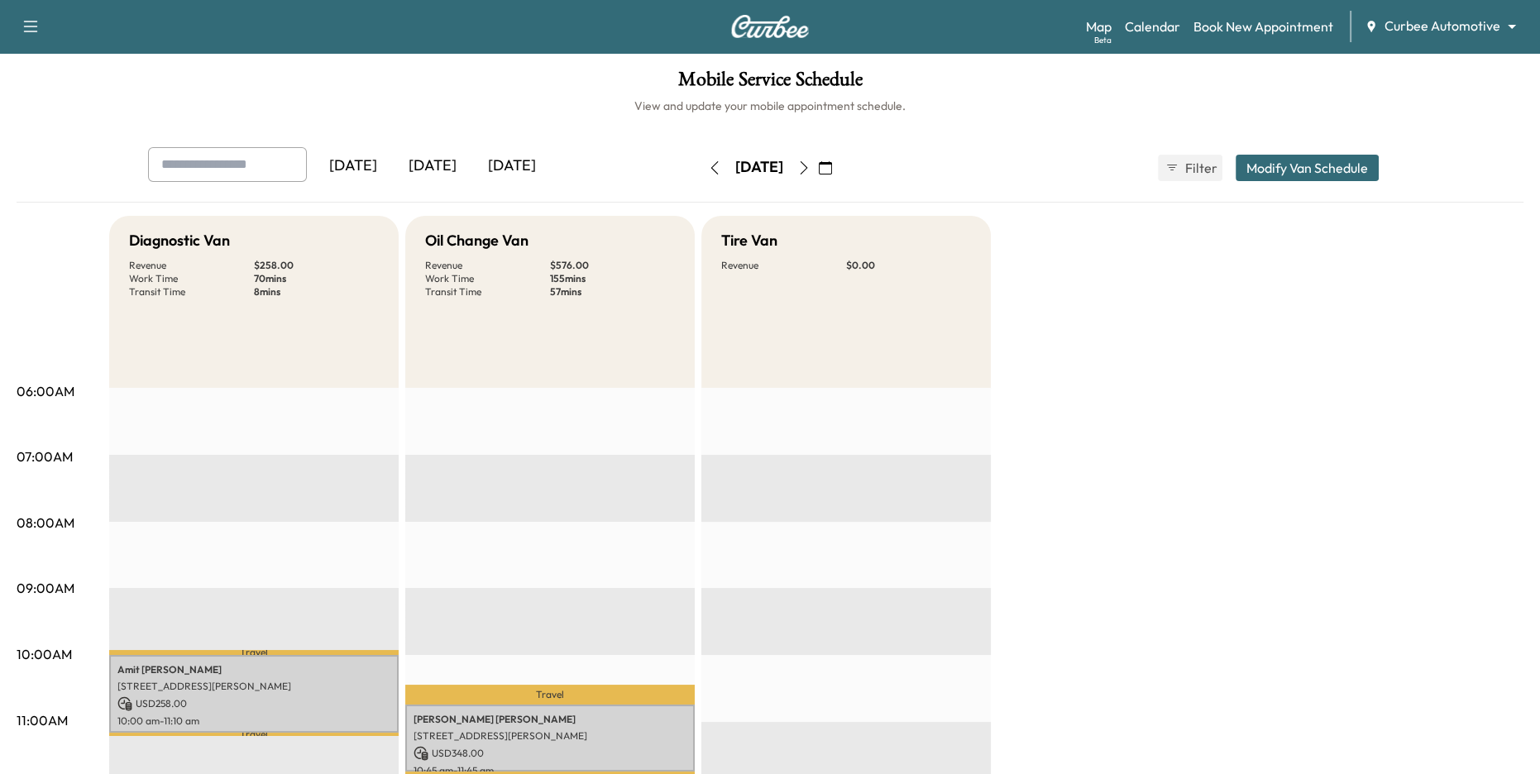
click at [432, 170] on div "[DATE]" at bounding box center [432, 166] width 79 height 38
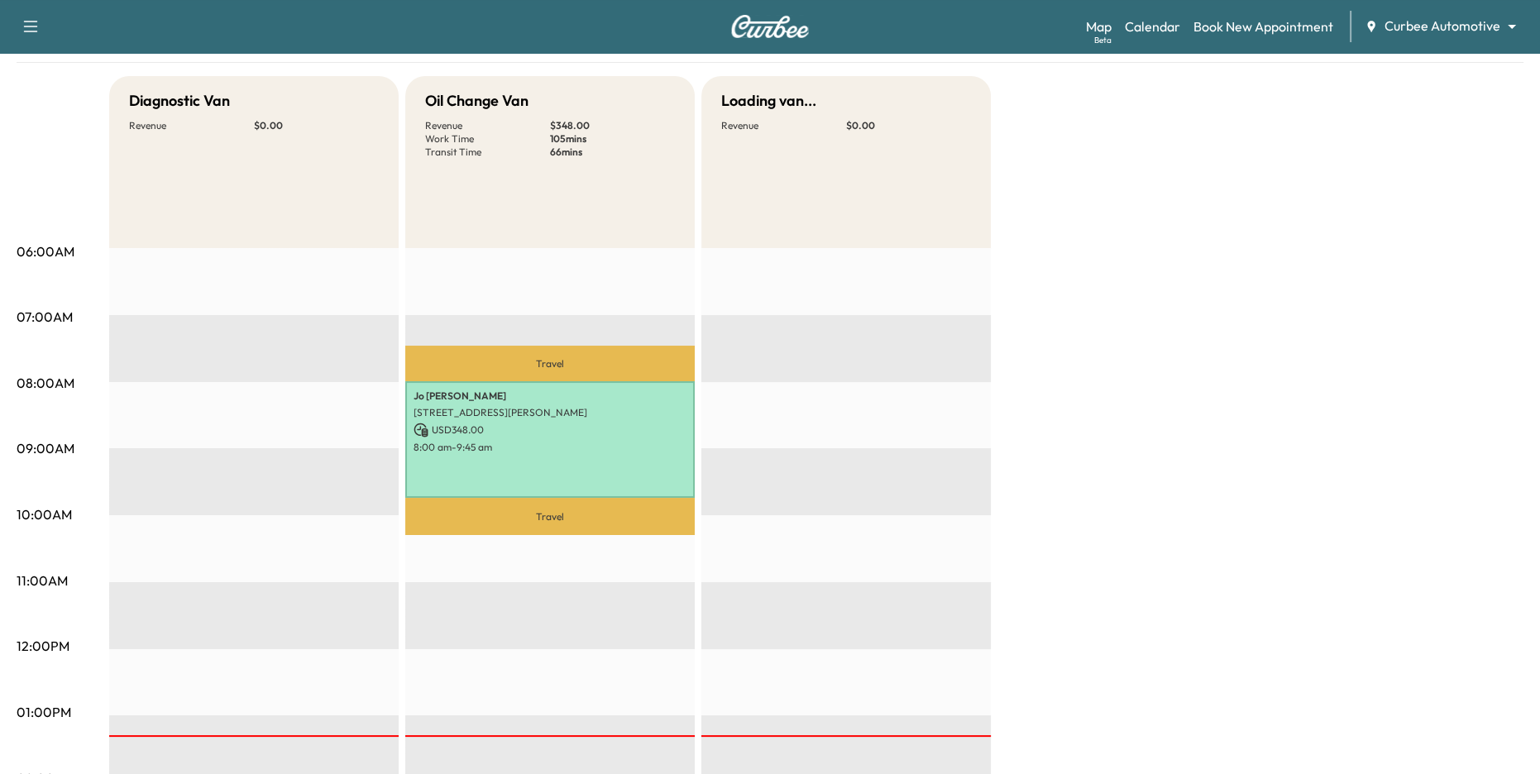
scroll to position [141, 0]
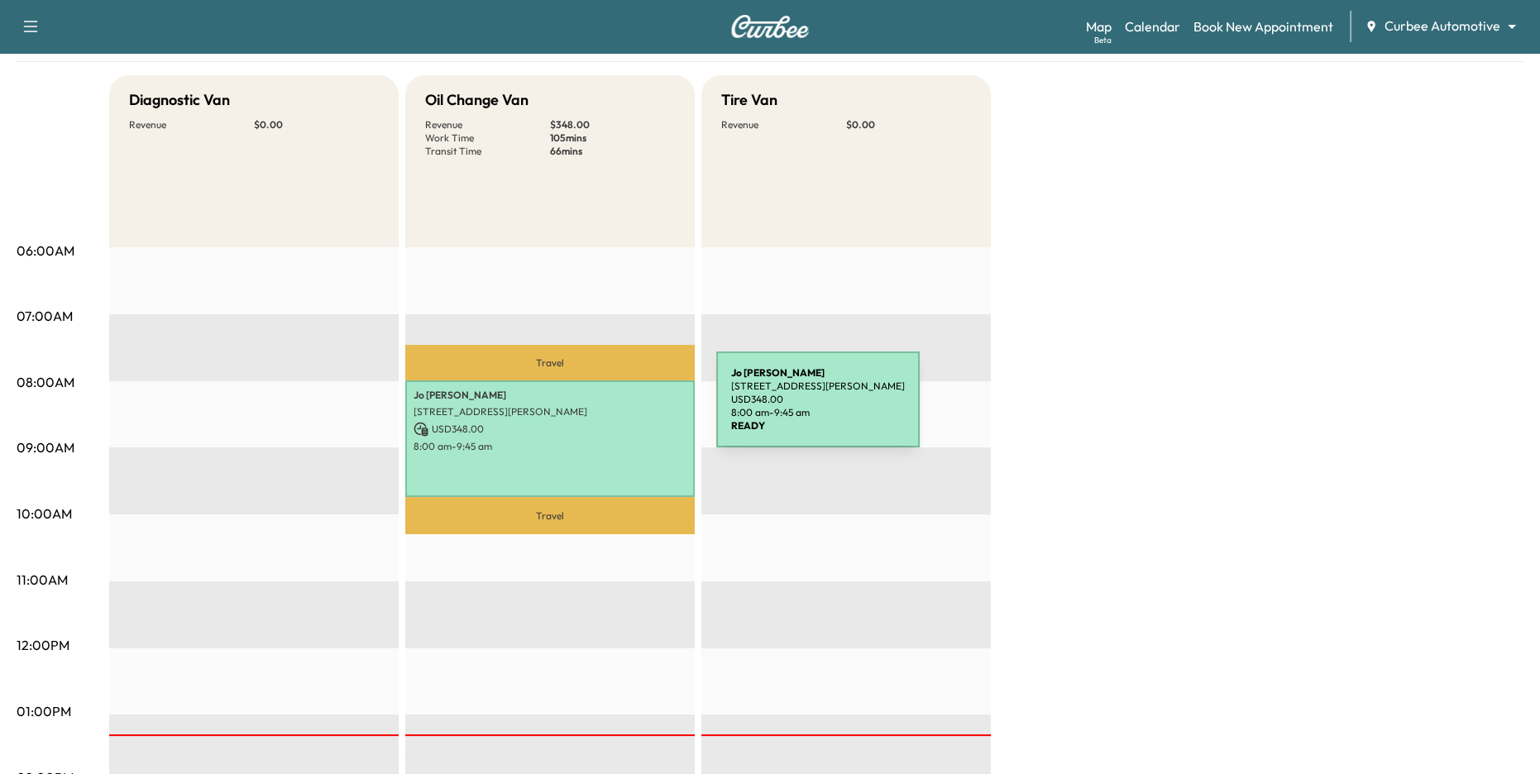
click at [592, 409] on p "[STREET_ADDRESS][PERSON_NAME]" at bounding box center [550, 411] width 273 height 13
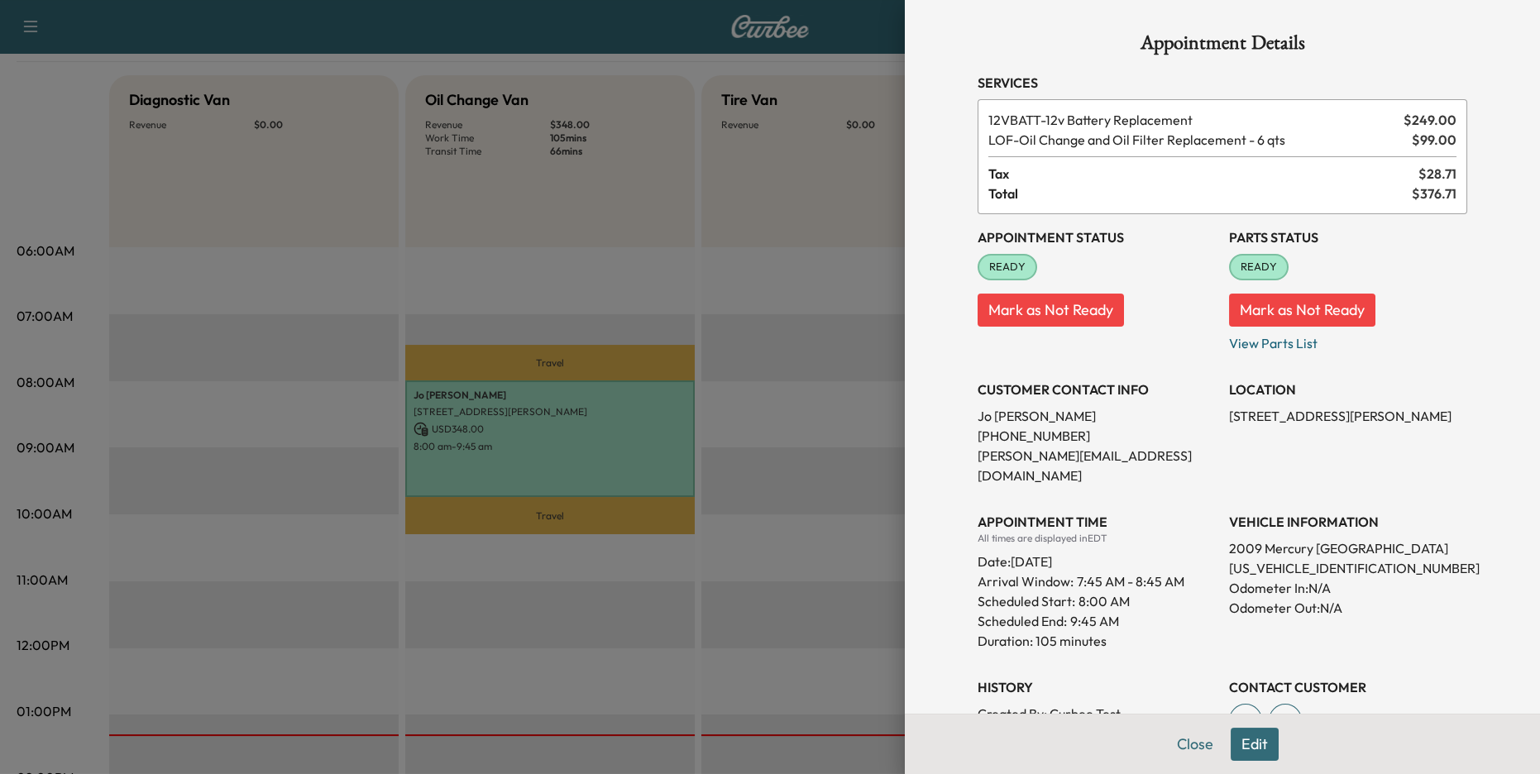
click at [1136, 571] on span "7:45 AM - 8:45 AM" at bounding box center [1131, 581] width 108 height 20
click at [605, 562] on div at bounding box center [770, 387] width 1540 height 774
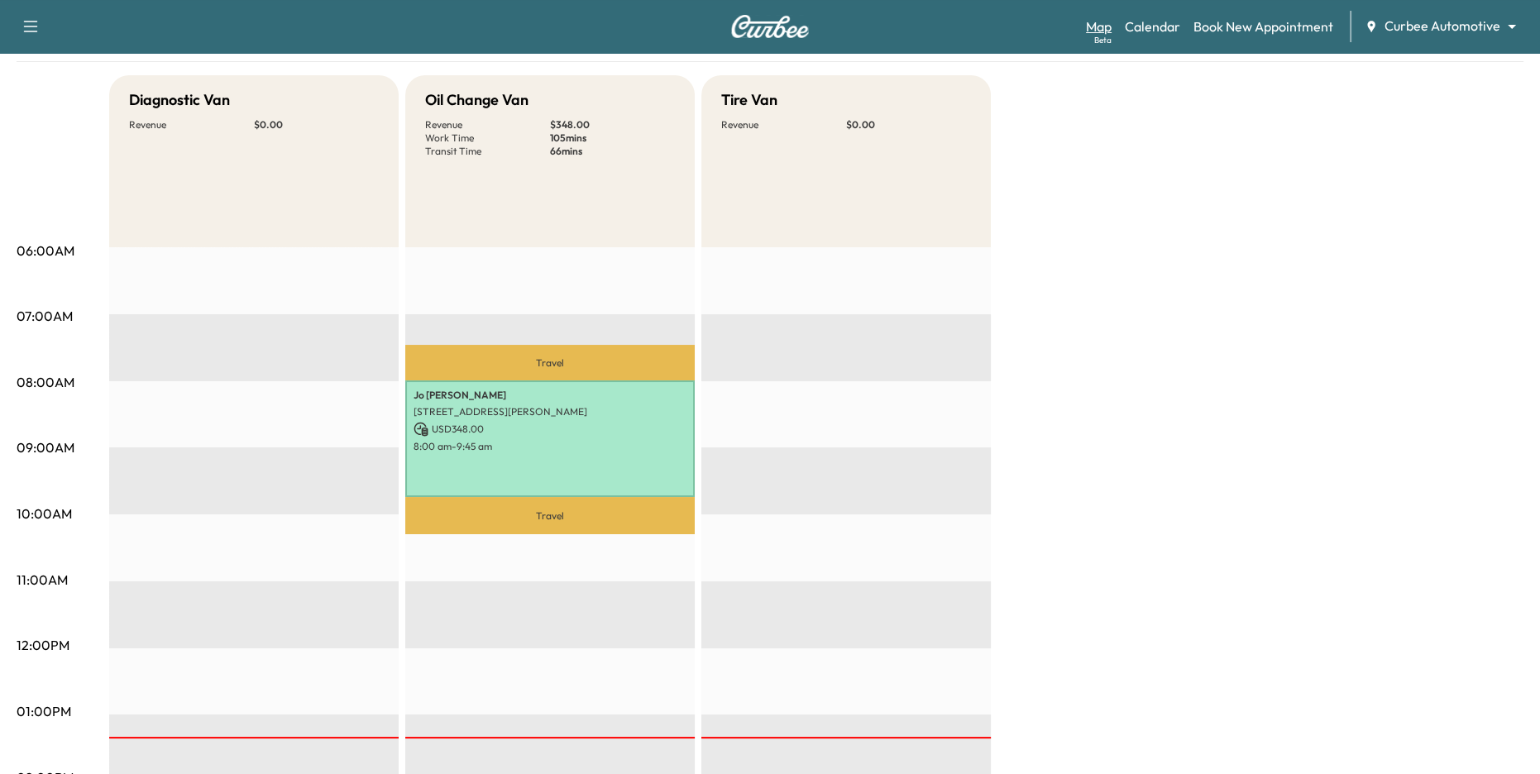
click at [1107, 25] on link "Map Beta" at bounding box center [1099, 27] width 26 height 20
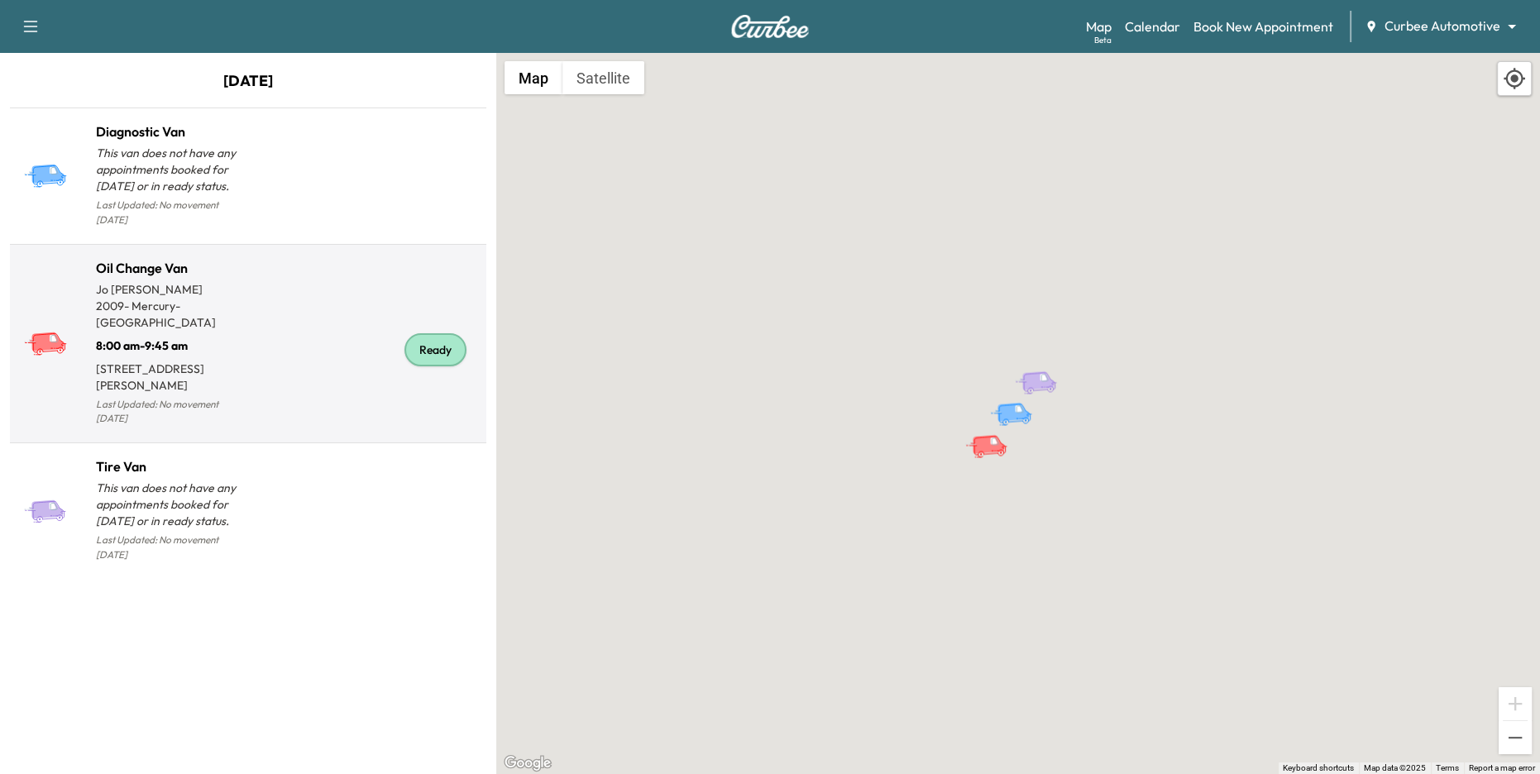
click at [368, 356] on div "Ready" at bounding box center [364, 350] width 232 height 159
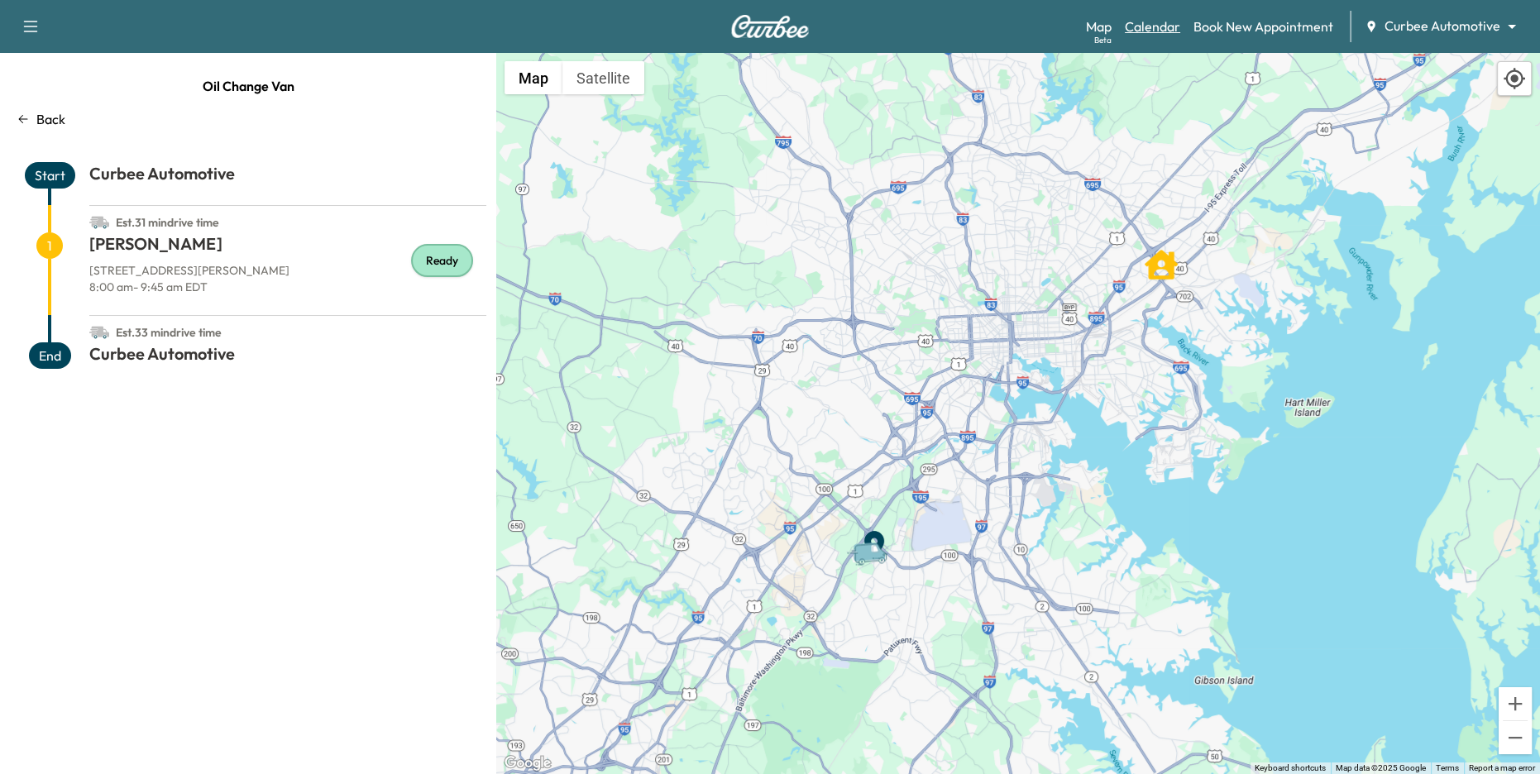
click at [1164, 26] on link "Calendar" at bounding box center [1152, 27] width 55 height 20
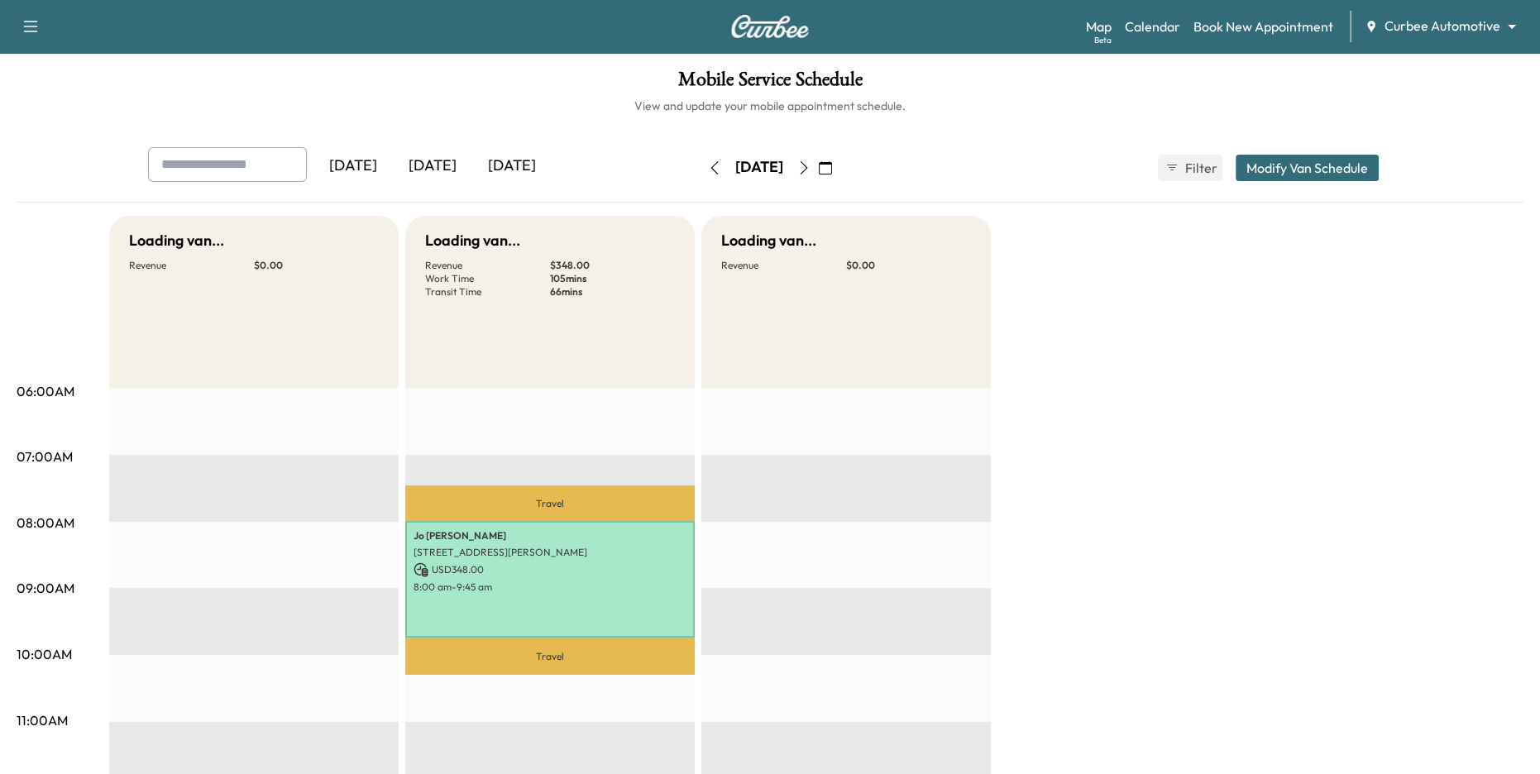
click at [1284, 30] on body "Support Log Out Map Beta Calendar Book New Appointment Curbee Automotive ******…" at bounding box center [770, 387] width 1540 height 774
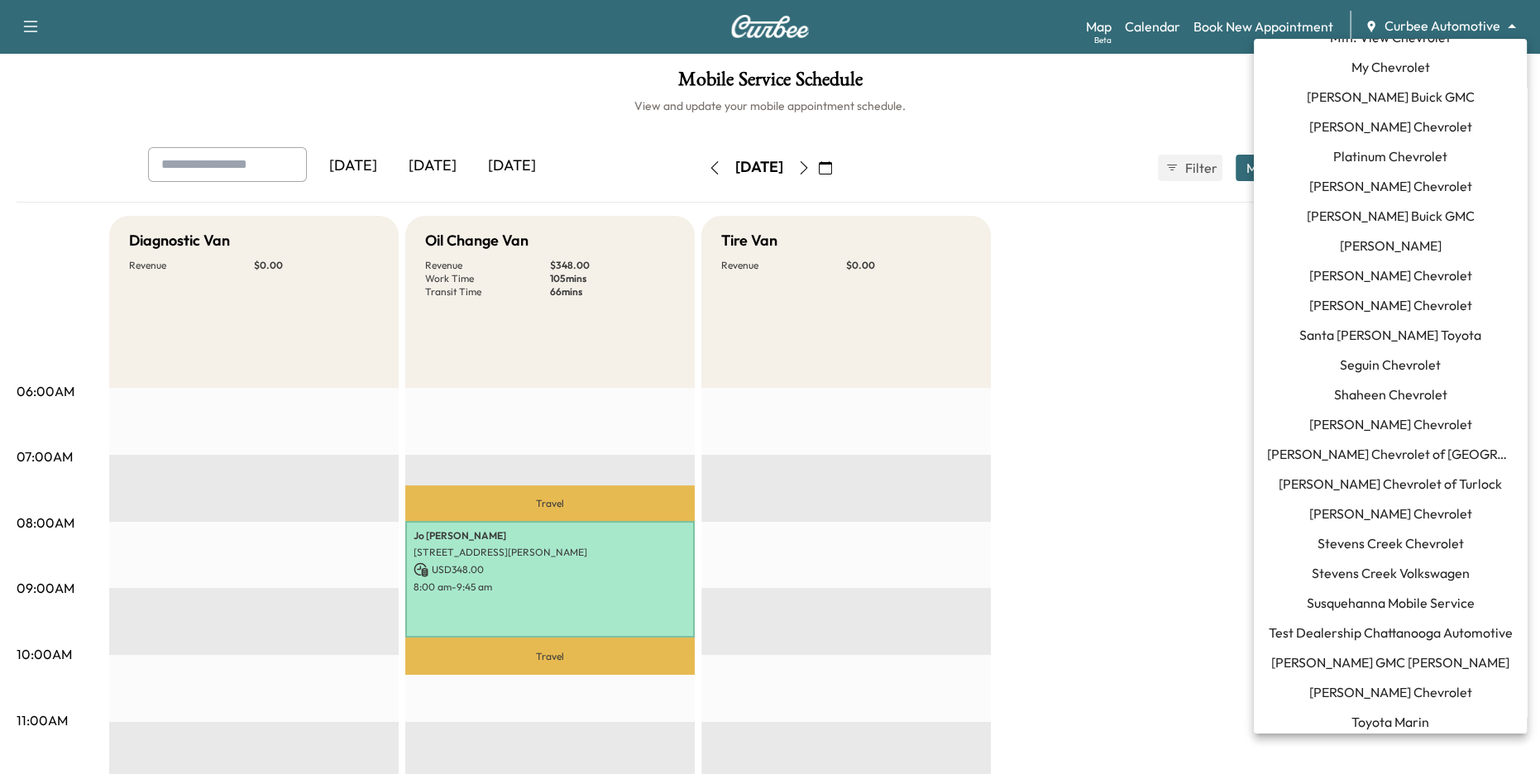
scroll to position [1520, 0]
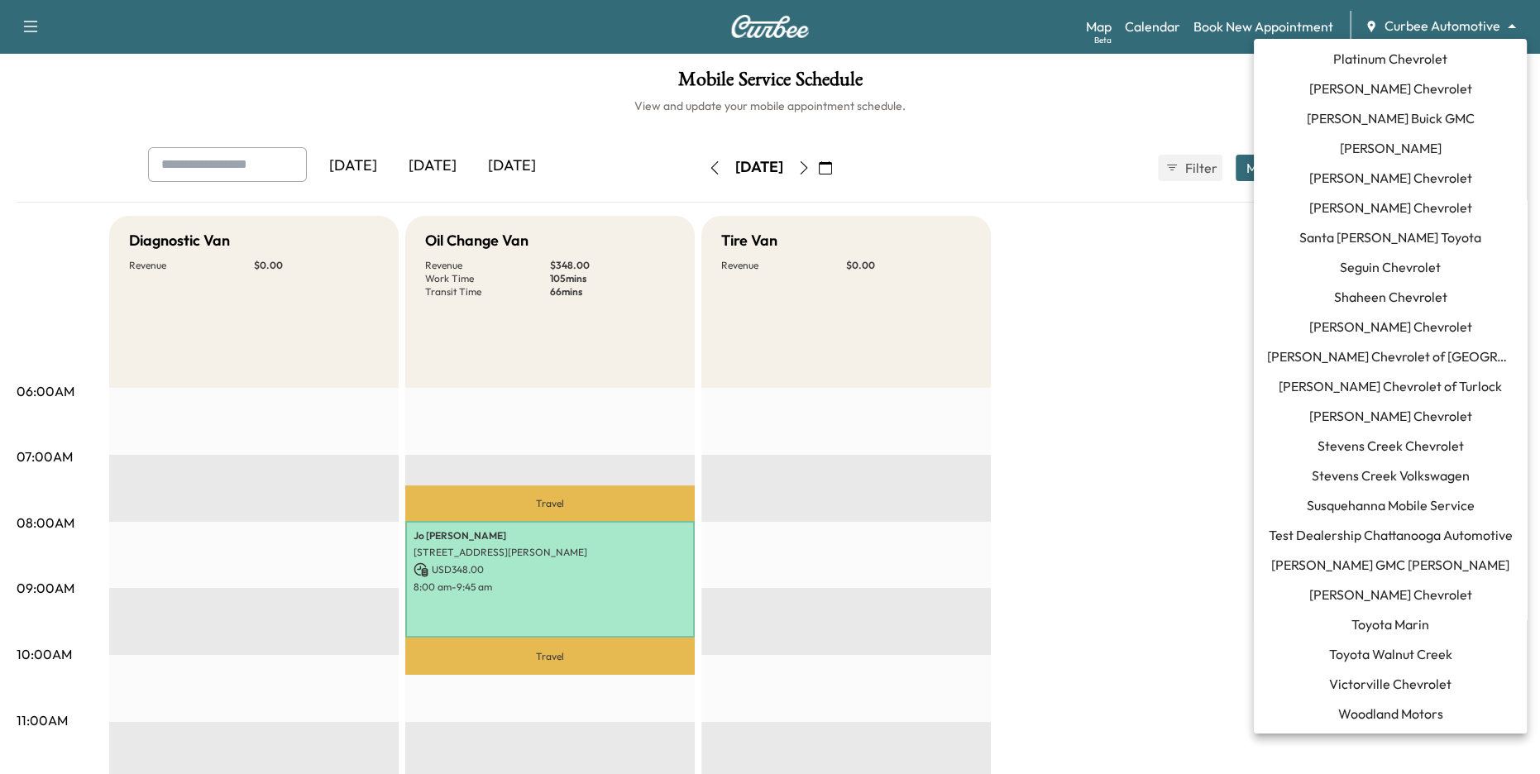
click at [1284, 588] on span "[PERSON_NAME] Chevrolet" at bounding box center [1390, 595] width 163 height 20
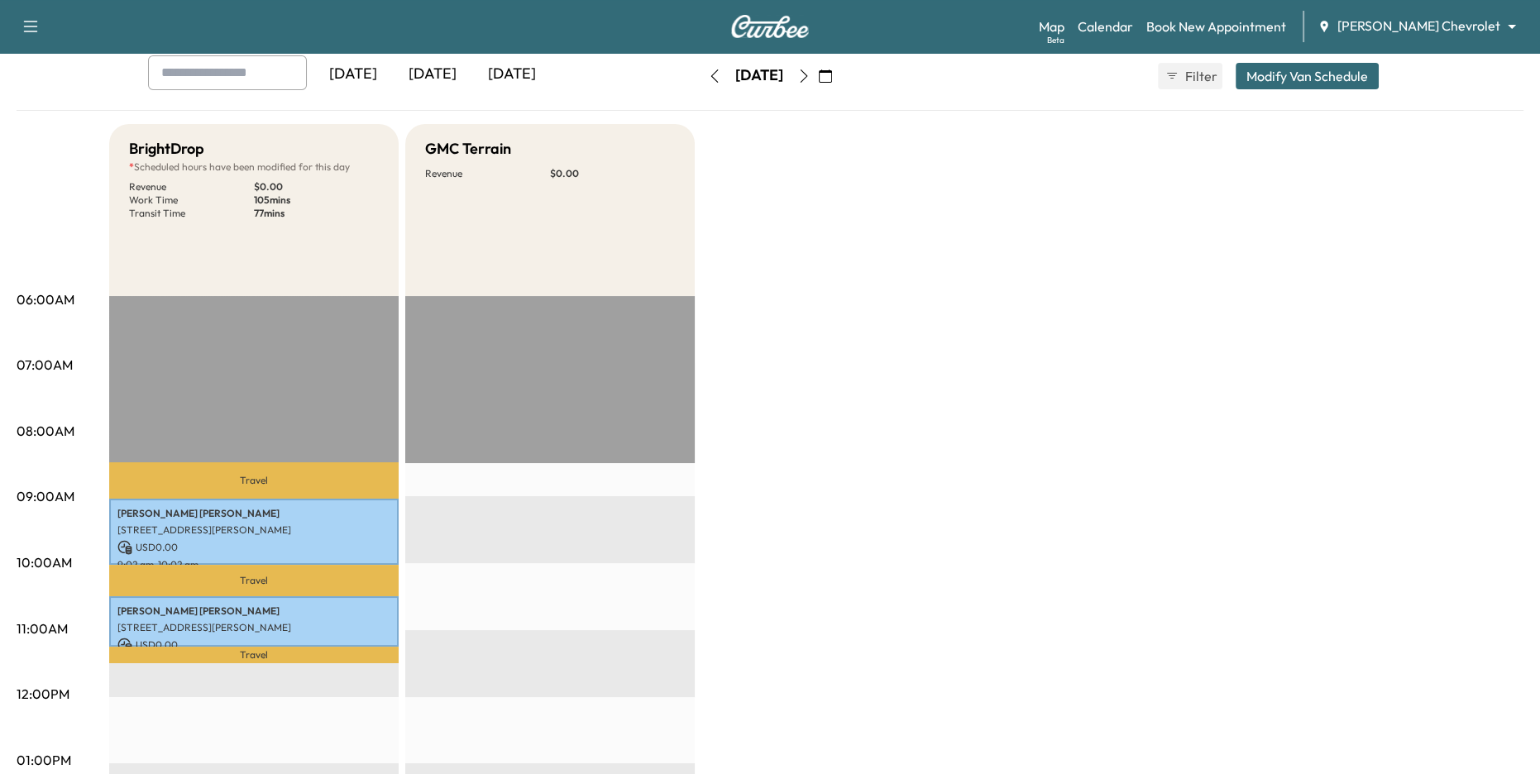
scroll to position [264, 0]
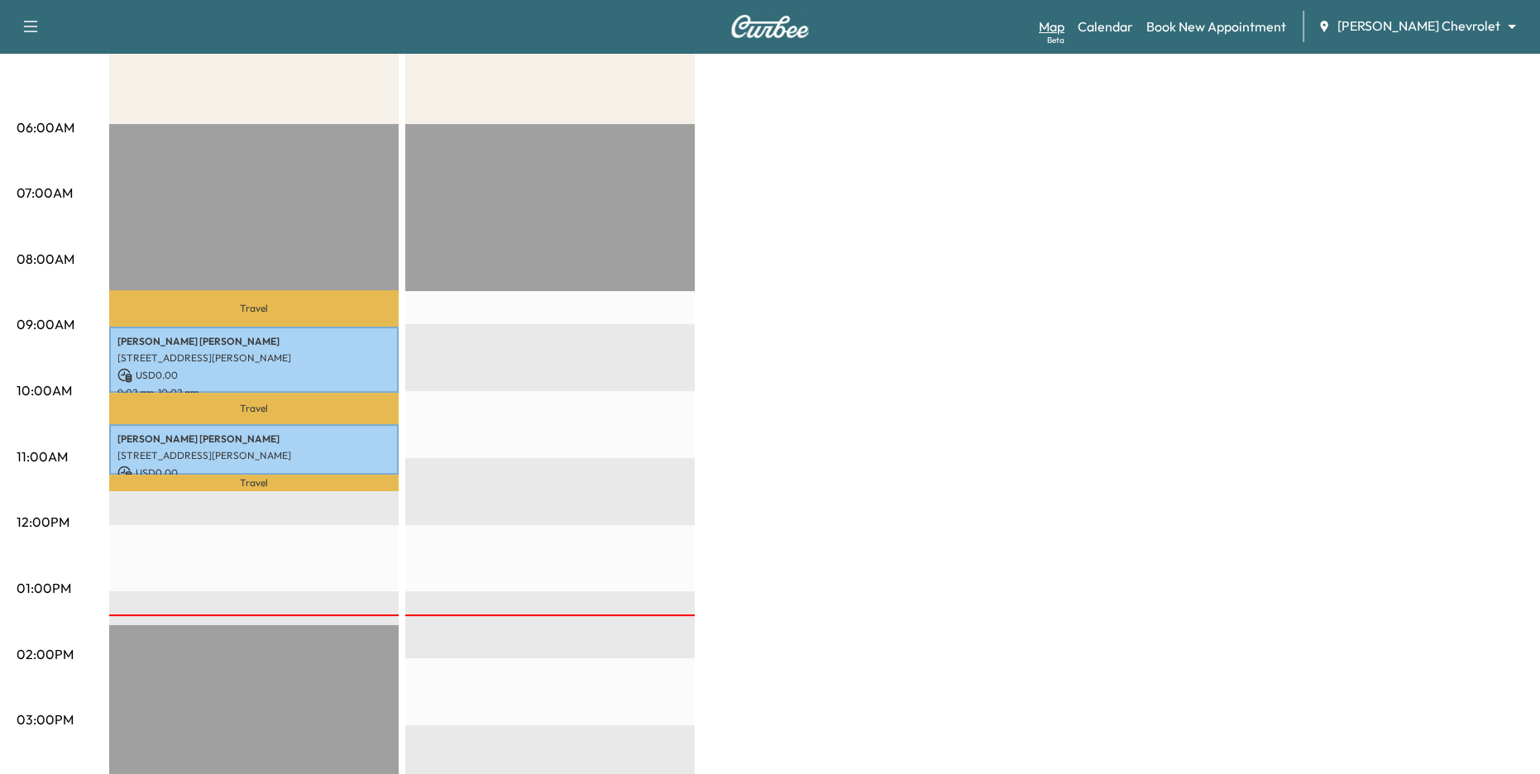
click at [1064, 29] on link "Map Beta" at bounding box center [1052, 27] width 26 height 20
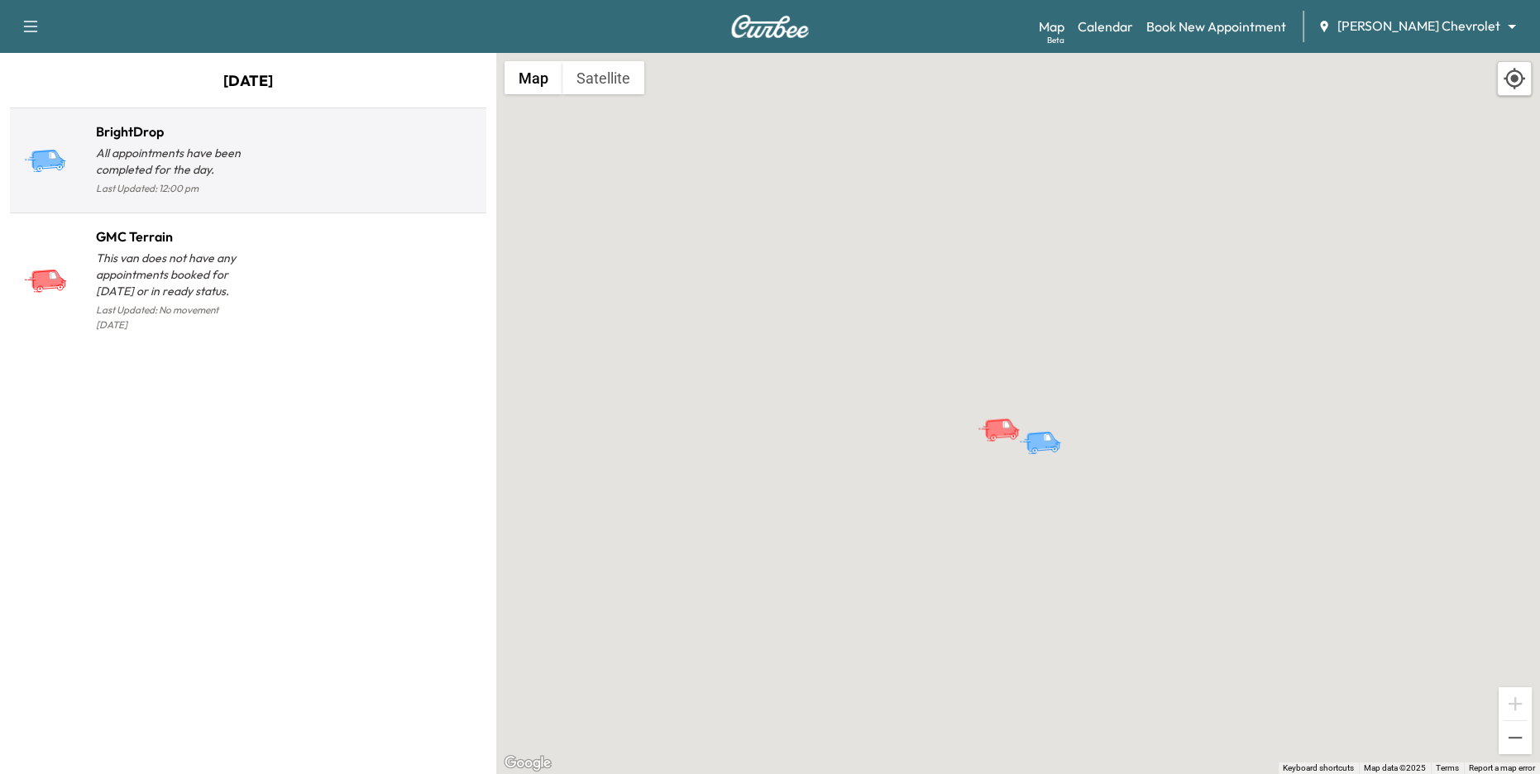
click at [385, 185] on div at bounding box center [364, 167] width 232 height 65
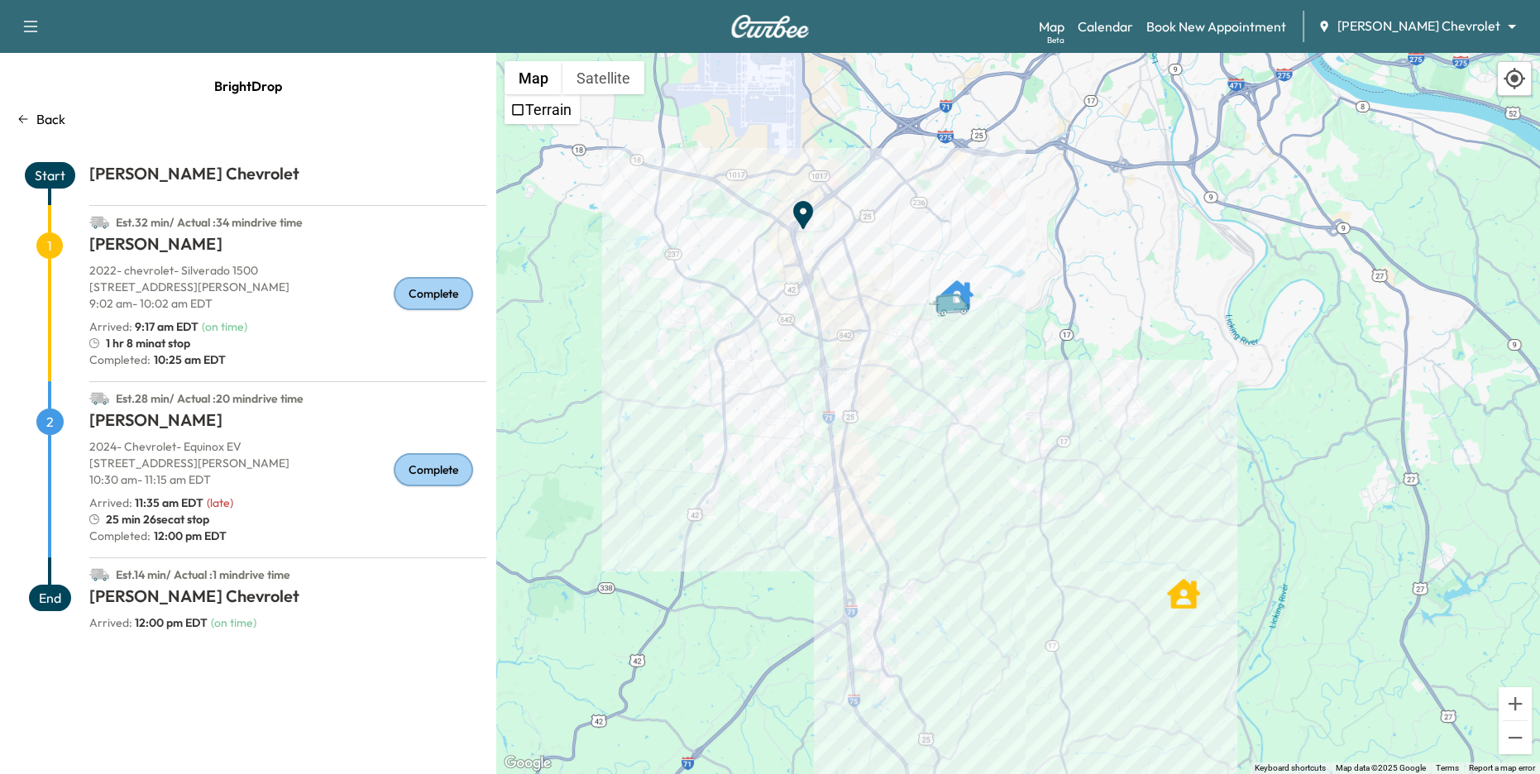
click at [56, 112] on p "Back" at bounding box center [50, 119] width 29 height 20
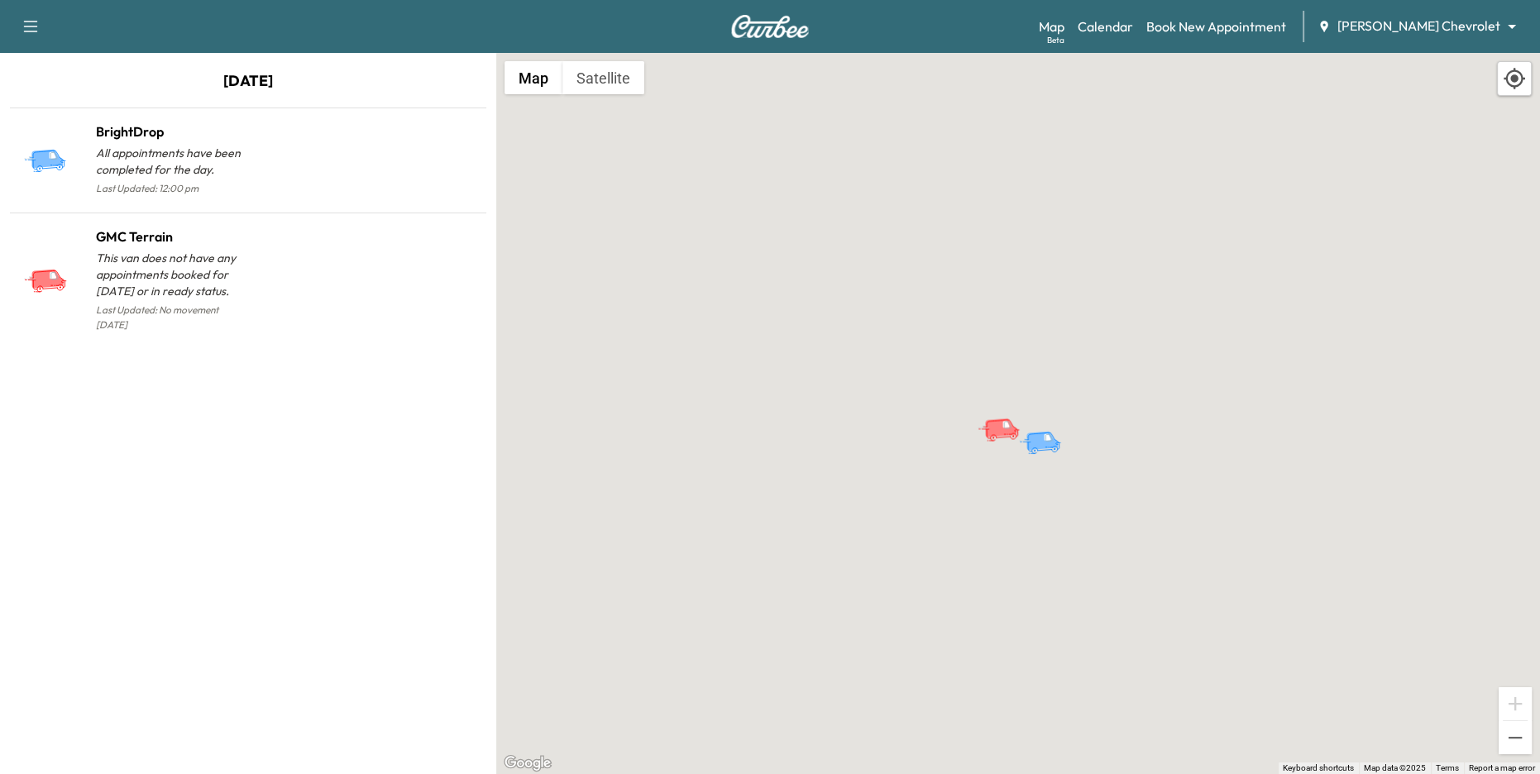
click at [1284, 28] on body "Support Log Out Map Beta Calendar Book New Appointment [PERSON_NAME] Chevrolet …" at bounding box center [770, 387] width 1540 height 774
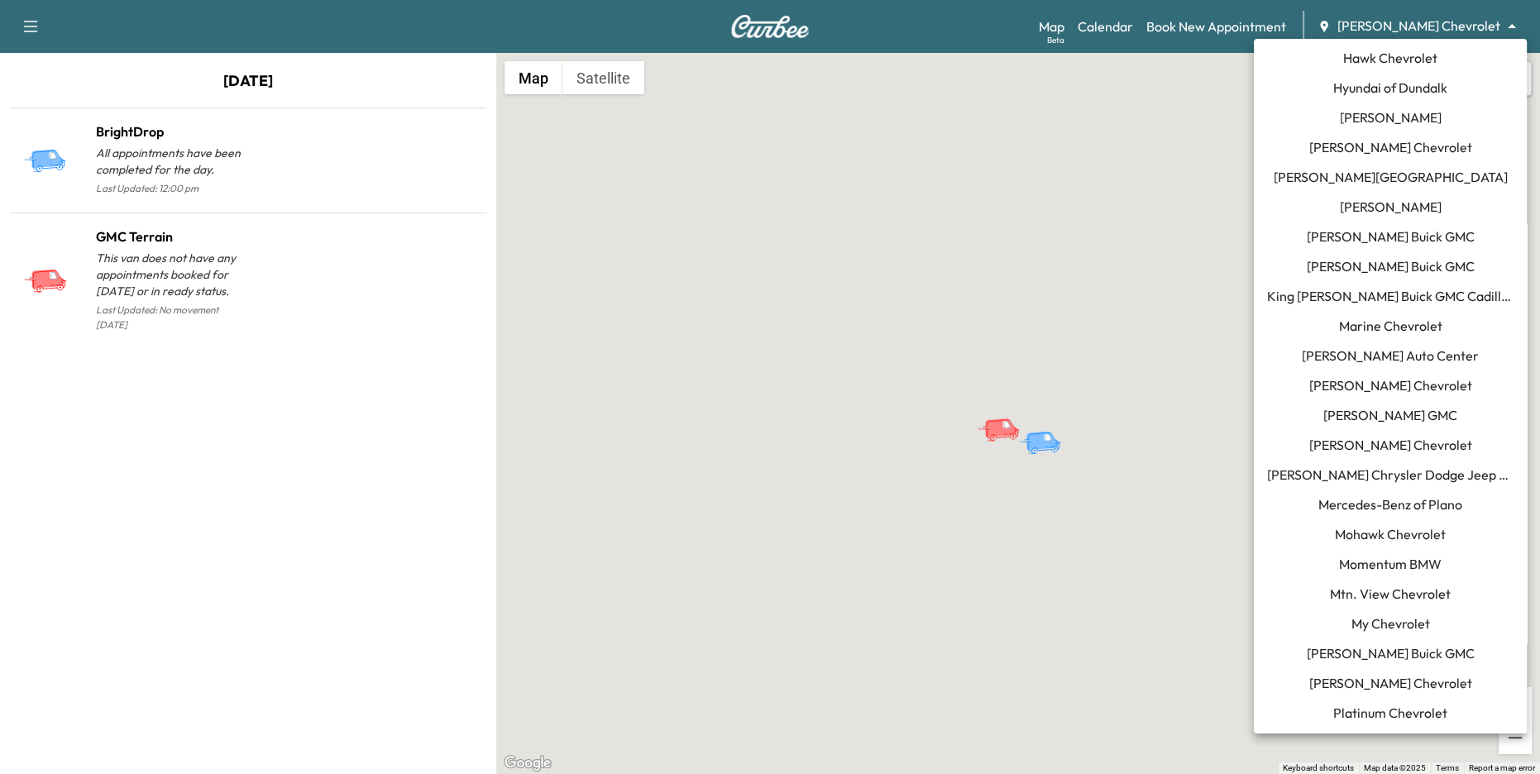
scroll to position [590, 0]
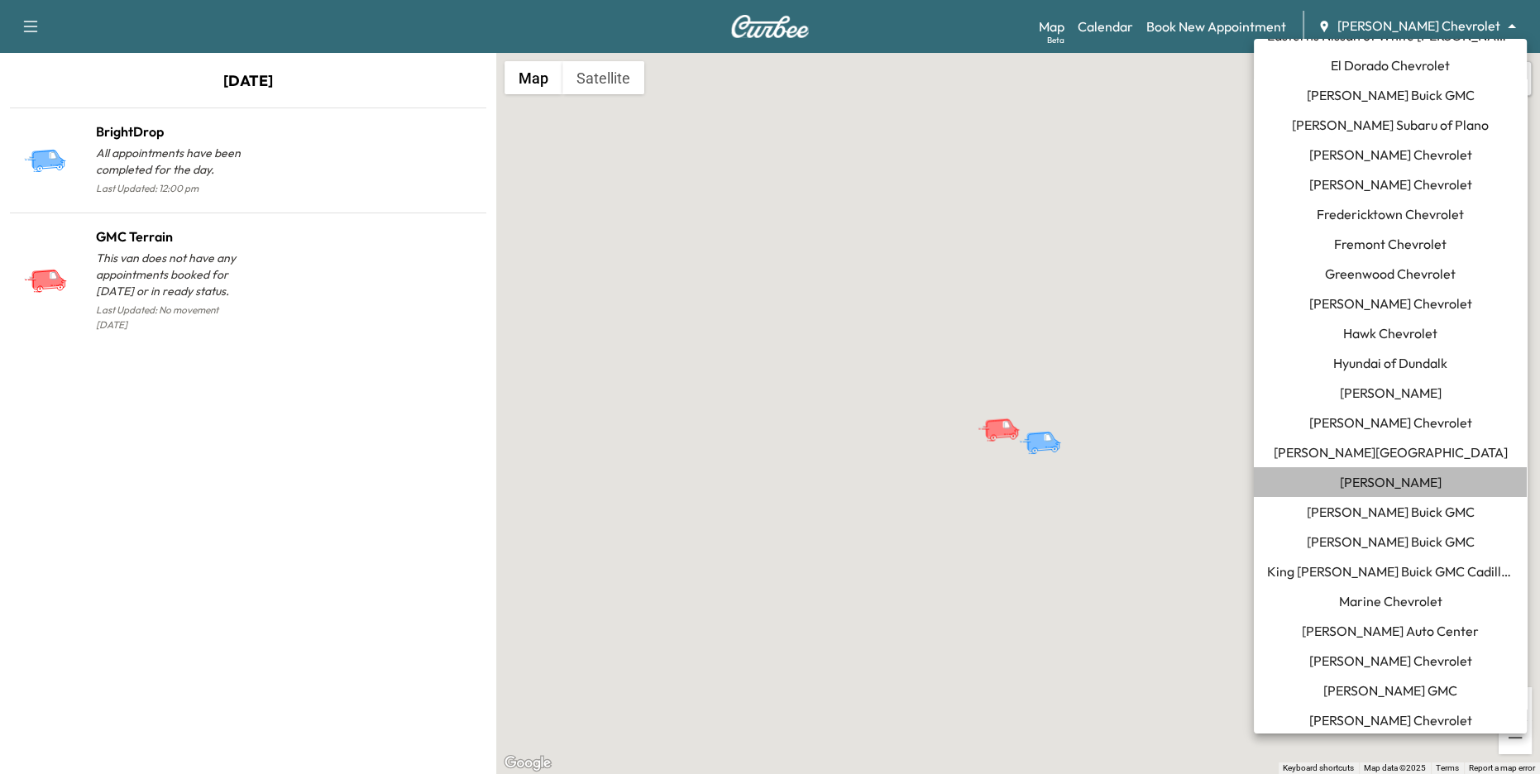
click at [1284, 487] on span "[PERSON_NAME]" at bounding box center [1391, 482] width 102 height 20
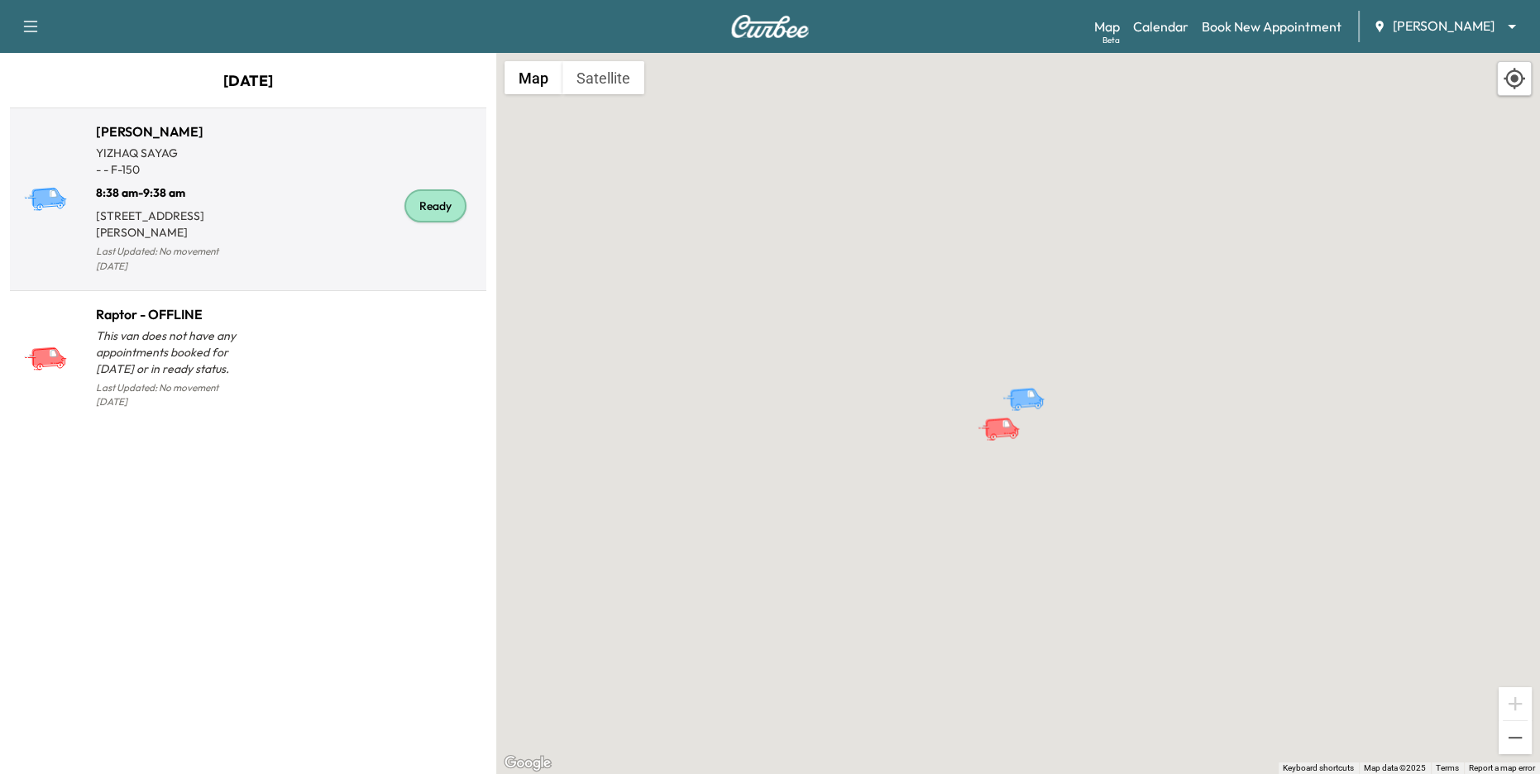
click at [331, 211] on div "Ready" at bounding box center [364, 206] width 232 height 142
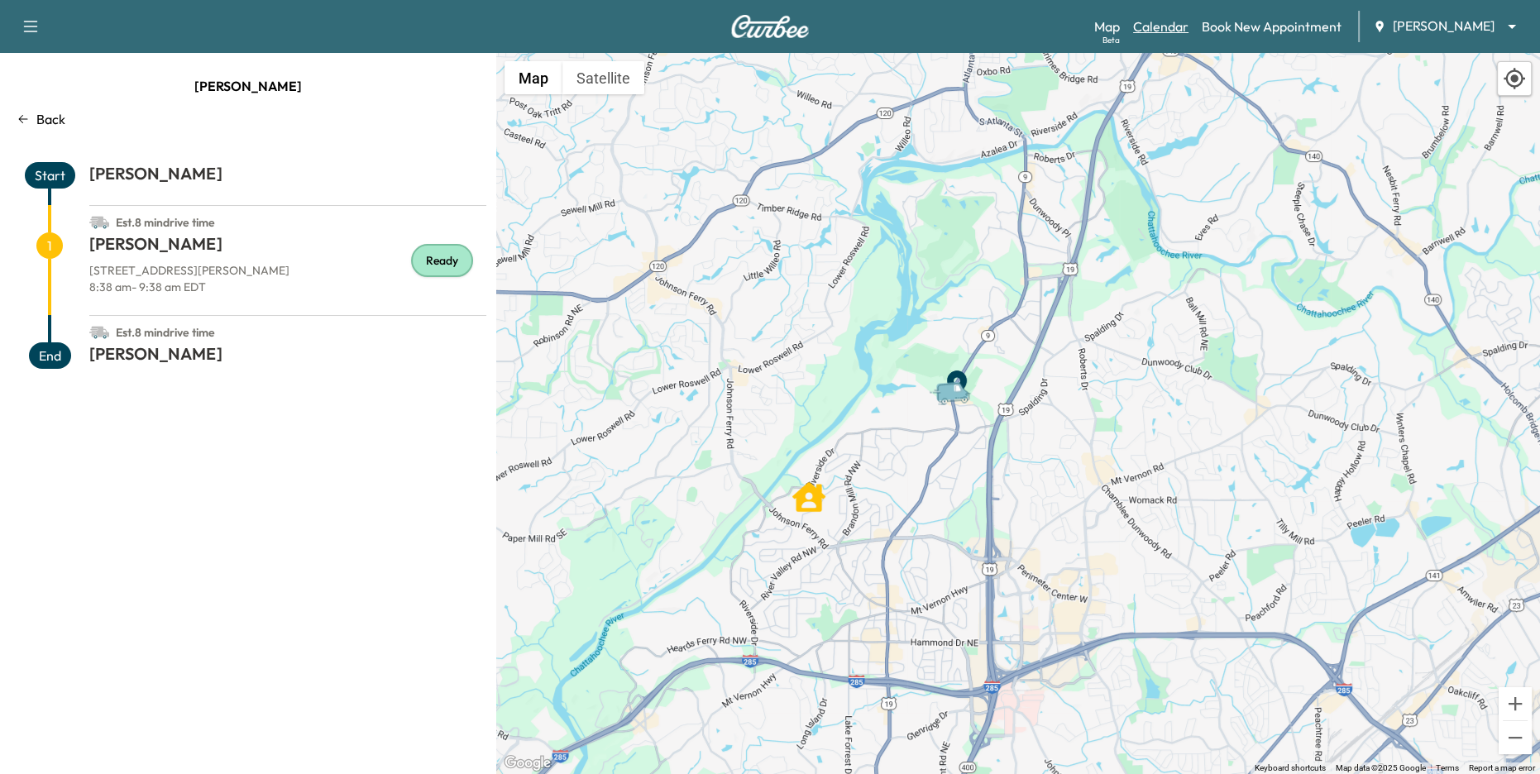
click at [1166, 30] on link "Calendar" at bounding box center [1160, 27] width 55 height 20
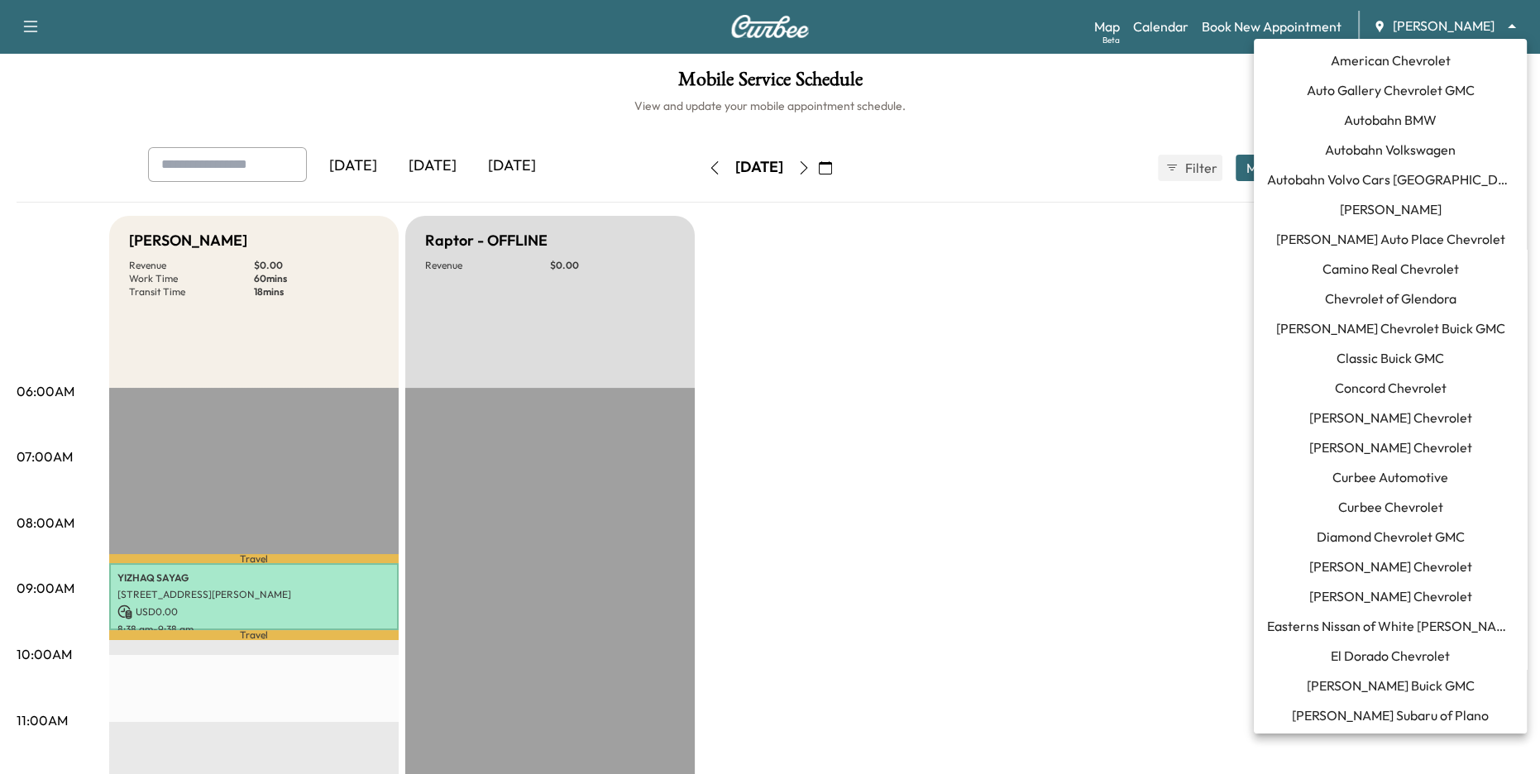
click at [1284, 28] on body "Support Log Out Map Beta Calendar Book New Appointment [PERSON_NAME] ******** ​…" at bounding box center [770, 387] width 1540 height 774
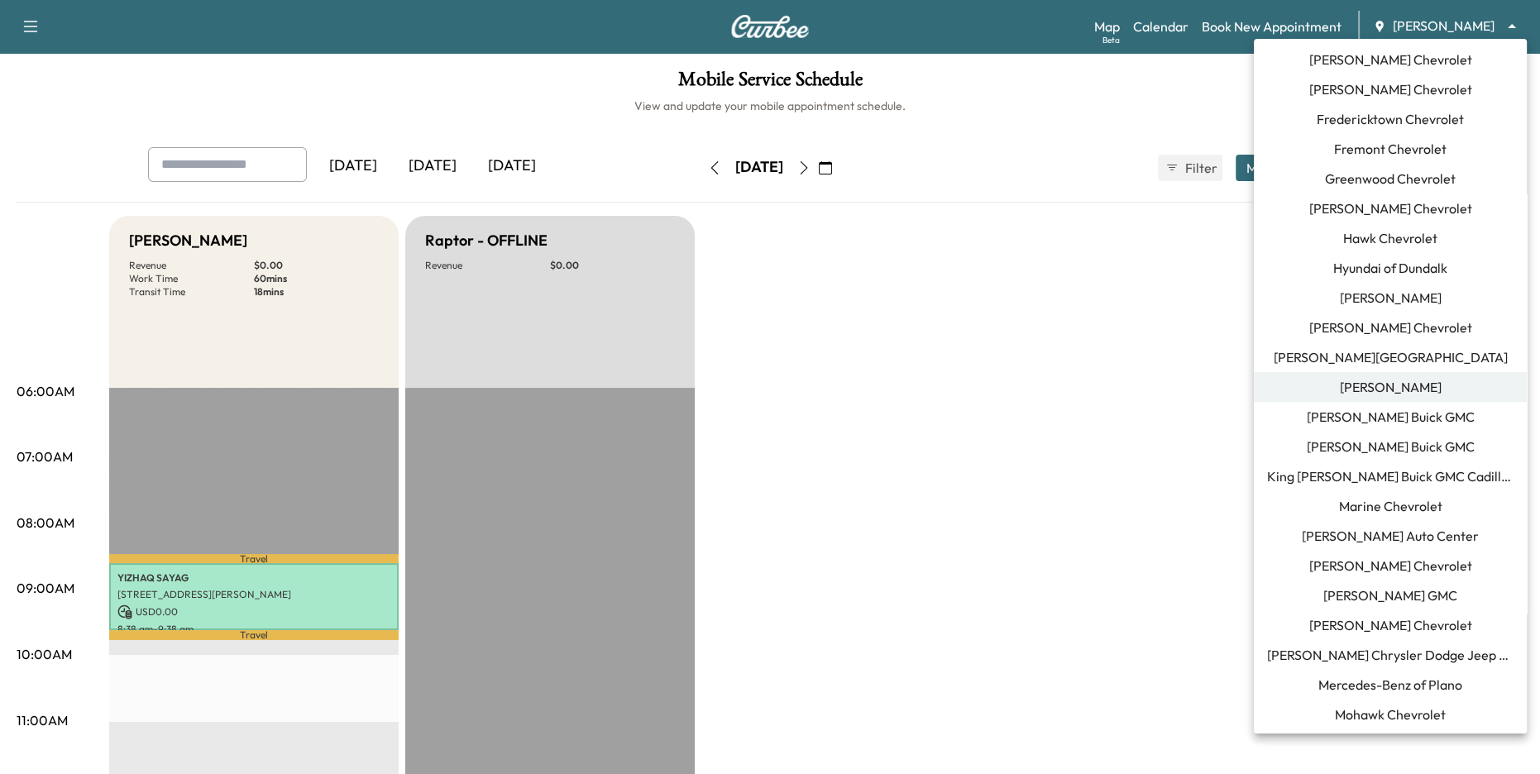
scroll to position [927, 0]
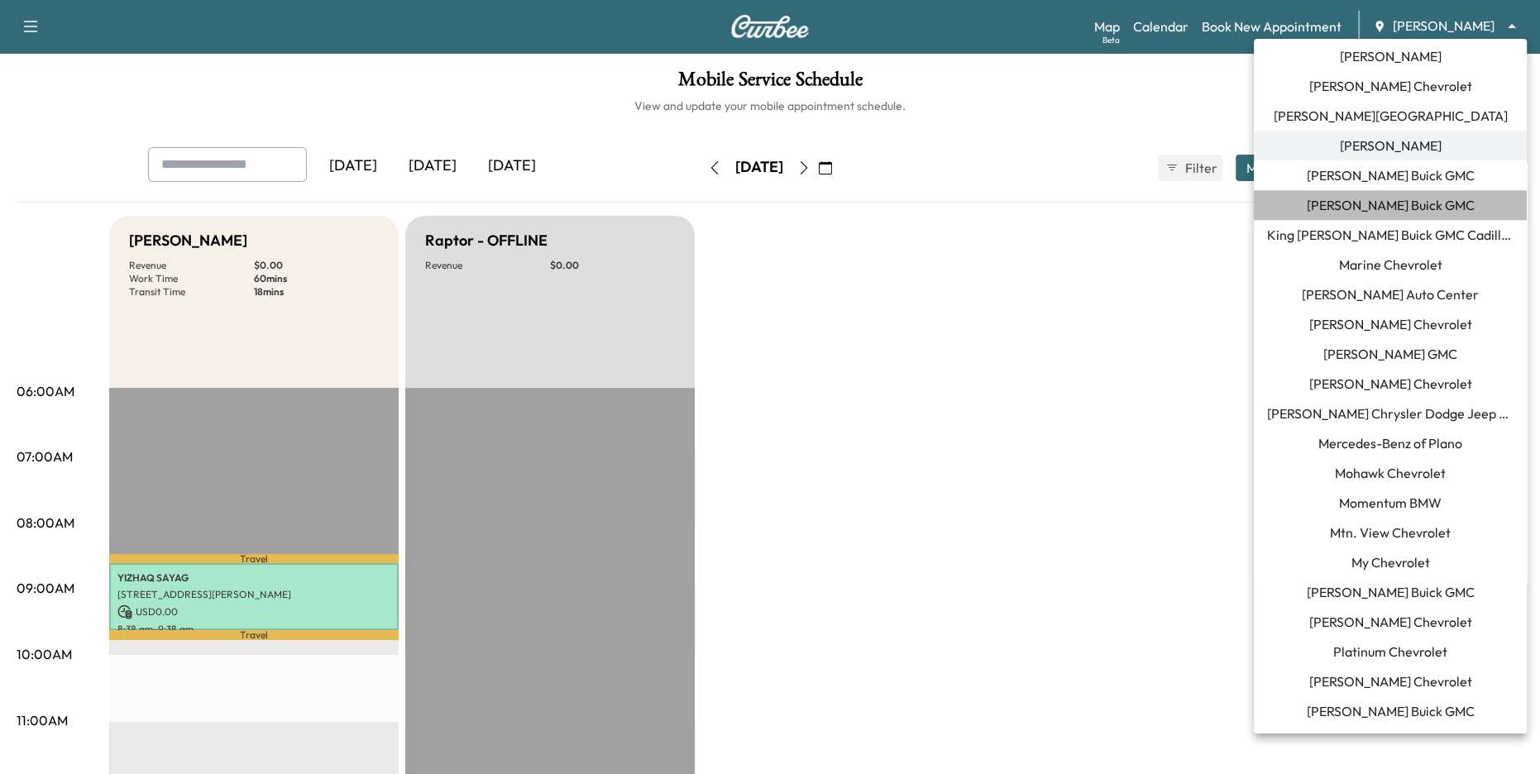
click at [1284, 208] on span "[PERSON_NAME] Buick GMC" at bounding box center [1391, 205] width 168 height 20
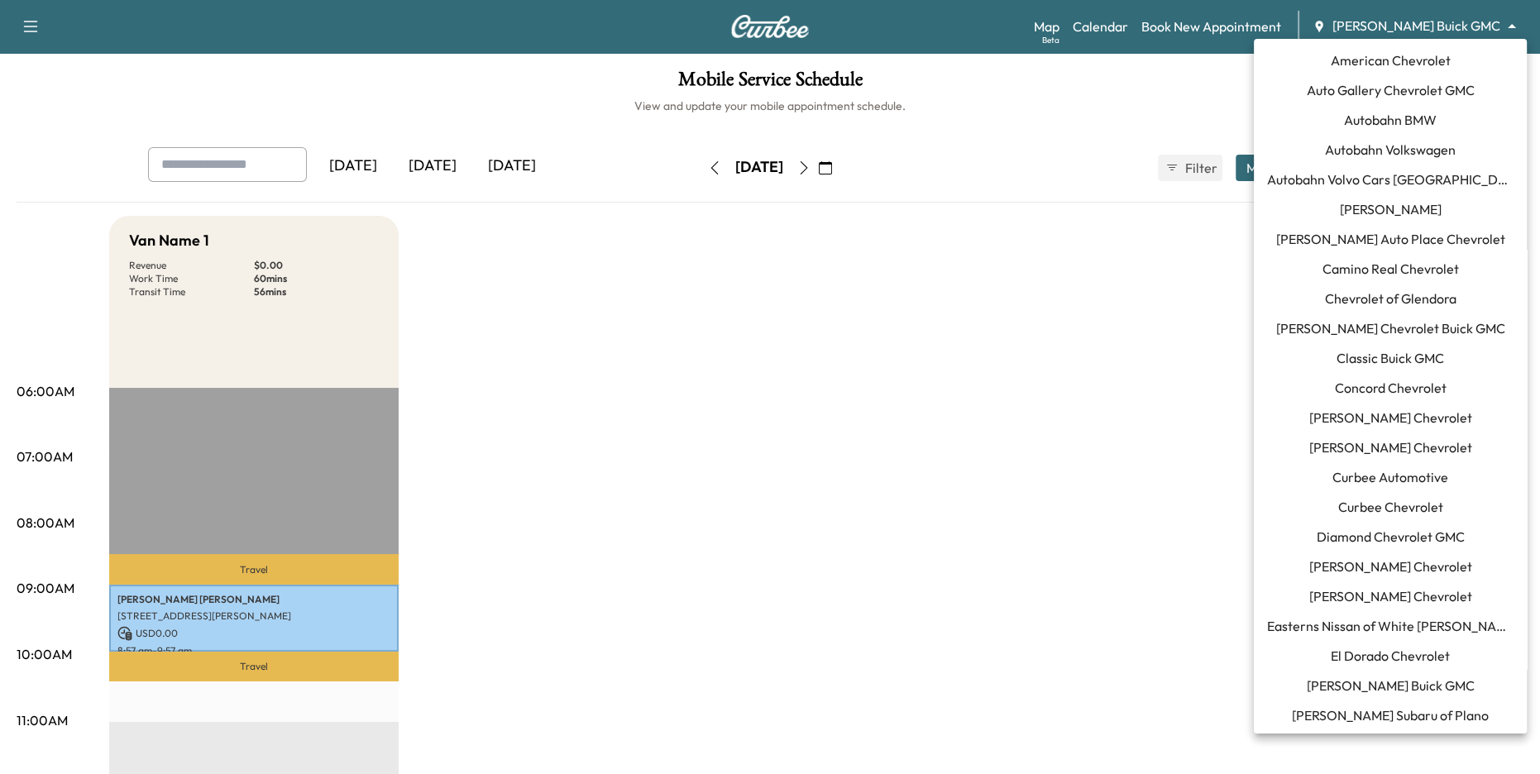
click at [1284, 30] on body "Support Log Out Map Beta Calendar Book New Appointment [PERSON_NAME] GMC ******…" at bounding box center [770, 387] width 1540 height 774
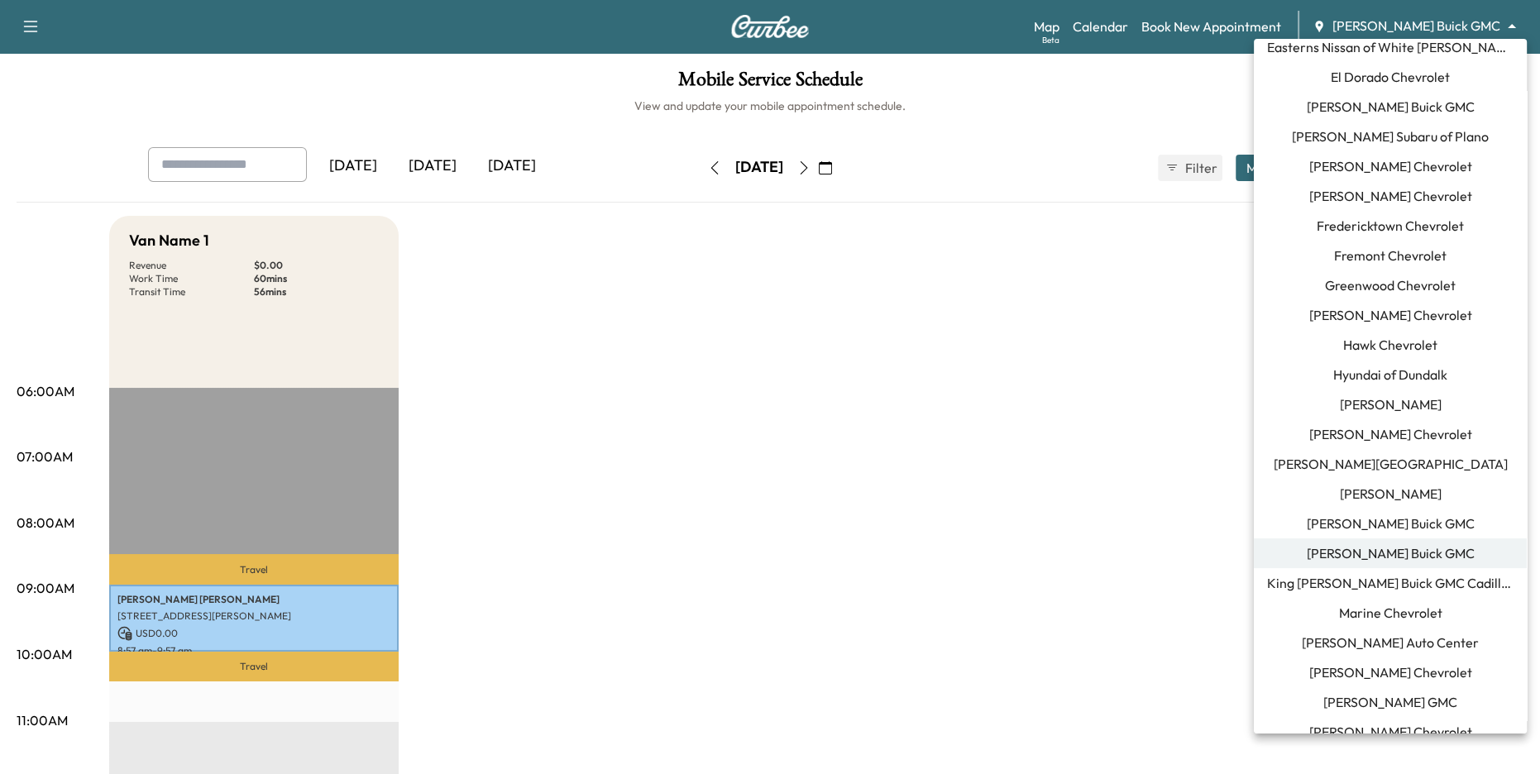
scroll to position [525, 0]
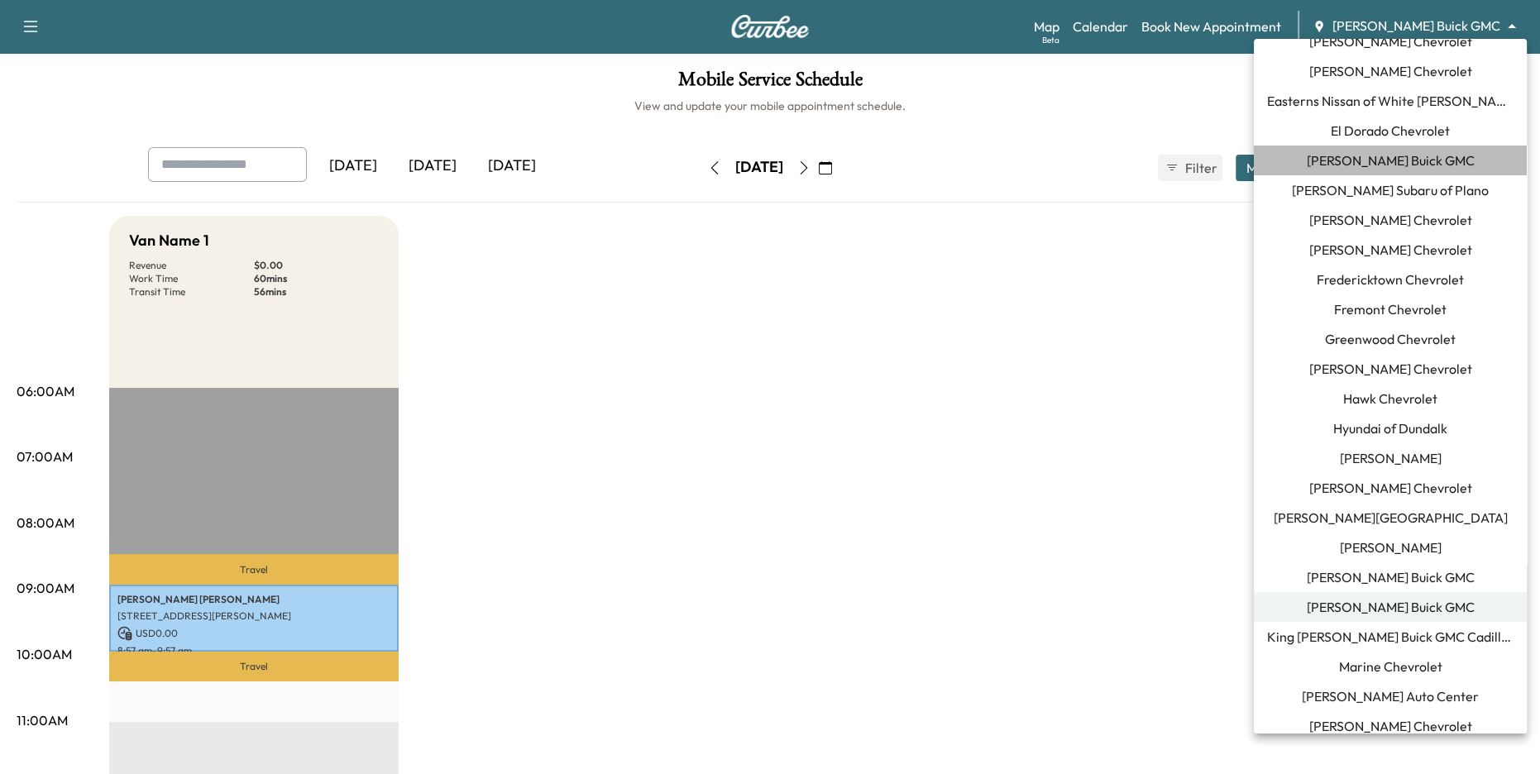
click at [1284, 163] on span "[PERSON_NAME] Buick GMC" at bounding box center [1391, 161] width 168 height 20
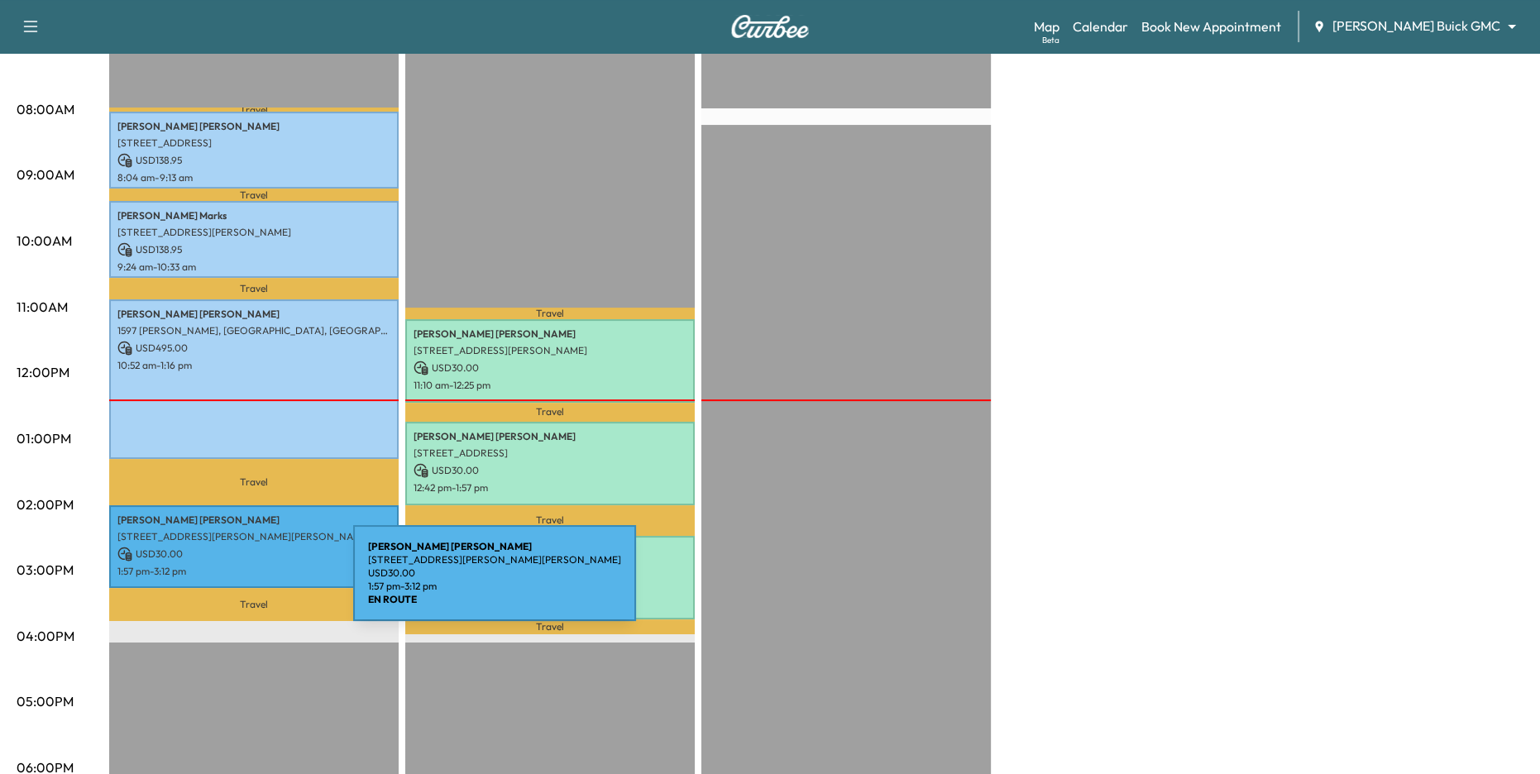
scroll to position [419, 0]
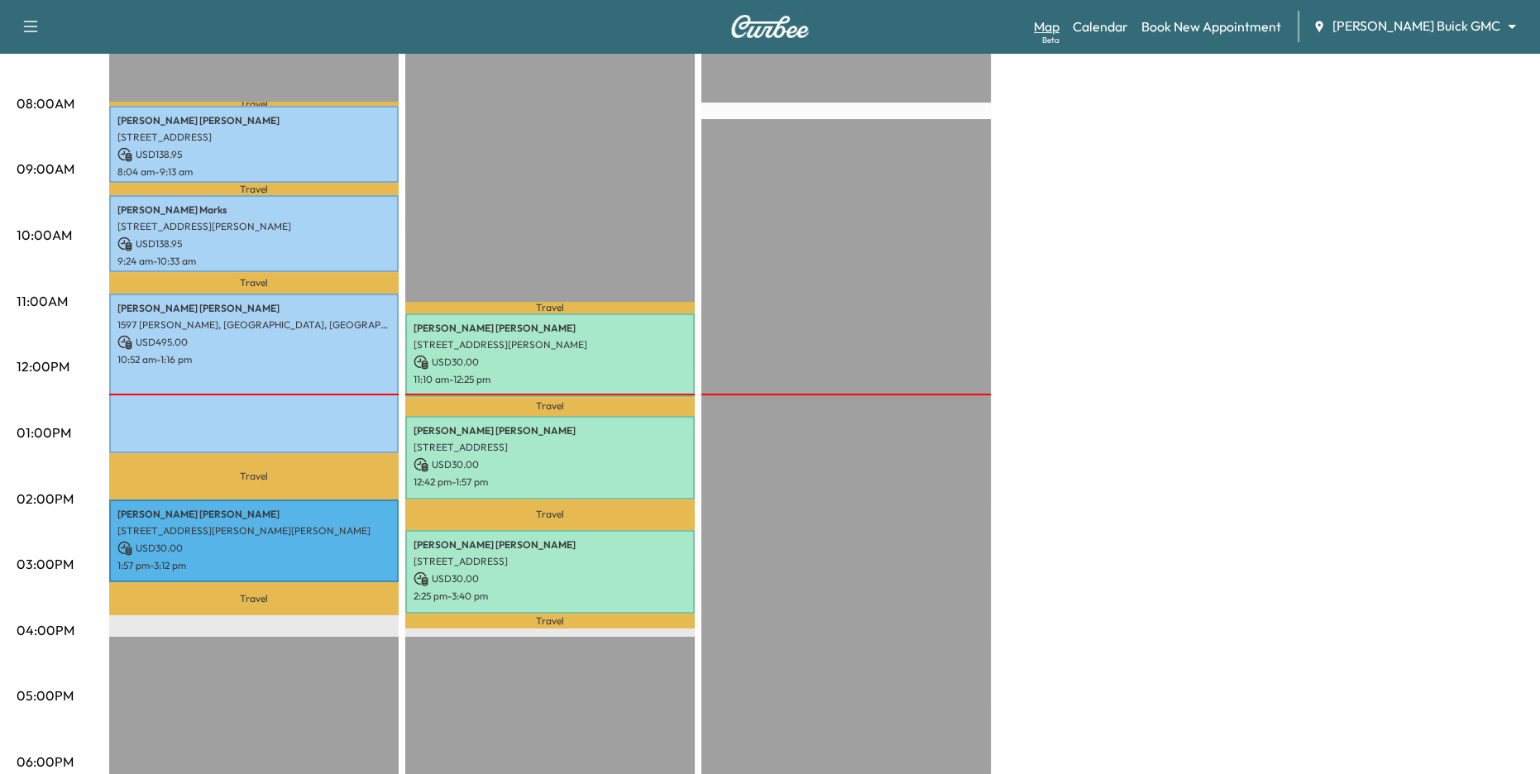
click at [1059, 31] on link "Map Beta" at bounding box center [1047, 27] width 26 height 20
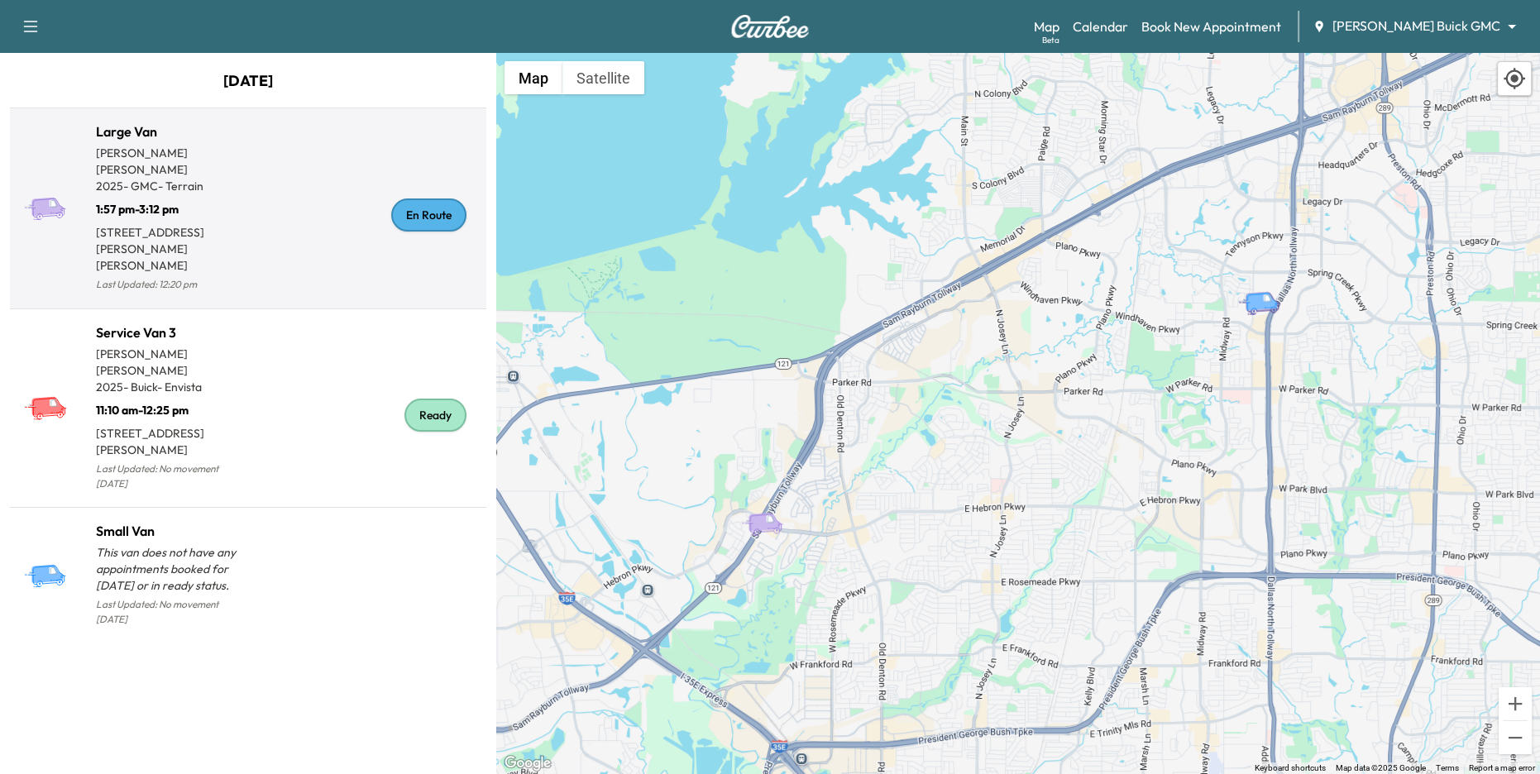
click at [298, 197] on div "En Route" at bounding box center [364, 215] width 232 height 160
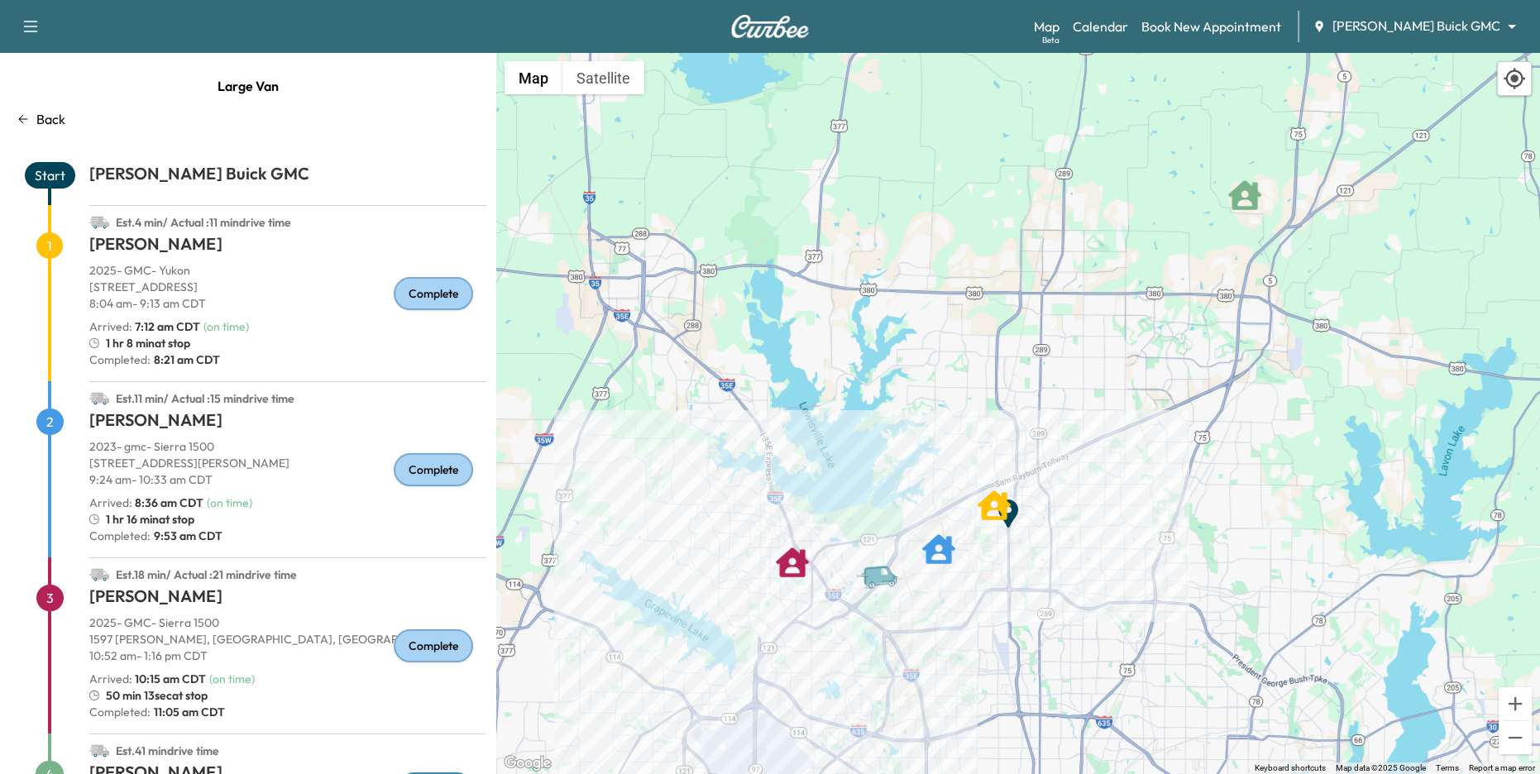
drag, startPoint x: 915, startPoint y: 636, endPoint x: 915, endPoint y: 547, distance: 89.3
click at [915, 547] on div "To activate drag with keyboard, press Alt + Enter. Once in keyboard drag state,…" at bounding box center [1018, 413] width 1044 height 721
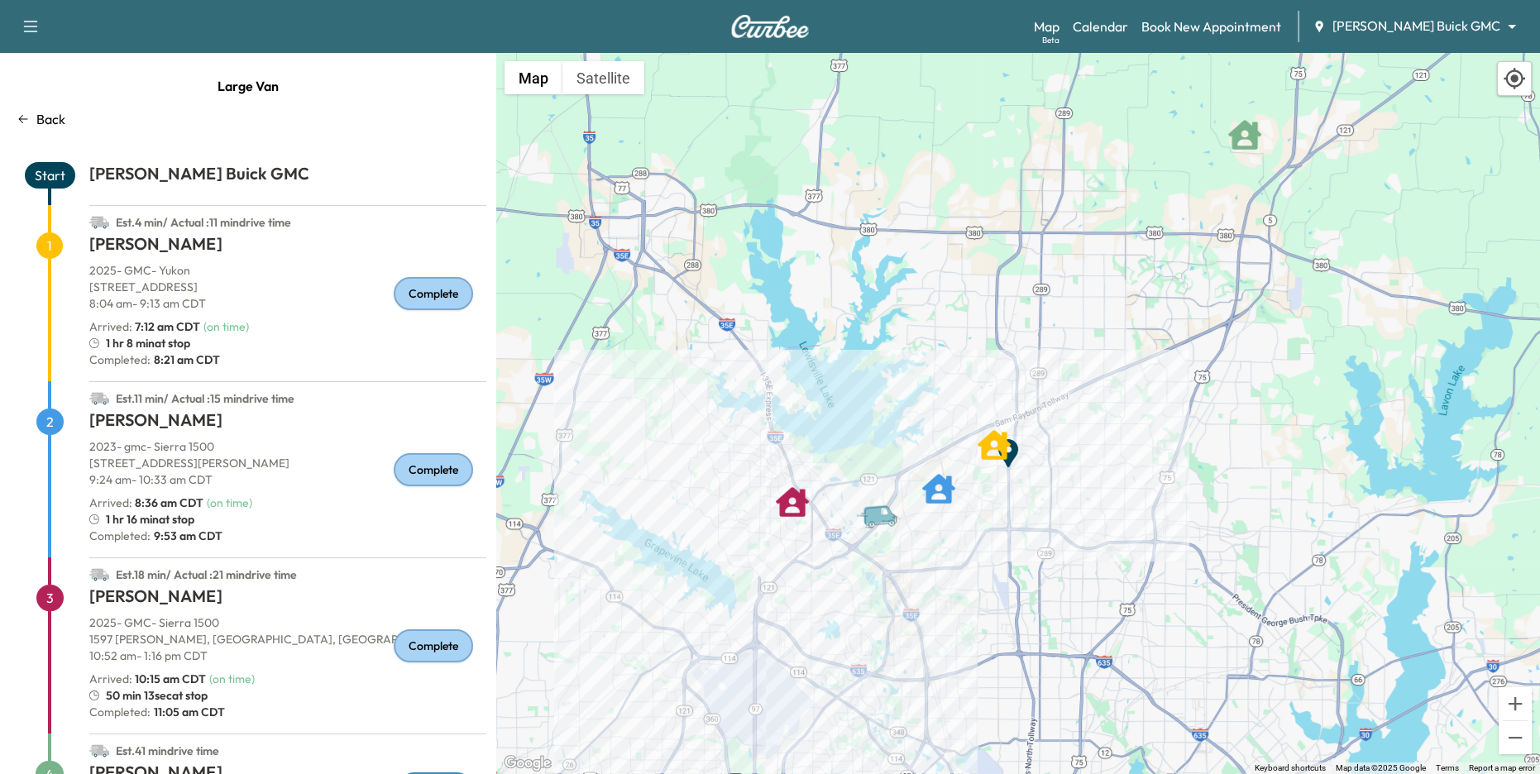
drag, startPoint x: 106, startPoint y: 341, endPoint x: 203, endPoint y: 342, distance: 97.6
click at [203, 342] on div "1 hr 8 min at stop" at bounding box center [287, 343] width 397 height 17
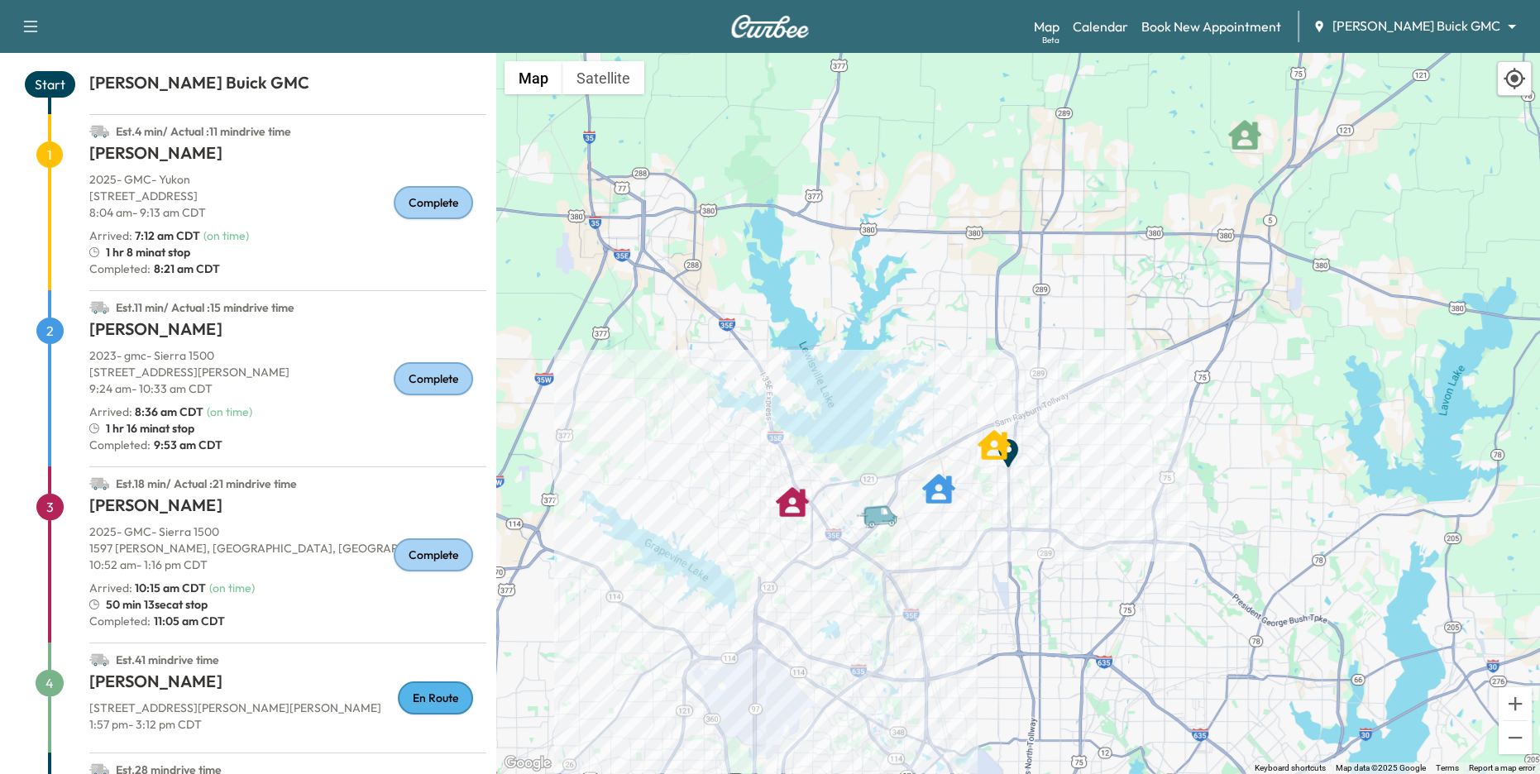
scroll to position [155, 0]
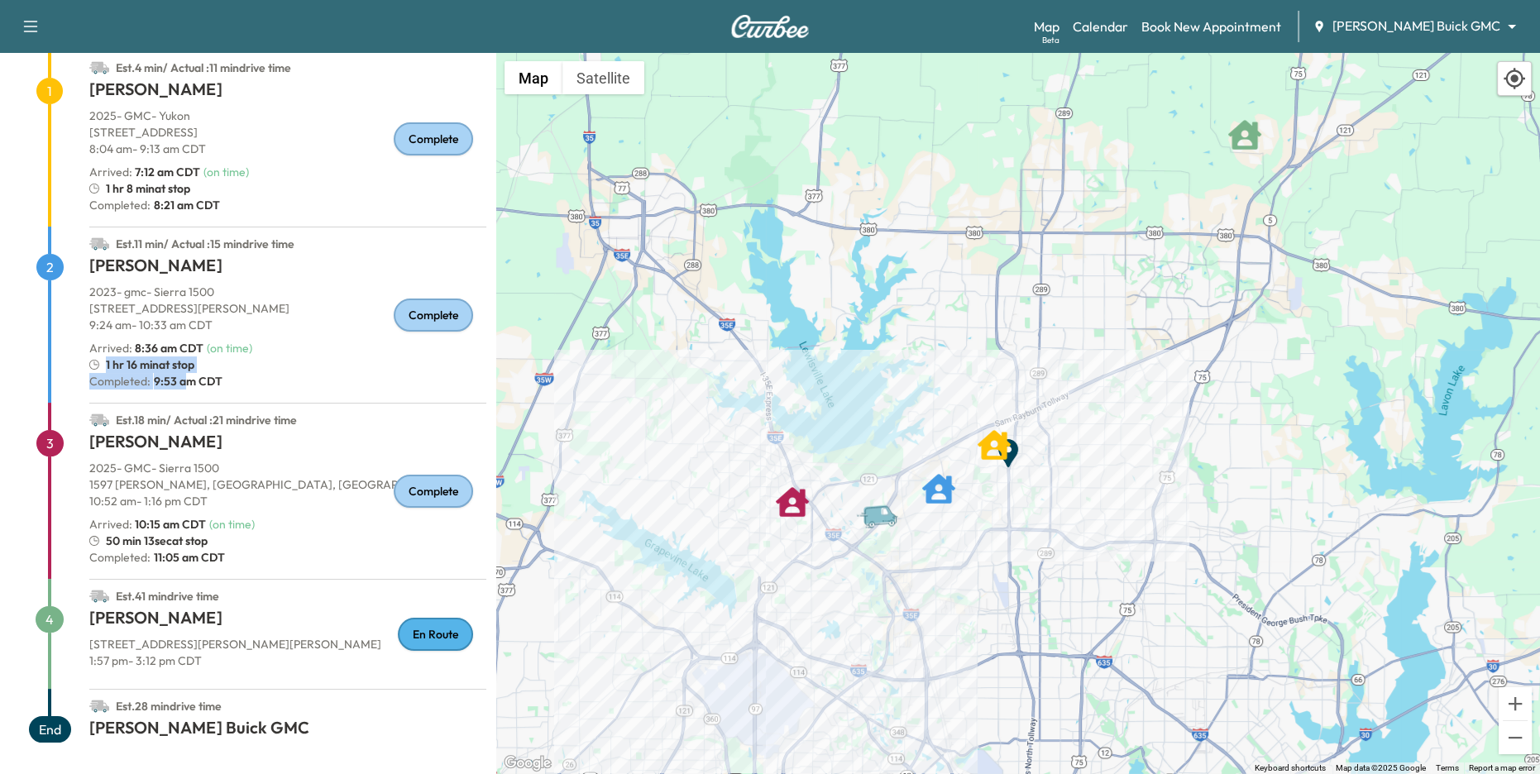
drag, startPoint x: 101, startPoint y: 361, endPoint x: 193, endPoint y: 374, distance: 92.6
click at [191, 375] on div "[PERSON_NAME] 2023 - gmc - Sierra 1500 [STREET_ADDRESS][PERSON_NAME] 9:24 am - …" at bounding box center [287, 328] width 397 height 149
drag, startPoint x: 103, startPoint y: 541, endPoint x: 205, endPoint y: 550, distance: 103.0
click at [205, 550] on div "[PERSON_NAME] 2025 - GMC - Sierra [STREET_ADDRESS][PERSON_NAME] 10:52 am - 1:16…" at bounding box center [287, 504] width 397 height 149
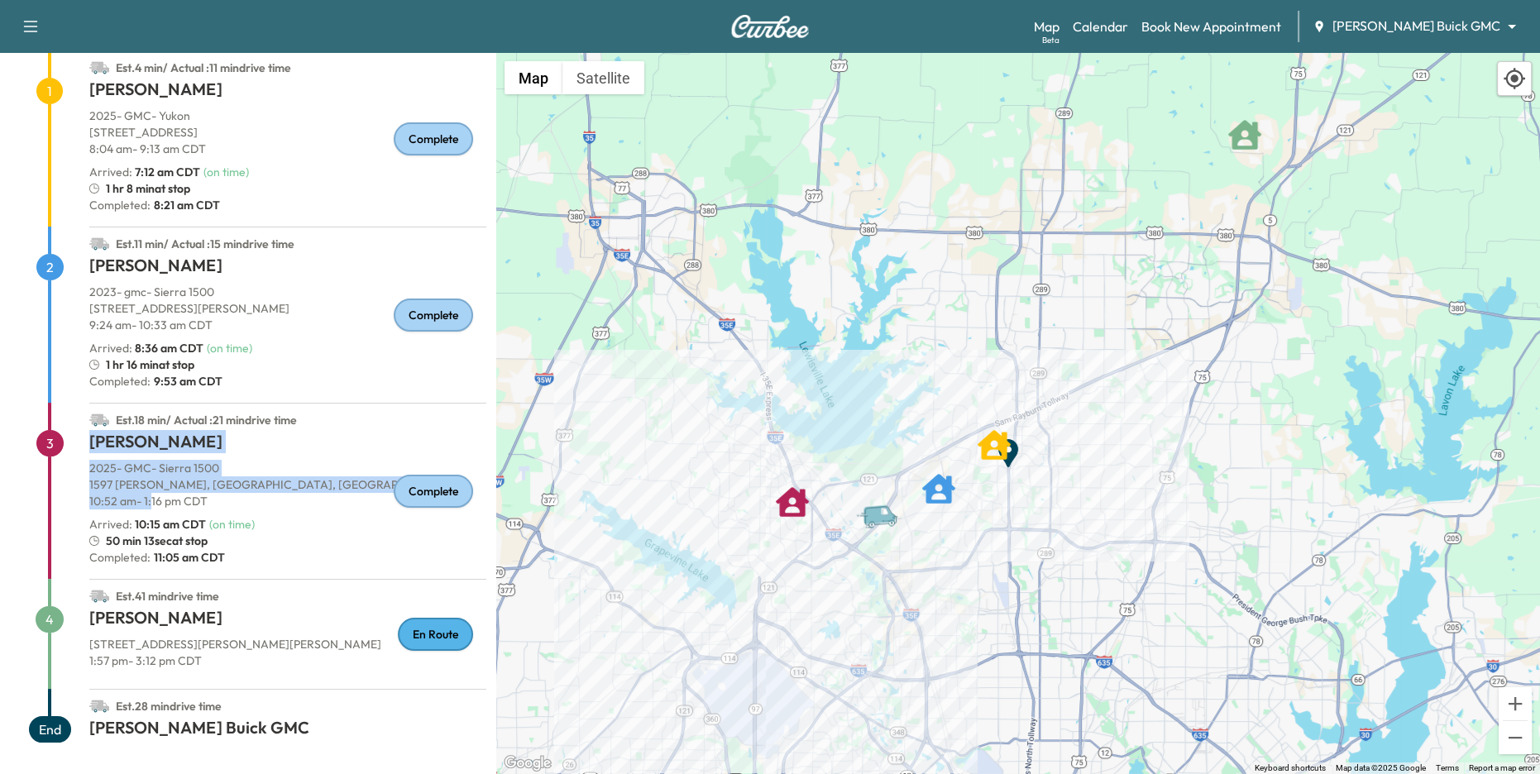
drag, startPoint x: 86, startPoint y: 501, endPoint x: 155, endPoint y: 507, distance: 69.7
click at [155, 507] on div "Est. 18 min / Actual : 21 min drive time 3 [PERSON_NAME] 2025 - GMC - Sierra [S…" at bounding box center [248, 491] width 476 height 176
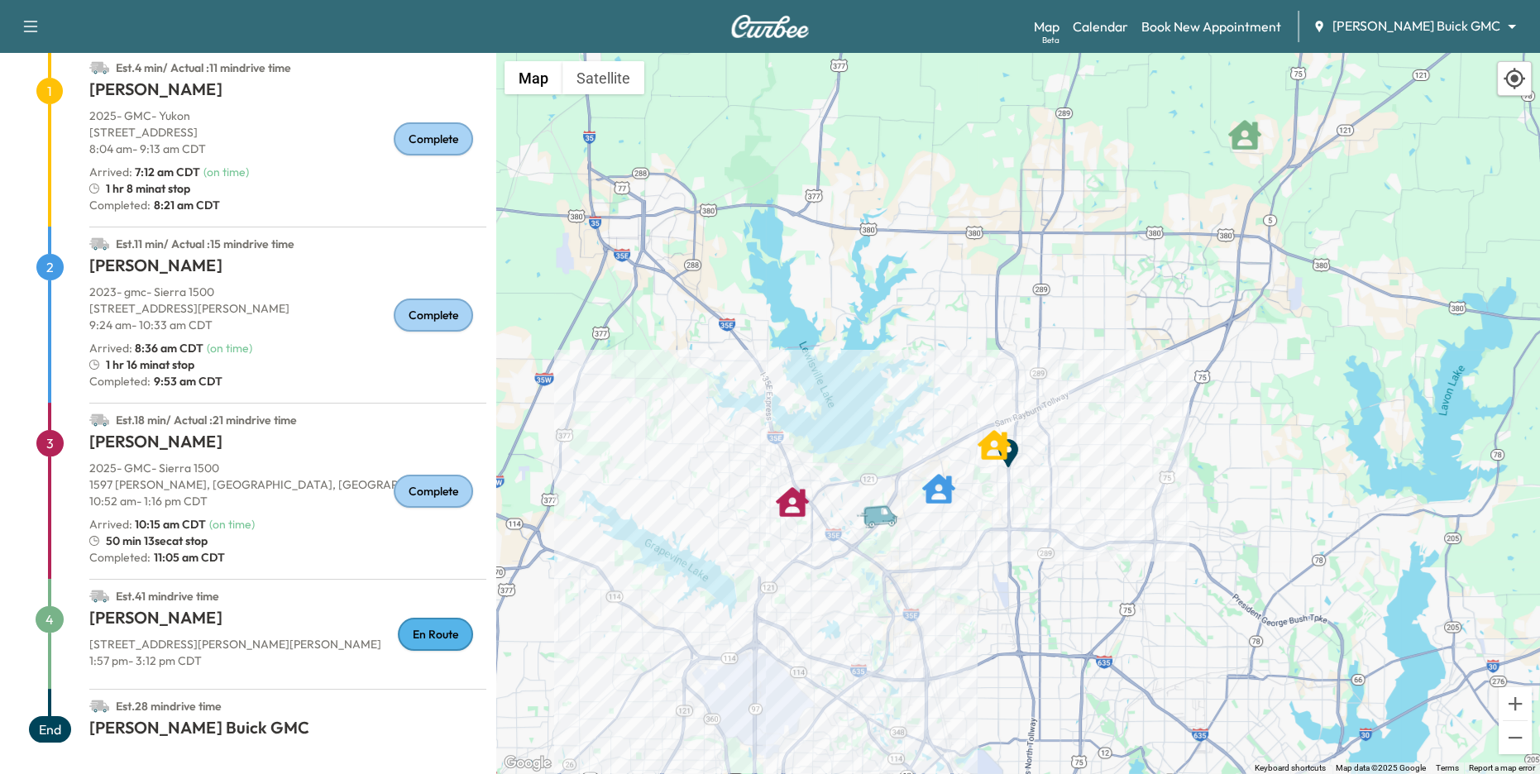
click at [308, 535] on div "50 min 13sec at stop" at bounding box center [287, 541] width 397 height 17
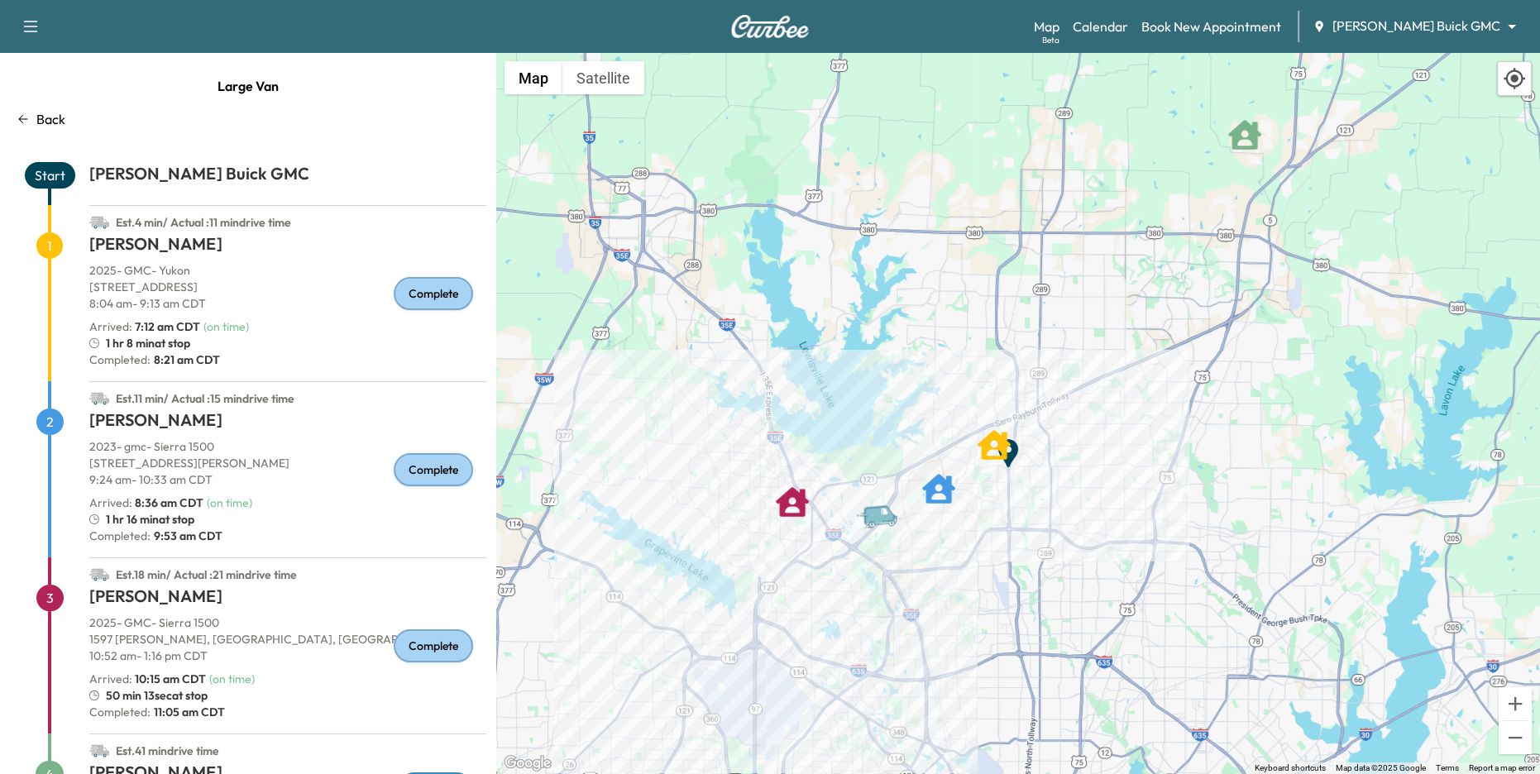
click at [30, 110] on div "Back" at bounding box center [248, 119] width 476 height 20
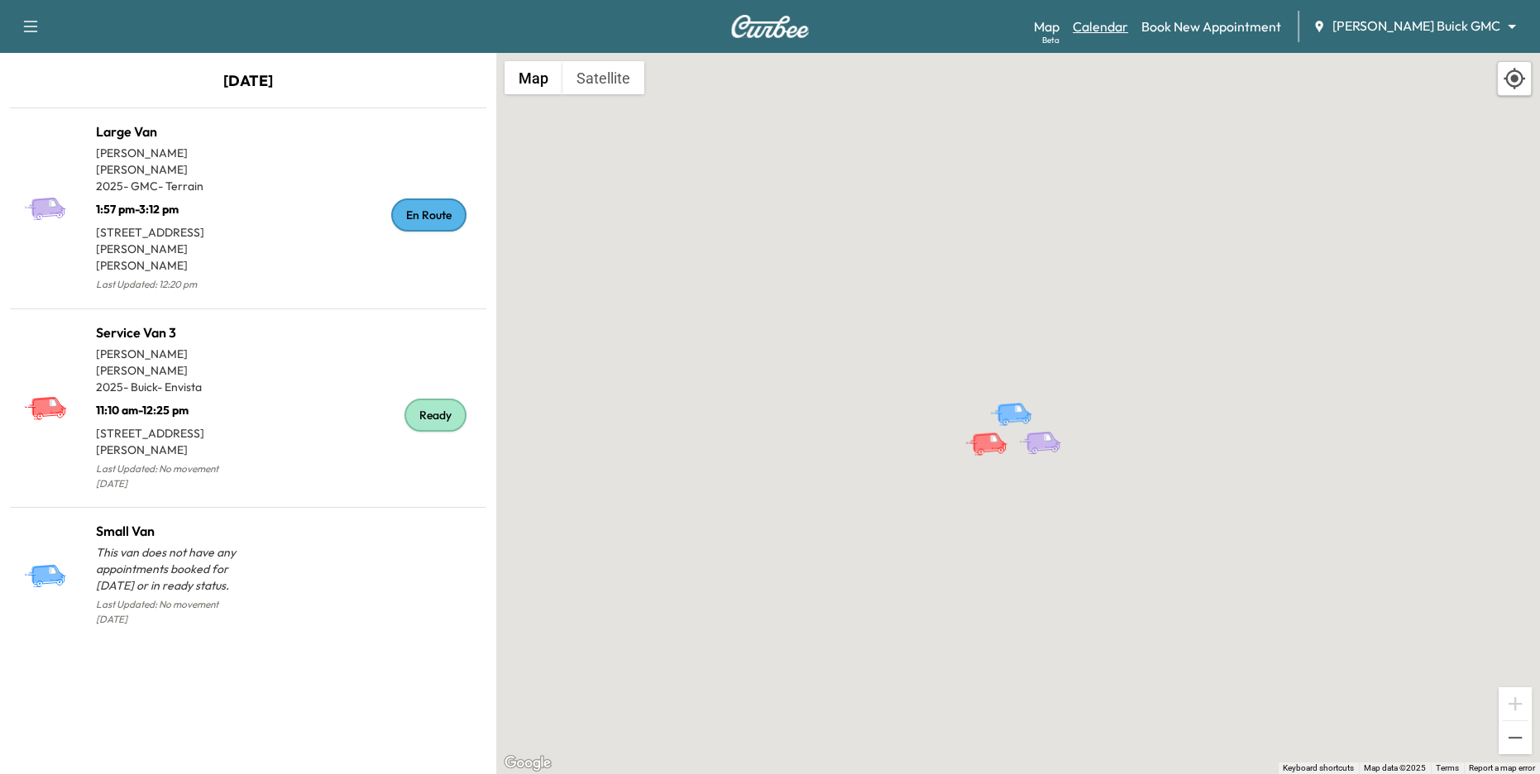
click at [1128, 22] on link "Calendar" at bounding box center [1100, 27] width 55 height 20
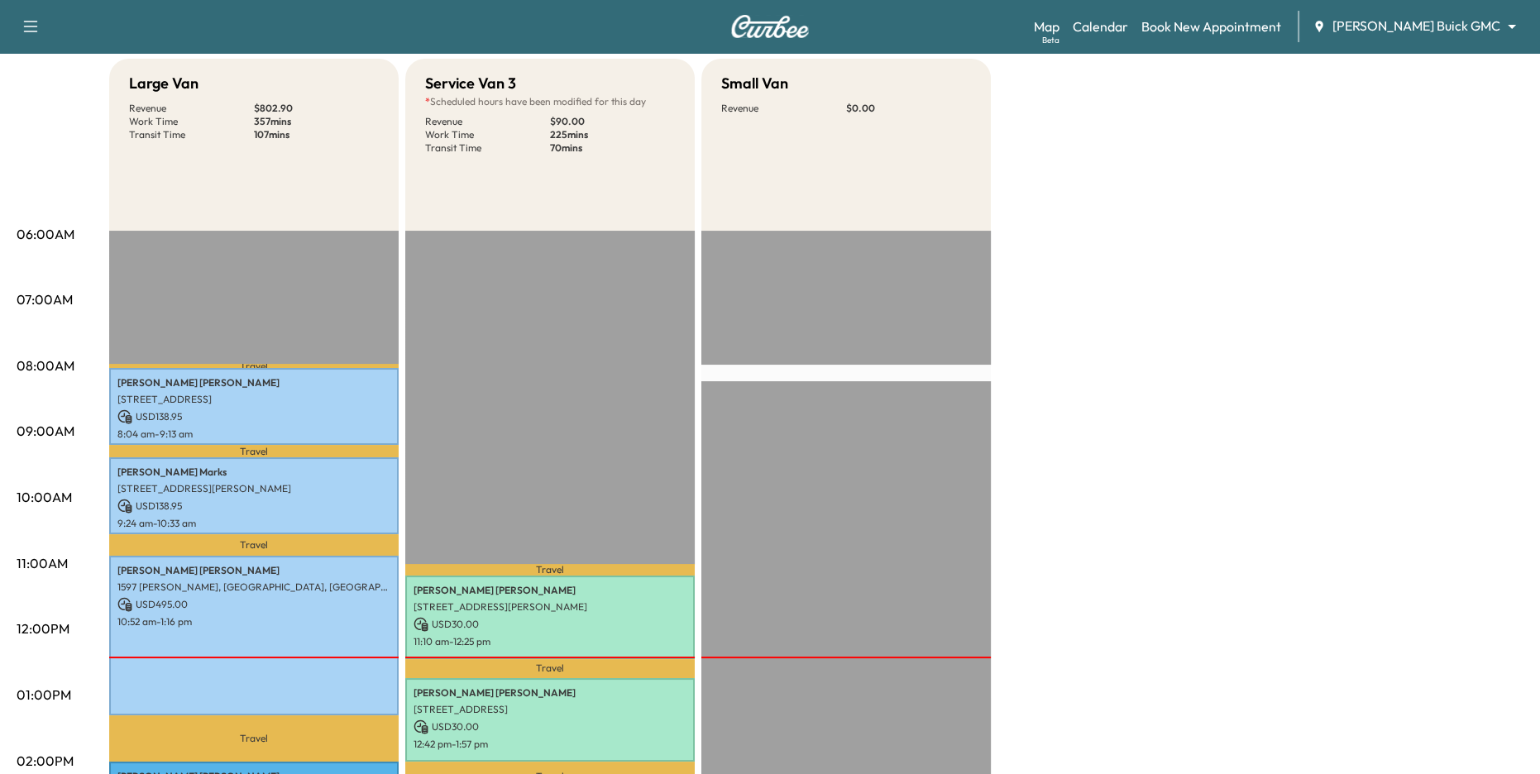
scroll to position [182, 0]
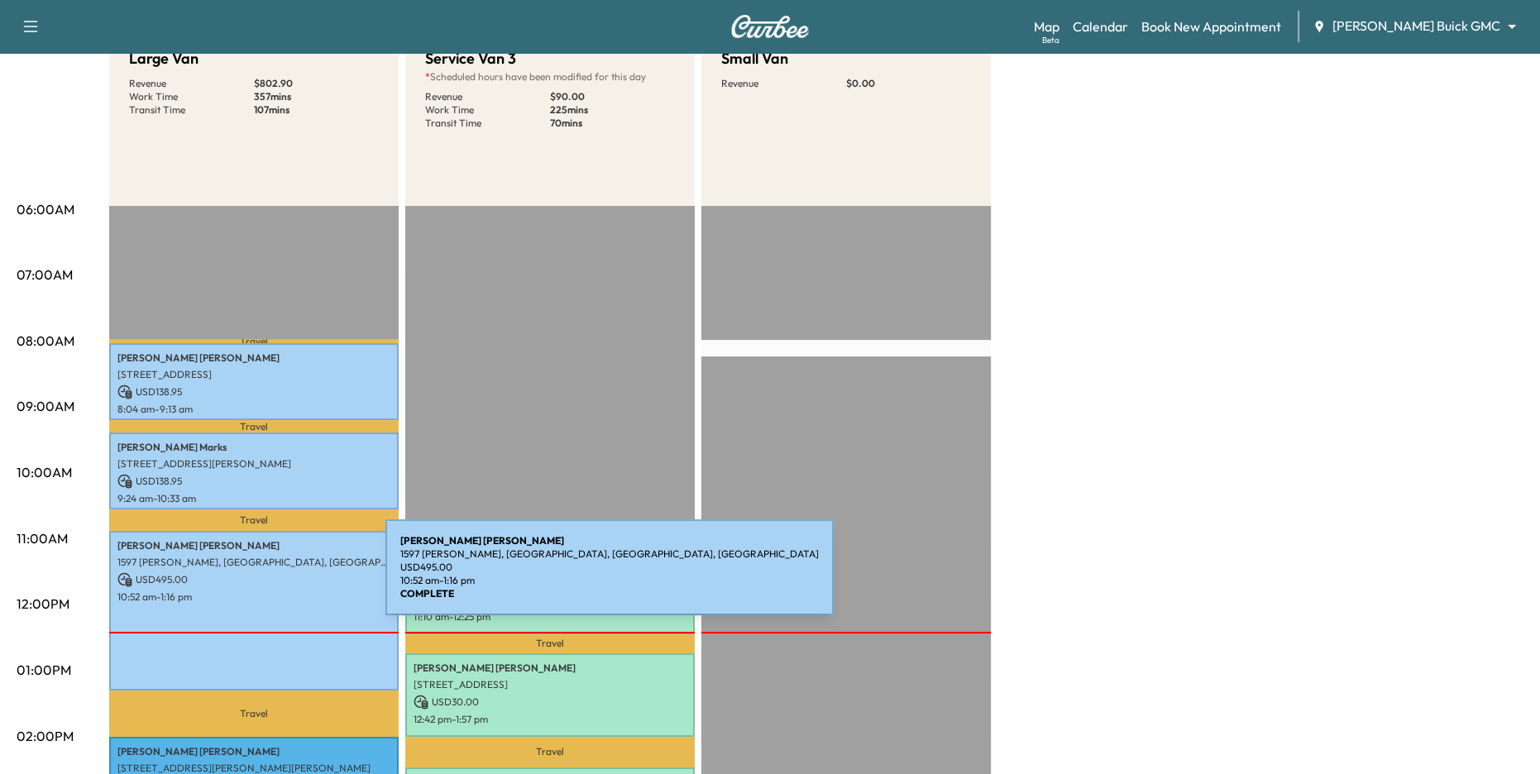
click at [261, 577] on p "USD 495.00" at bounding box center [253, 579] width 273 height 15
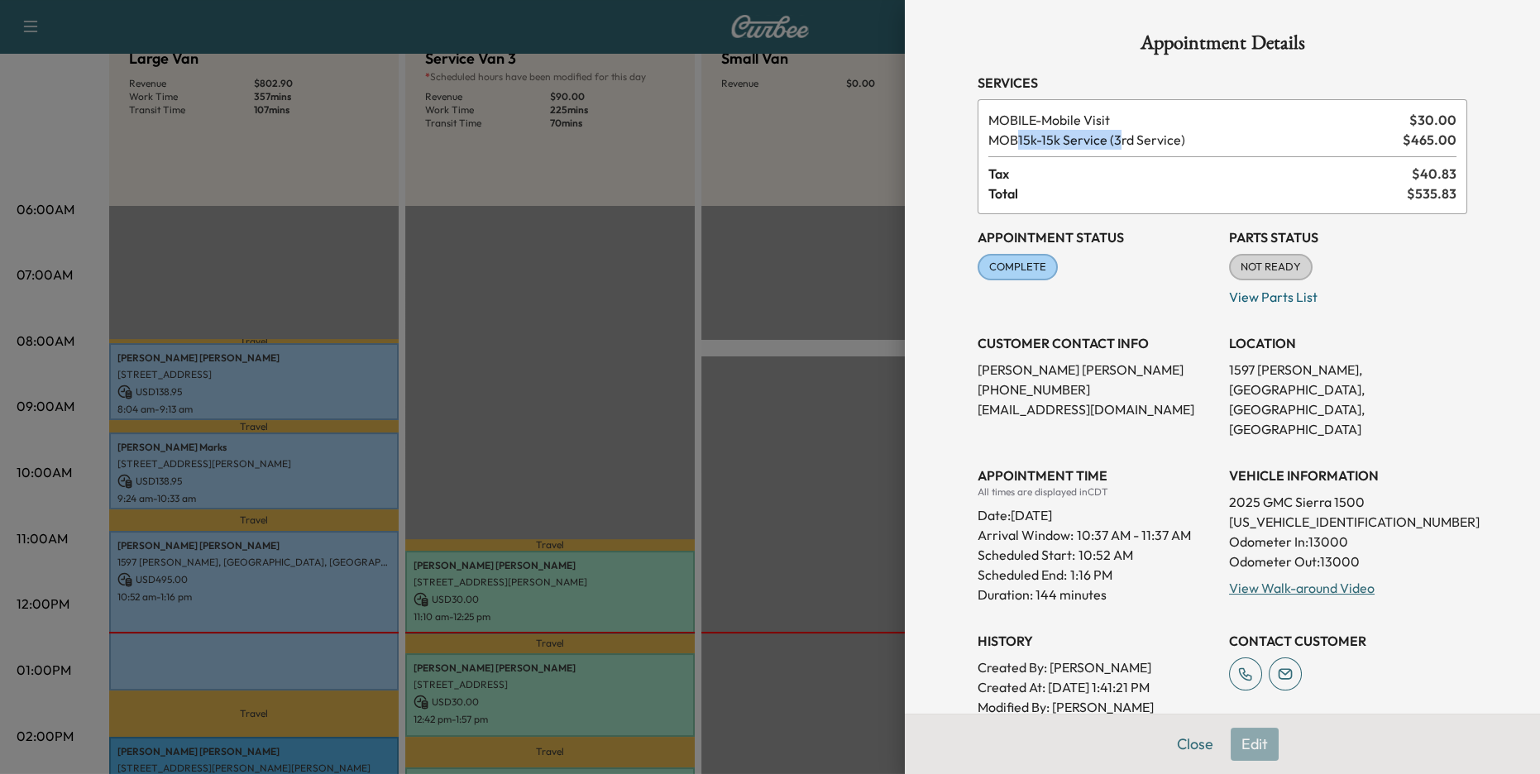
drag, startPoint x: 1016, startPoint y: 142, endPoint x: 1122, endPoint y: 145, distance: 105.9
click at [1122, 145] on span "MOB15k - 15k Service (3rd Service)" at bounding box center [1192, 140] width 408 height 20
click at [1139, 142] on span "MOB15k - 15k Service (3rd Service)" at bounding box center [1192, 140] width 408 height 20
drag, startPoint x: 1400, startPoint y: 139, endPoint x: 1464, endPoint y: 136, distance: 63.8
click at [1284, 136] on div "MOBILE - Mobile Visit $ 30.00 MOB15k - 15k Service (3rd Service) $ 465.00 Tax $…" at bounding box center [1223, 156] width 490 height 115
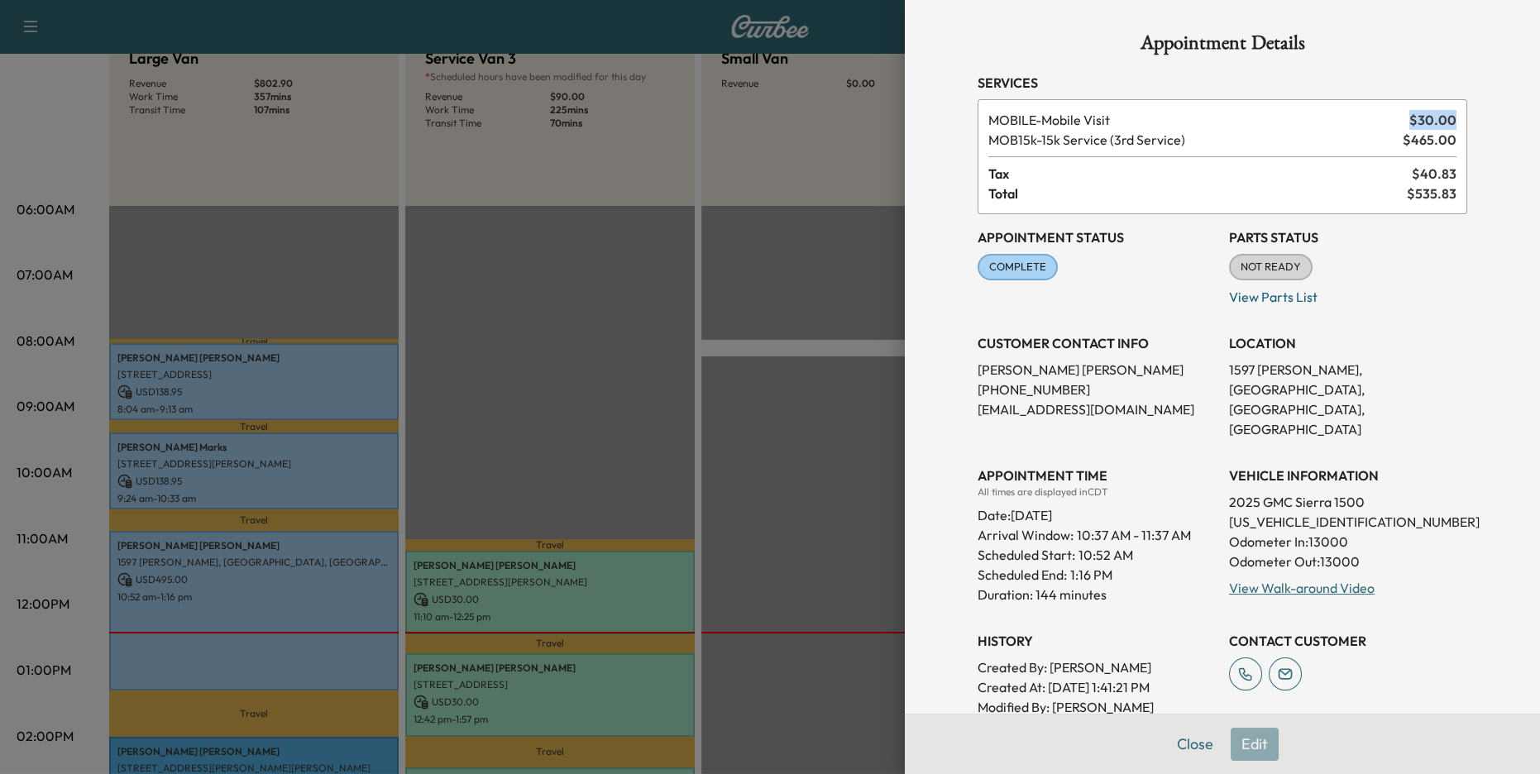
drag, startPoint x: 1408, startPoint y: 119, endPoint x: 1470, endPoint y: 118, distance: 62.9
click at [1284, 118] on div "Appointment Details Services MOBILE - Mobile Visit $ 30.00 MOB15k - 15k Service…" at bounding box center [1222, 524] width 529 height 1048
click at [1284, 122] on span "MOBILE - Mobile Visit" at bounding box center [1195, 120] width 414 height 20
drag, startPoint x: 1011, startPoint y: 118, endPoint x: 1142, endPoint y: 117, distance: 131.5
click at [1142, 117] on span "MOBILE - Mobile Visit" at bounding box center [1195, 120] width 414 height 20
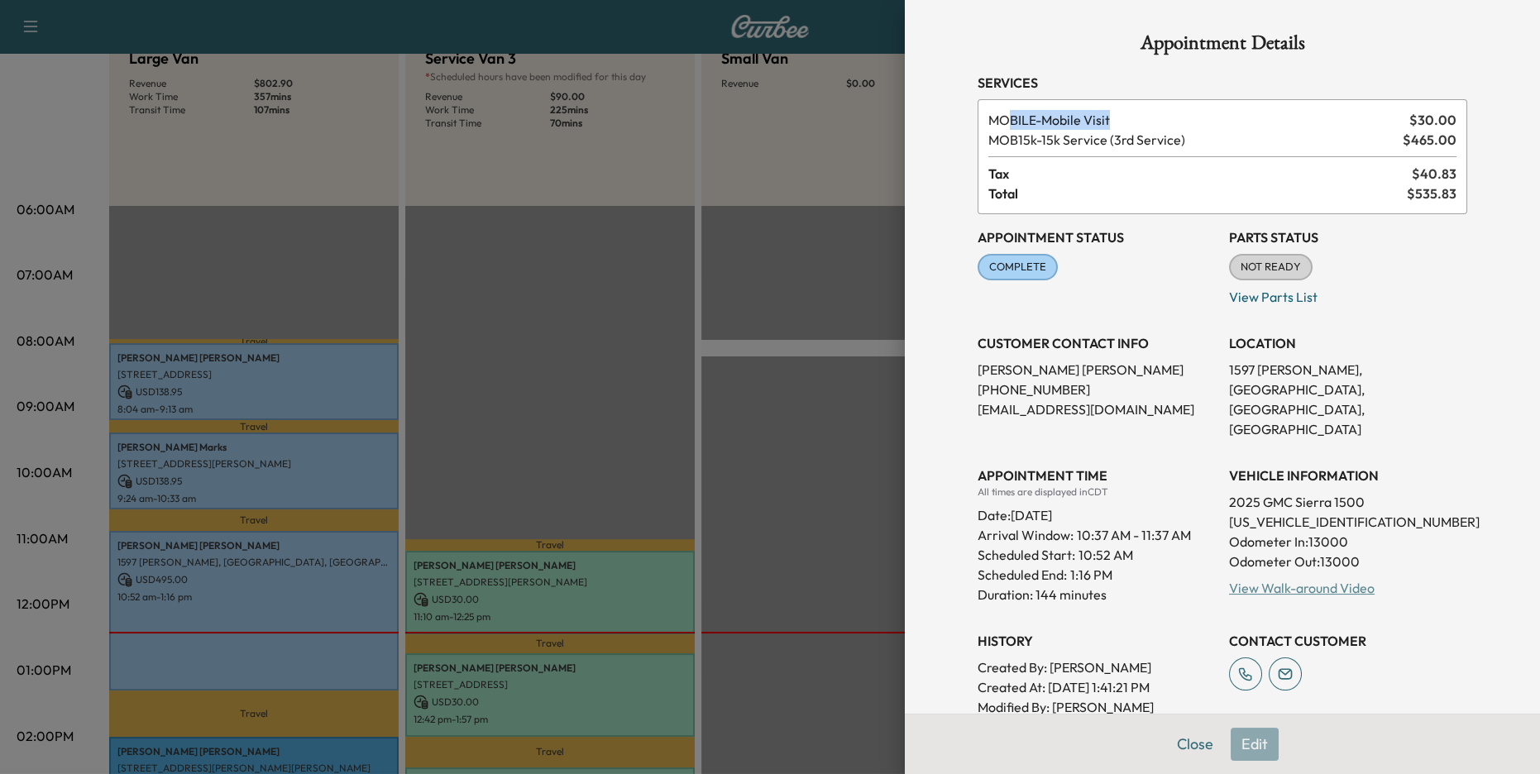
click at [1284, 580] on link "View Walk-around Video" at bounding box center [1302, 588] width 146 height 17
click at [1204, 405] on p "[EMAIL_ADDRESS][DOMAIN_NAME]" at bounding box center [1097, 409] width 238 height 20
click at [988, 115] on span "MOBILE - Mobile Visit" at bounding box center [1195, 120] width 414 height 20
drag, startPoint x: 987, startPoint y: 117, endPoint x: 1157, endPoint y: 127, distance: 170.7
click at [1157, 127] on div "MOBILE - Mobile Visit $ 30.00 MOB15k - 15k Service (3rd Service) $ 465.00 Tax $…" at bounding box center [1223, 156] width 490 height 115
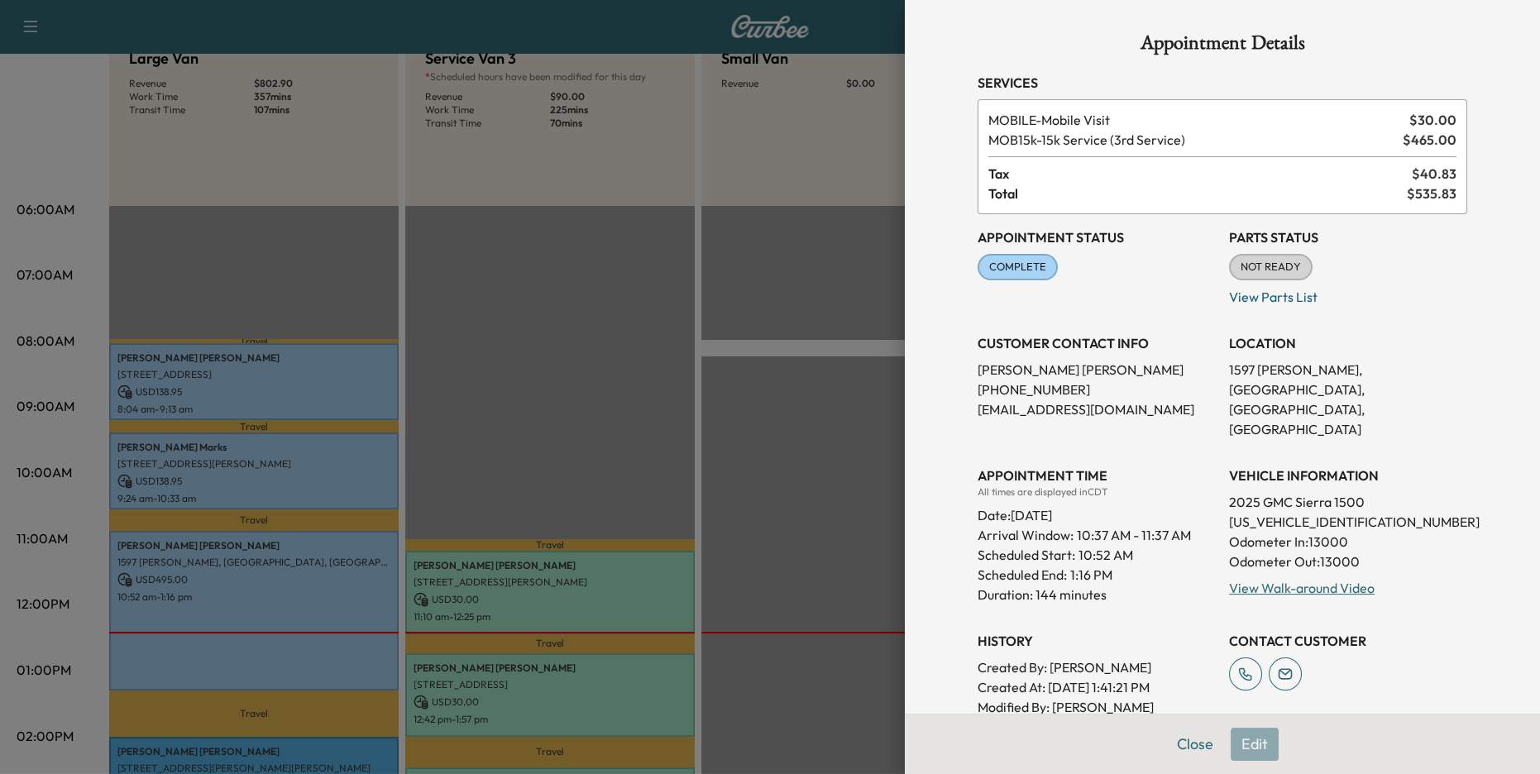
click at [725, 594] on div at bounding box center [770, 387] width 1540 height 774
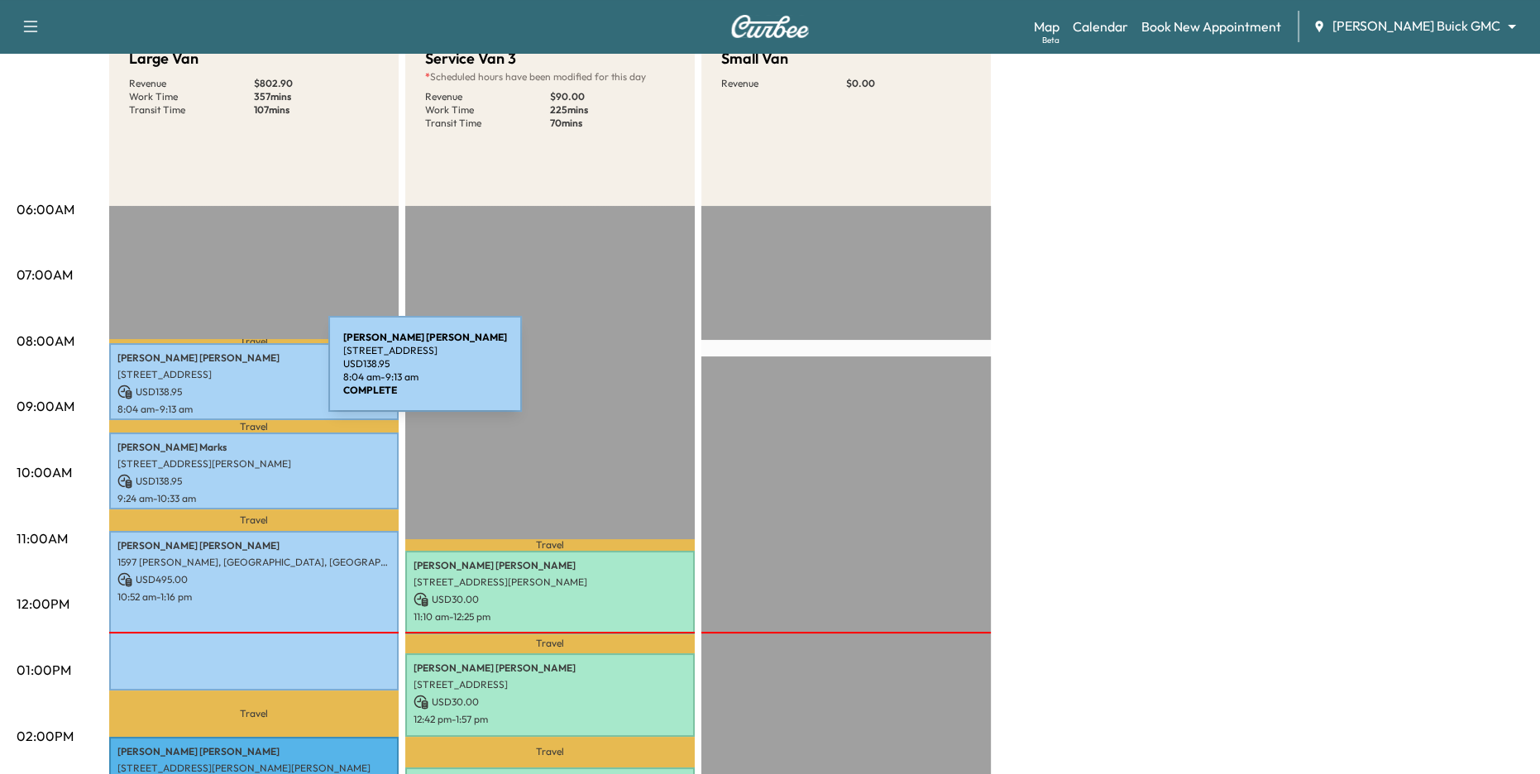
click at [204, 374] on p "[STREET_ADDRESS]" at bounding box center [253, 374] width 273 height 13
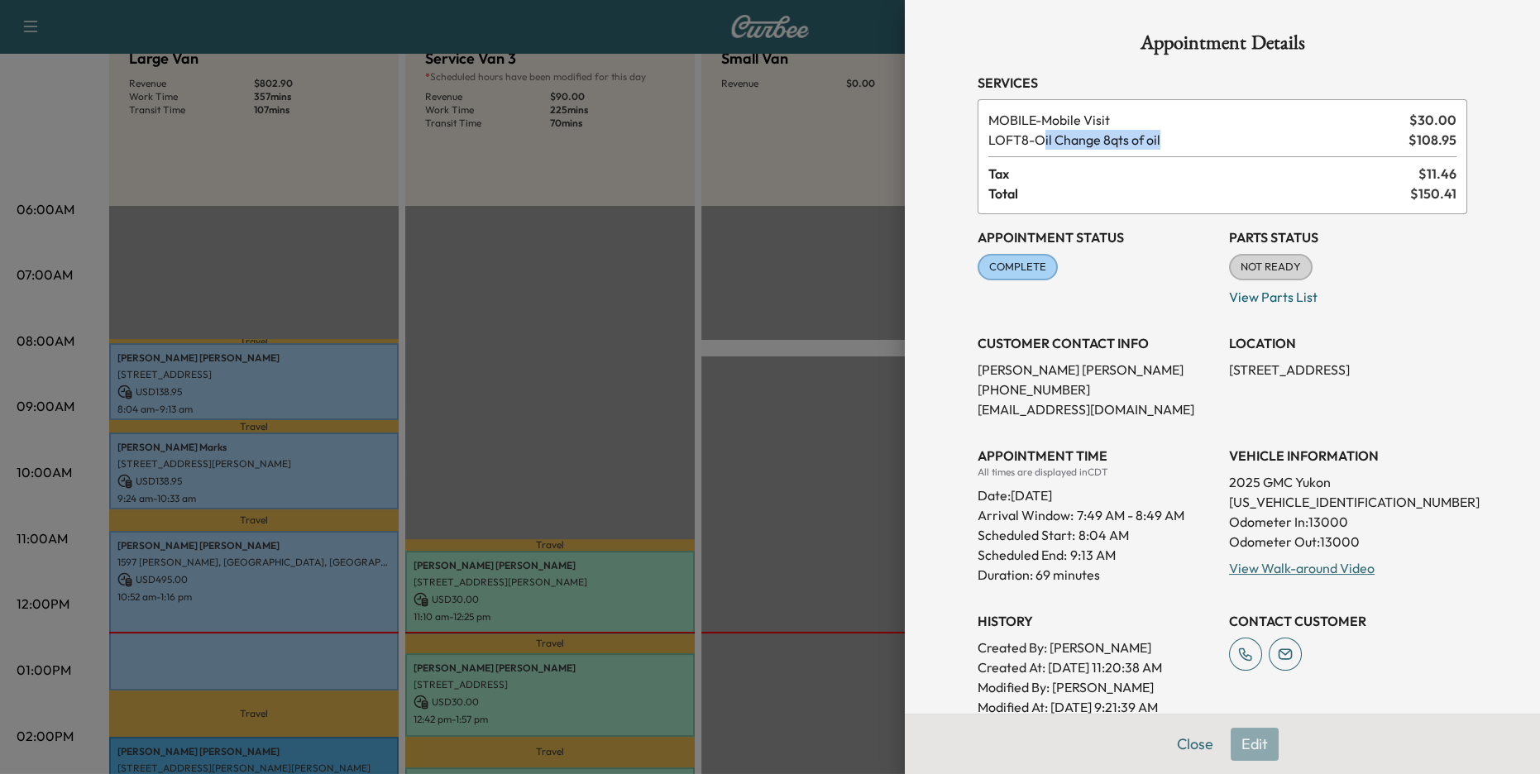
drag, startPoint x: 1047, startPoint y: 141, endPoint x: 1252, endPoint y: 141, distance: 205.1
click at [1252, 141] on span "LOFT8 - Oil Change 8qts of oil" at bounding box center [1195, 140] width 414 height 20
drag, startPoint x: 1407, startPoint y: 140, endPoint x: 1470, endPoint y: 140, distance: 62.9
click at [1284, 140] on div "Appointment Details Services MOBILE - Mobile Visit $ 30.00 LOFT8 - Oil Change 8…" at bounding box center [1222, 514] width 529 height 1028
drag, startPoint x: 1411, startPoint y: 122, endPoint x: 1481, endPoint y: 122, distance: 70.3
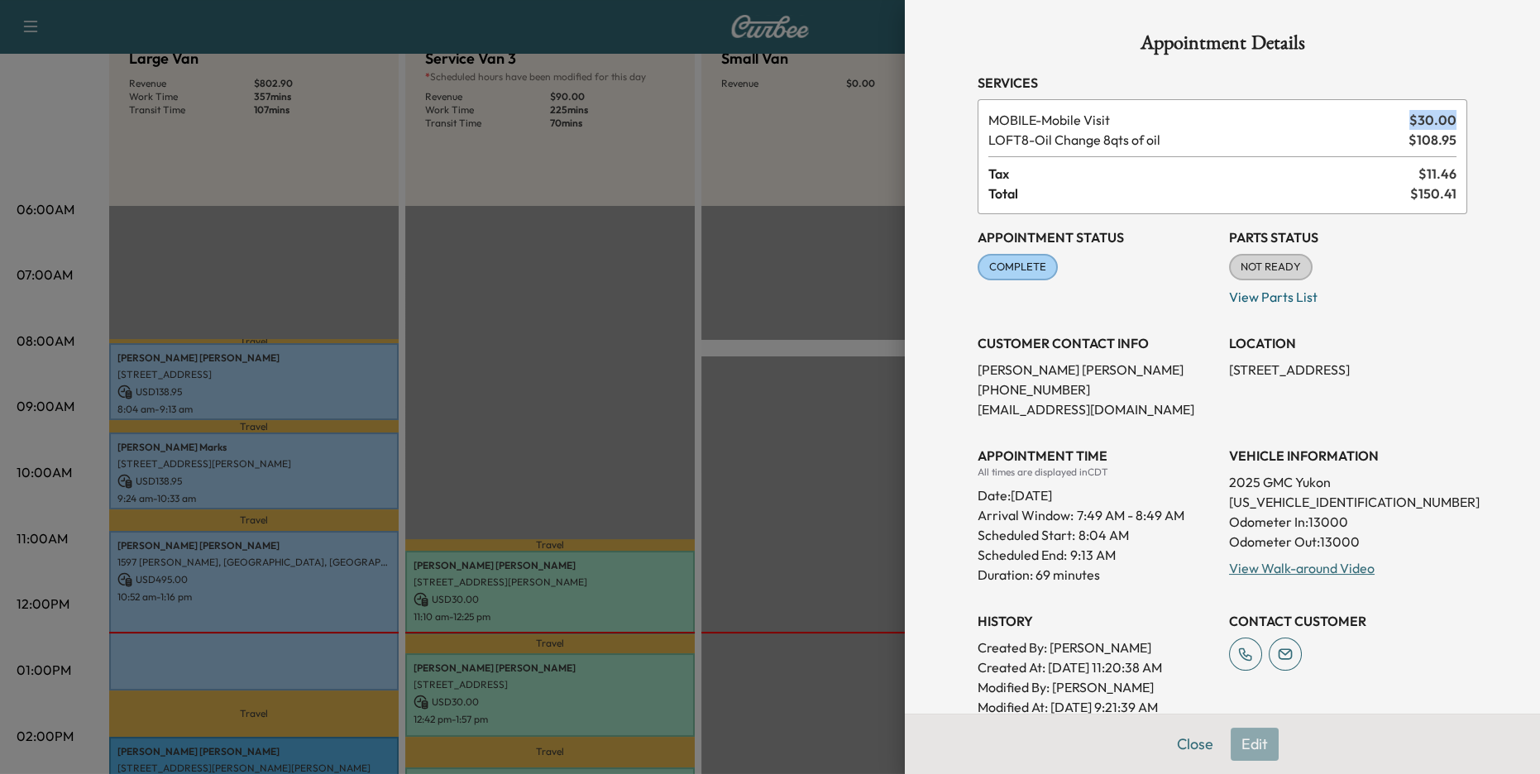
click at [1284, 122] on div "Appointment Details Services MOBILE - Mobile Visit $ 30.00 LOFT8 - Oil Change 8…" at bounding box center [1222, 514] width 529 height 1028
click at [1284, 179] on div "Appointment Details Services MOBILE - Mobile Visit $ 30.00 LOFT8 - Oil Change 8…" at bounding box center [1222, 514] width 529 height 1028
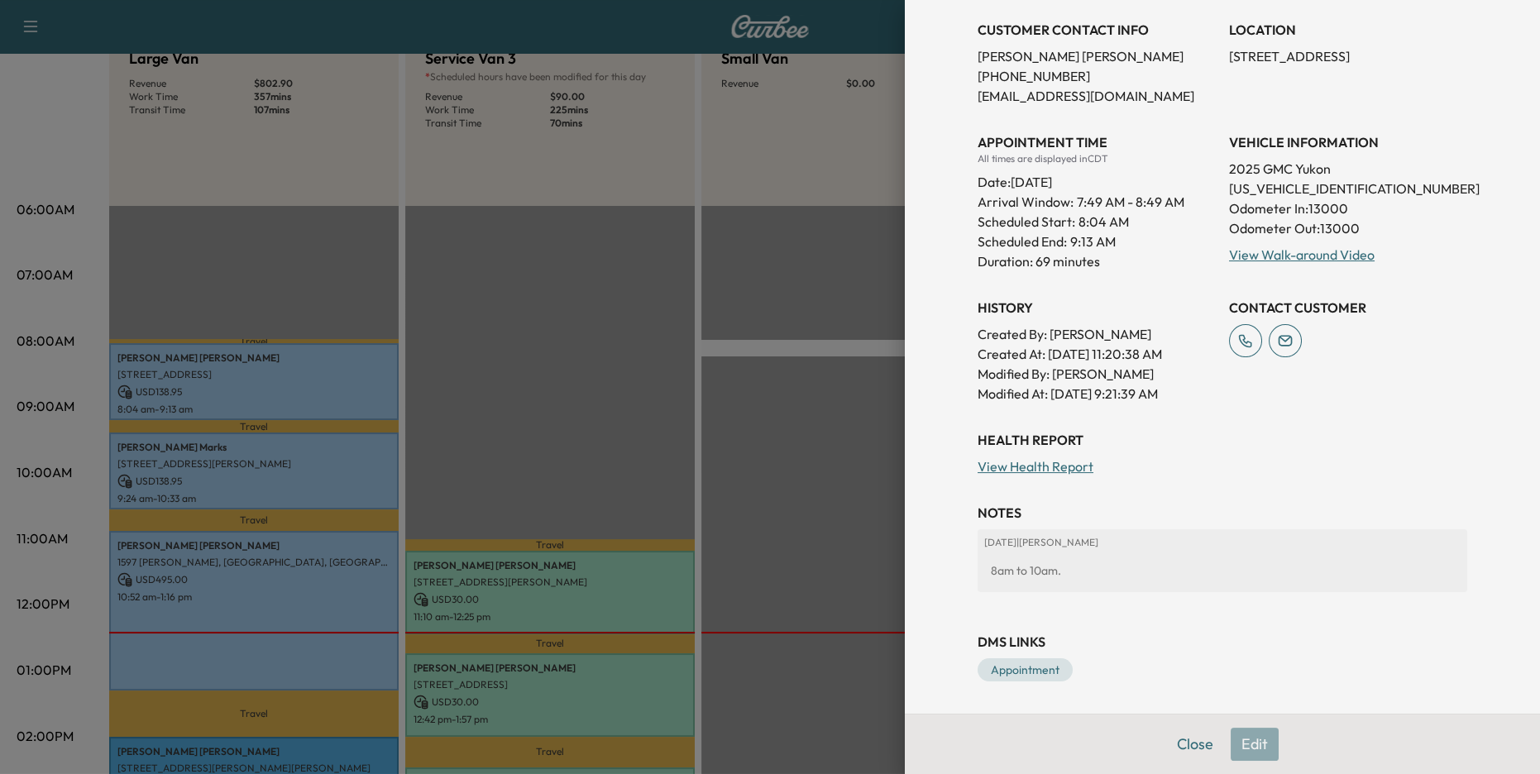
scroll to position [0, 0]
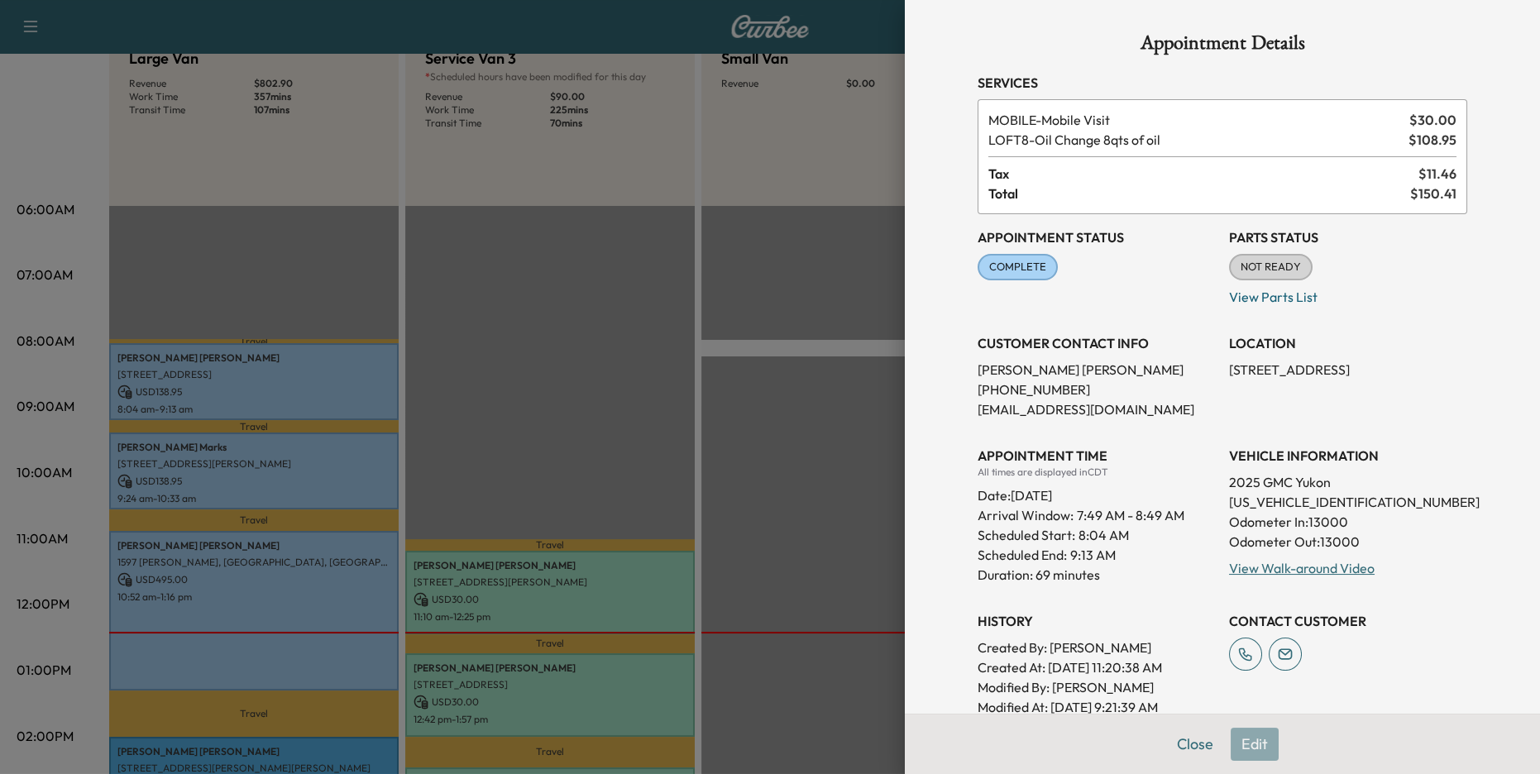
click at [536, 112] on div at bounding box center [770, 387] width 1540 height 774
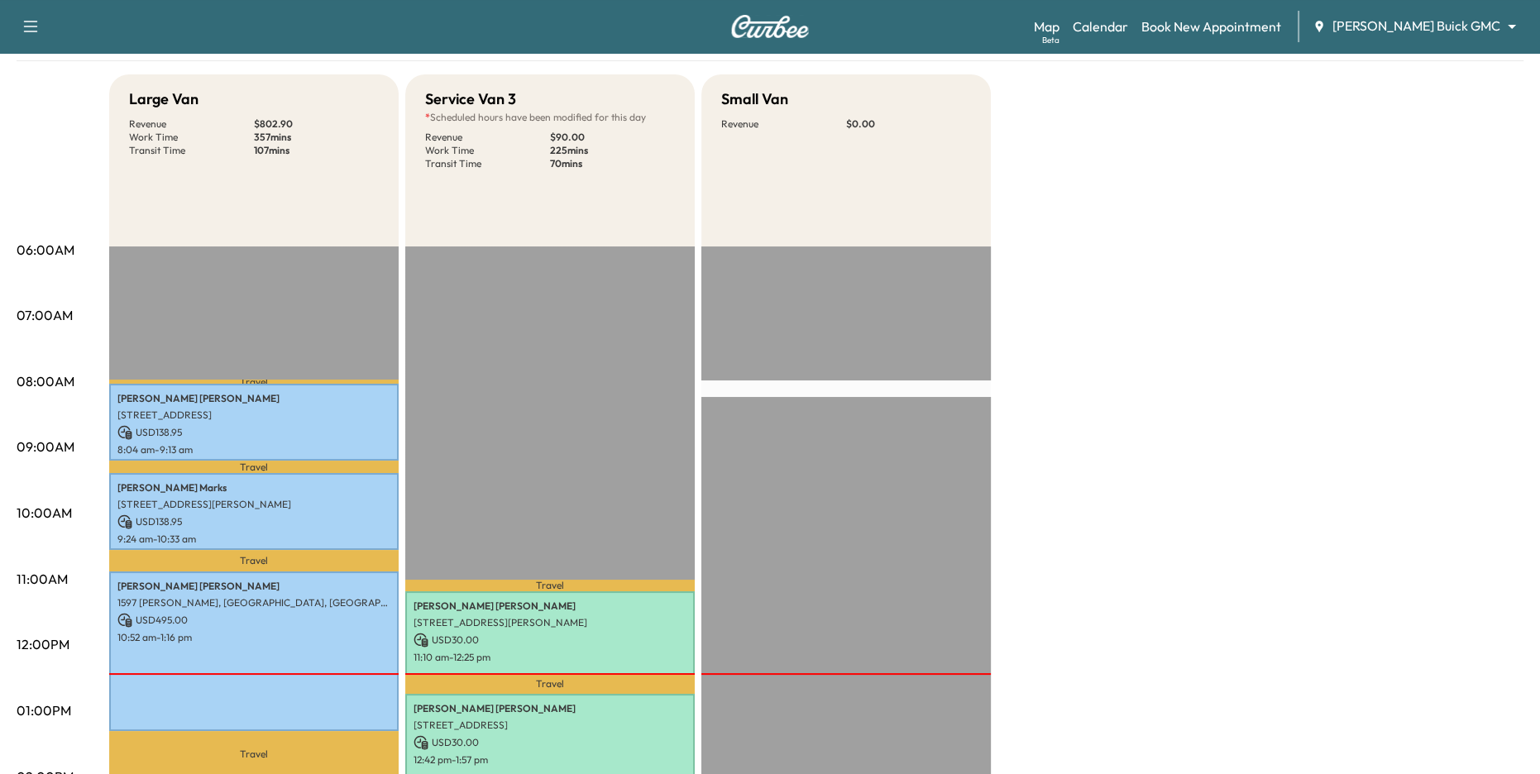
scroll to position [138, 0]
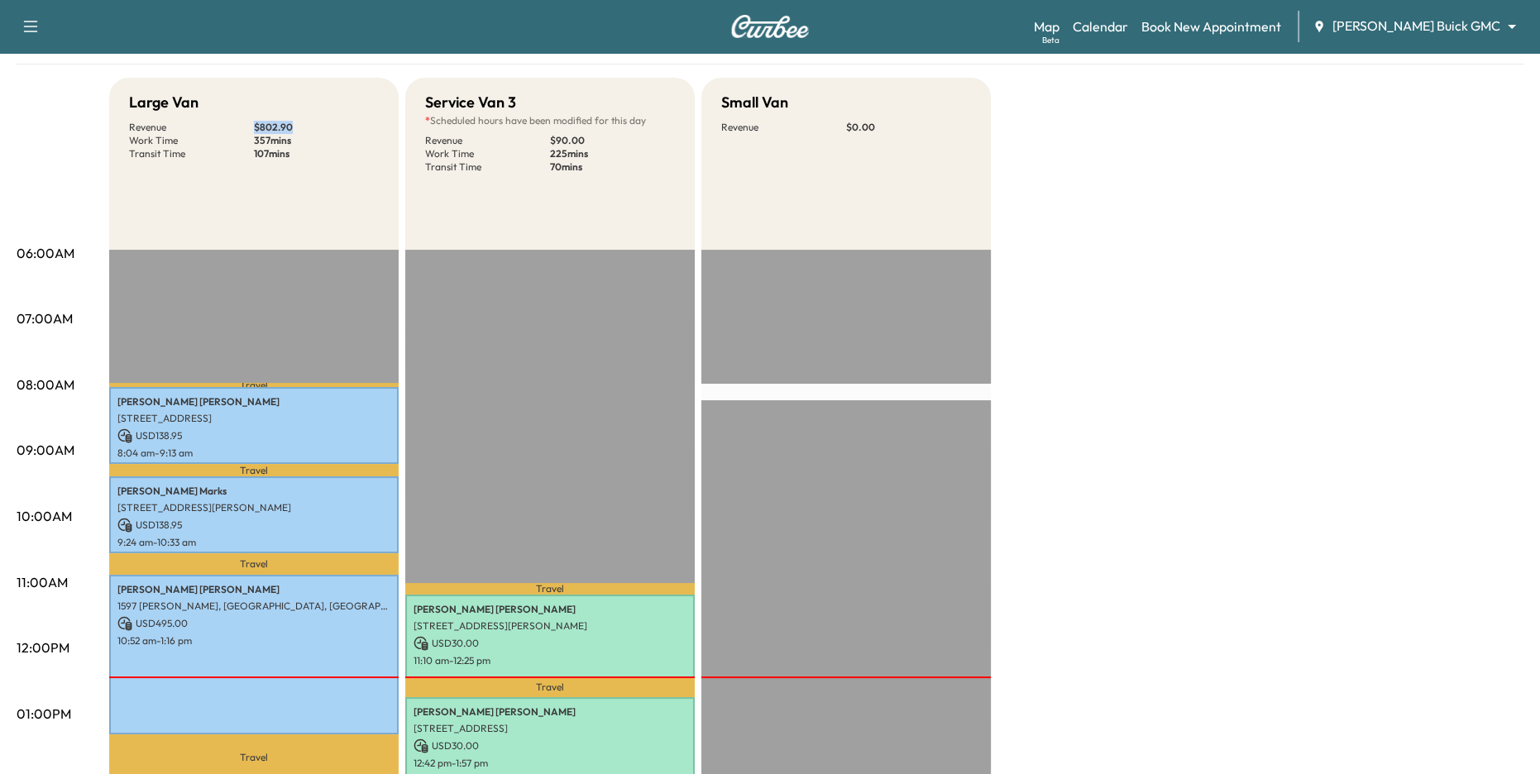
drag, startPoint x: 247, startPoint y: 122, endPoint x: 301, endPoint y: 128, distance: 54.2
click at [301, 128] on div "Revenue $ 802.90 Work Time 357 mins Transit Time 107 mins" at bounding box center [254, 141] width 250 height 40
drag, startPoint x: 253, startPoint y: 139, endPoint x: 286, endPoint y: 143, distance: 33.3
click at [286, 143] on p "357 mins" at bounding box center [316, 140] width 125 height 13
drag, startPoint x: 246, startPoint y: 152, endPoint x: 299, endPoint y: 152, distance: 53.8
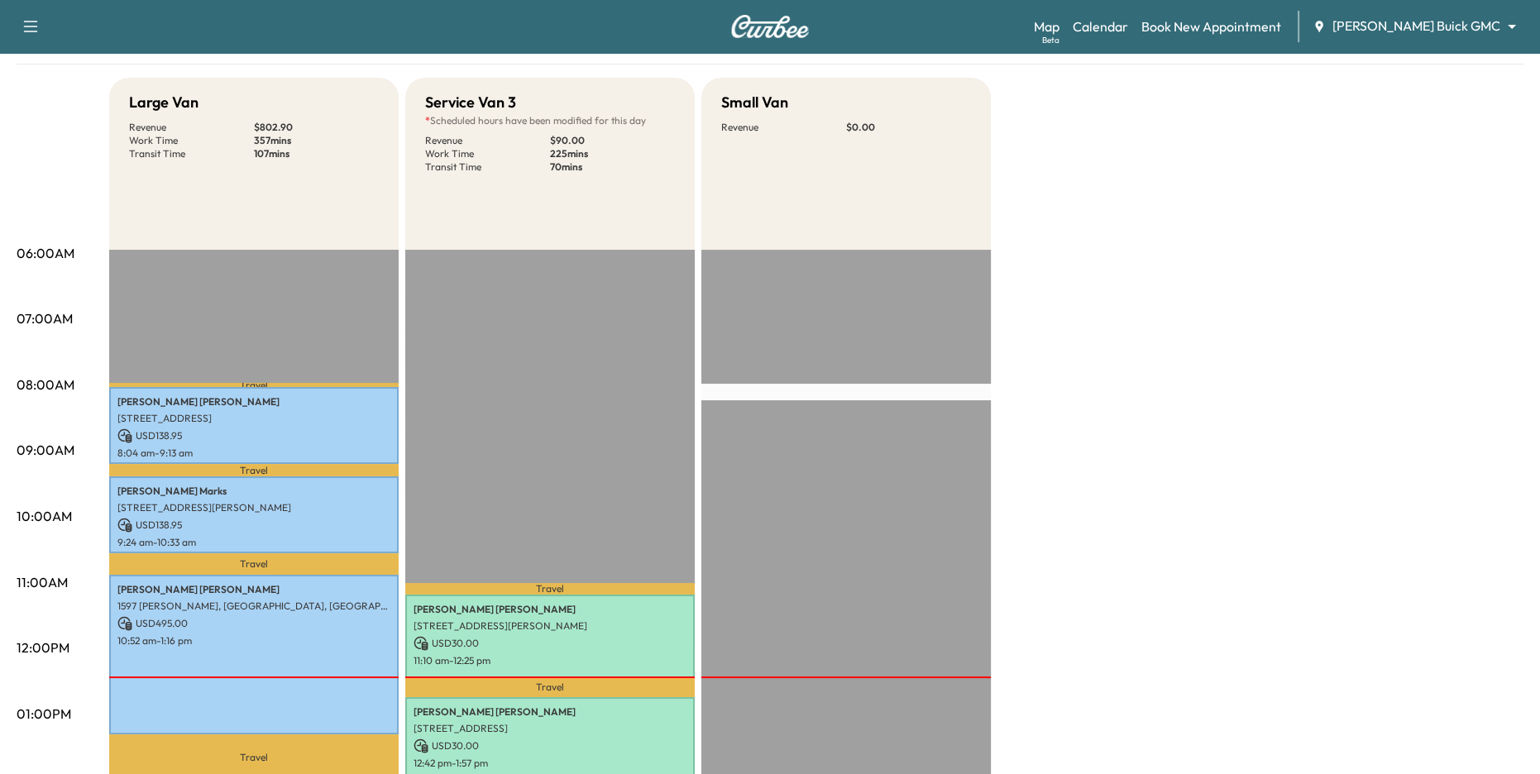
click at [299, 152] on div "Revenue $ 802.90 Work Time 357 mins Transit Time 107 mins" at bounding box center [254, 141] width 250 height 40
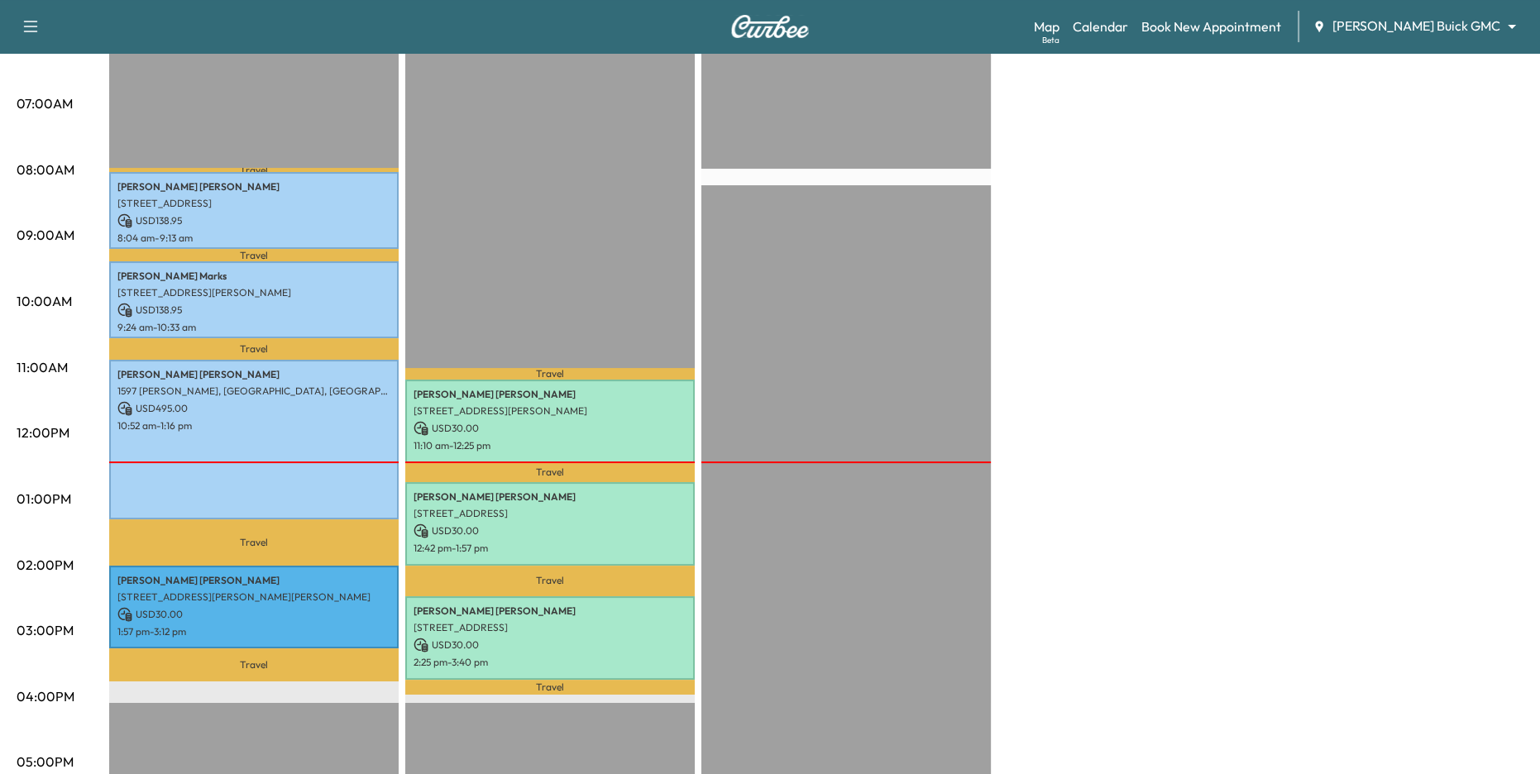
scroll to position [361, 0]
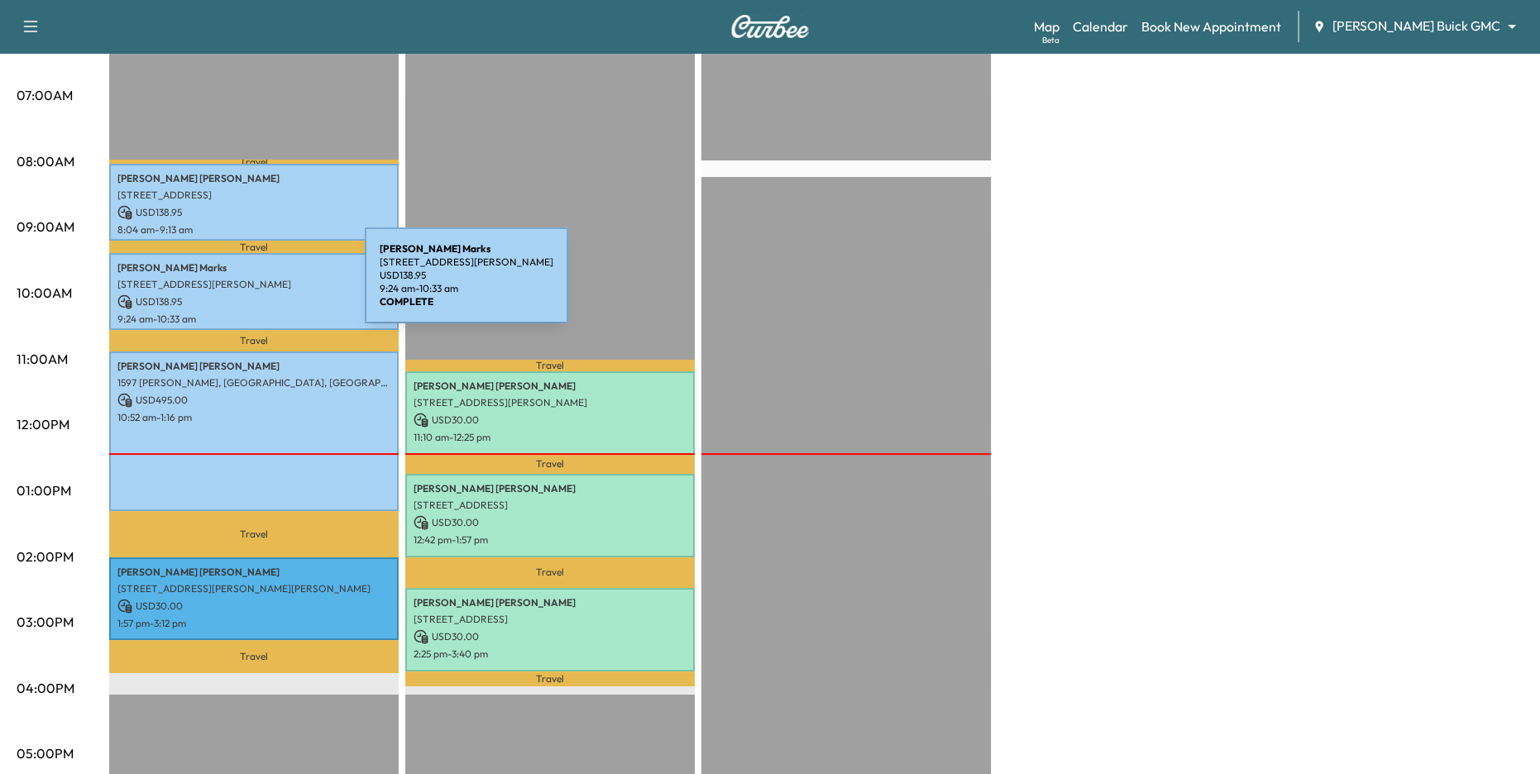
click at [241, 285] on p "[STREET_ADDRESS][PERSON_NAME]" at bounding box center [253, 284] width 273 height 13
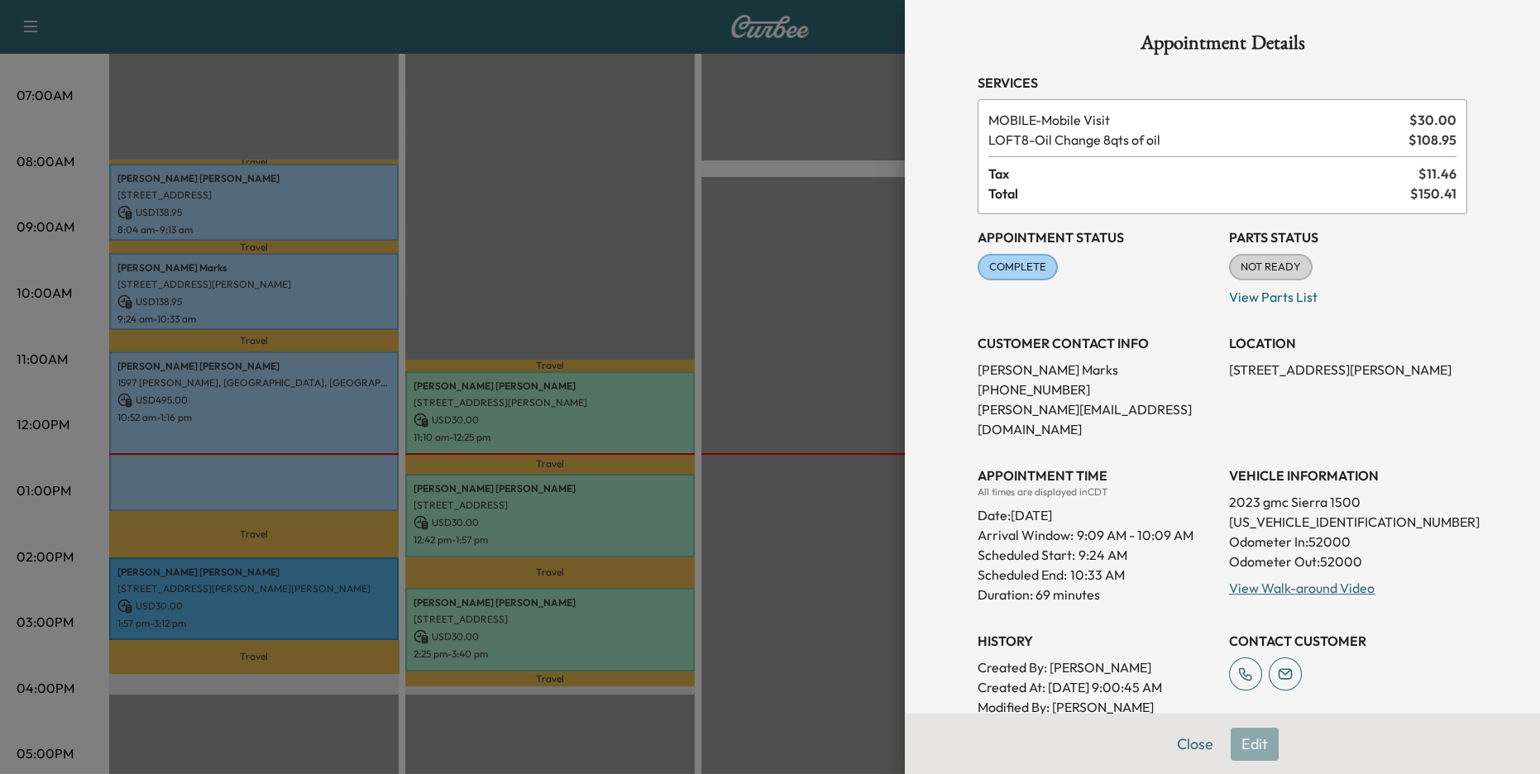
click at [304, 296] on div at bounding box center [770, 387] width 1540 height 774
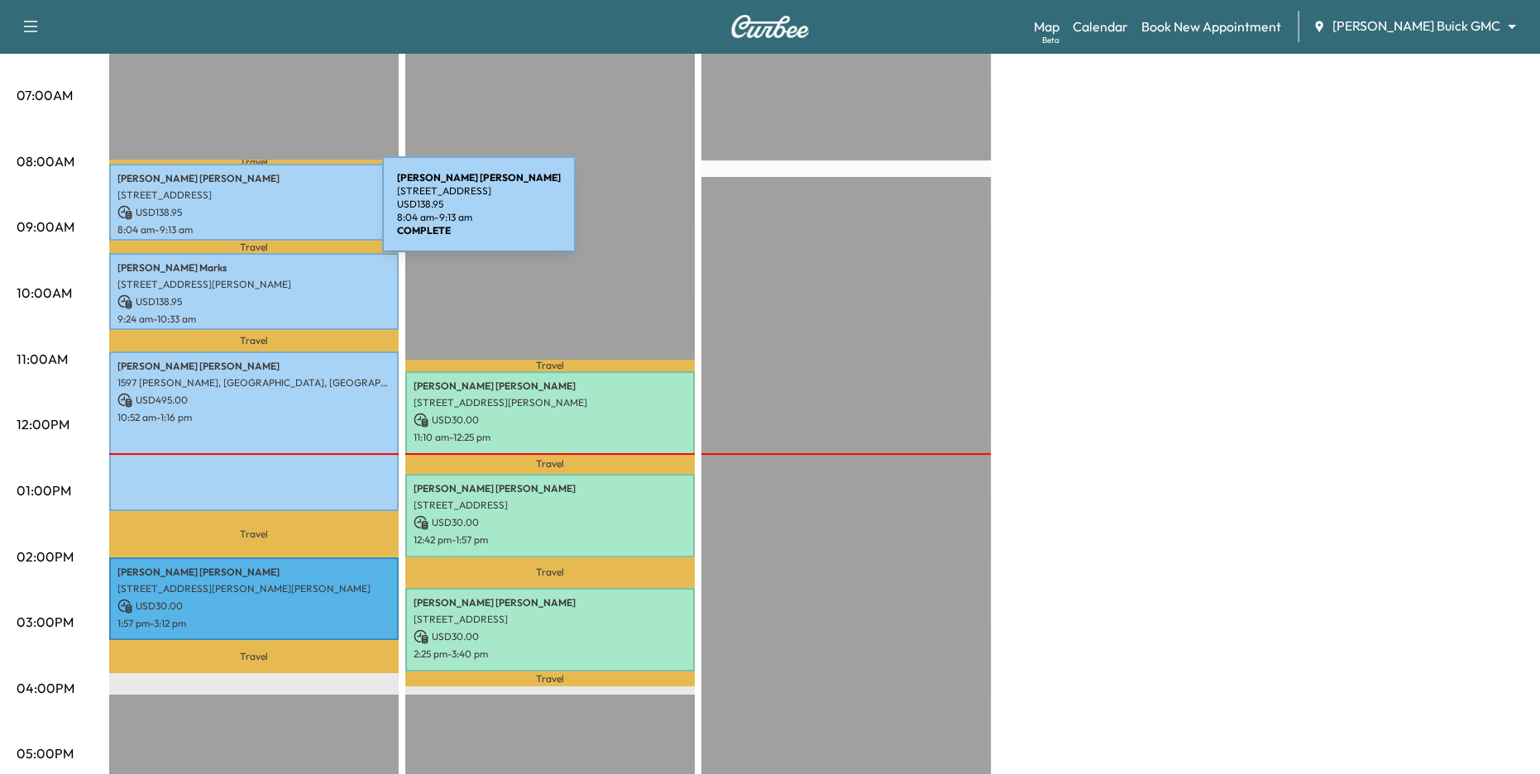
click at [258, 214] on p "USD 138.95" at bounding box center [253, 212] width 273 height 15
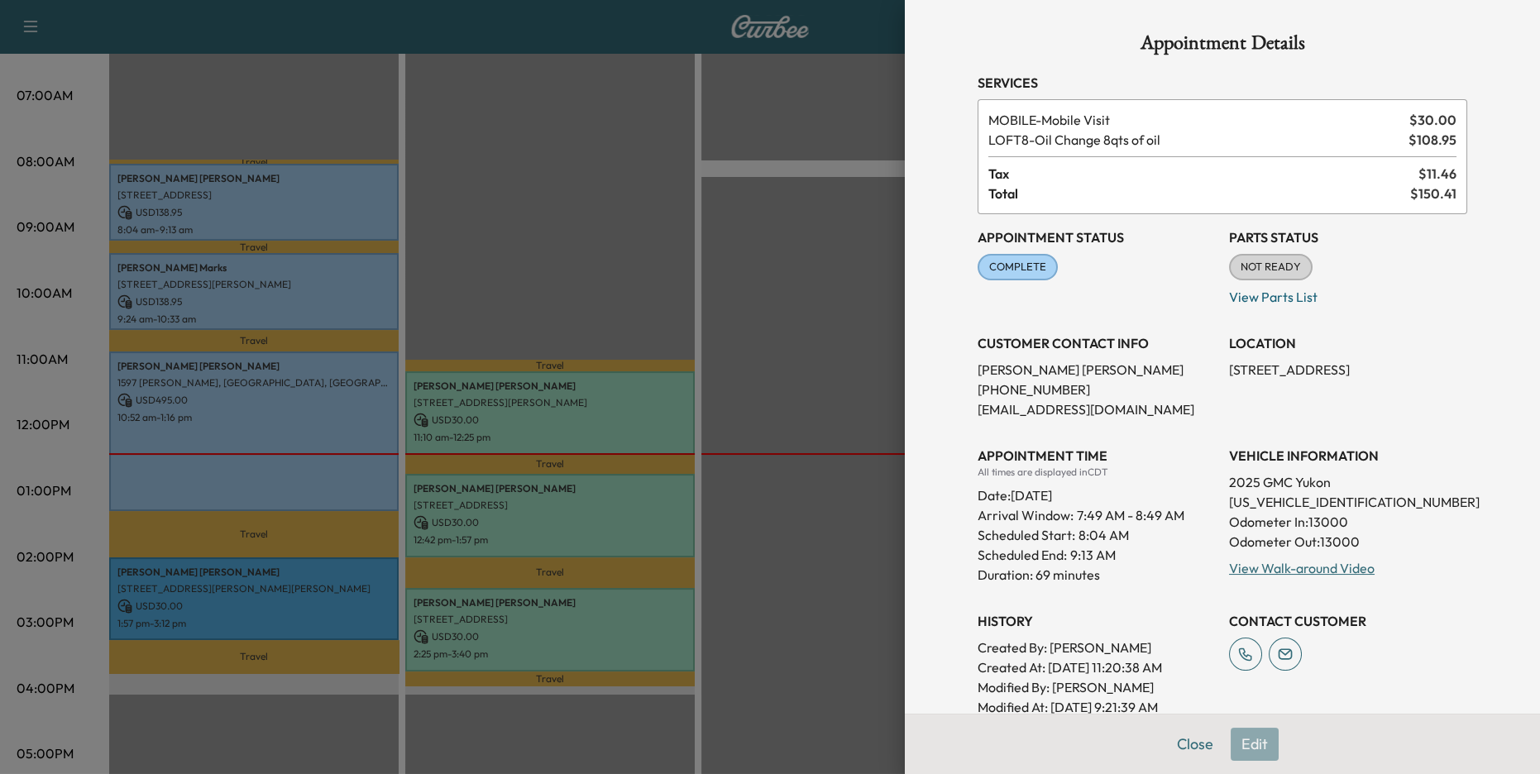
click at [337, 237] on div at bounding box center [770, 387] width 1540 height 774
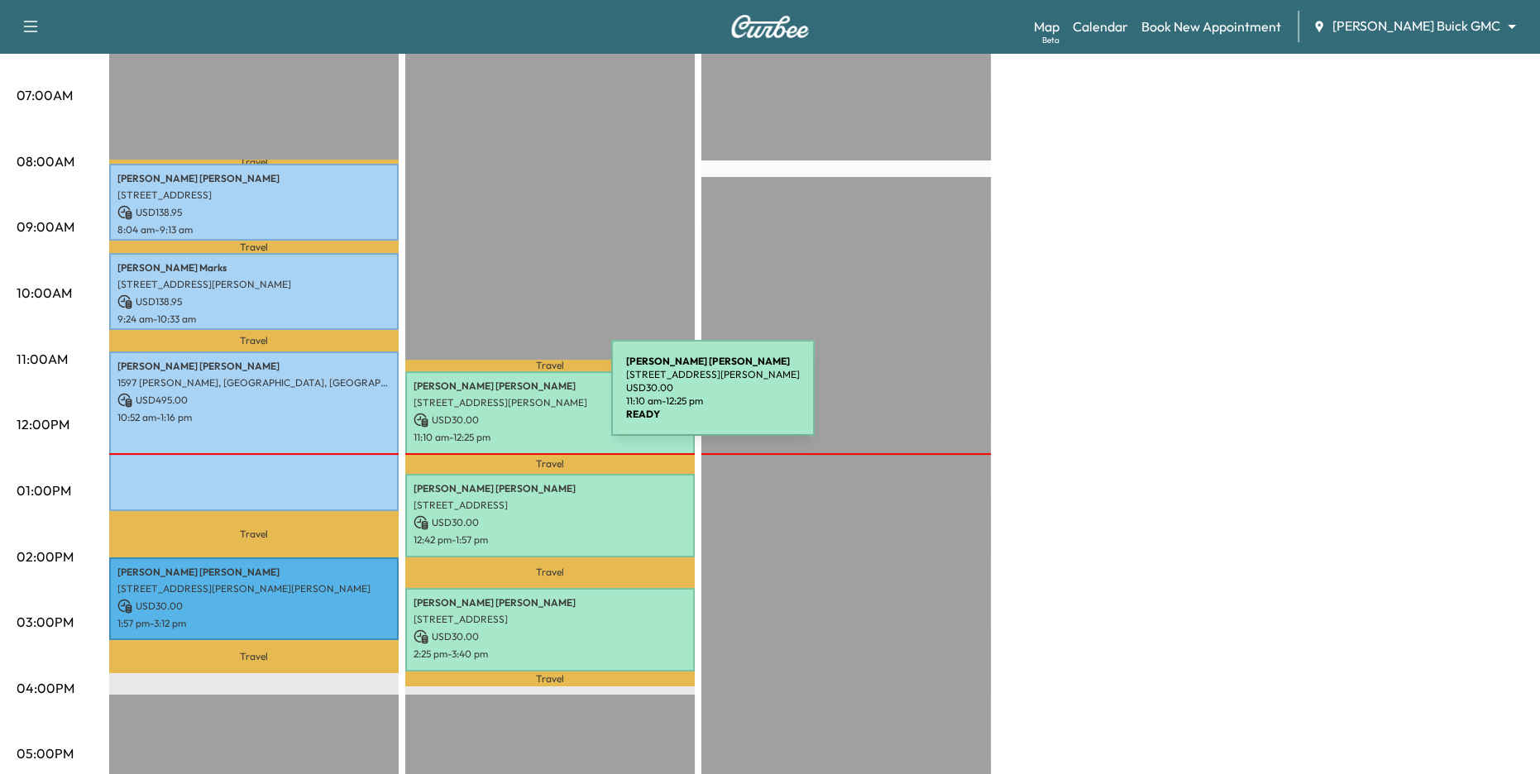
click at [487, 398] on p "[STREET_ADDRESS][PERSON_NAME]" at bounding box center [550, 402] width 273 height 13
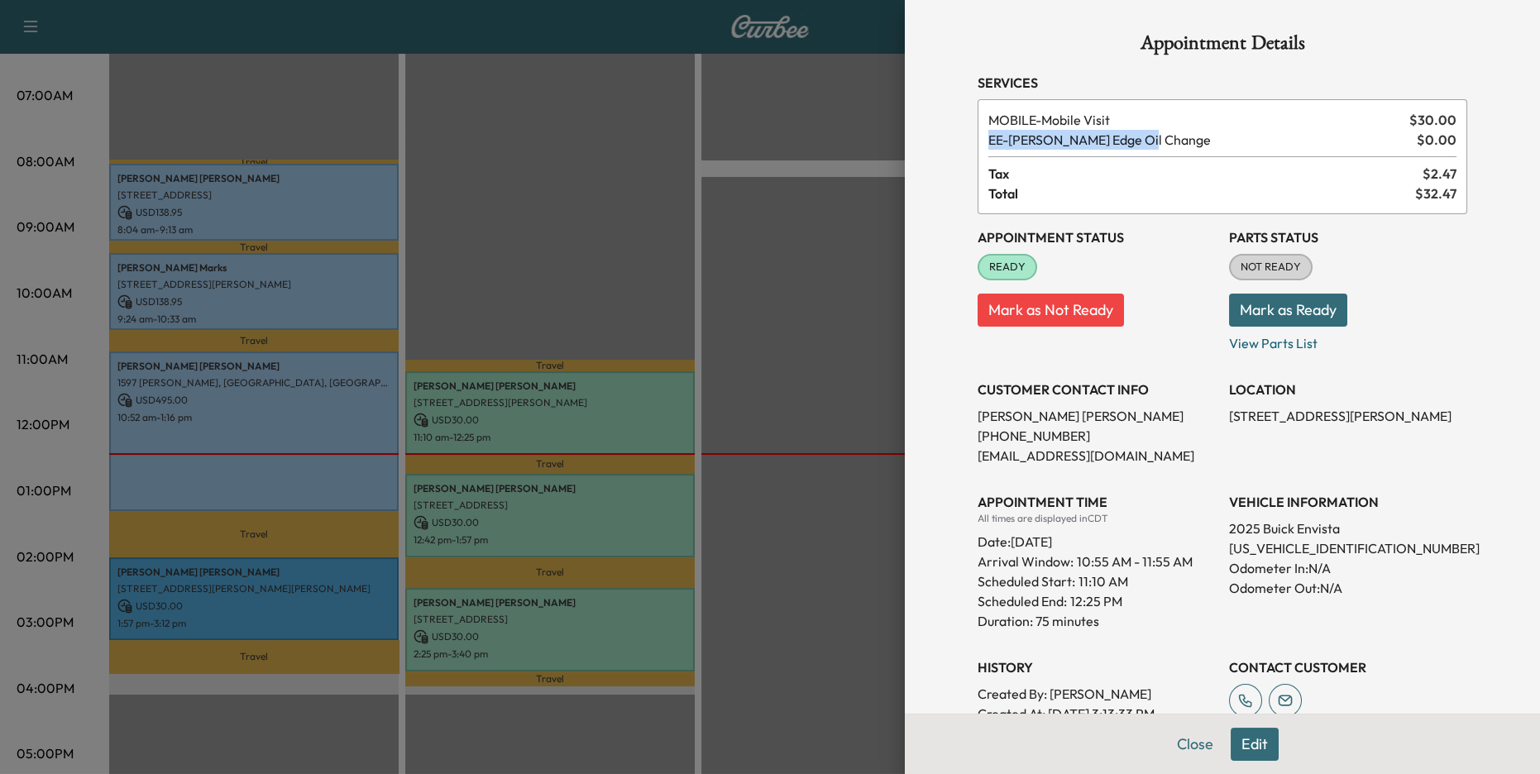
drag, startPoint x: 990, startPoint y: 140, endPoint x: 1413, endPoint y: 141, distance: 422.6
click at [1284, 141] on div "EE - [PERSON_NAME] Edge Oil Change $ 0.00" at bounding box center [1222, 140] width 468 height 20
click at [864, 399] on div at bounding box center [770, 387] width 1540 height 774
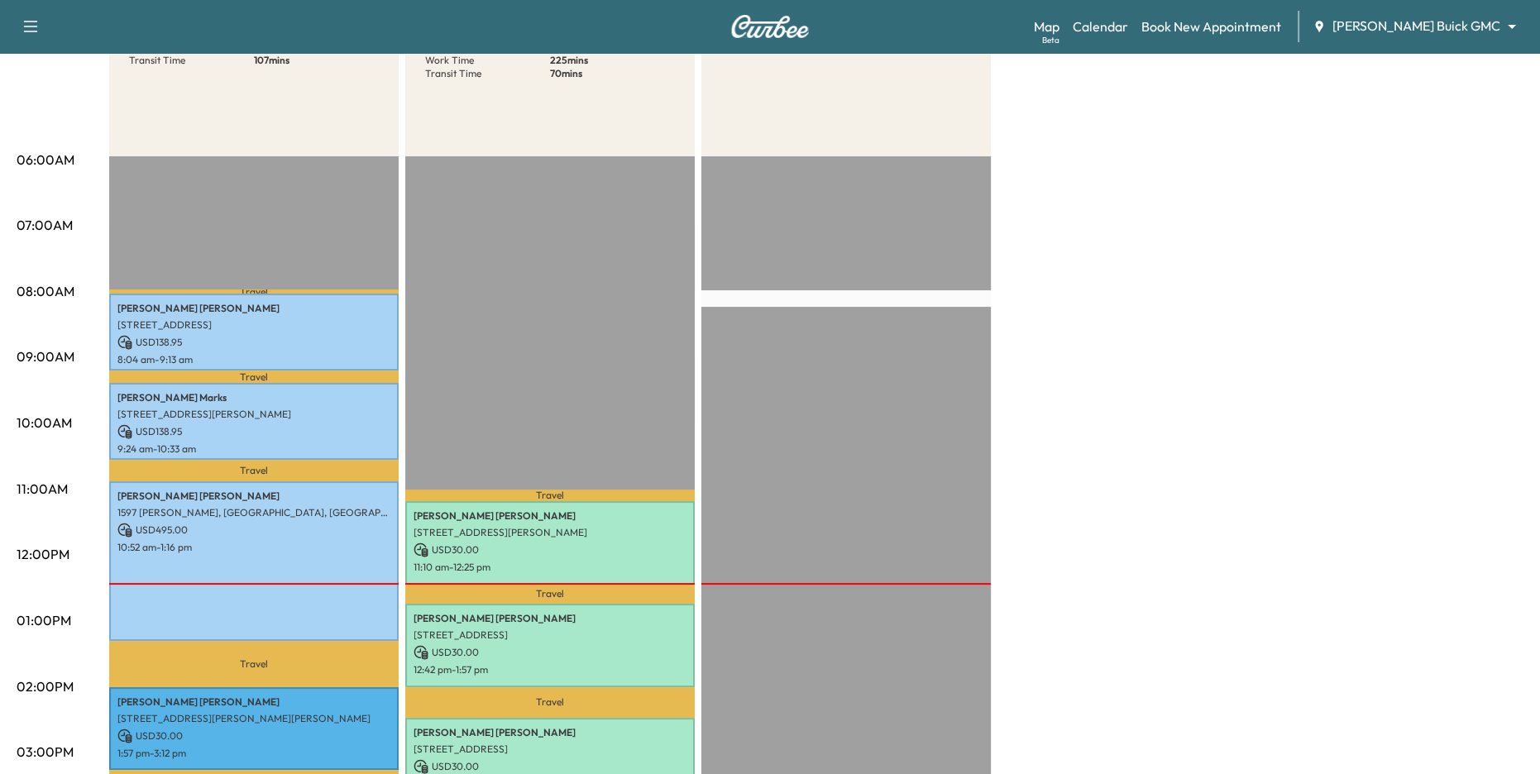
scroll to position [0, 0]
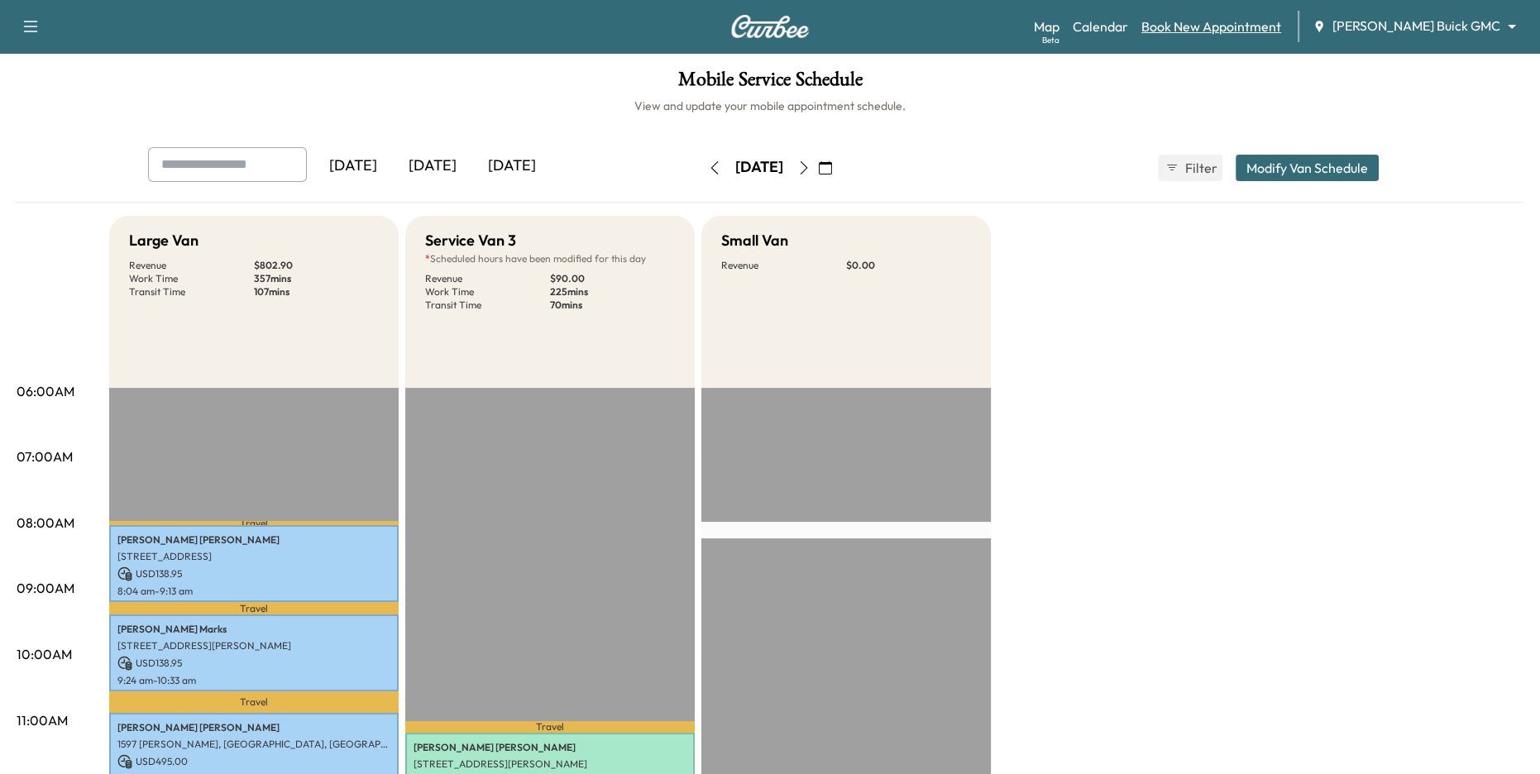
click at [1236, 26] on link "Book New Appointment" at bounding box center [1211, 27] width 140 height 20
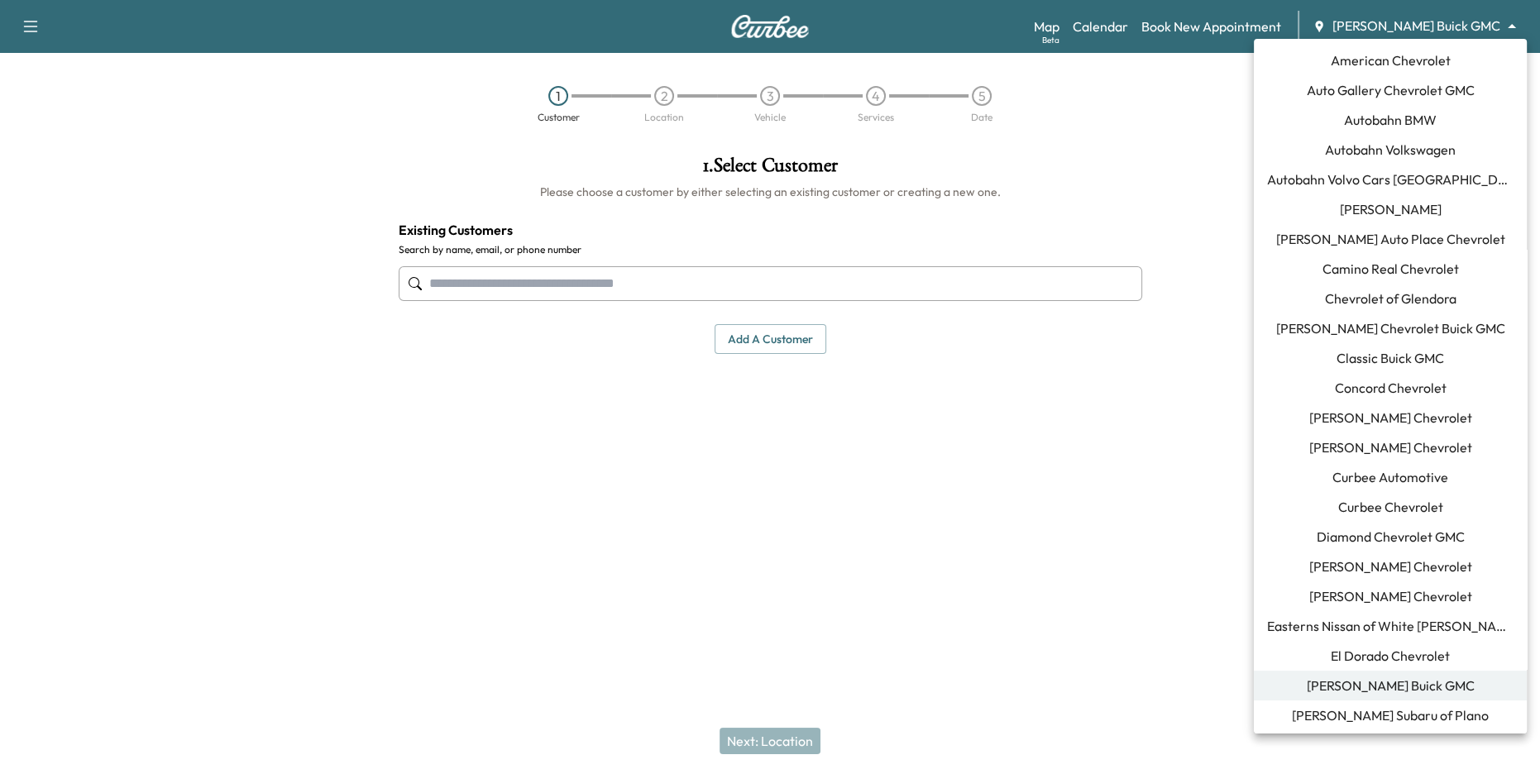
click at [1284, 29] on body "Support Log Out Map Beta Calendar Book New Appointment [PERSON_NAME] Buick GMC …" at bounding box center [770, 387] width 1540 height 774
click at [1284, 471] on span "Curbee Automotive" at bounding box center [1390, 477] width 116 height 20
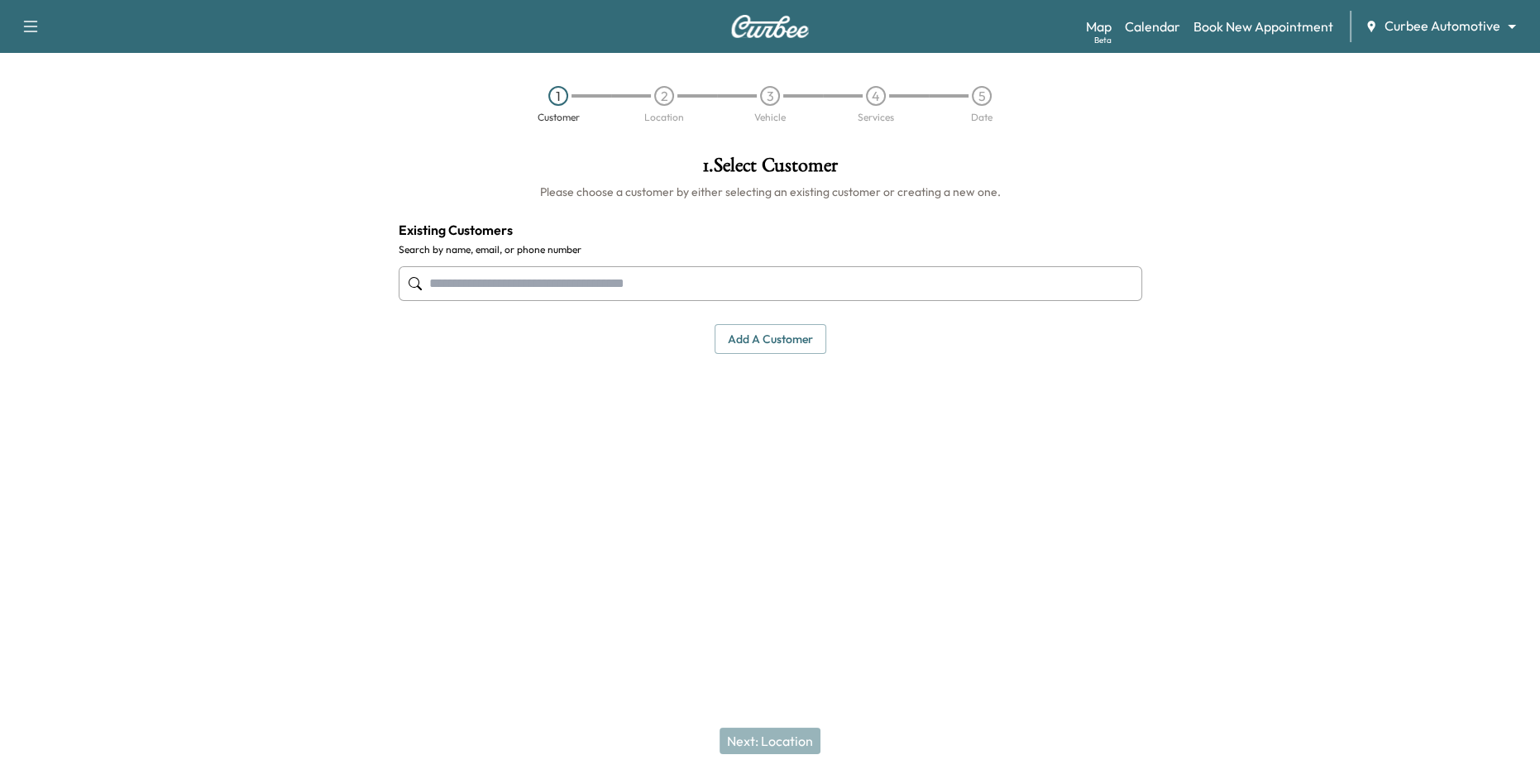
click at [36, 29] on icon "button" at bounding box center [31, 27] width 20 height 20
click at [201, 184] on div at bounding box center [192, 335] width 385 height 387
click at [1170, 31] on link "Calendar" at bounding box center [1152, 27] width 55 height 20
